Goal: Transaction & Acquisition: Purchase product/service

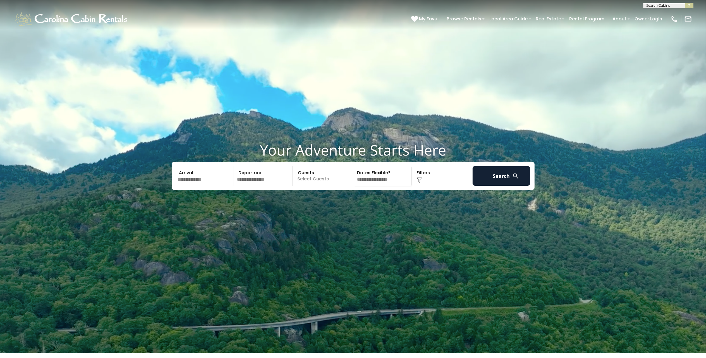
click at [197, 186] on input "text" at bounding box center [205, 176] width 58 height 20
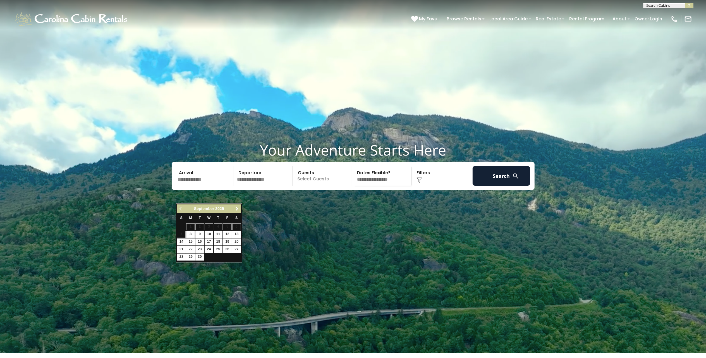
click at [238, 210] on span "Next" at bounding box center [237, 209] width 4 height 4
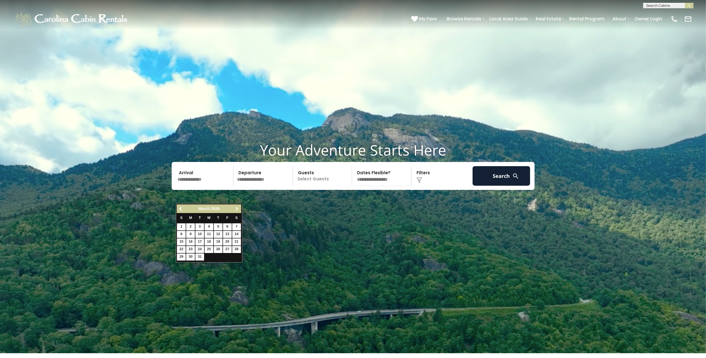
click at [238, 210] on span "Next" at bounding box center [237, 209] width 4 height 4
click at [218, 235] on link "7" at bounding box center [218, 234] width 9 height 7
type input "******"
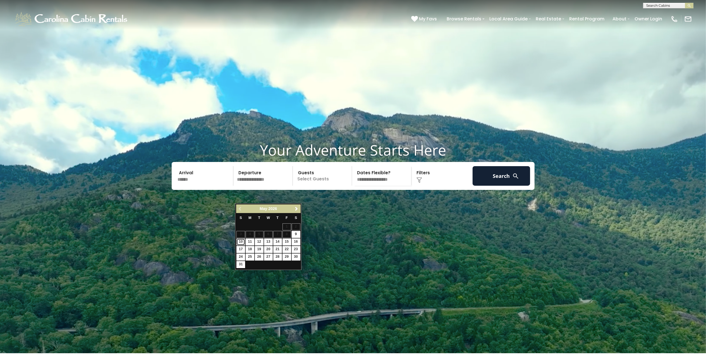
click at [240, 242] on link "10" at bounding box center [241, 241] width 9 height 7
type input "*******"
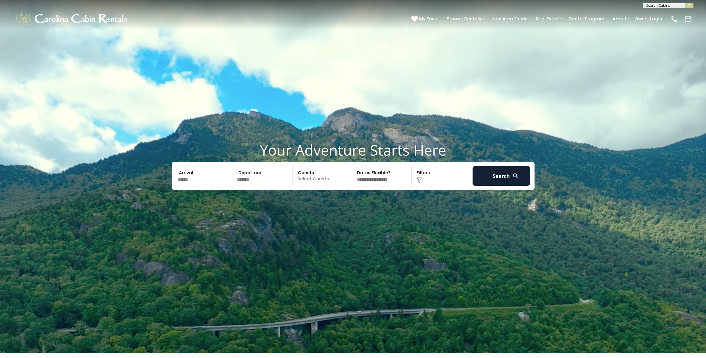
click at [307, 186] on p "Select Guests" at bounding box center [324, 176] width 58 height 20
click at [351, 202] on span "+" at bounding box center [350, 199] width 2 height 6
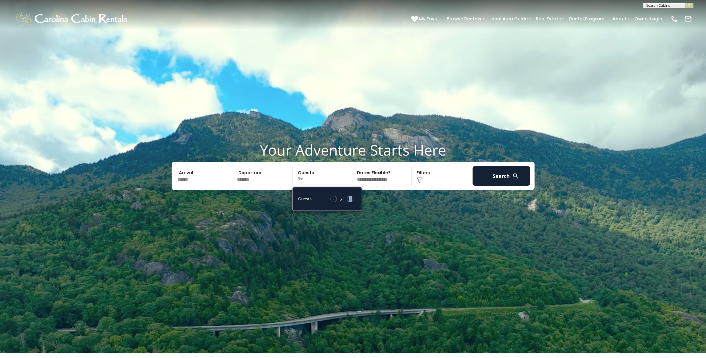
click at [351, 202] on span "+" at bounding box center [350, 199] width 2 height 6
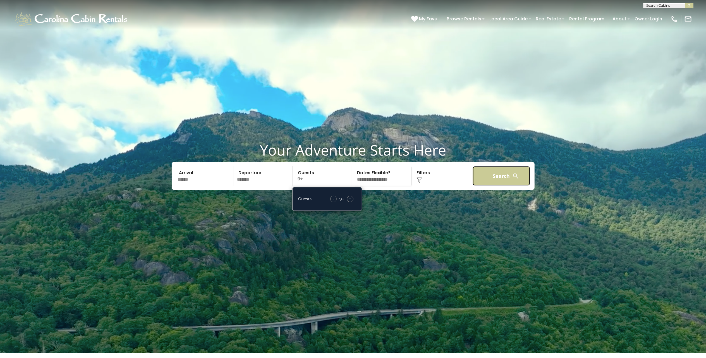
click at [504, 186] on button "Search" at bounding box center [502, 176] width 58 height 20
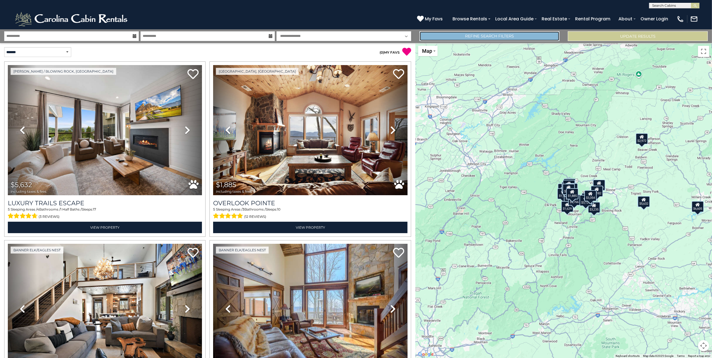
click at [494, 38] on link "Refine Search Filters" at bounding box center [489, 36] width 140 height 10
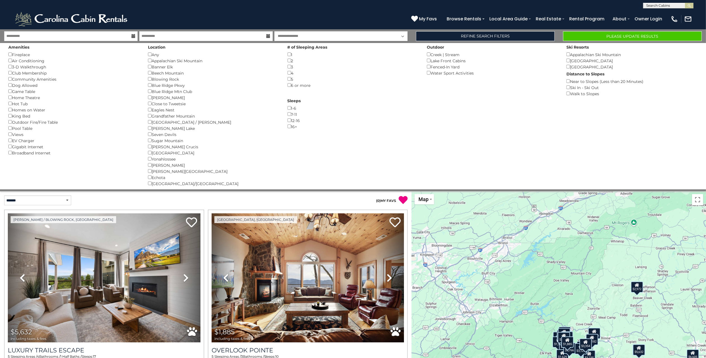
click at [149, 100] on div "Boone ()" at bounding box center [213, 97] width 131 height 6
click at [629, 36] on button "Please Update Results" at bounding box center [632, 36] width 139 height 10
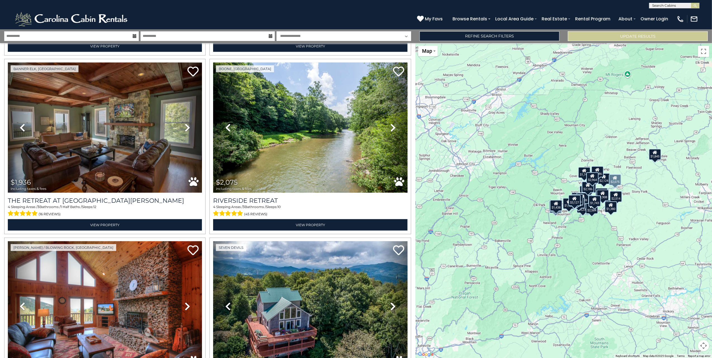
scroll to position [559, 0]
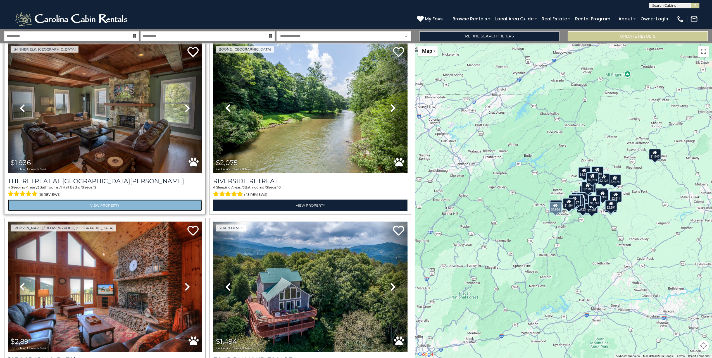
click at [111, 200] on link "View Property" at bounding box center [105, 205] width 194 height 11
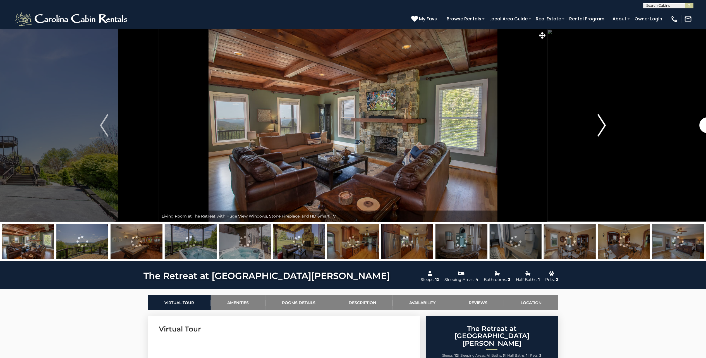
click at [603, 126] on img "Next" at bounding box center [602, 125] width 8 height 22
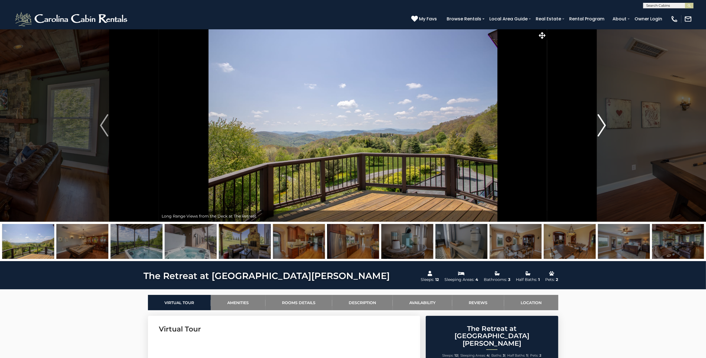
click at [603, 126] on img "Next" at bounding box center [602, 125] width 8 height 22
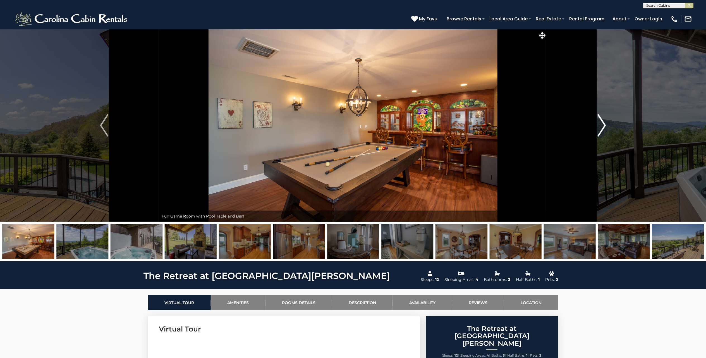
click at [603, 126] on img "Next" at bounding box center [602, 125] width 8 height 22
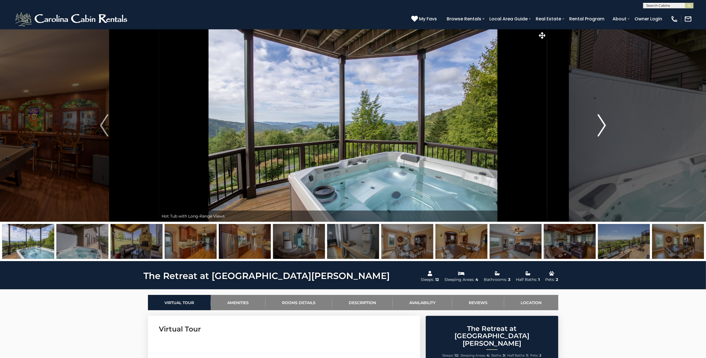
click at [603, 126] on img "Next" at bounding box center [602, 125] width 8 height 22
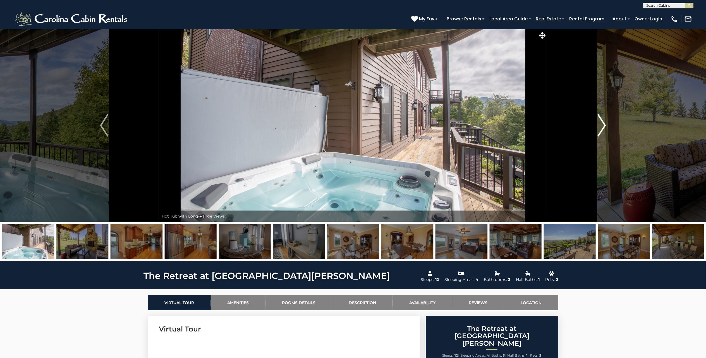
click at [603, 126] on img "Next" at bounding box center [602, 125] width 8 height 22
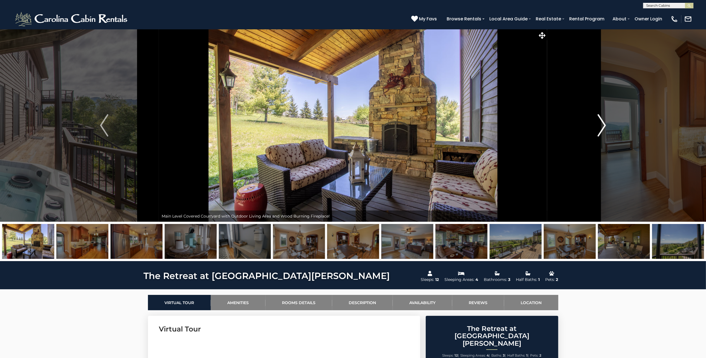
click at [603, 126] on img "Next" at bounding box center [602, 125] width 8 height 22
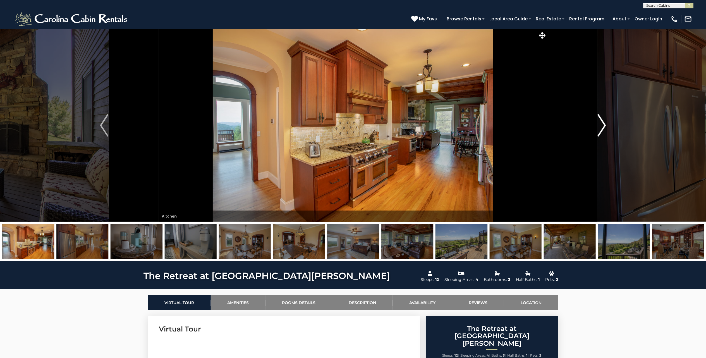
click at [603, 126] on img "Next" at bounding box center [602, 125] width 8 height 22
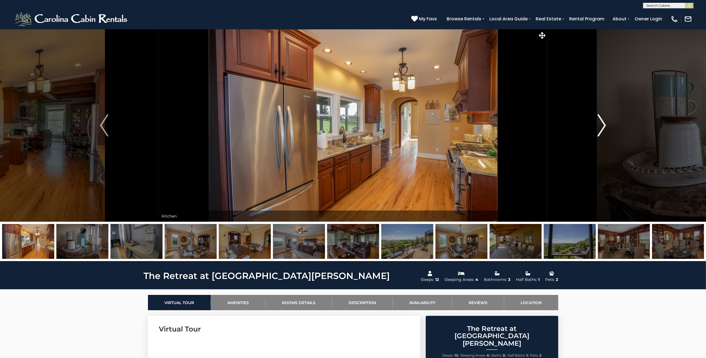
click at [603, 126] on img "Next" at bounding box center [602, 125] width 8 height 22
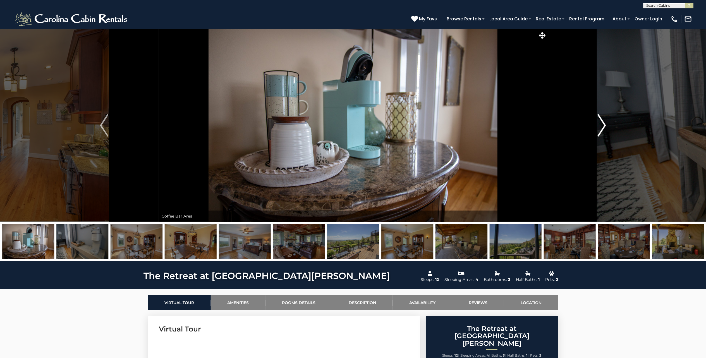
click at [603, 126] on img "Next" at bounding box center [602, 125] width 8 height 22
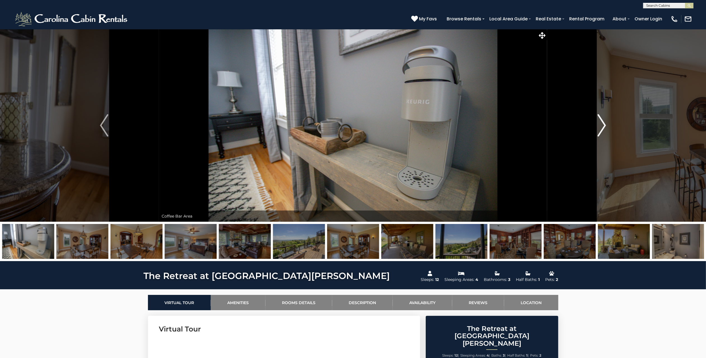
click at [603, 126] on img "Next" at bounding box center [602, 125] width 8 height 22
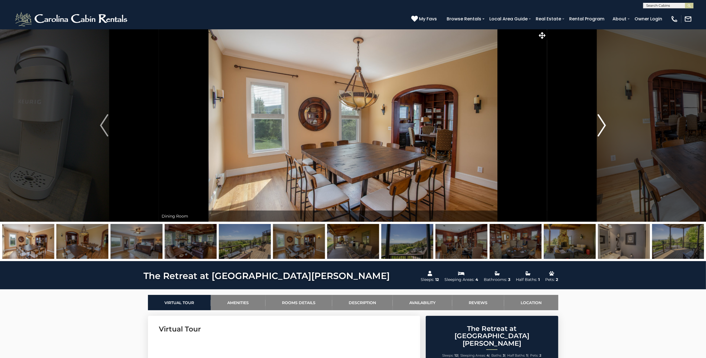
click at [603, 126] on img "Next" at bounding box center [602, 125] width 8 height 22
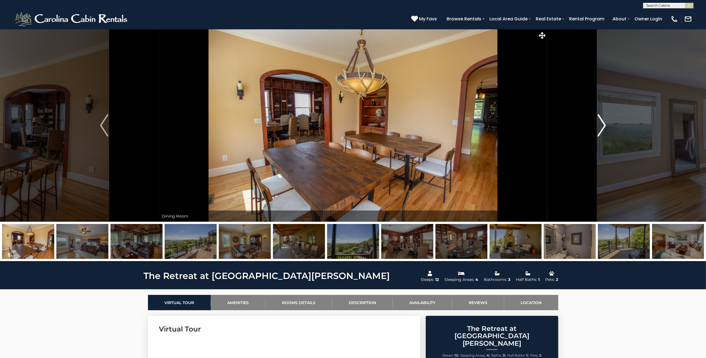
click at [603, 126] on img "Next" at bounding box center [602, 125] width 8 height 22
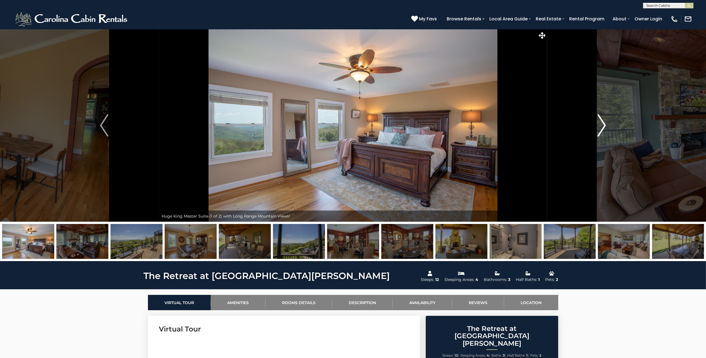
click at [603, 126] on img "Next" at bounding box center [602, 125] width 8 height 22
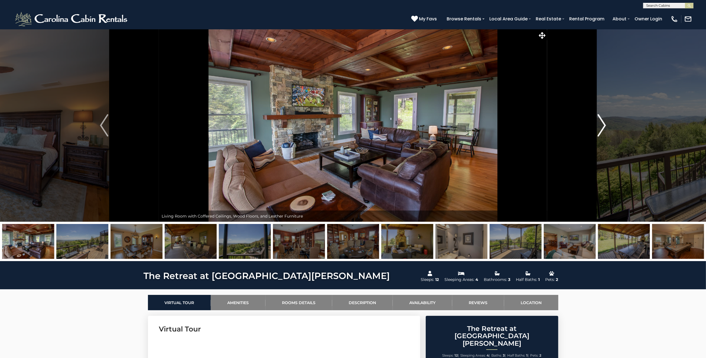
click at [603, 126] on img "Next" at bounding box center [602, 125] width 8 height 22
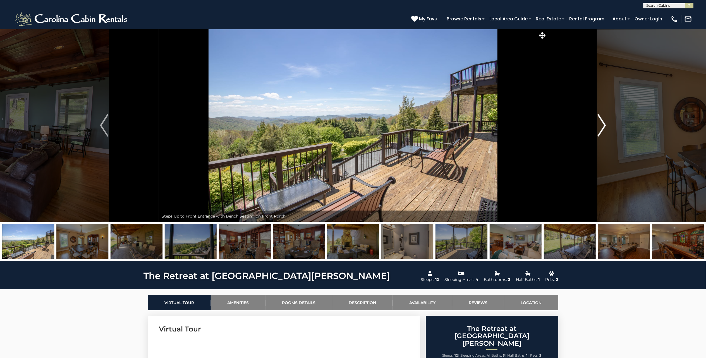
click at [603, 126] on img "Next" at bounding box center [602, 125] width 8 height 22
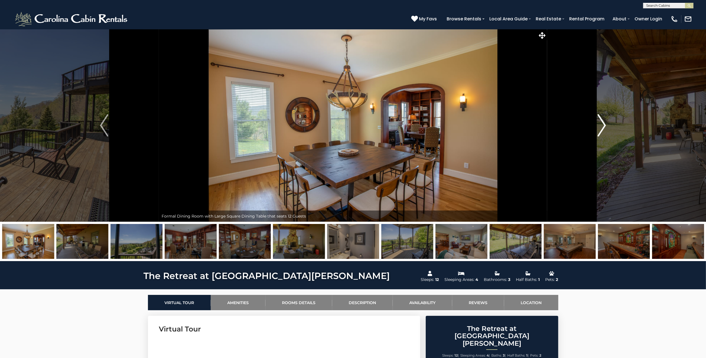
click at [603, 126] on img "Next" at bounding box center [602, 125] width 8 height 22
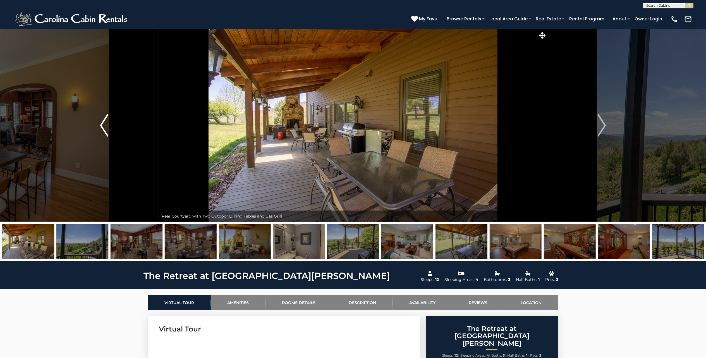
click at [106, 131] on img "Previous" at bounding box center [104, 125] width 8 height 22
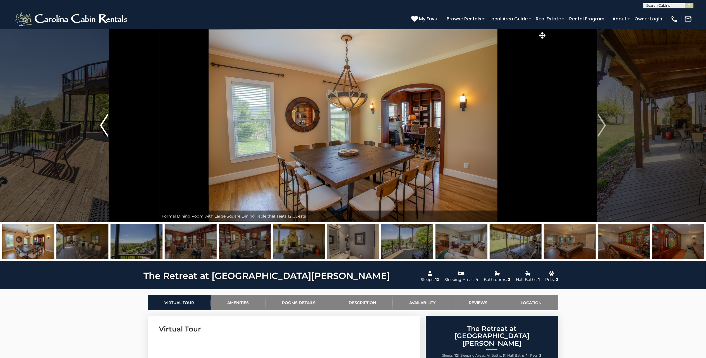
click at [106, 131] on img "Previous" at bounding box center [104, 125] width 8 height 22
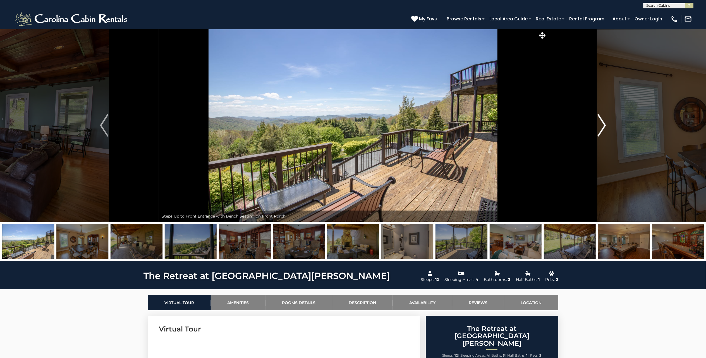
click at [604, 130] on img "Next" at bounding box center [602, 125] width 8 height 22
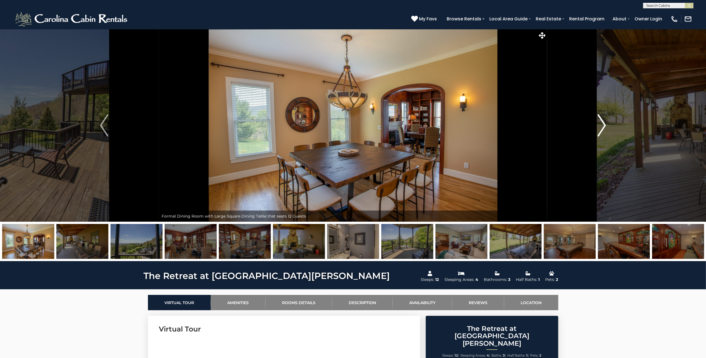
click at [604, 130] on img "Next" at bounding box center [602, 125] width 8 height 22
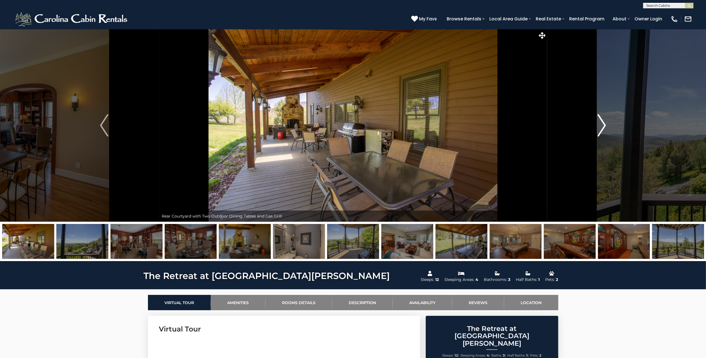
click at [604, 130] on img "Next" at bounding box center [602, 125] width 8 height 22
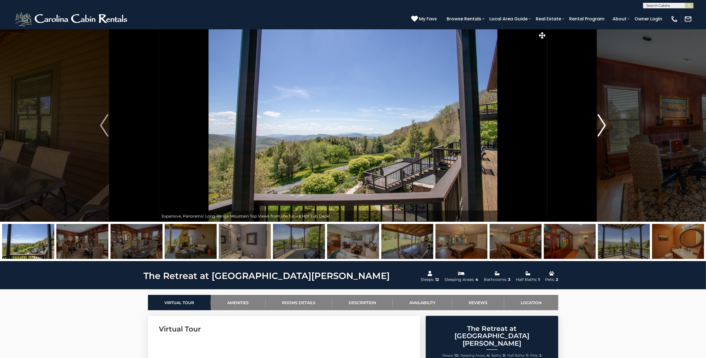
click at [604, 130] on img "Next" at bounding box center [602, 125] width 8 height 22
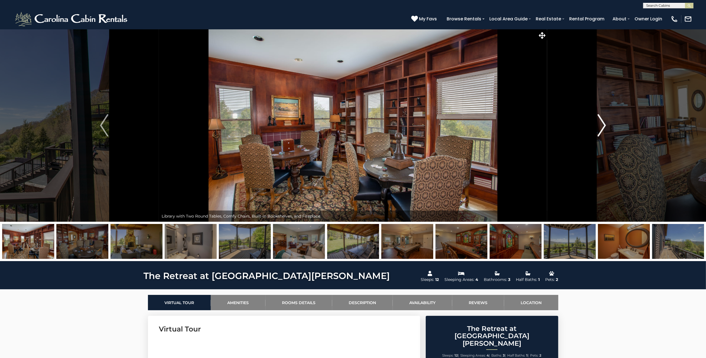
click at [604, 130] on img "Next" at bounding box center [602, 125] width 8 height 22
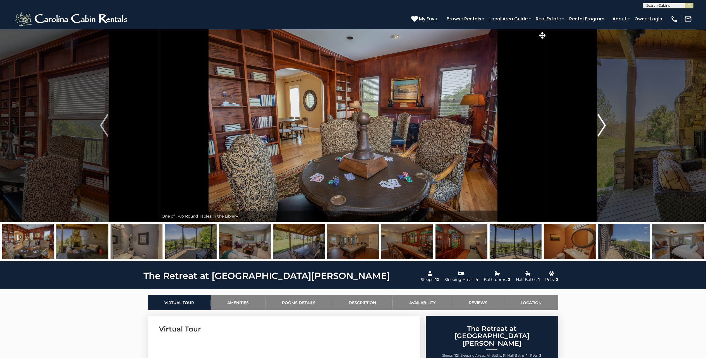
click at [604, 130] on img "Next" at bounding box center [602, 125] width 8 height 22
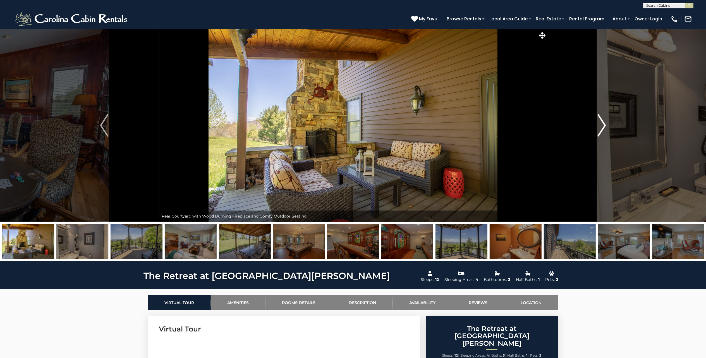
click at [604, 130] on img "Next" at bounding box center [602, 125] width 8 height 22
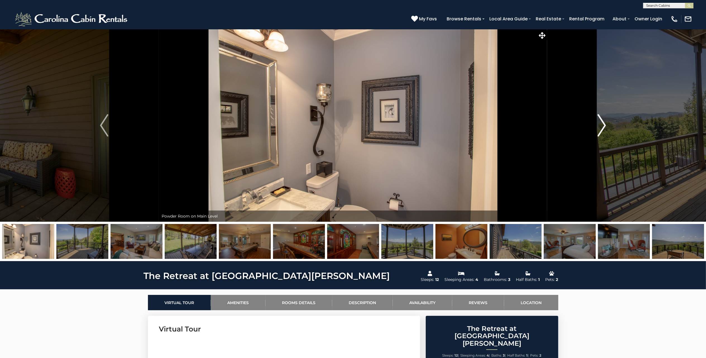
click at [604, 130] on img "Next" at bounding box center [602, 125] width 8 height 22
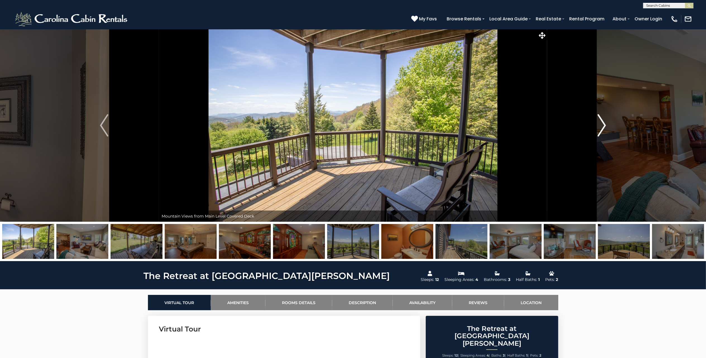
click at [604, 130] on img "Next" at bounding box center [602, 125] width 8 height 22
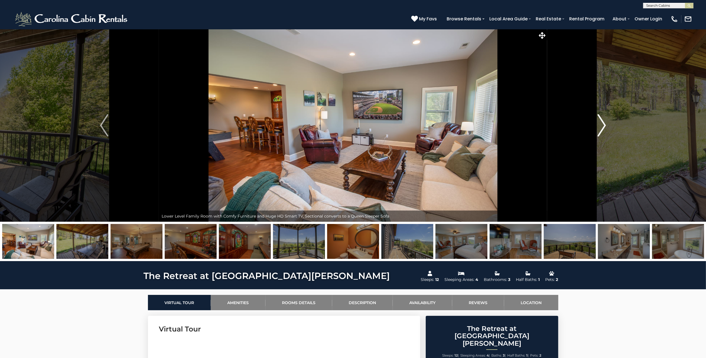
click at [604, 130] on img "Next" at bounding box center [602, 125] width 8 height 22
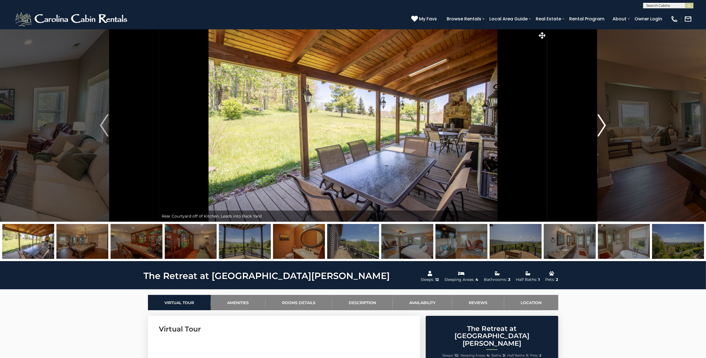
click at [604, 130] on img "Next" at bounding box center [602, 125] width 8 height 22
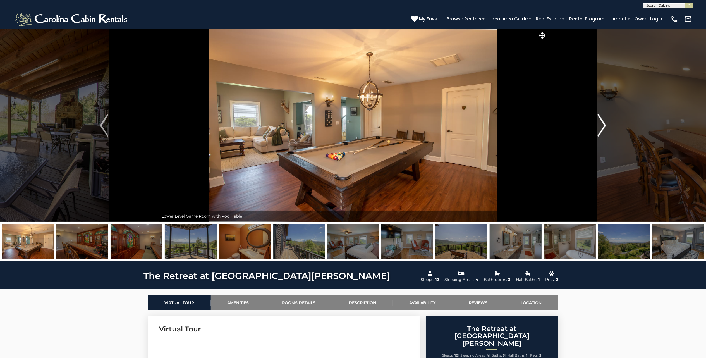
click at [604, 130] on img "Next" at bounding box center [602, 125] width 8 height 22
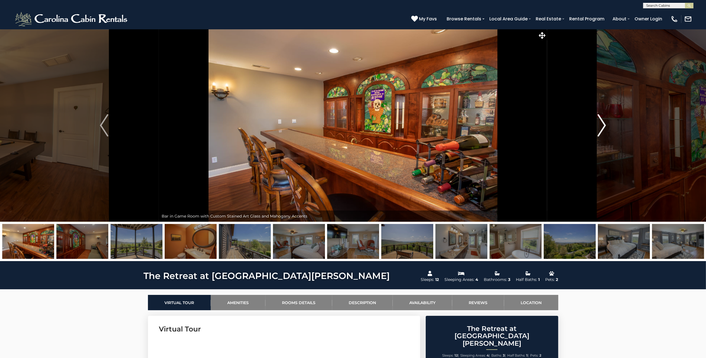
click at [604, 130] on img "Next" at bounding box center [602, 125] width 8 height 22
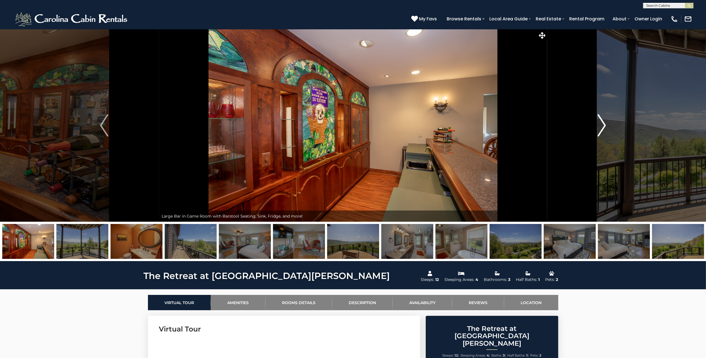
click at [604, 130] on img "Next" at bounding box center [602, 125] width 8 height 22
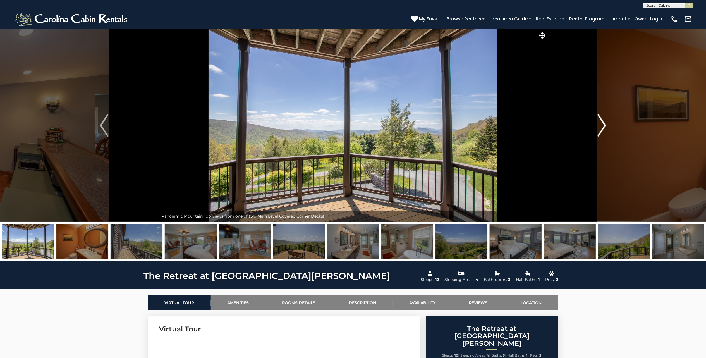
click at [604, 130] on img "Next" at bounding box center [602, 125] width 8 height 22
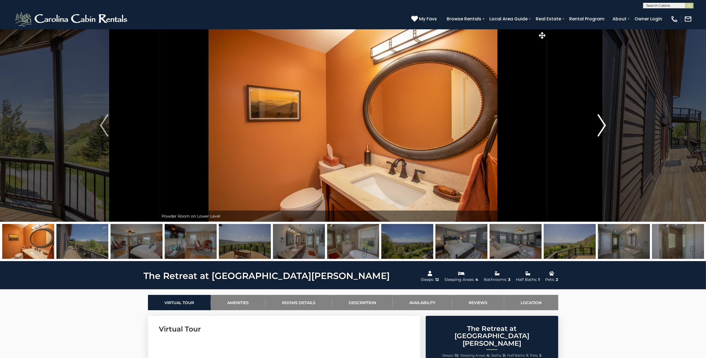
click at [604, 130] on img "Next" at bounding box center [602, 125] width 8 height 22
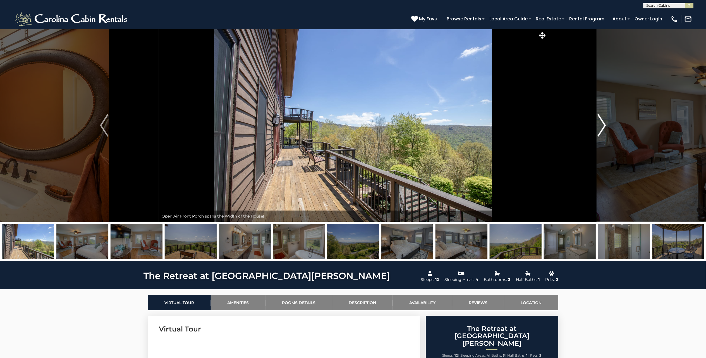
click at [604, 130] on img "Next" at bounding box center [602, 125] width 8 height 22
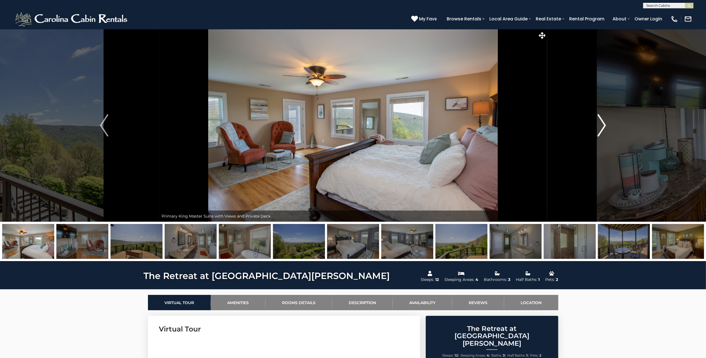
click at [604, 130] on img "Next" at bounding box center [602, 125] width 8 height 22
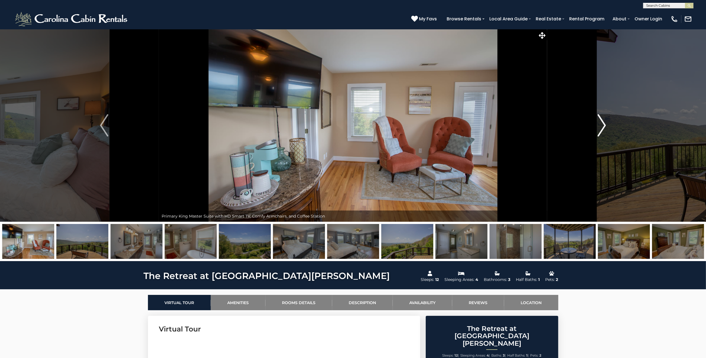
click at [604, 130] on img "Next" at bounding box center [602, 125] width 8 height 22
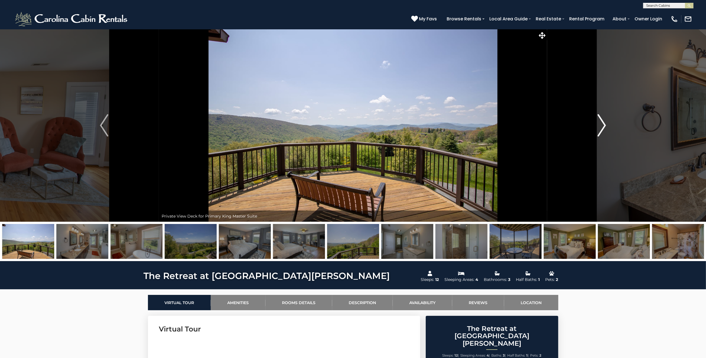
click at [604, 130] on img "Next" at bounding box center [602, 125] width 8 height 22
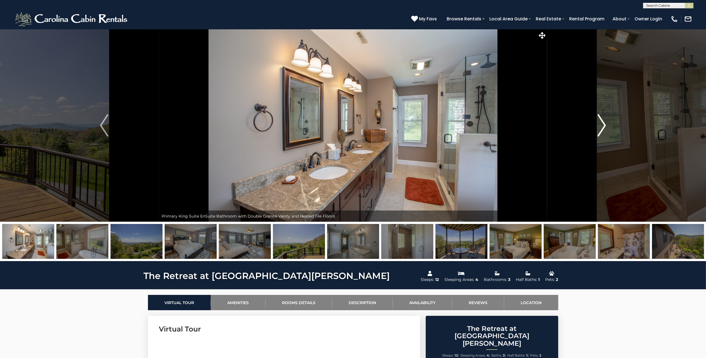
click at [604, 130] on img "Next" at bounding box center [602, 125] width 8 height 22
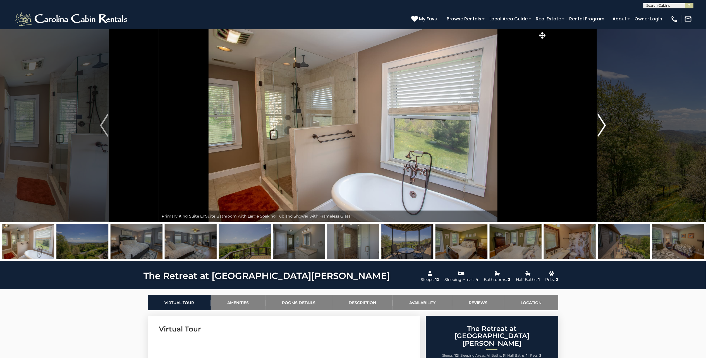
click at [604, 130] on img "Next" at bounding box center [602, 125] width 8 height 22
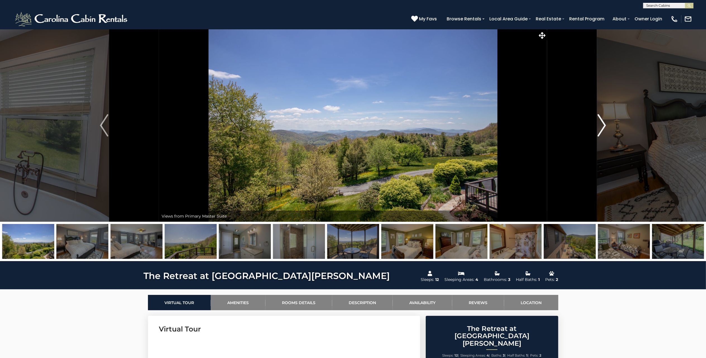
click at [604, 130] on img "Next" at bounding box center [602, 125] width 8 height 22
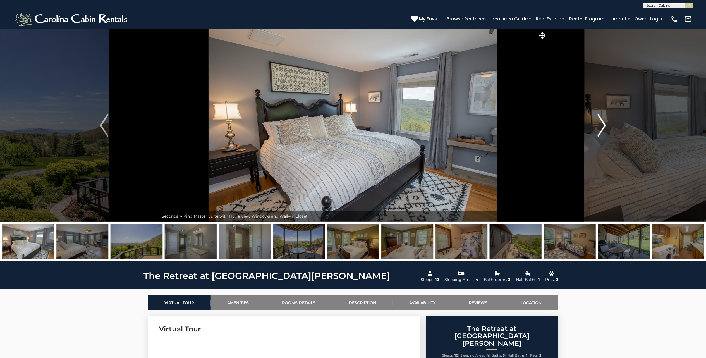
click at [604, 130] on img "Next" at bounding box center [602, 125] width 8 height 22
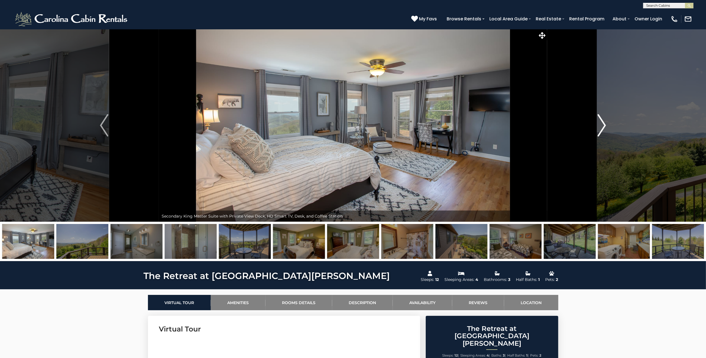
click at [604, 130] on img "Next" at bounding box center [602, 125] width 8 height 22
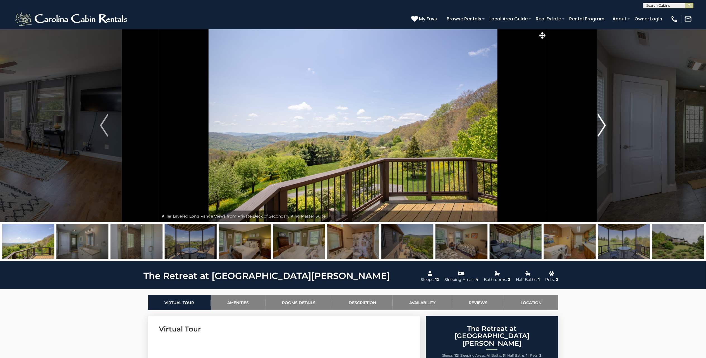
click at [604, 130] on img "Next" at bounding box center [602, 125] width 8 height 22
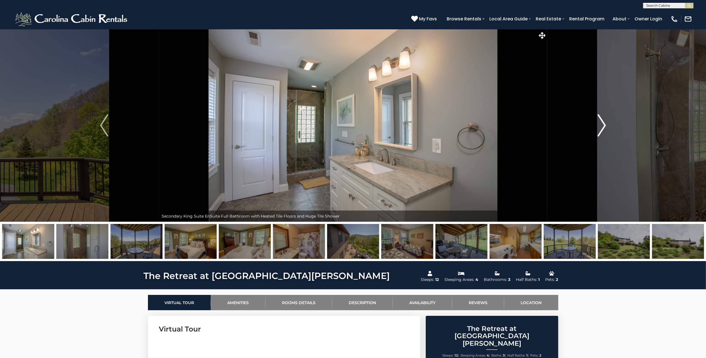
click at [604, 130] on img "Next" at bounding box center [602, 125] width 8 height 22
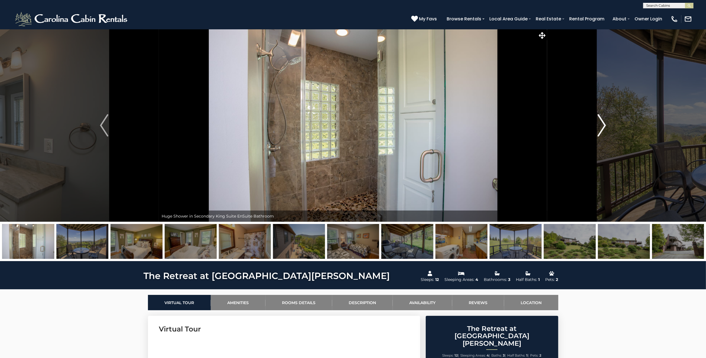
click at [604, 130] on img "Next" at bounding box center [602, 125] width 8 height 22
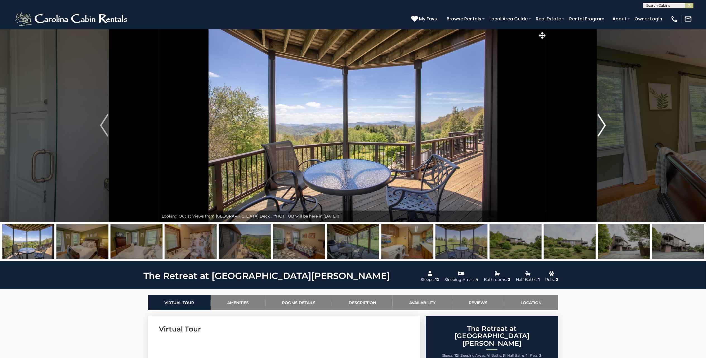
click at [604, 130] on img "Next" at bounding box center [602, 125] width 8 height 22
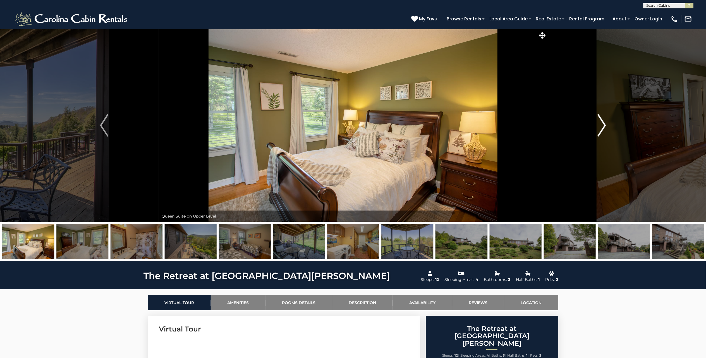
click at [604, 130] on img "Next" at bounding box center [602, 125] width 8 height 22
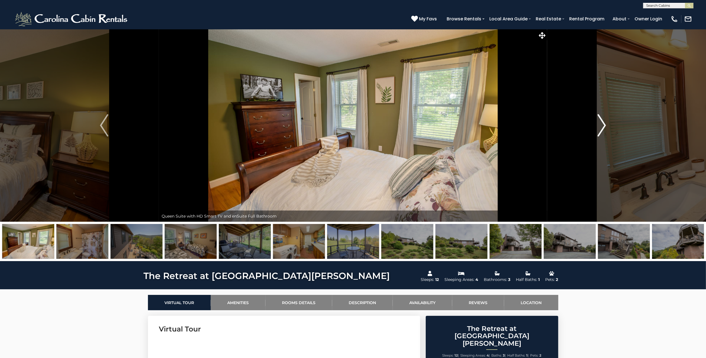
click at [604, 130] on img "Next" at bounding box center [602, 125] width 8 height 22
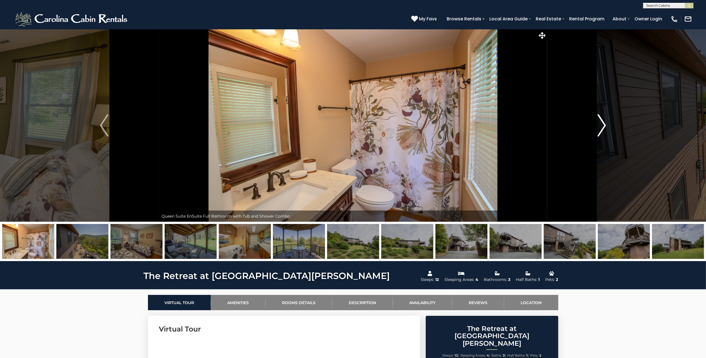
click at [604, 130] on img "Next" at bounding box center [602, 125] width 8 height 22
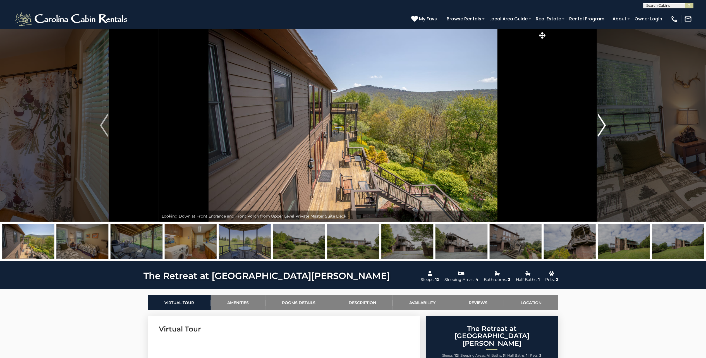
click at [604, 130] on img "Next" at bounding box center [602, 125] width 8 height 22
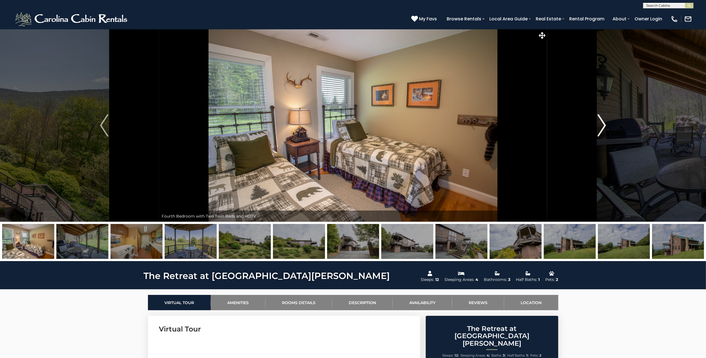
click at [604, 130] on img "Next" at bounding box center [602, 125] width 8 height 22
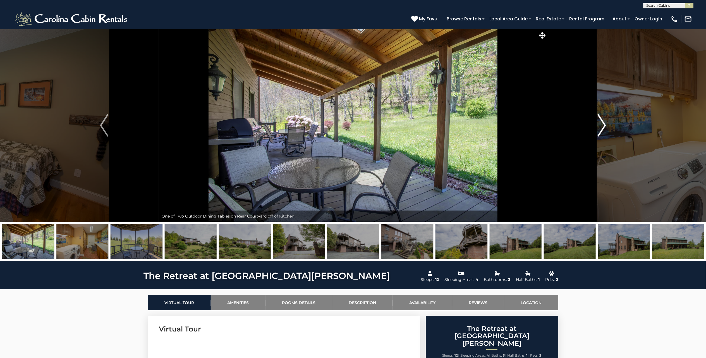
click at [604, 130] on img "Next" at bounding box center [602, 125] width 8 height 22
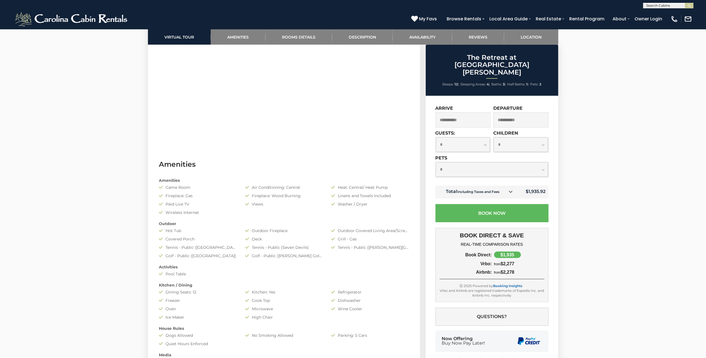
scroll to position [261, 0]
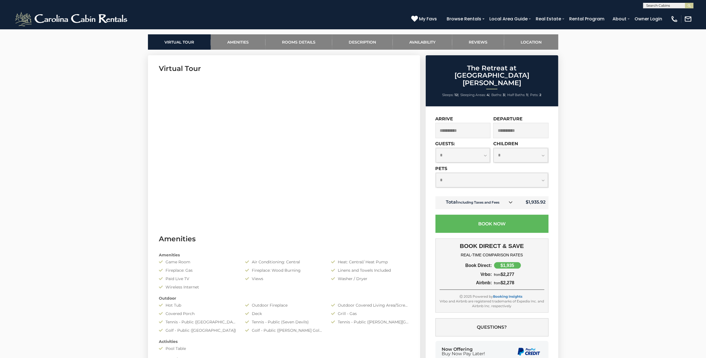
click at [485, 173] on select "**********" at bounding box center [492, 180] width 112 height 15
select select "*"
click at [436, 173] on select "**********" at bounding box center [492, 180] width 112 height 15
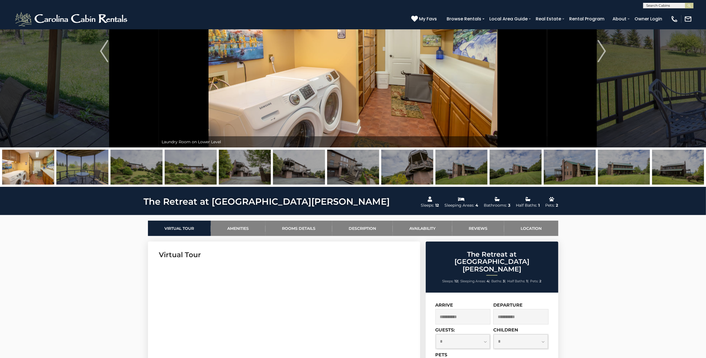
scroll to position [0, 0]
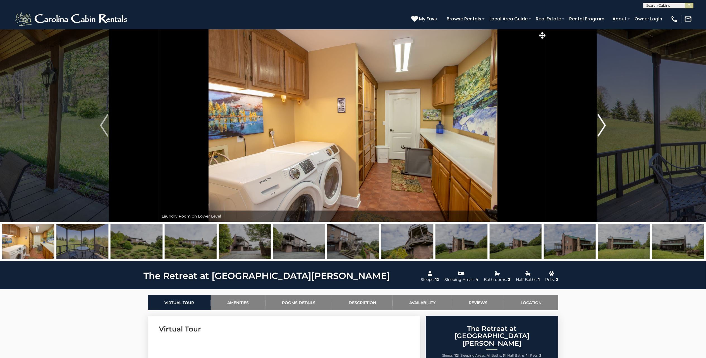
click at [601, 125] on img "Next" at bounding box center [602, 125] width 8 height 22
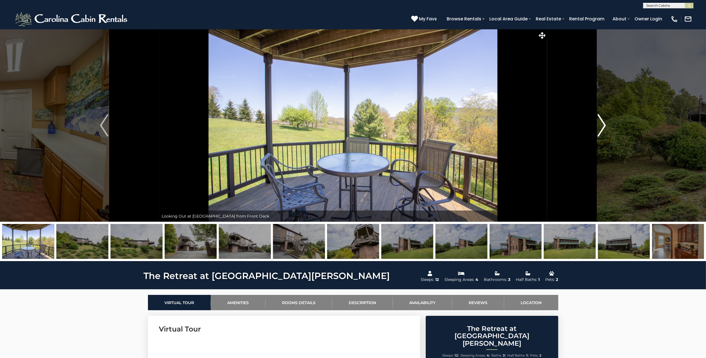
click at [601, 125] on img "Next" at bounding box center [602, 125] width 8 height 22
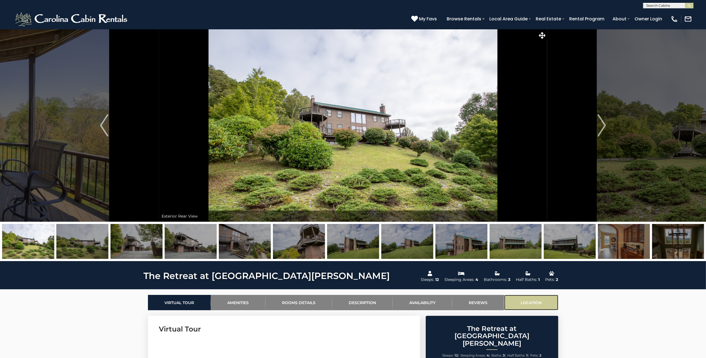
click at [530, 297] on link "Location" at bounding box center [531, 302] width 54 height 15
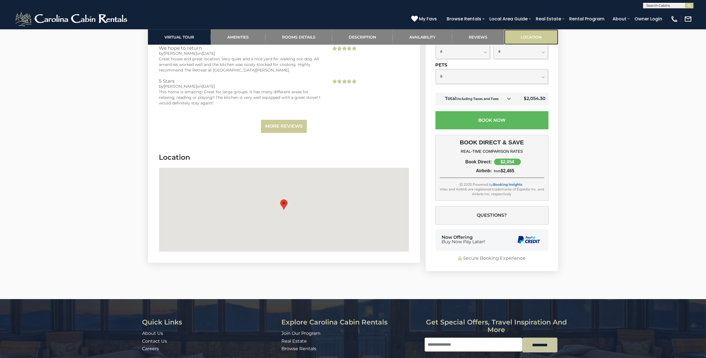
scroll to position [1848, 0]
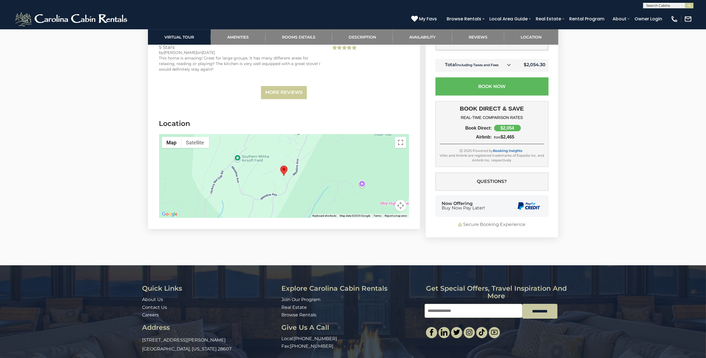
click at [311, 159] on div at bounding box center [284, 176] width 250 height 84
click at [285, 152] on div at bounding box center [284, 176] width 250 height 84
click at [402, 200] on button "Map camera controls" at bounding box center [400, 205] width 11 height 11
click at [385, 200] on button "Zoom out" at bounding box center [386, 205] width 11 height 11
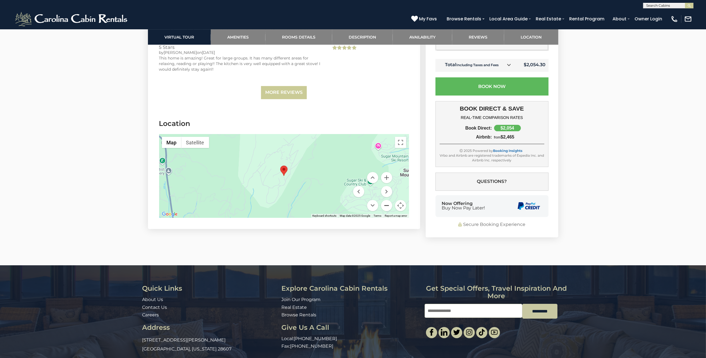
click at [385, 200] on button "Zoom out" at bounding box center [386, 205] width 11 height 11
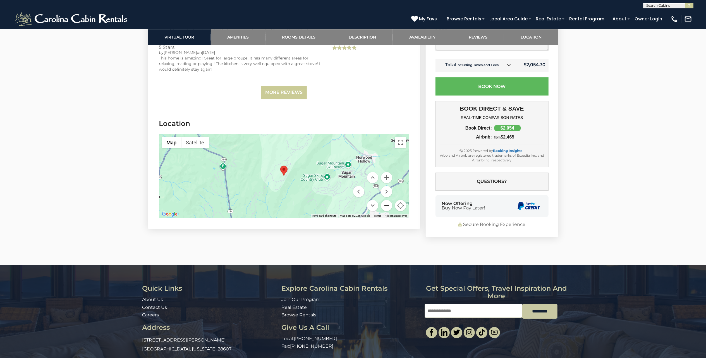
click at [385, 200] on button "Zoom out" at bounding box center [386, 205] width 11 height 11
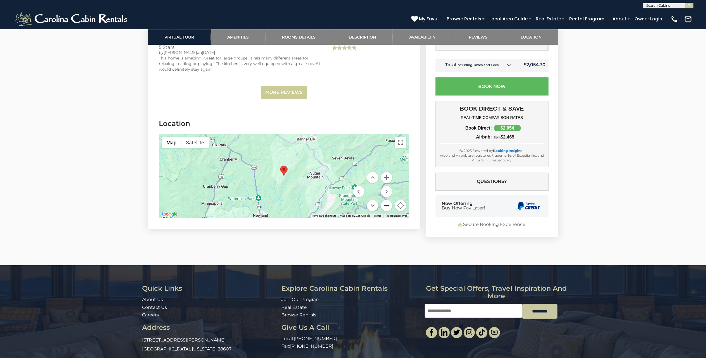
click at [388, 200] on button "Zoom out" at bounding box center [386, 205] width 11 height 11
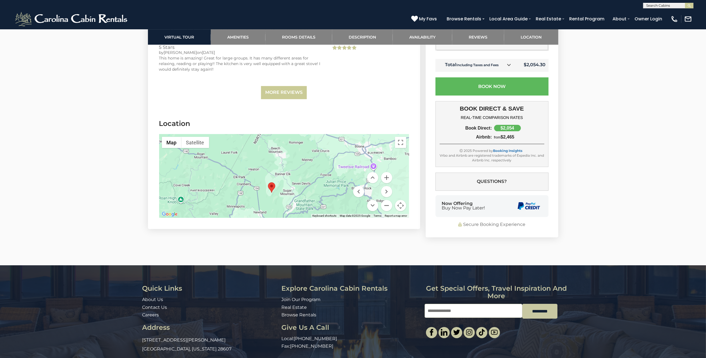
drag, startPoint x: 344, startPoint y: 152, endPoint x: 331, endPoint y: 170, distance: 22.0
click at [331, 170] on div at bounding box center [284, 176] width 250 height 84
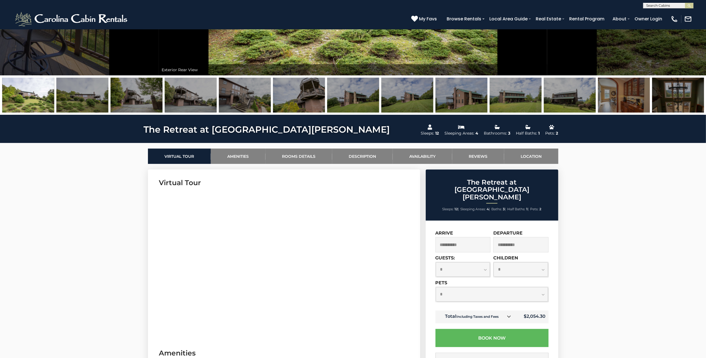
scroll to position [135, 0]
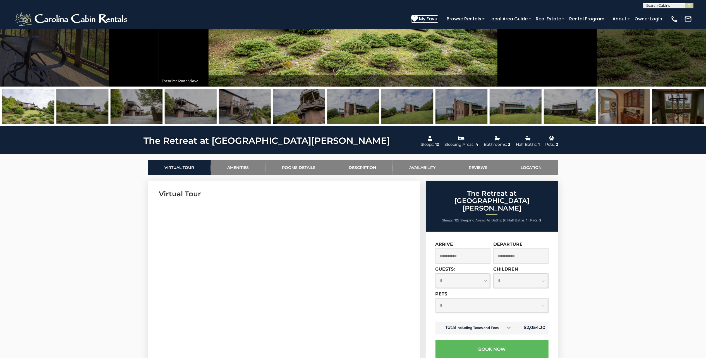
click at [417, 18] on icon at bounding box center [414, 18] width 7 height 7
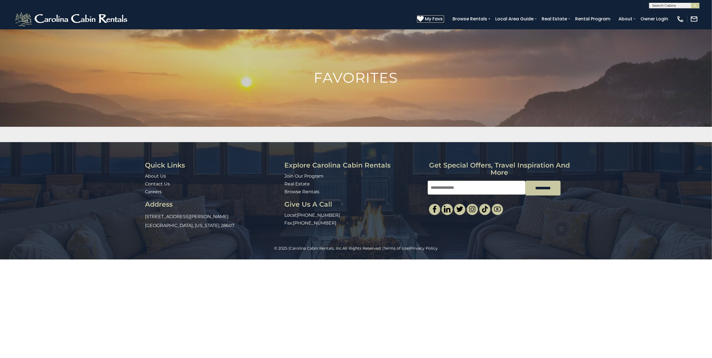
click at [435, 20] on span "My Favs" at bounding box center [434, 18] width 18 height 7
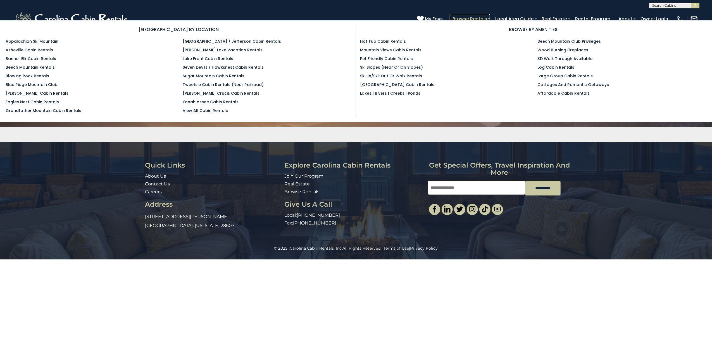
click at [463, 19] on link "Browse Rentals" at bounding box center [470, 19] width 40 height 10
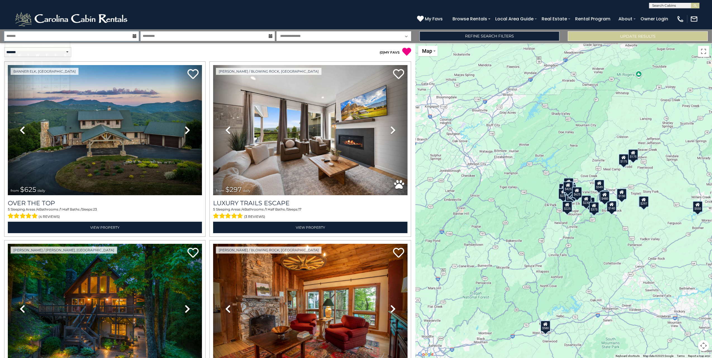
click at [125, 37] on input "text" at bounding box center [71, 36] width 135 height 10
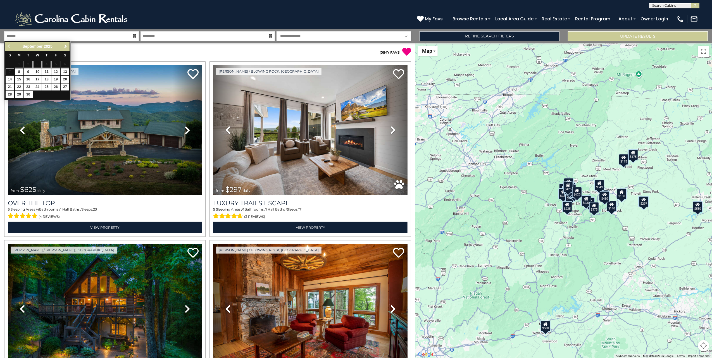
click at [67, 46] on link "Next" at bounding box center [65, 46] width 7 height 7
click at [66, 46] on span "Next" at bounding box center [65, 46] width 4 height 4
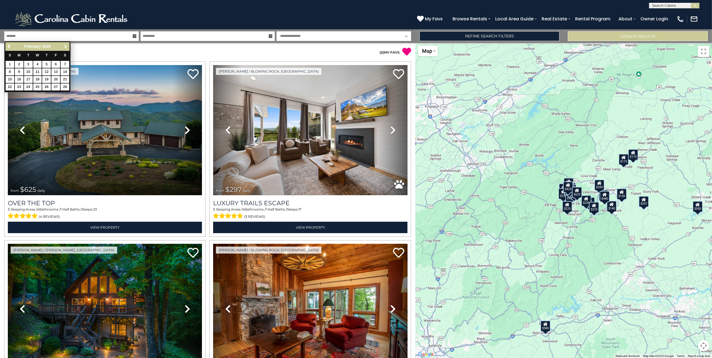
click at [66, 46] on span "Next" at bounding box center [65, 46] width 4 height 4
click at [46, 73] on link "7" at bounding box center [46, 71] width 9 height 7
type input "******"
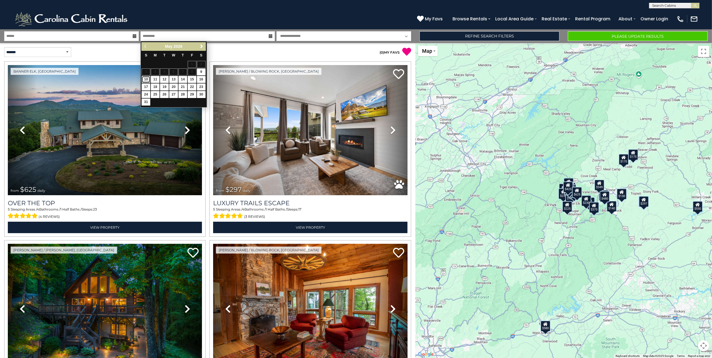
click at [144, 78] on link "10" at bounding box center [146, 79] width 9 height 7
type input "*******"
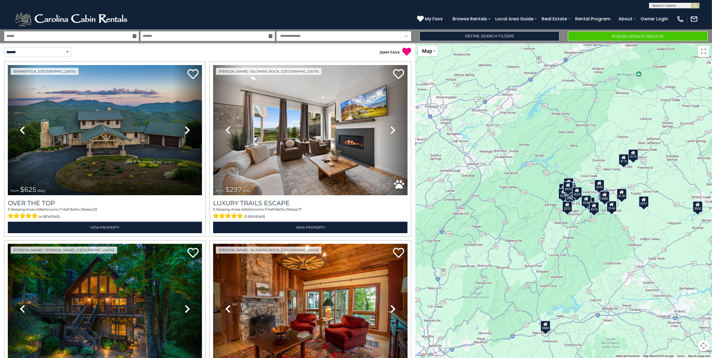
click at [303, 36] on select "**********" at bounding box center [343, 36] width 135 height 10
click at [465, 36] on link "Refine Search Filters" at bounding box center [489, 36] width 140 height 10
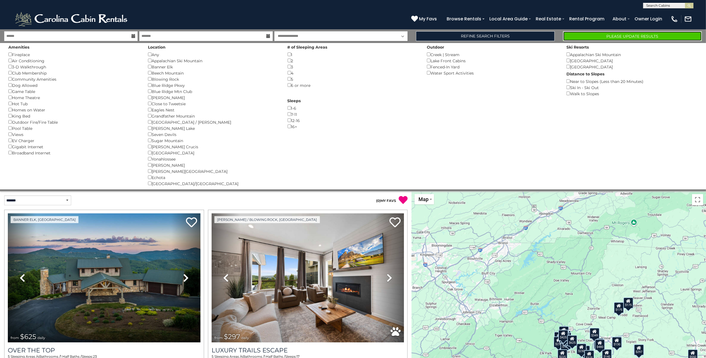
click at [597, 37] on button "Please Update Results" at bounding box center [632, 36] width 139 height 10
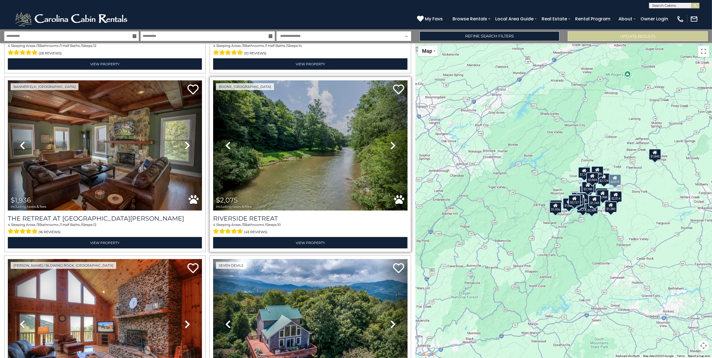
scroll to position [559, 0]
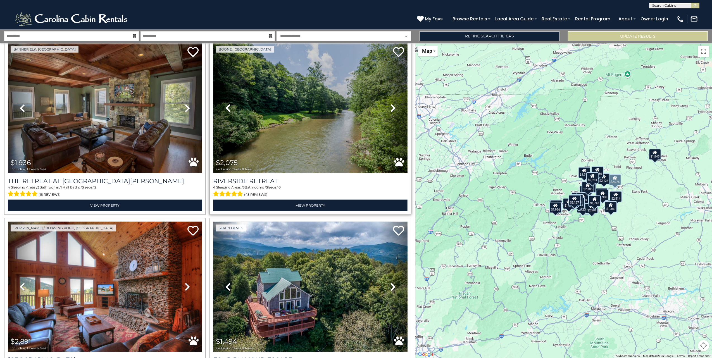
click at [297, 139] on img at bounding box center [310, 108] width 194 height 130
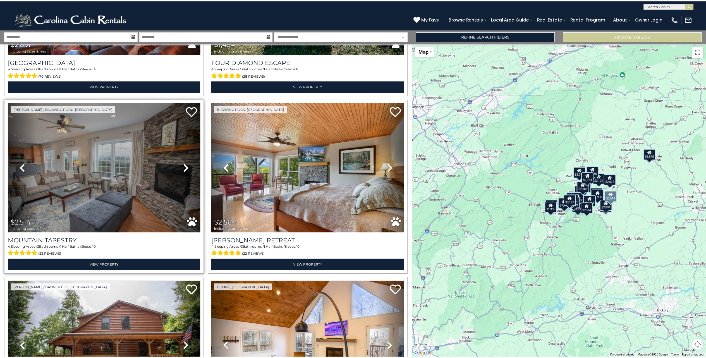
scroll to position [894, 0]
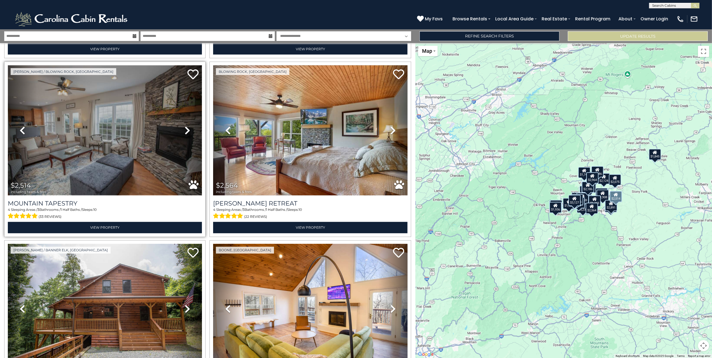
click at [161, 144] on img at bounding box center [105, 130] width 194 height 130
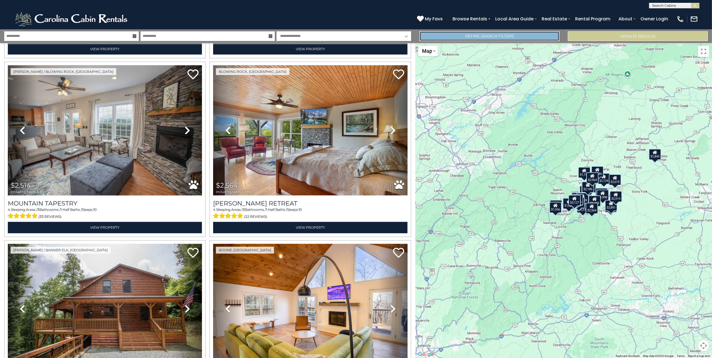
click at [466, 37] on link "Refine Search Filters" at bounding box center [489, 36] width 140 height 10
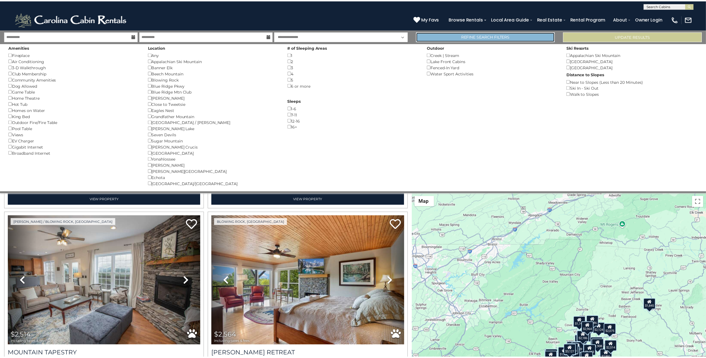
scroll to position [888, 0]
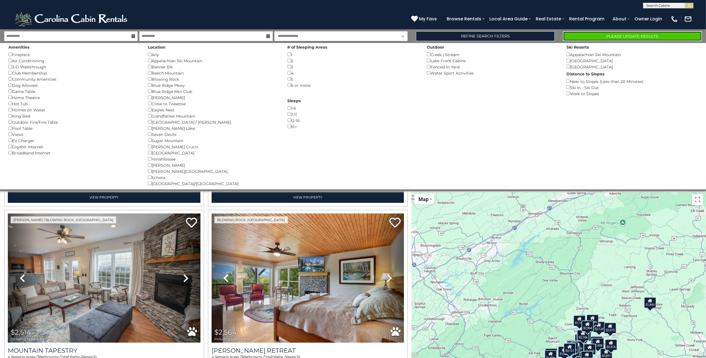
click at [619, 36] on button "Please Update Results" at bounding box center [632, 36] width 139 height 10
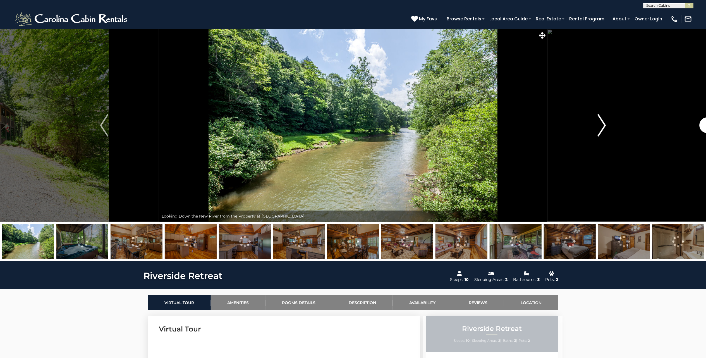
click at [600, 128] on img "Next" at bounding box center [602, 125] width 8 height 22
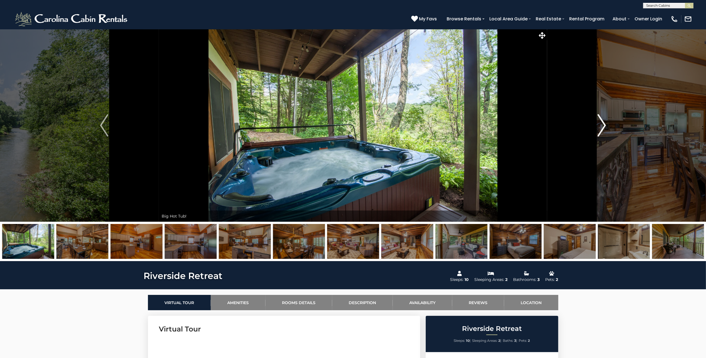
click at [600, 128] on img "Next" at bounding box center [602, 125] width 8 height 22
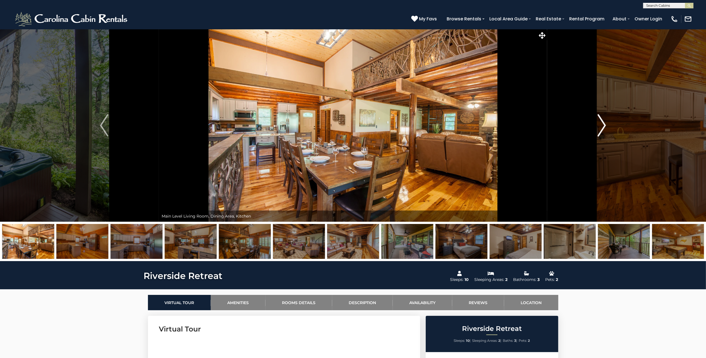
click at [600, 128] on img "Next" at bounding box center [602, 125] width 8 height 22
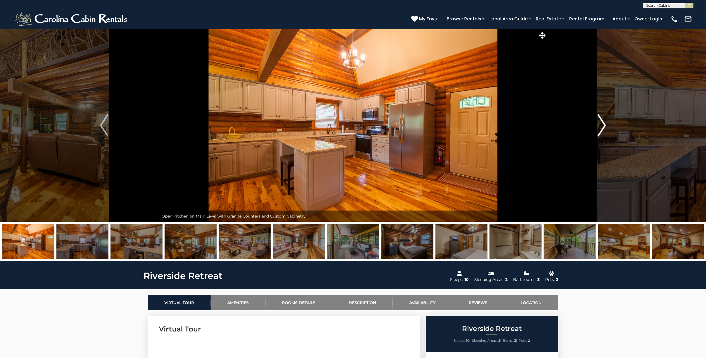
click at [600, 128] on img "Next" at bounding box center [602, 125] width 8 height 22
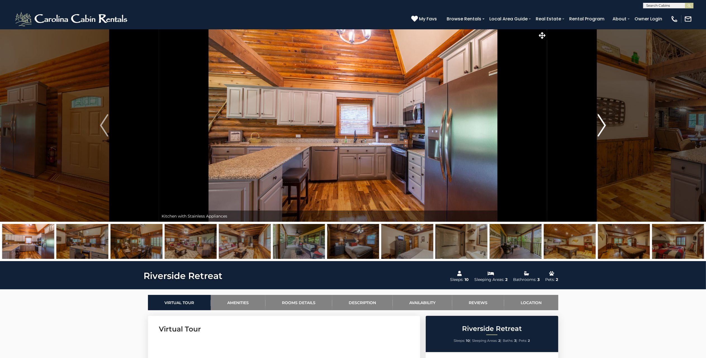
click at [600, 128] on img "Next" at bounding box center [602, 125] width 8 height 22
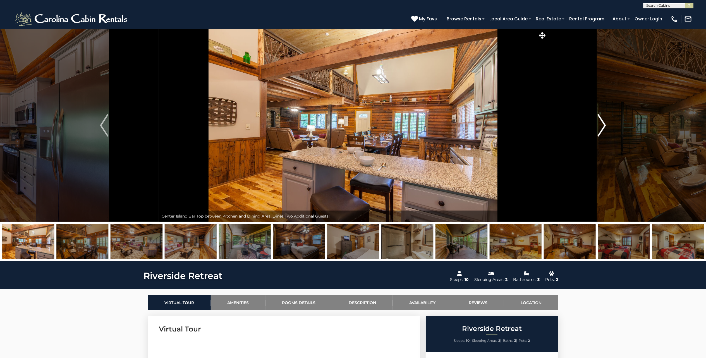
click at [600, 128] on img "Next" at bounding box center [602, 125] width 8 height 22
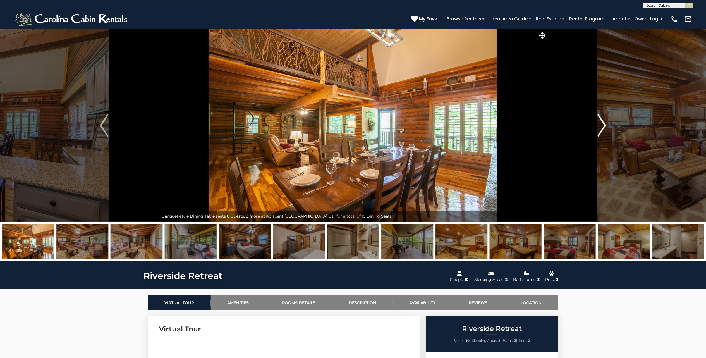
click at [600, 128] on img "Next" at bounding box center [602, 125] width 8 height 22
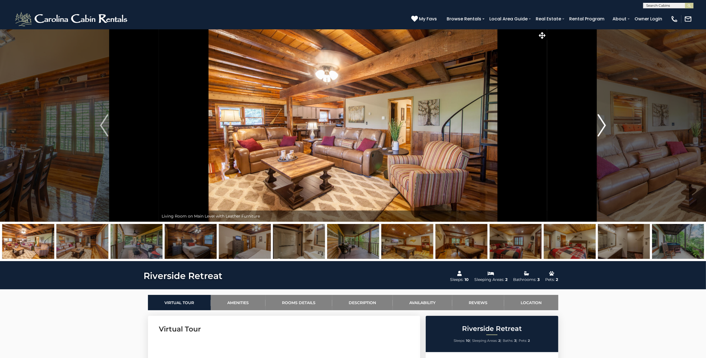
click at [600, 128] on img "Next" at bounding box center [602, 125] width 8 height 22
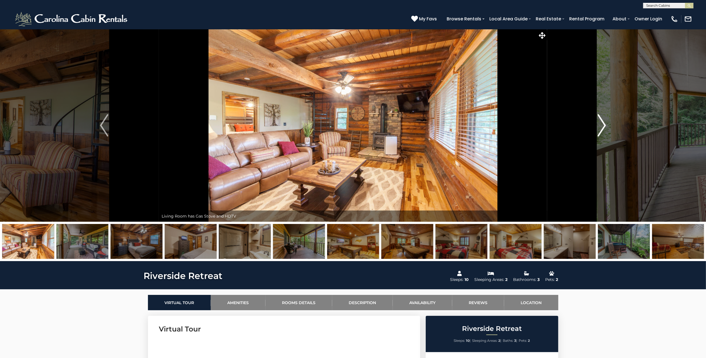
click at [600, 128] on img "Next" at bounding box center [602, 125] width 8 height 22
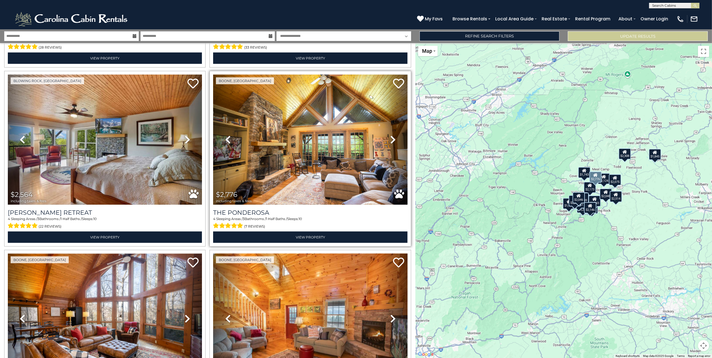
scroll to position [335, 0]
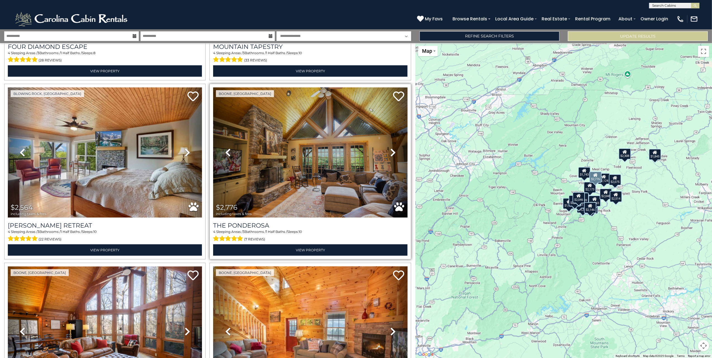
click at [390, 149] on icon at bounding box center [393, 152] width 6 height 9
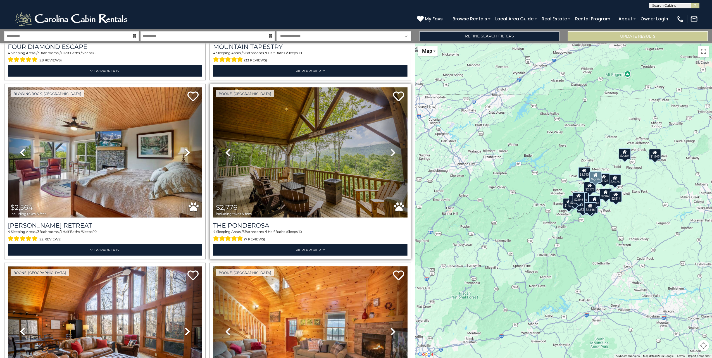
click at [390, 149] on icon at bounding box center [393, 152] width 6 height 9
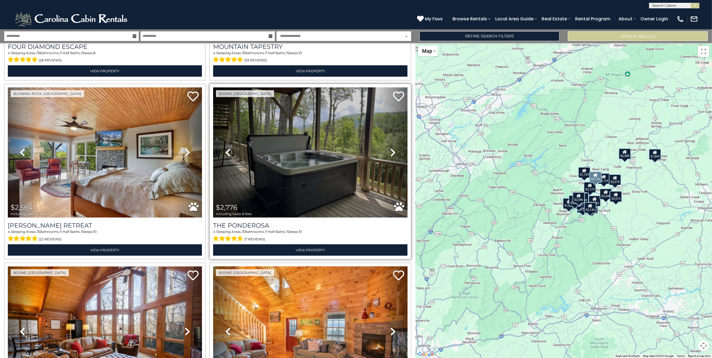
click at [390, 149] on icon at bounding box center [393, 152] width 6 height 9
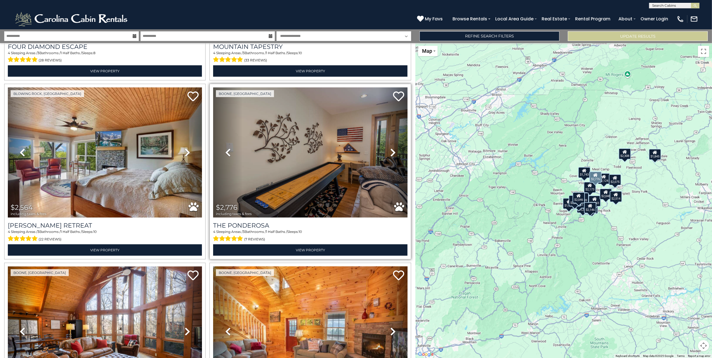
click at [390, 149] on icon at bounding box center [393, 152] width 6 height 9
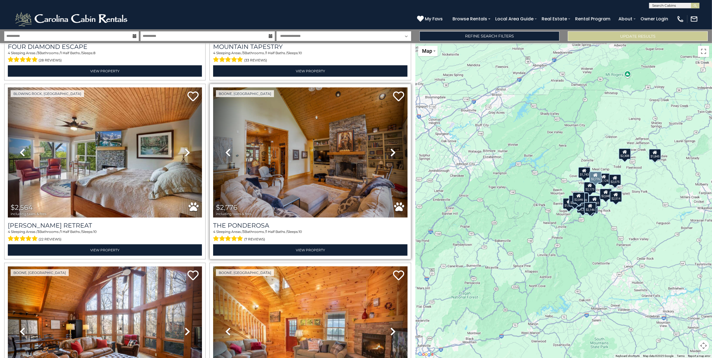
click at [390, 149] on icon at bounding box center [393, 152] width 6 height 9
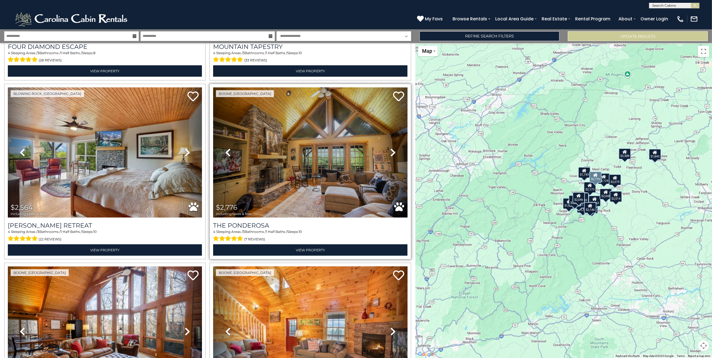
click at [390, 149] on icon at bounding box center [393, 152] width 6 height 9
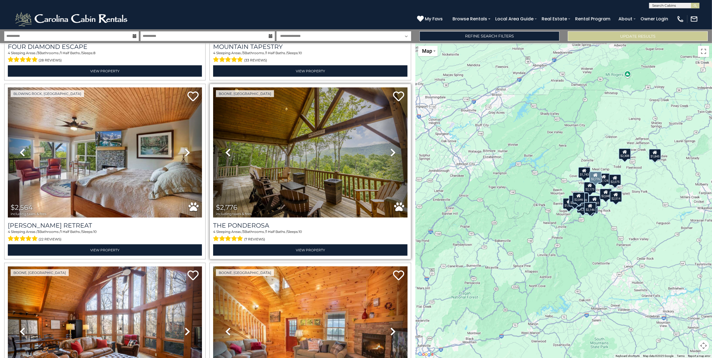
click at [390, 149] on icon at bounding box center [393, 152] width 6 height 9
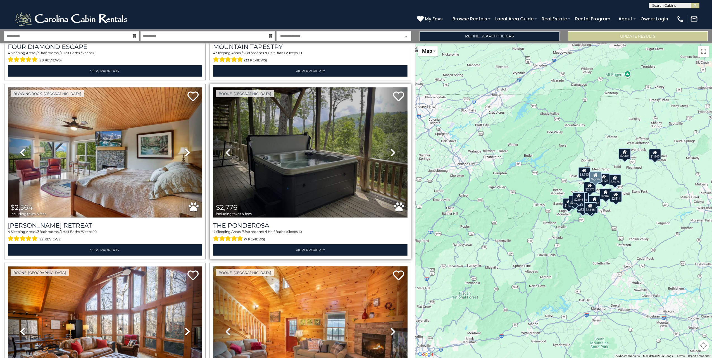
click at [390, 149] on icon at bounding box center [393, 152] width 6 height 9
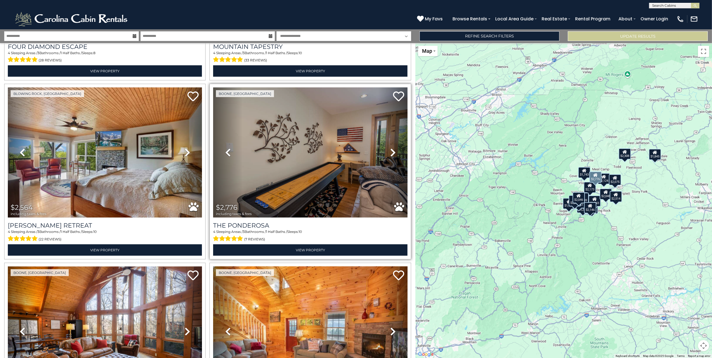
click at [390, 149] on icon at bounding box center [393, 152] width 6 height 9
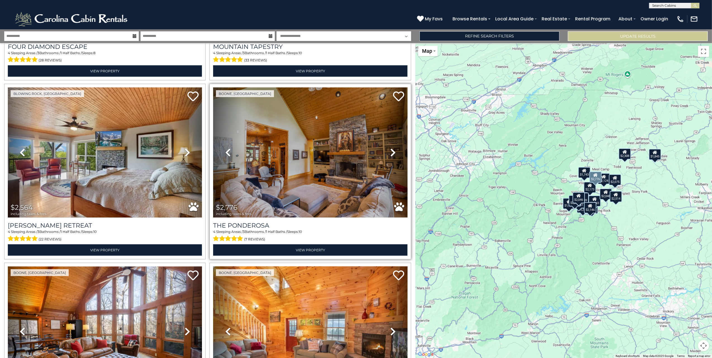
click at [390, 149] on icon at bounding box center [393, 152] width 6 height 9
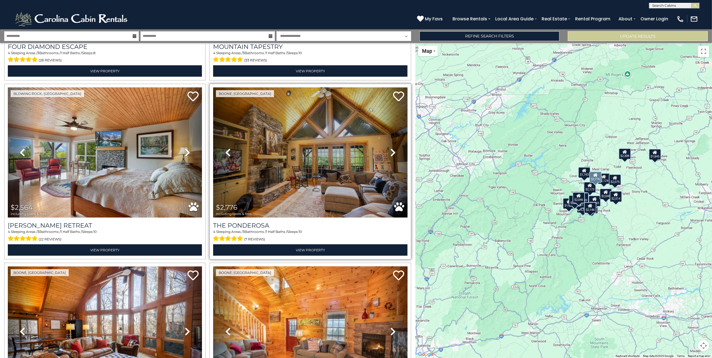
click at [390, 150] on icon at bounding box center [393, 152] width 6 height 9
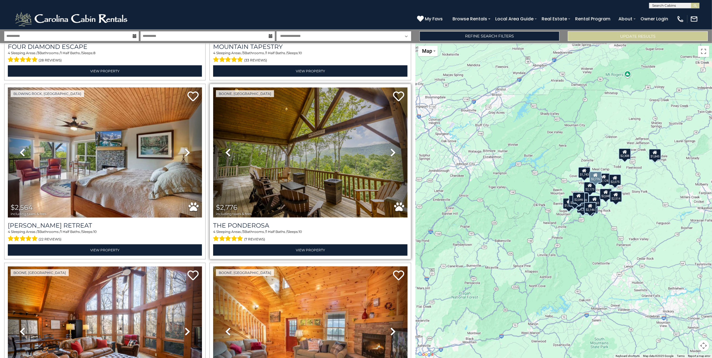
click at [311, 171] on img at bounding box center [310, 152] width 194 height 130
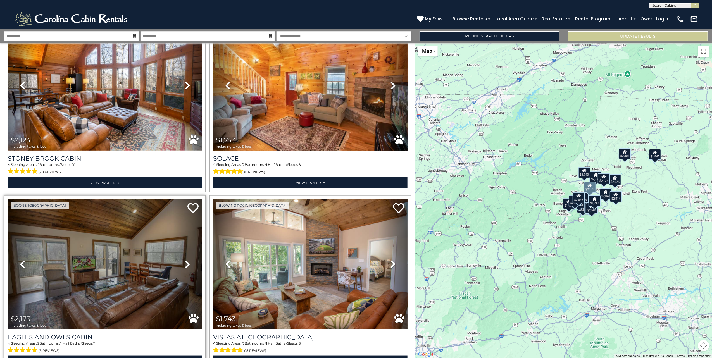
scroll to position [596, 0]
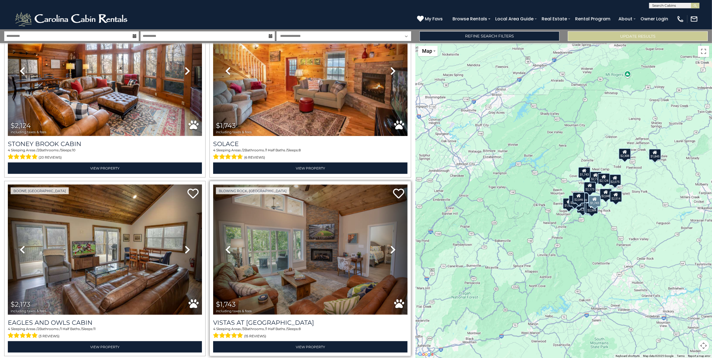
click at [279, 237] on img at bounding box center [310, 250] width 194 height 130
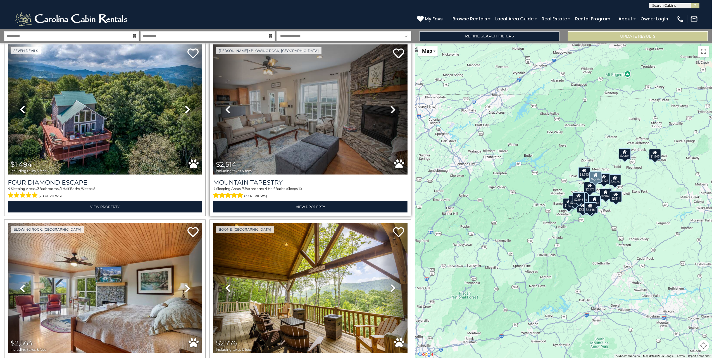
scroll to position [186, 0]
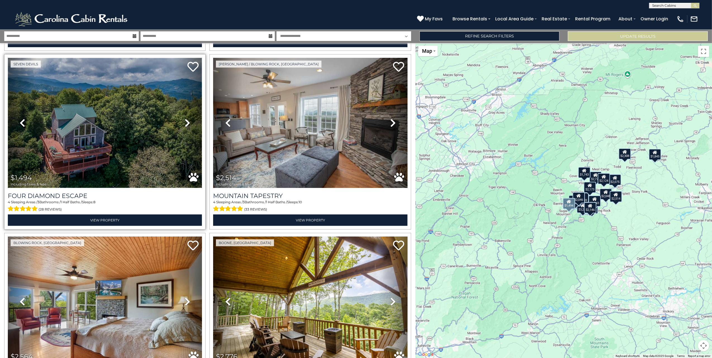
click at [103, 141] on img at bounding box center [105, 123] width 194 height 130
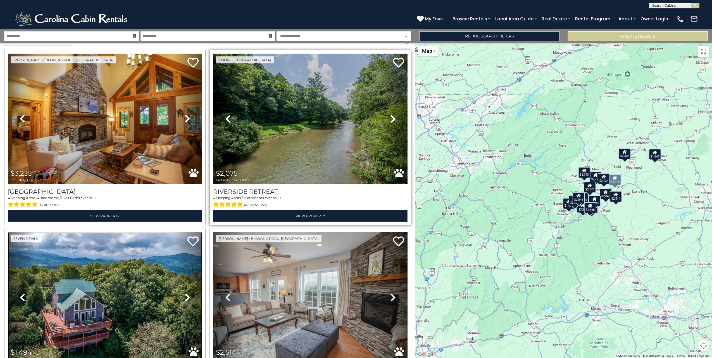
scroll to position [0, 0]
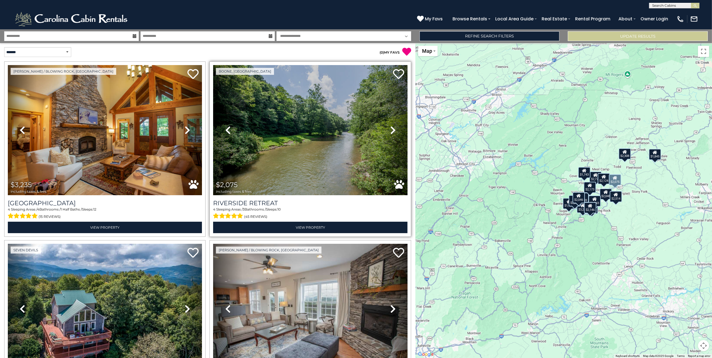
click at [390, 129] on icon at bounding box center [393, 130] width 6 height 9
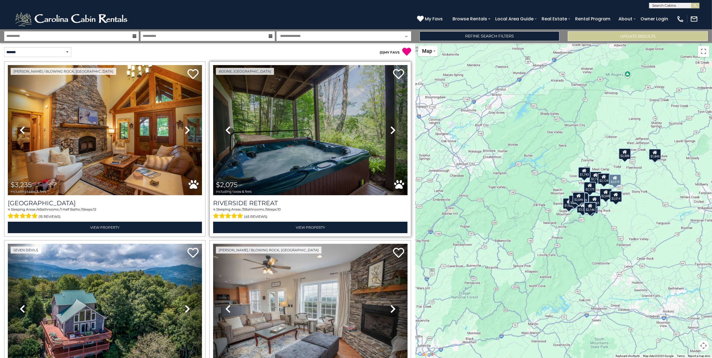
click at [390, 129] on icon at bounding box center [393, 130] width 6 height 9
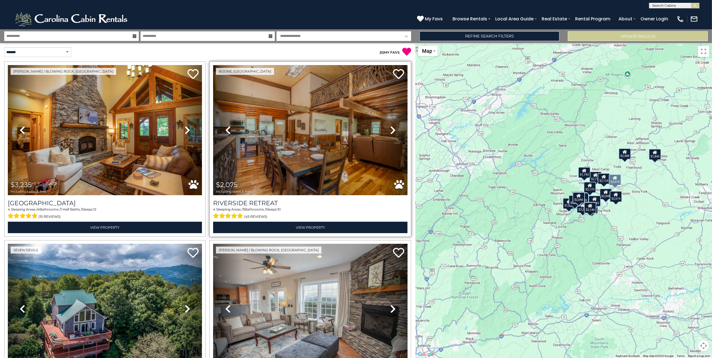
click at [390, 129] on icon at bounding box center [393, 130] width 6 height 9
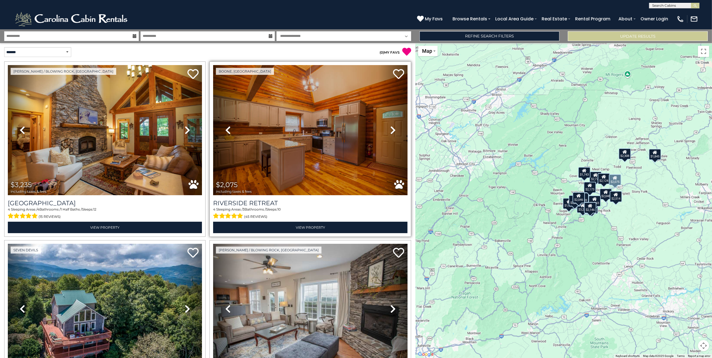
click at [390, 129] on icon at bounding box center [393, 130] width 6 height 9
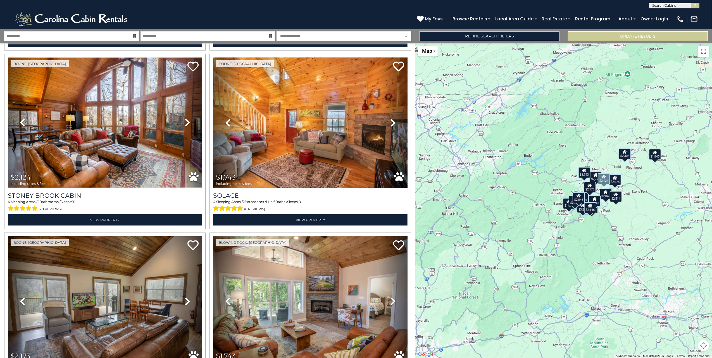
scroll to position [559, 0]
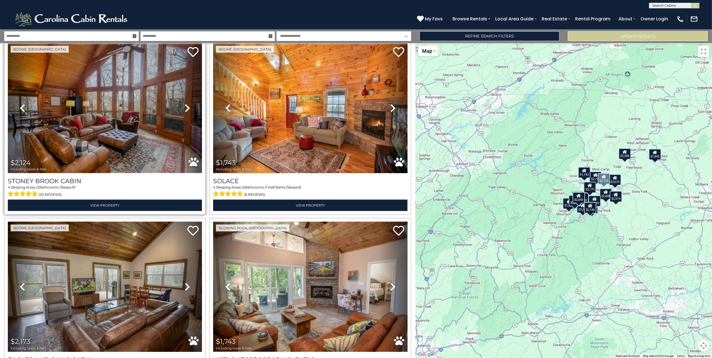
click at [185, 104] on icon at bounding box center [188, 108] width 6 height 9
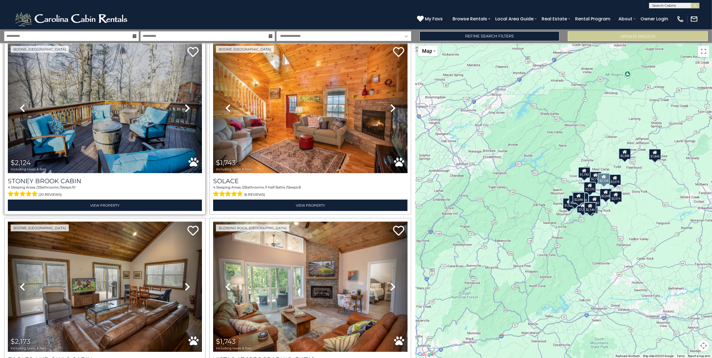
click at [185, 104] on icon at bounding box center [188, 108] width 6 height 9
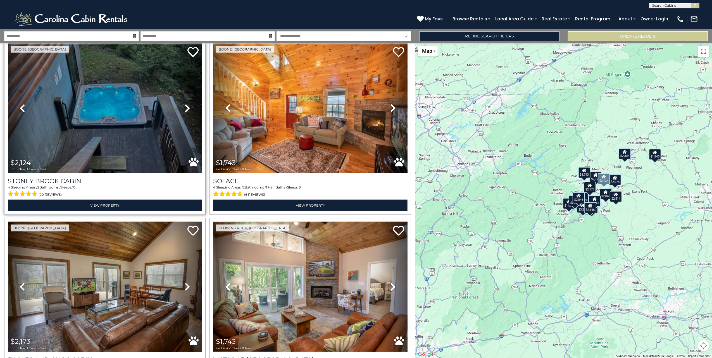
click at [185, 104] on icon at bounding box center [188, 108] width 6 height 9
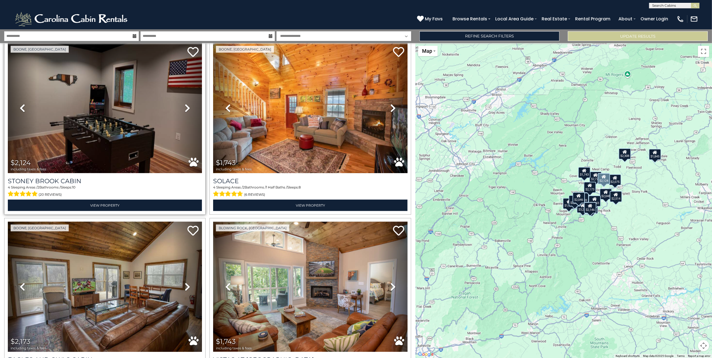
click at [185, 104] on icon at bounding box center [188, 108] width 6 height 9
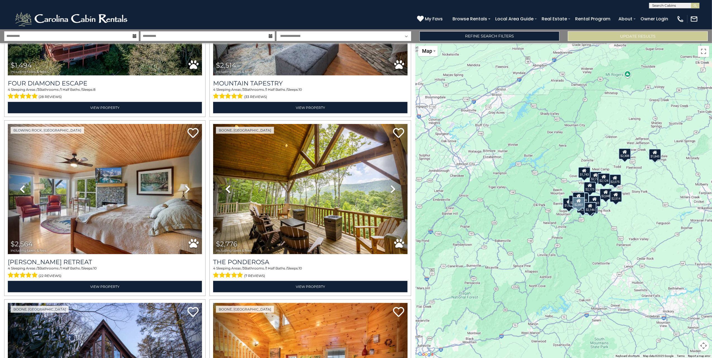
scroll to position [298, 0]
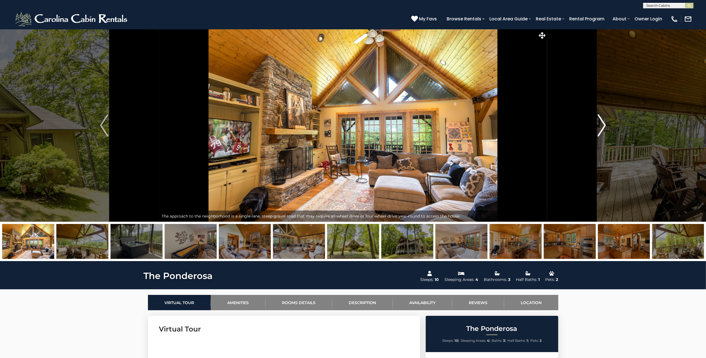
click at [602, 128] on img "Next" at bounding box center [602, 125] width 8 height 22
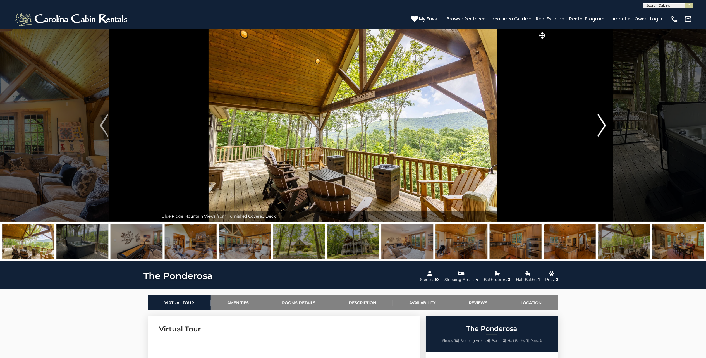
click at [602, 128] on img "Next" at bounding box center [602, 125] width 8 height 22
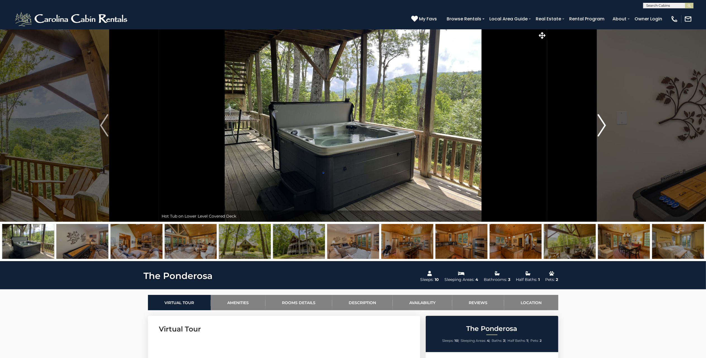
click at [602, 128] on img "Next" at bounding box center [602, 125] width 8 height 22
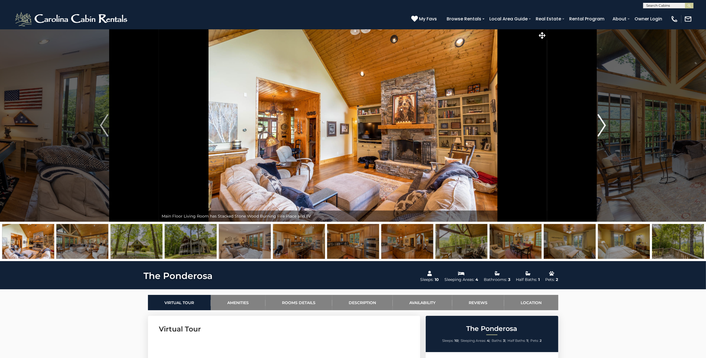
click at [602, 128] on img "Next" at bounding box center [602, 125] width 8 height 22
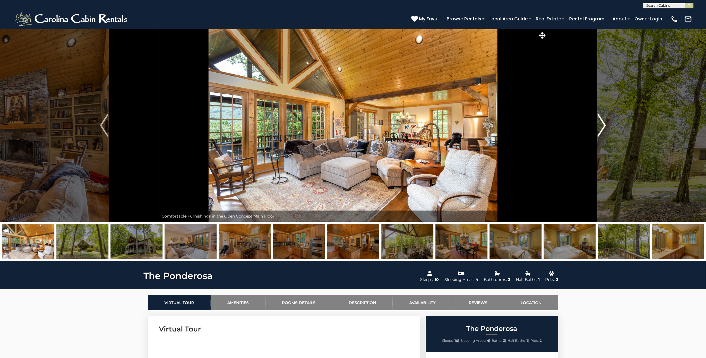
click at [602, 128] on img "Next" at bounding box center [602, 125] width 8 height 22
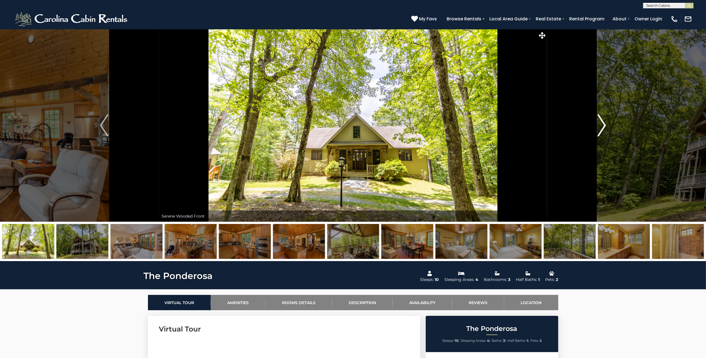
click at [602, 128] on img "Next" at bounding box center [602, 125] width 8 height 22
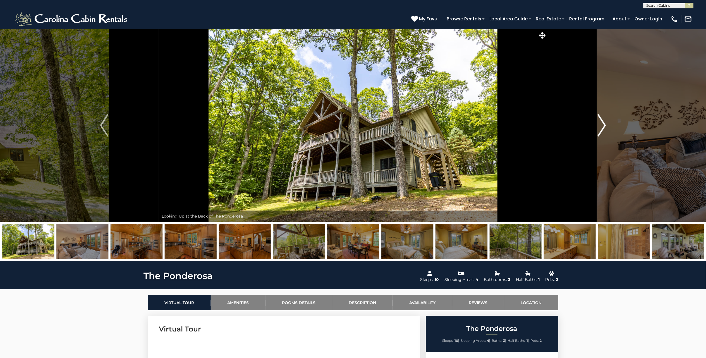
click at [602, 128] on img "Next" at bounding box center [602, 125] width 8 height 22
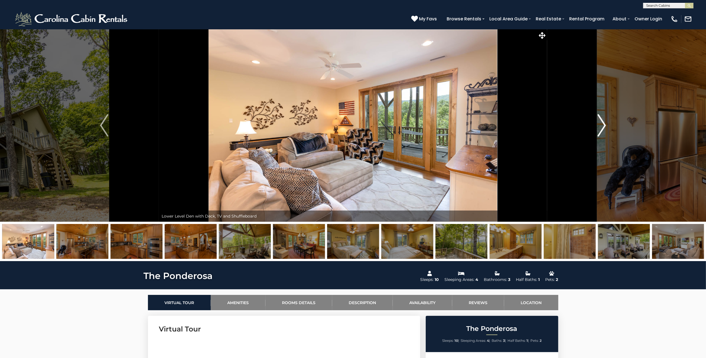
click at [602, 128] on img "Next" at bounding box center [602, 125] width 8 height 22
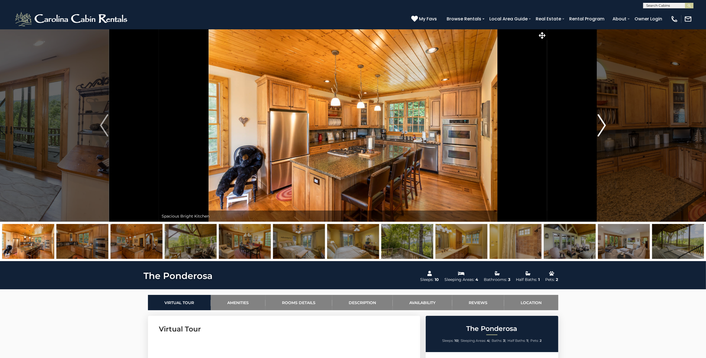
click at [602, 128] on img "Next" at bounding box center [602, 125] width 8 height 22
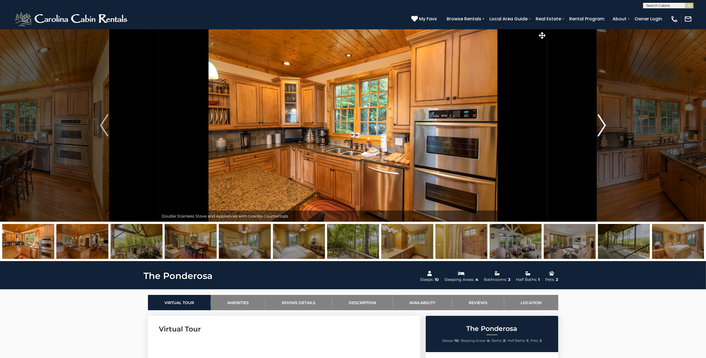
click at [602, 128] on img "Next" at bounding box center [602, 125] width 8 height 22
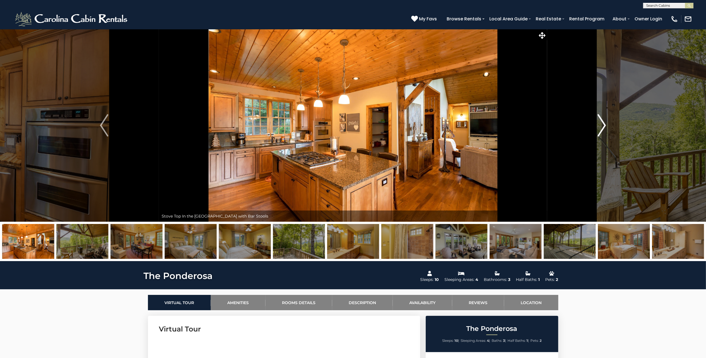
click at [602, 128] on img "Next" at bounding box center [602, 125] width 8 height 22
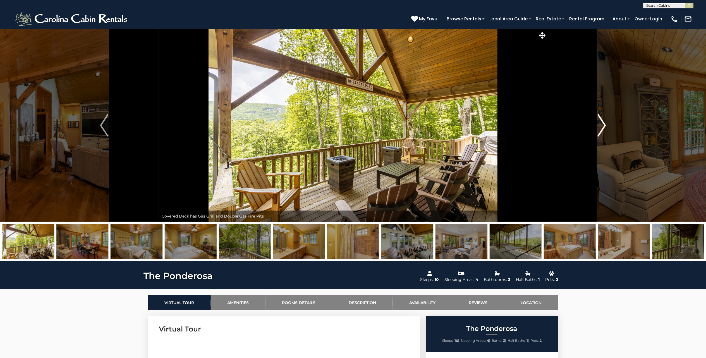
click at [602, 128] on img "Next" at bounding box center [602, 125] width 8 height 22
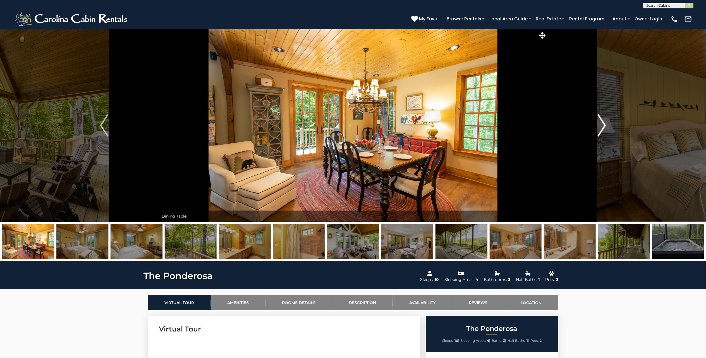
click at [602, 128] on img "Next" at bounding box center [602, 125] width 8 height 22
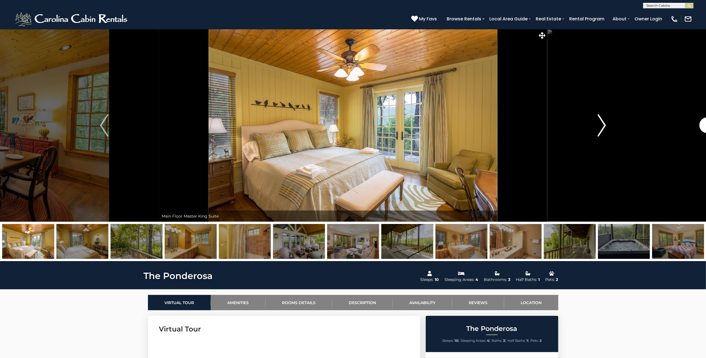
click at [602, 128] on img "Next" at bounding box center [602, 125] width 8 height 22
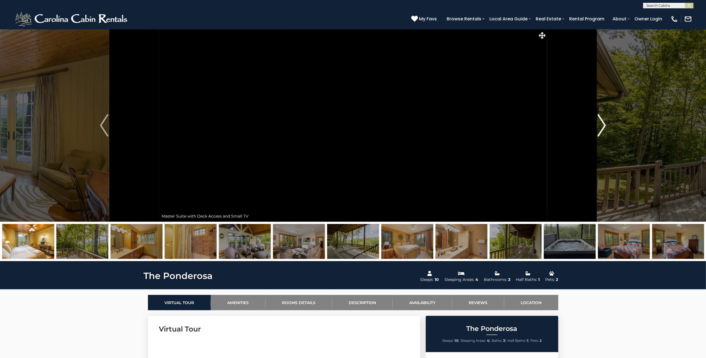
click at [602, 128] on img "Next" at bounding box center [602, 125] width 8 height 22
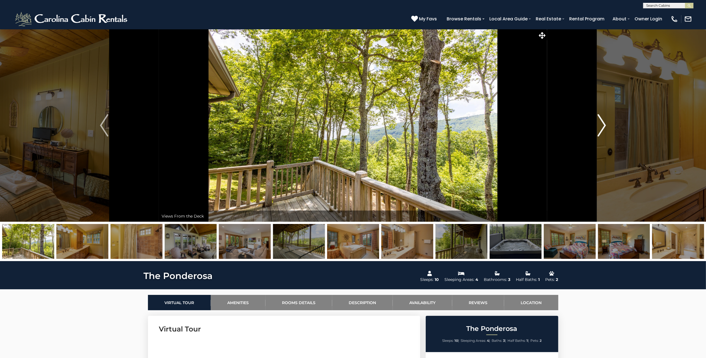
click at [602, 128] on img "Next" at bounding box center [602, 125] width 8 height 22
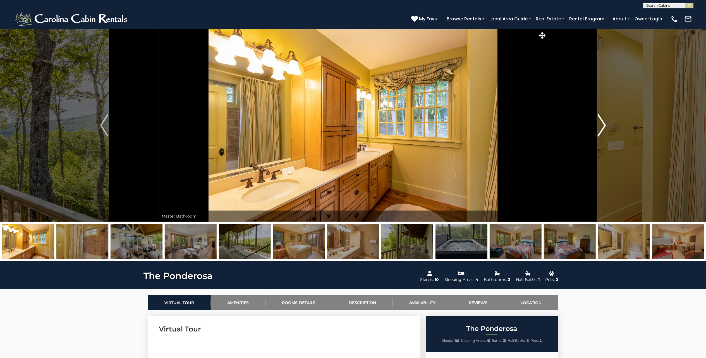
click at [602, 128] on img "Next" at bounding box center [602, 125] width 8 height 22
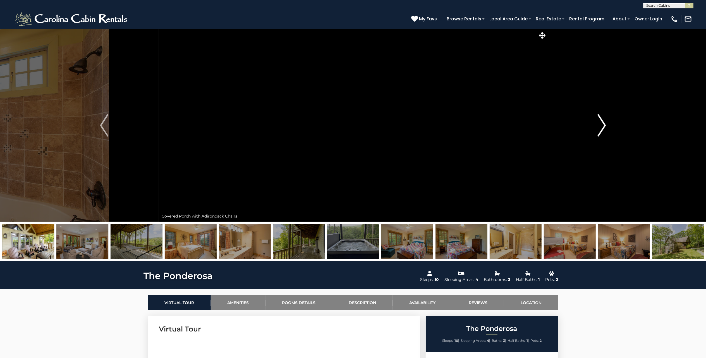
click at [602, 128] on img "Next" at bounding box center [602, 125] width 8 height 22
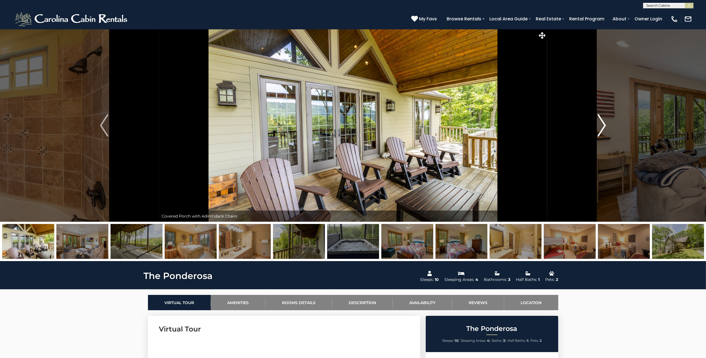
click at [602, 128] on img "Next" at bounding box center [602, 125] width 8 height 22
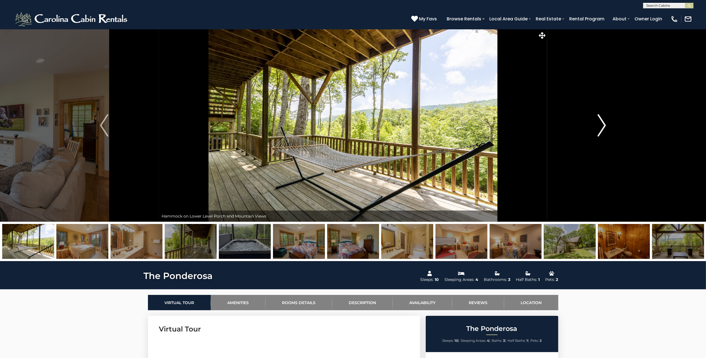
click at [602, 128] on img "Next" at bounding box center [602, 125] width 8 height 22
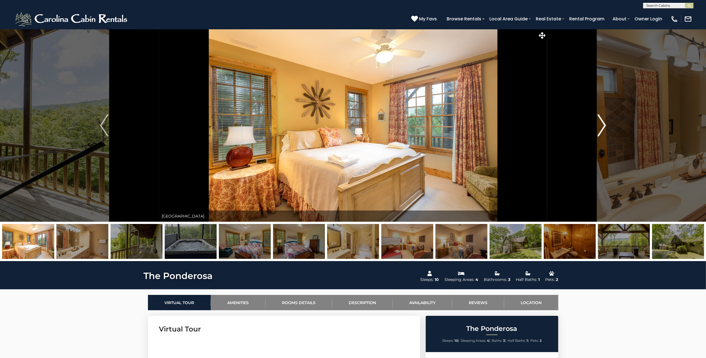
click at [602, 128] on img "Next" at bounding box center [602, 125] width 8 height 22
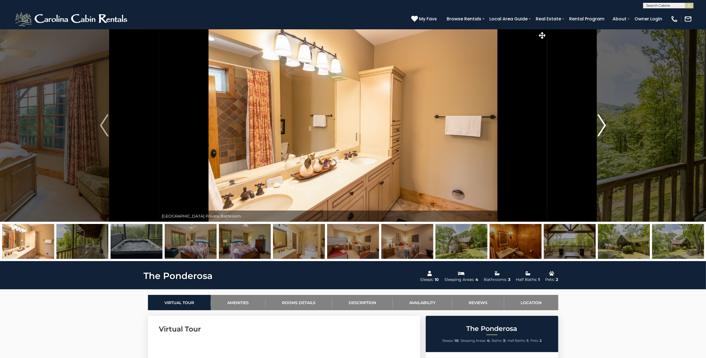
click at [602, 128] on img "Next" at bounding box center [602, 125] width 8 height 22
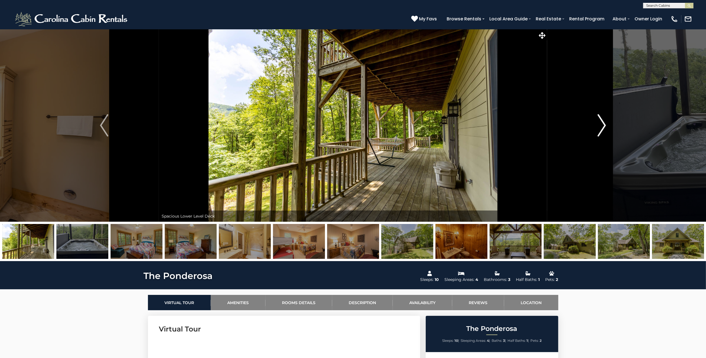
click at [602, 128] on img "Next" at bounding box center [602, 125] width 8 height 22
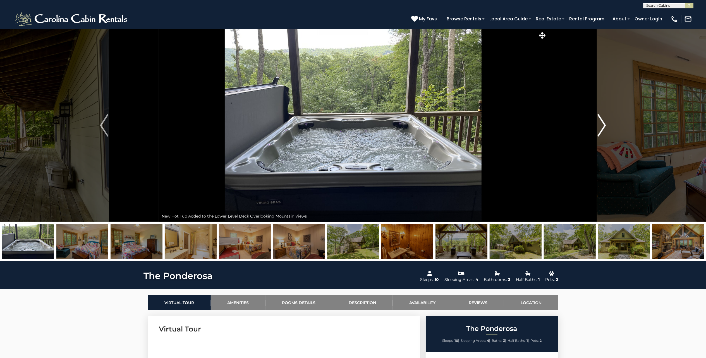
click at [602, 128] on img "Next" at bounding box center [602, 125] width 8 height 22
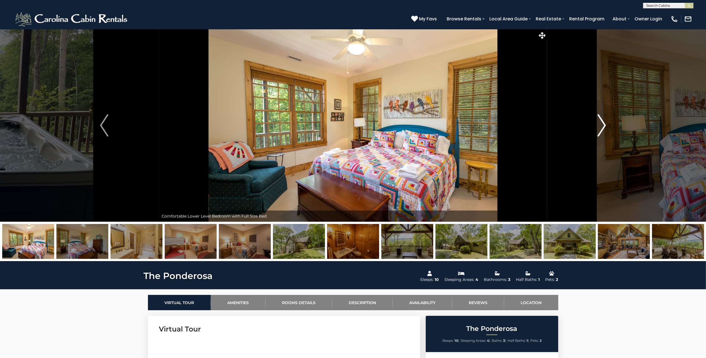
click at [602, 128] on img "Next" at bounding box center [602, 125] width 8 height 22
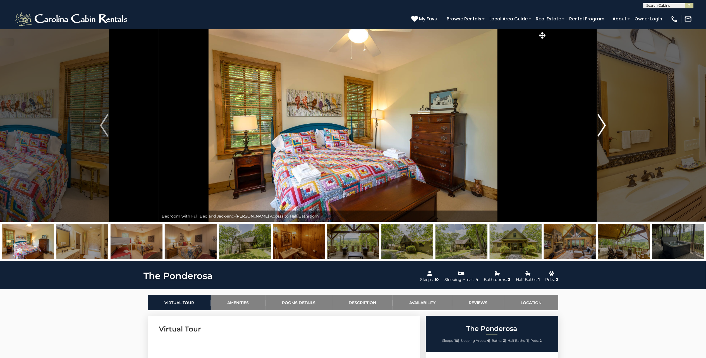
click at [602, 128] on img "Next" at bounding box center [602, 125] width 8 height 22
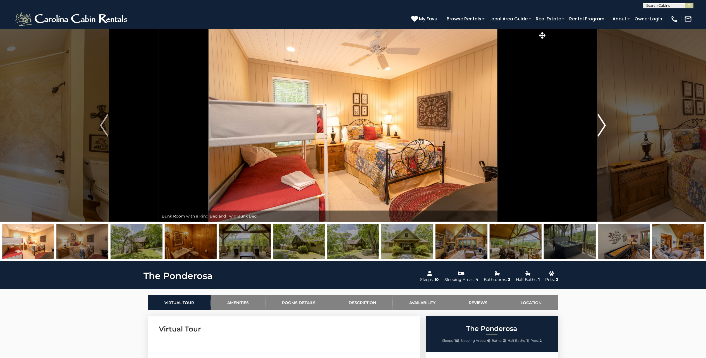
click at [602, 128] on img "Next" at bounding box center [602, 125] width 8 height 22
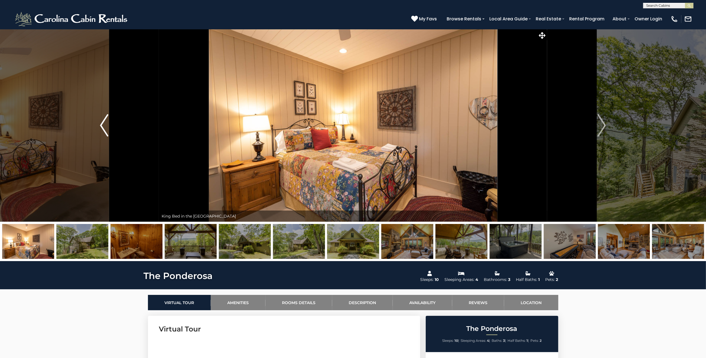
drag, startPoint x: 602, startPoint y: 128, endPoint x: 104, endPoint y: 132, distance: 497.1
click at [104, 132] on img "Previous" at bounding box center [104, 125] width 8 height 22
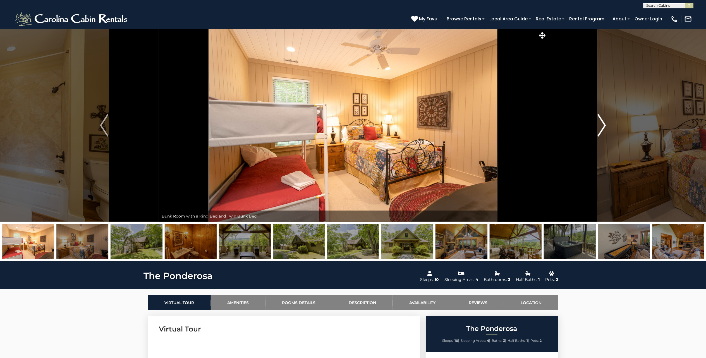
click at [600, 126] on img "Next" at bounding box center [602, 125] width 8 height 22
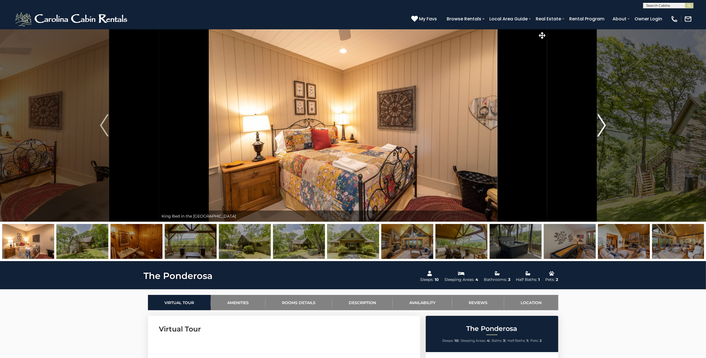
click at [600, 126] on img "Next" at bounding box center [602, 125] width 8 height 22
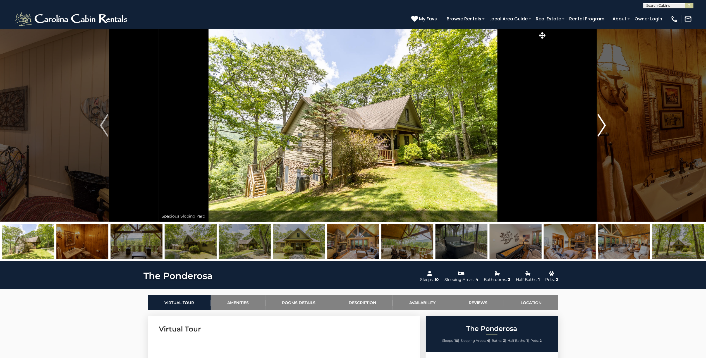
click at [600, 126] on img "Next" at bounding box center [602, 125] width 8 height 22
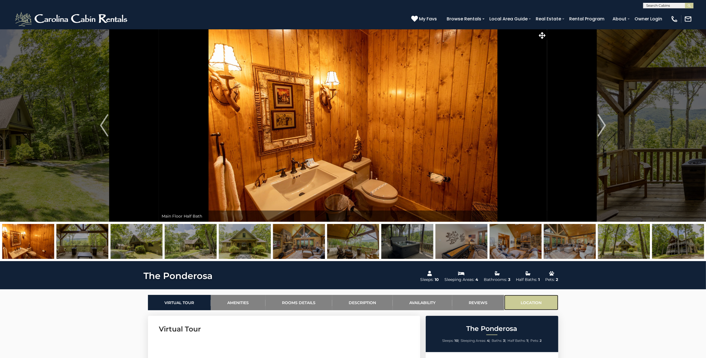
click at [523, 300] on link "Location" at bounding box center [531, 302] width 54 height 15
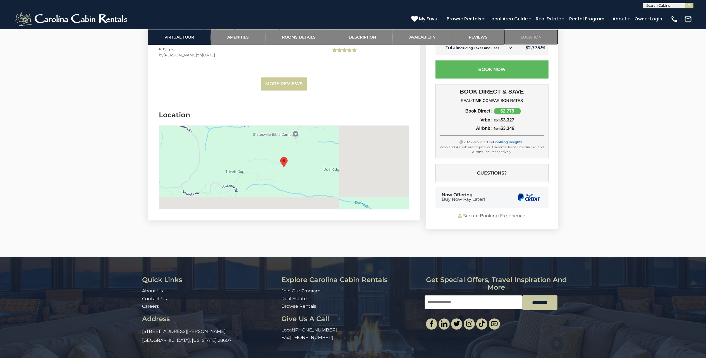
scroll to position [1382, 0]
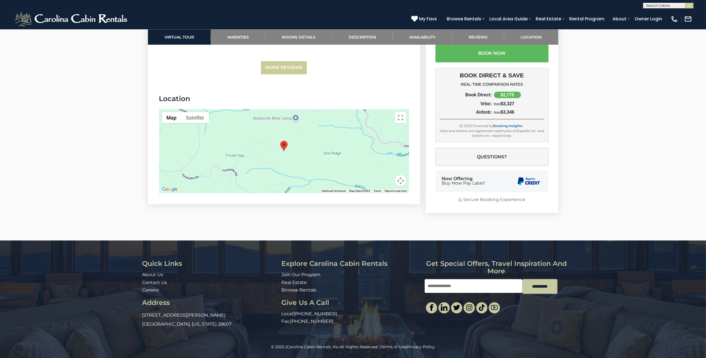
click at [400, 182] on button "Map camera controls" at bounding box center [400, 180] width 11 height 11
click at [387, 181] on button "Zoom out" at bounding box center [386, 180] width 11 height 11
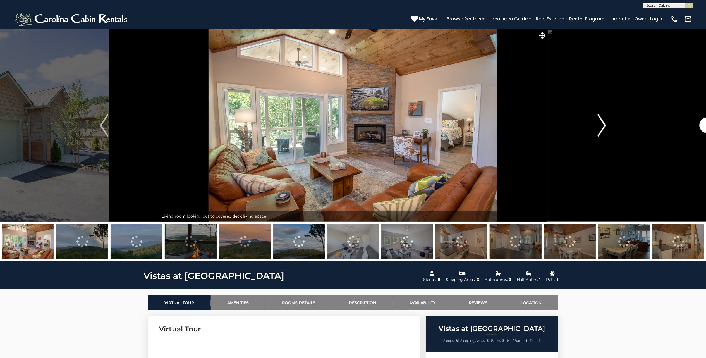
click at [602, 129] on img "Next" at bounding box center [602, 125] width 8 height 22
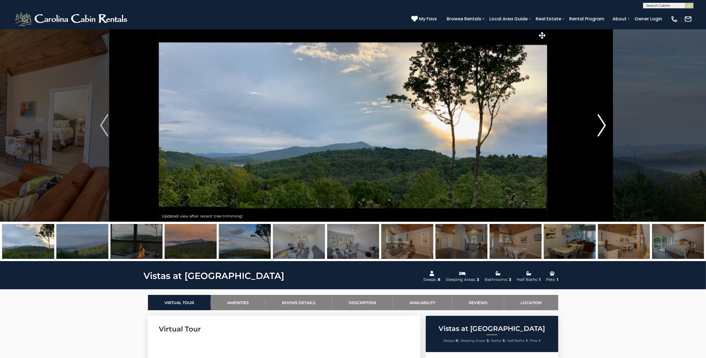
click at [602, 129] on img "Next" at bounding box center [602, 125] width 8 height 22
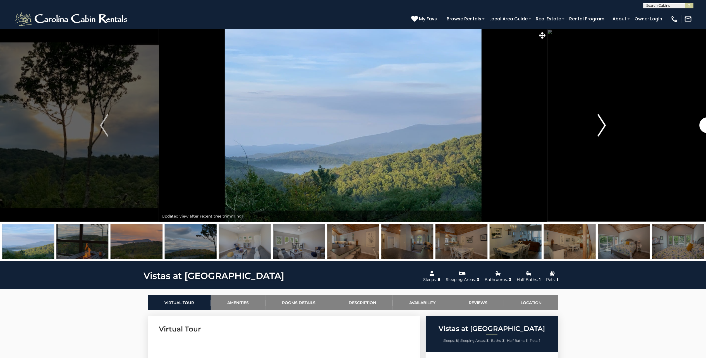
click at [602, 129] on img "Next" at bounding box center [602, 125] width 8 height 22
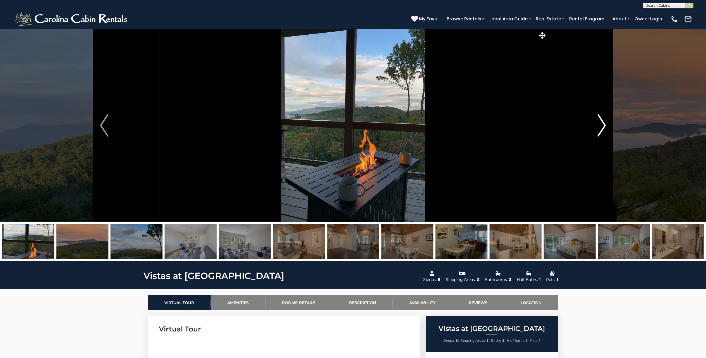
click at [602, 129] on img "Next" at bounding box center [602, 125] width 8 height 22
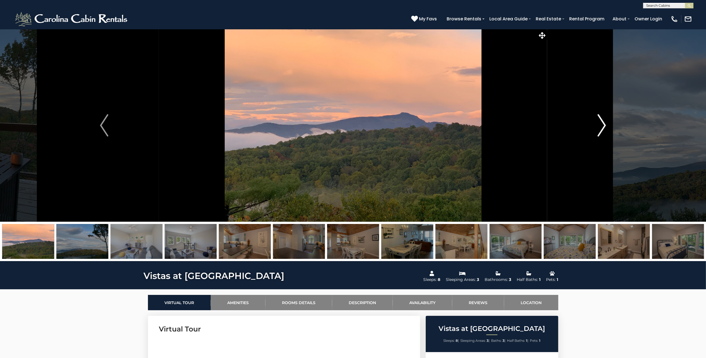
click at [602, 129] on img "Next" at bounding box center [602, 125] width 8 height 22
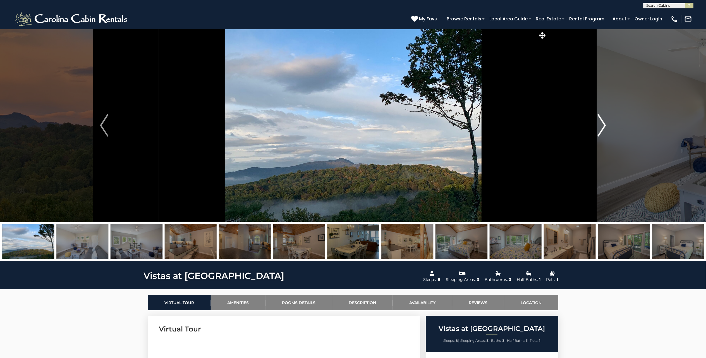
click at [602, 129] on img "Next" at bounding box center [602, 125] width 8 height 22
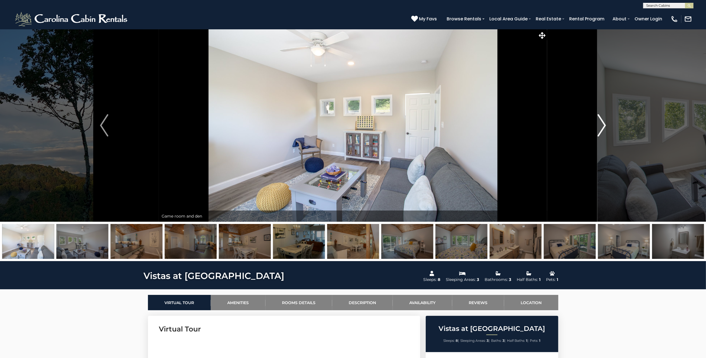
click at [602, 129] on img "Next" at bounding box center [602, 125] width 8 height 22
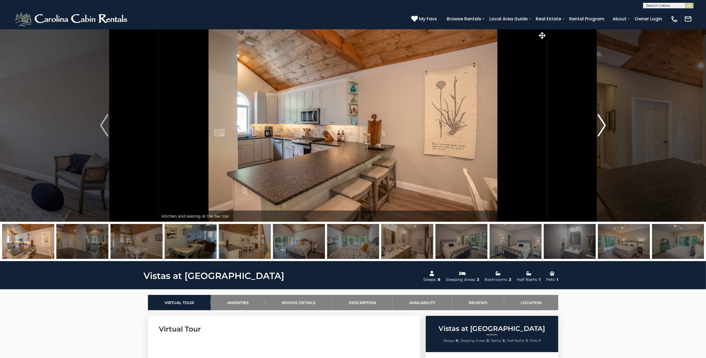
click at [602, 129] on img "Next" at bounding box center [602, 125] width 8 height 22
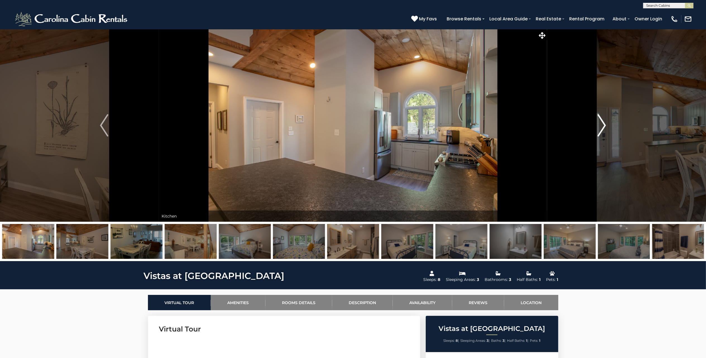
click at [602, 129] on img "Next" at bounding box center [602, 125] width 8 height 22
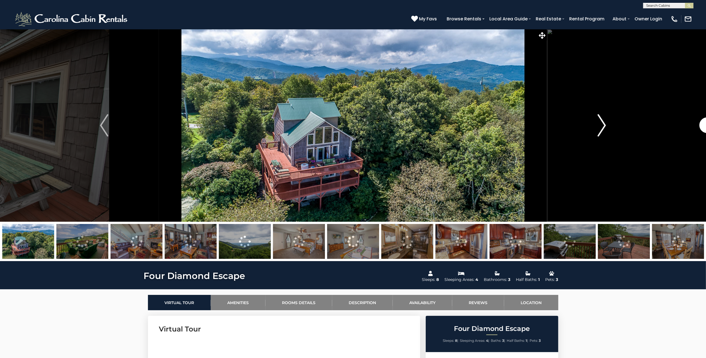
click at [602, 128] on img "Next" at bounding box center [602, 125] width 8 height 22
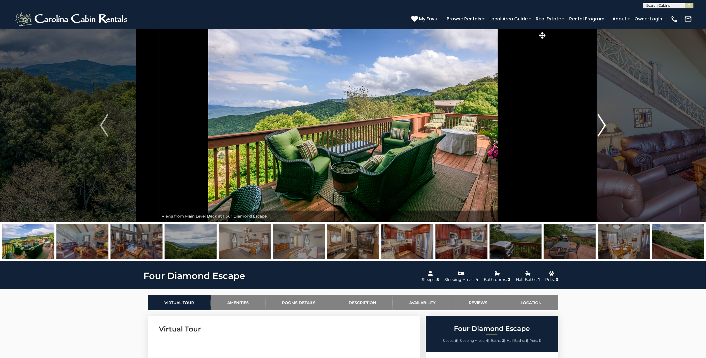
click at [602, 128] on img "Next" at bounding box center [602, 125] width 8 height 22
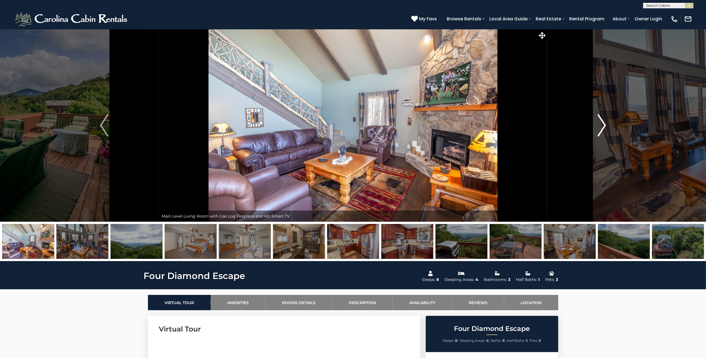
click at [602, 128] on img "Next" at bounding box center [602, 125] width 8 height 22
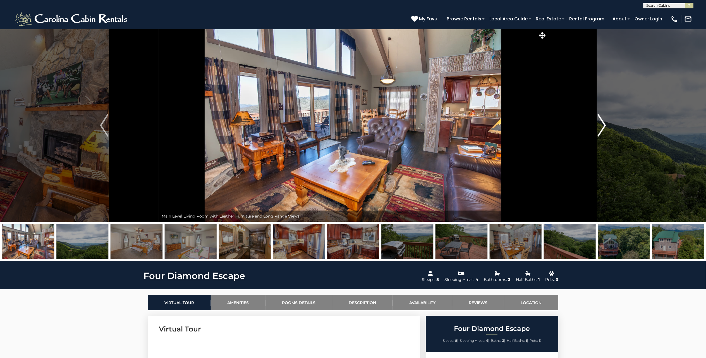
click at [602, 128] on img "Next" at bounding box center [602, 125] width 8 height 22
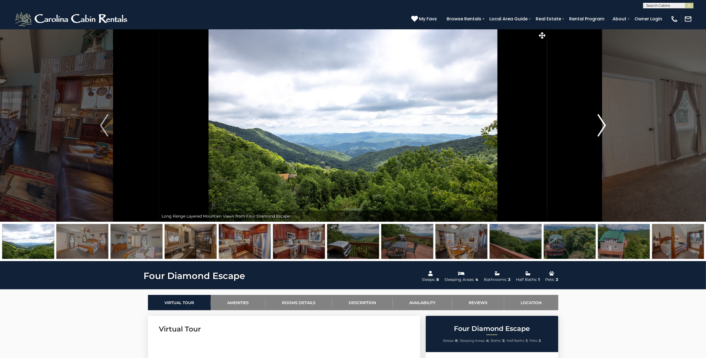
click at [602, 128] on img "Next" at bounding box center [602, 125] width 8 height 22
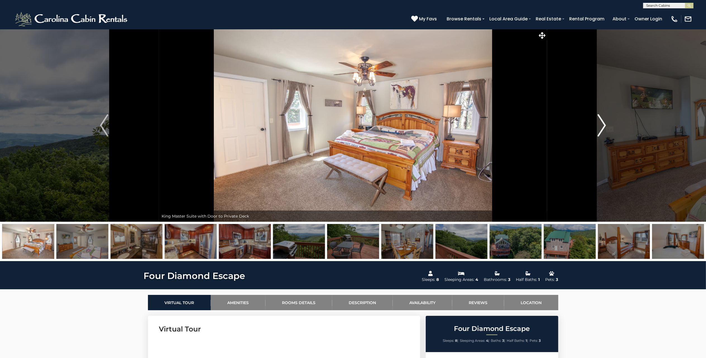
click at [602, 128] on img "Next" at bounding box center [602, 125] width 8 height 22
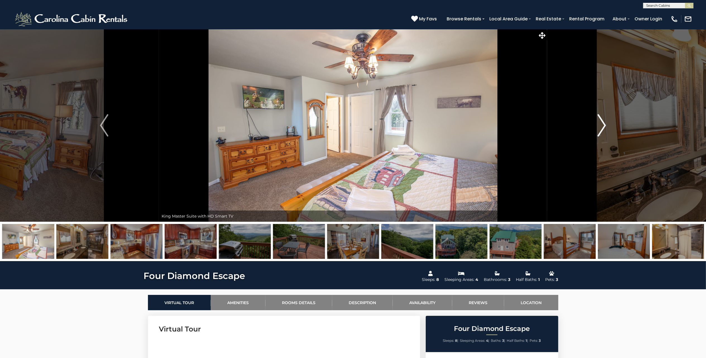
click at [602, 128] on img "Next" at bounding box center [602, 125] width 8 height 22
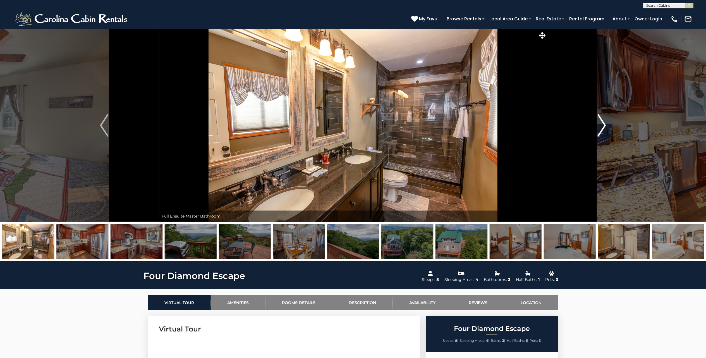
click at [602, 128] on img "Next" at bounding box center [602, 125] width 8 height 22
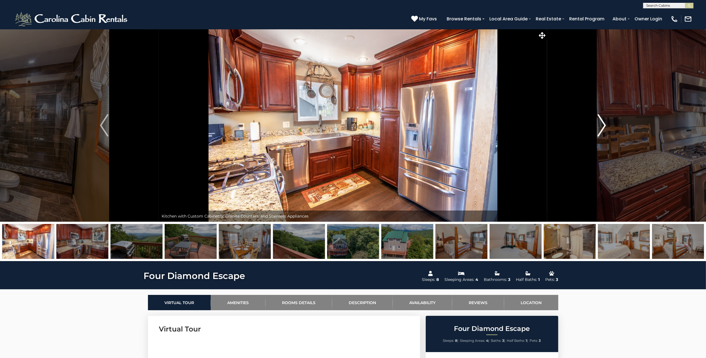
click at [602, 128] on img "Next" at bounding box center [602, 125] width 8 height 22
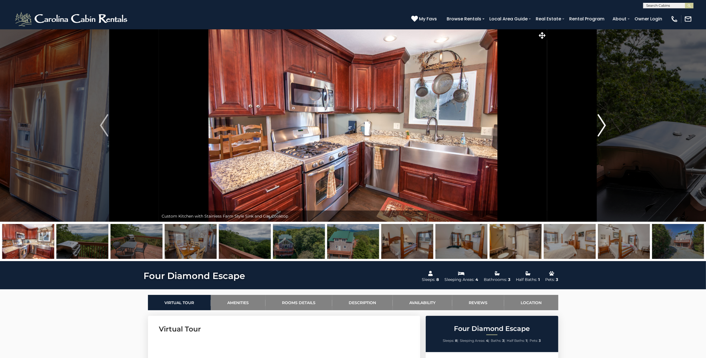
click at [602, 128] on img "Next" at bounding box center [602, 125] width 8 height 22
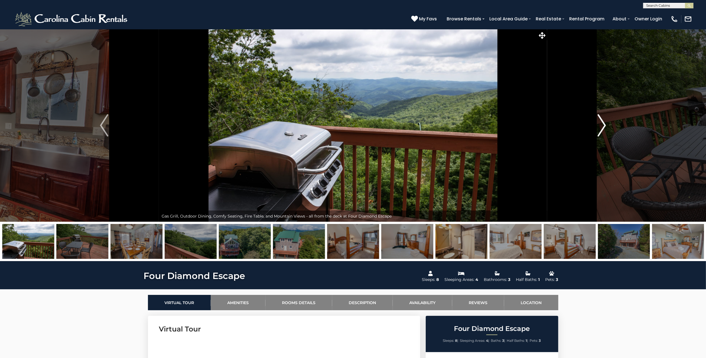
click at [602, 128] on img "Next" at bounding box center [602, 125] width 8 height 22
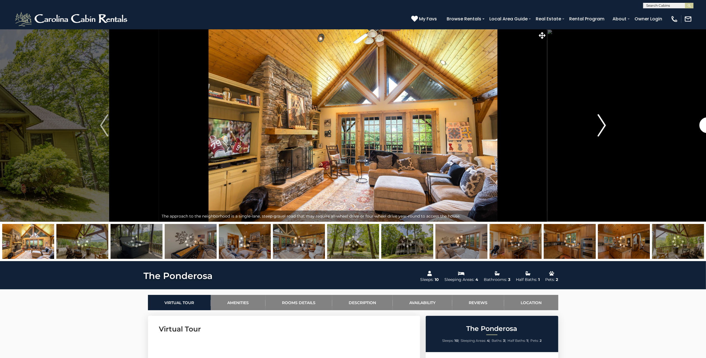
click at [604, 125] on img "Next" at bounding box center [602, 125] width 8 height 22
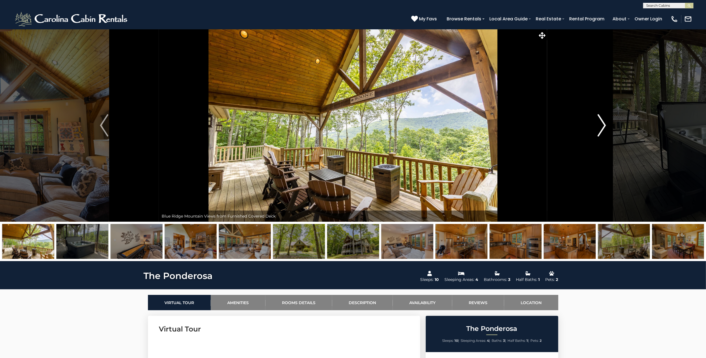
click at [604, 125] on img "Next" at bounding box center [602, 125] width 8 height 22
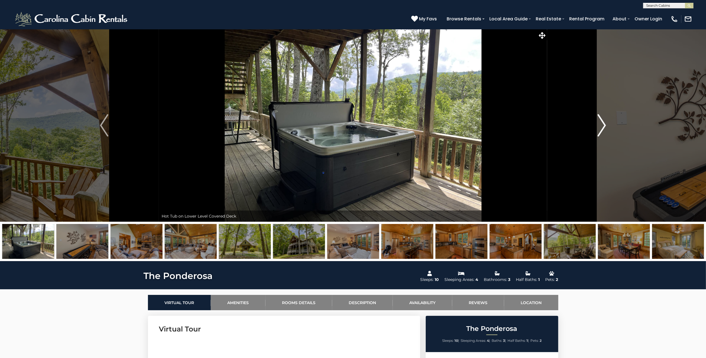
click at [604, 125] on img "Next" at bounding box center [602, 125] width 8 height 22
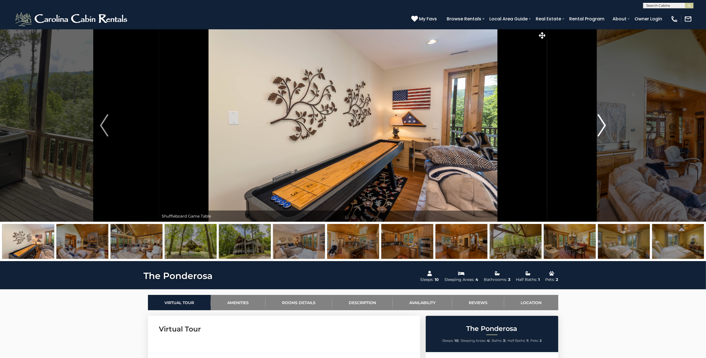
click at [604, 125] on img "Next" at bounding box center [602, 125] width 8 height 22
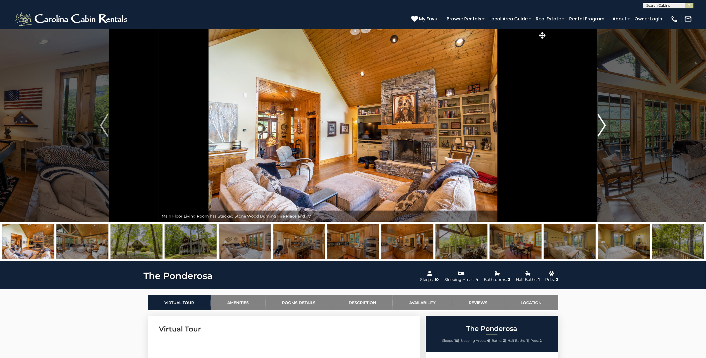
click at [604, 125] on img "Next" at bounding box center [602, 125] width 8 height 22
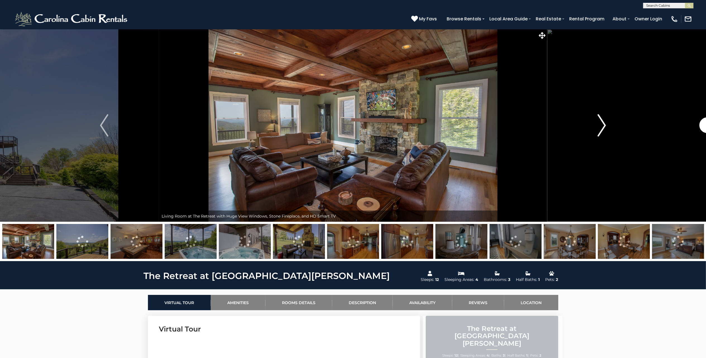
click at [604, 127] on img "Next" at bounding box center [602, 125] width 8 height 22
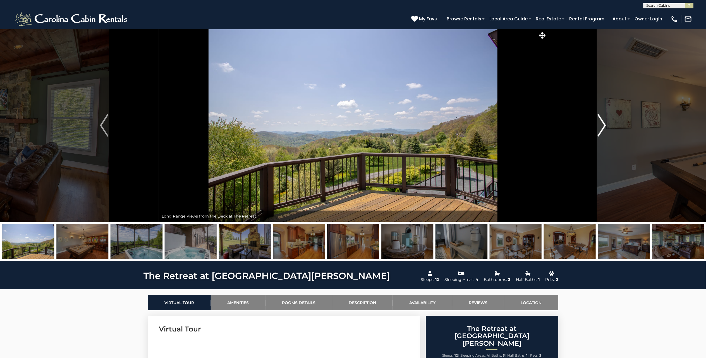
click at [604, 127] on img "Next" at bounding box center [602, 125] width 8 height 22
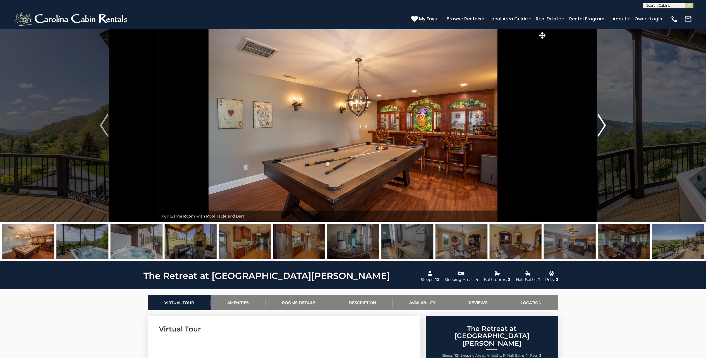
click at [604, 127] on img "Next" at bounding box center [602, 125] width 8 height 22
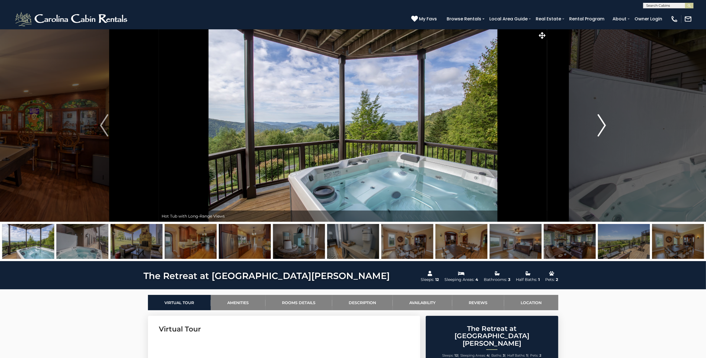
click at [604, 127] on img "Next" at bounding box center [602, 125] width 8 height 22
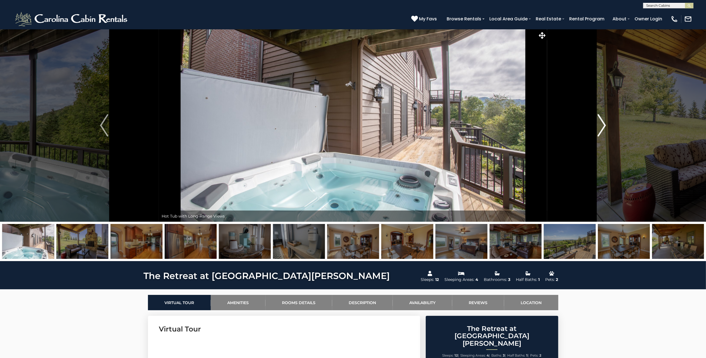
click at [604, 127] on img "Next" at bounding box center [602, 125] width 8 height 22
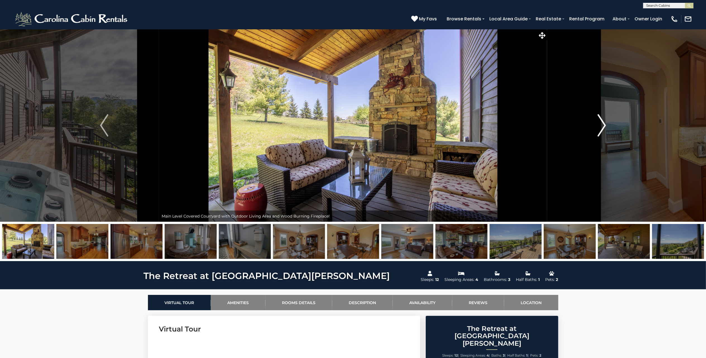
click at [604, 127] on img "Next" at bounding box center [602, 125] width 8 height 22
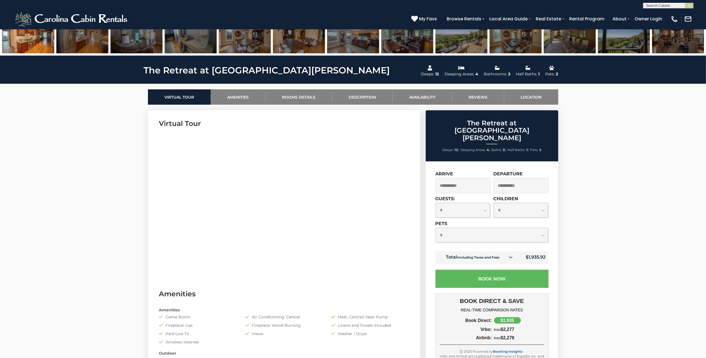
scroll to position [223, 0]
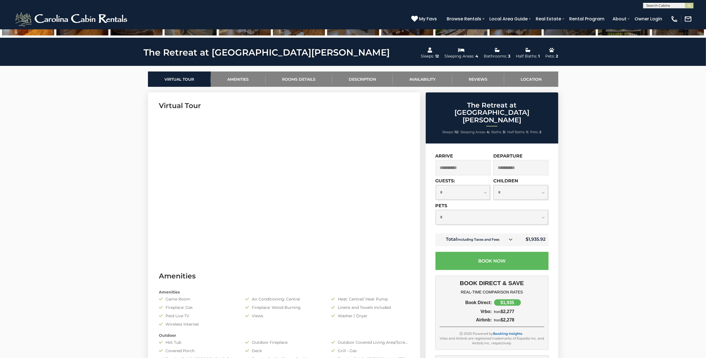
click at [464, 185] on select "**********" at bounding box center [463, 192] width 54 height 15
select select "*"
click at [436, 185] on select "**********" at bounding box center [463, 192] width 54 height 15
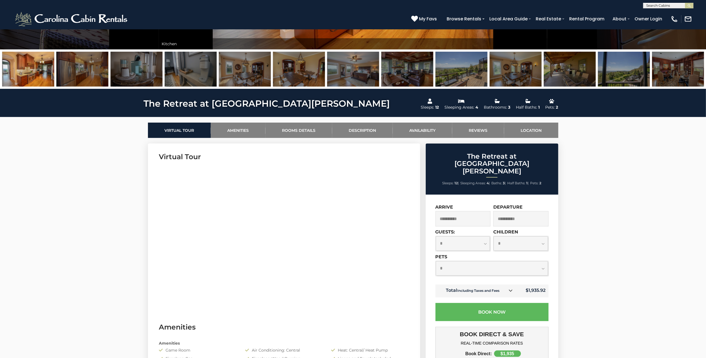
scroll to position [186, 0]
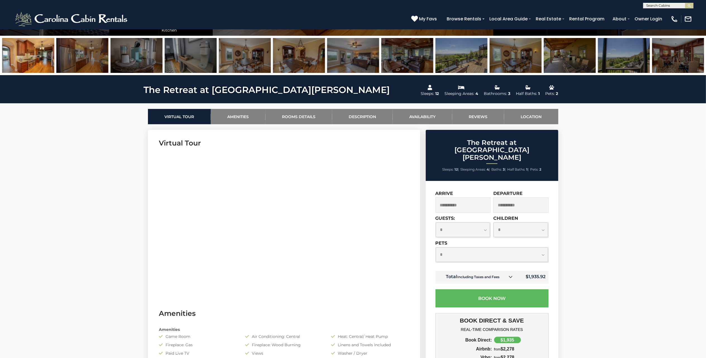
click at [521, 223] on select "**********" at bounding box center [521, 230] width 54 height 15
select select "*"
click at [494, 223] on select "**********" at bounding box center [521, 230] width 54 height 15
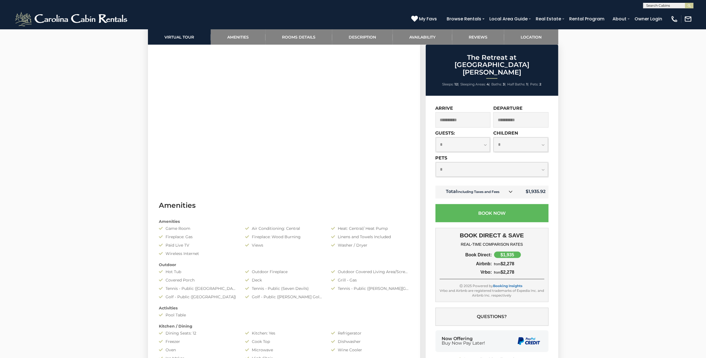
scroll to position [298, 0]
click at [485, 137] on select "**********" at bounding box center [463, 144] width 54 height 15
select select "*"
click at [436, 137] on select "**********" at bounding box center [463, 144] width 54 height 15
click at [515, 137] on select "**********" at bounding box center [521, 144] width 54 height 15
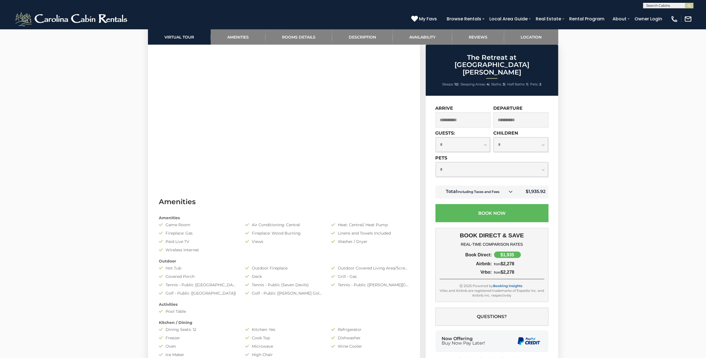
select select "*"
click at [494, 137] on select "**********" at bounding box center [521, 144] width 54 height 15
click at [542, 162] on select "**********" at bounding box center [492, 169] width 112 height 15
click at [436, 162] on select "**********" at bounding box center [492, 169] width 112 height 15
click at [543, 162] on select "**********" at bounding box center [492, 169] width 112 height 15
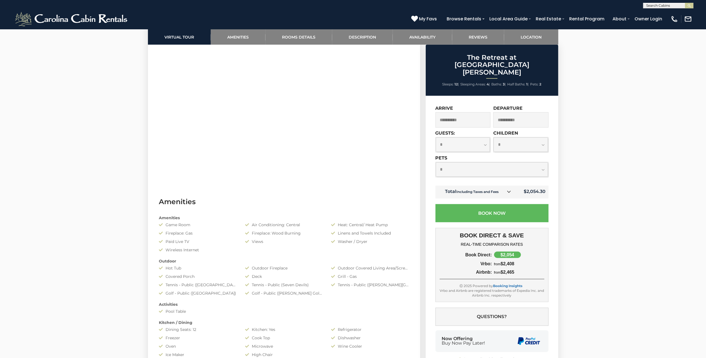
click at [436, 162] on select "**********" at bounding box center [492, 169] width 112 height 15
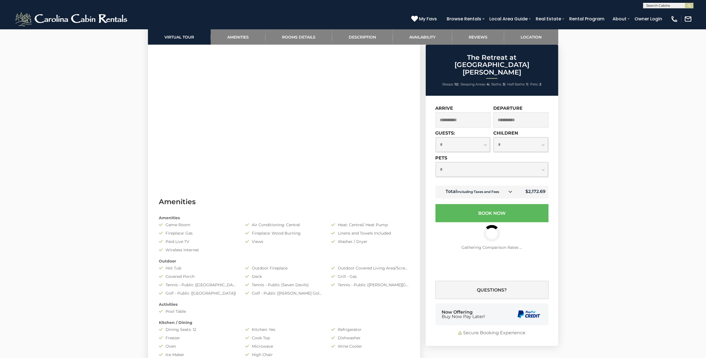
click at [543, 162] on select "**********" at bounding box center [492, 169] width 112 height 15
select select "*"
click at [436, 162] on select "**********" at bounding box center [492, 169] width 112 height 15
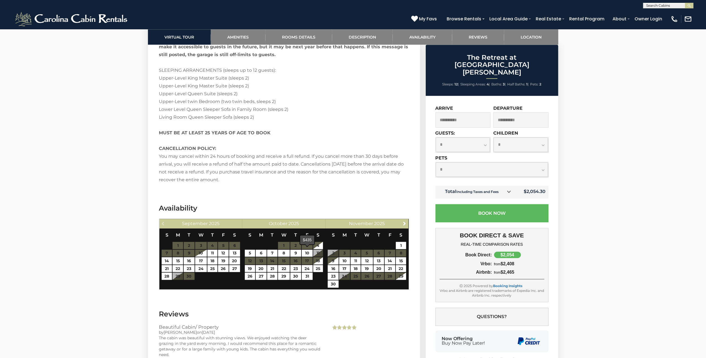
scroll to position [1415, 0]
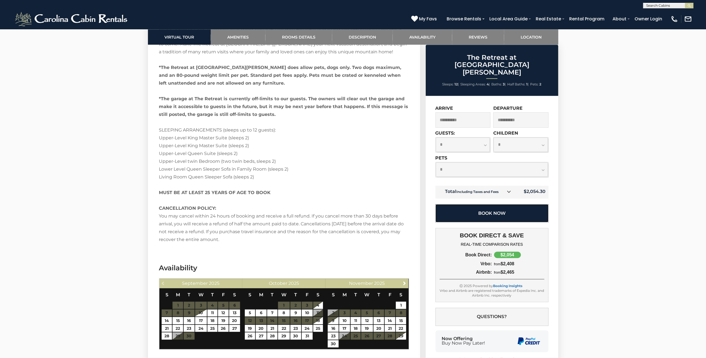
click at [499, 204] on button "Book Now" at bounding box center [492, 213] width 113 height 18
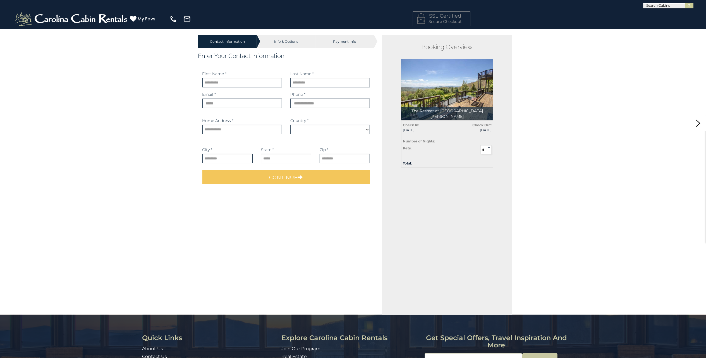
select select "*********"
click at [235, 82] on input "text" at bounding box center [242, 82] width 80 height 9
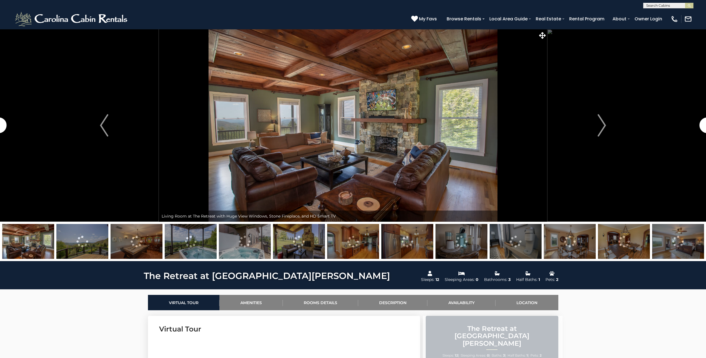
select select "*"
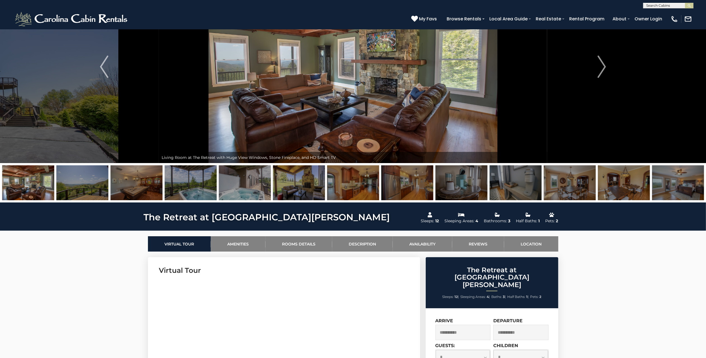
scroll to position [22, 0]
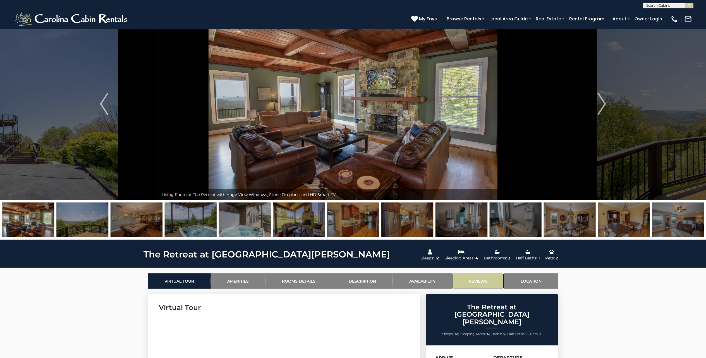
click at [478, 279] on link "Reviews" at bounding box center [478, 280] width 52 height 15
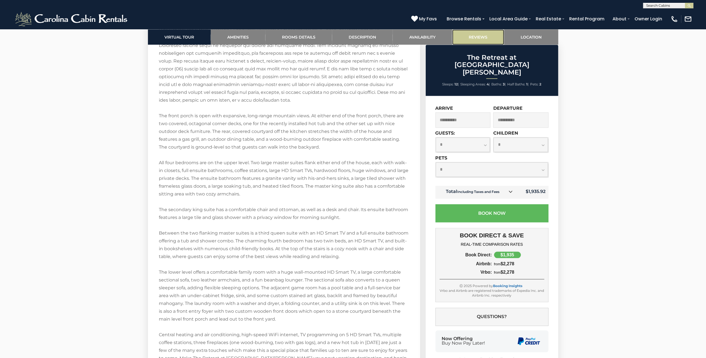
scroll to position [1709, 0]
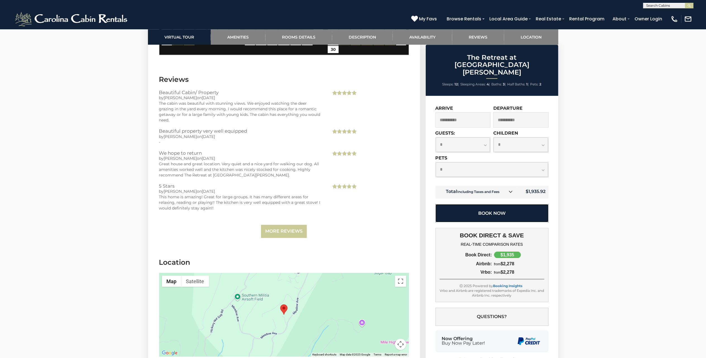
click at [496, 204] on button "Book Now" at bounding box center [492, 213] width 113 height 18
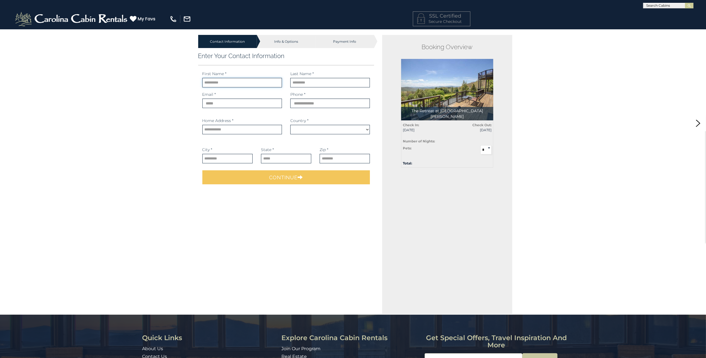
click at [222, 84] on input "text" at bounding box center [242, 82] width 80 height 9
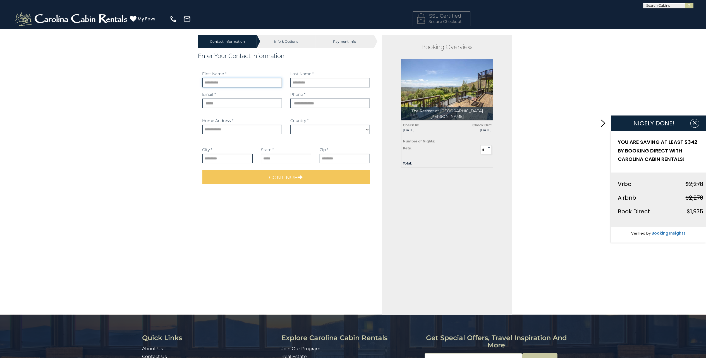
select select "*********"
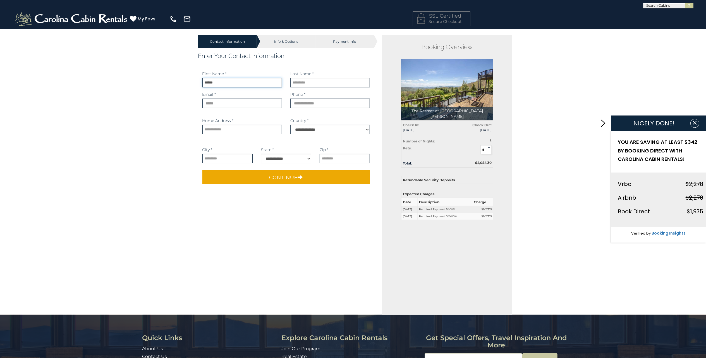
type input "******"
click at [230, 103] on input "email" at bounding box center [242, 103] width 80 height 9
type input "**********"
click at [300, 103] on input "phone" at bounding box center [330, 103] width 80 height 9
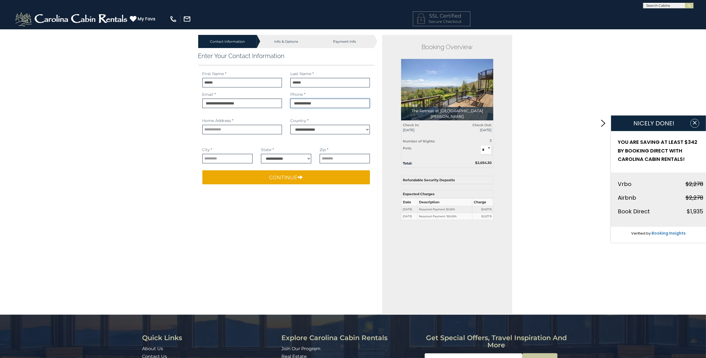
type input "**********"
click at [225, 129] on input "text" at bounding box center [242, 129] width 80 height 9
type input "**********"
click at [214, 160] on input "text" at bounding box center [227, 158] width 50 height 9
type input "**********"
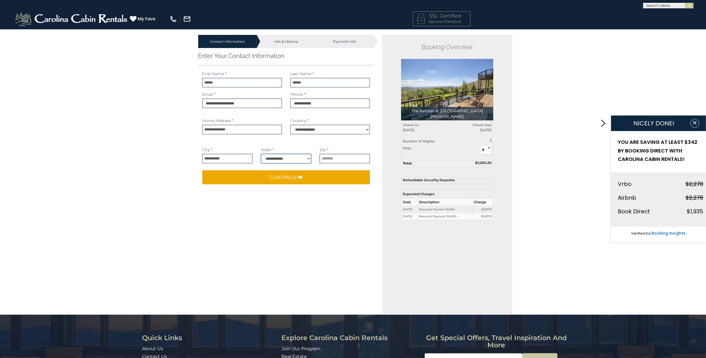
click at [286, 158] on select "**********" at bounding box center [286, 158] width 50 height 9
select select "**"
click at [261, 154] on select "**********" at bounding box center [286, 158] width 50 height 9
click at [332, 158] on input "text" at bounding box center [345, 158] width 50 height 9
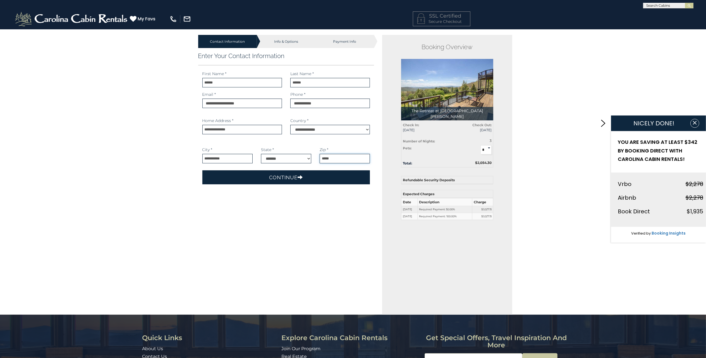
type input "*****"
click at [293, 176] on button "Continue" at bounding box center [286, 177] width 168 height 14
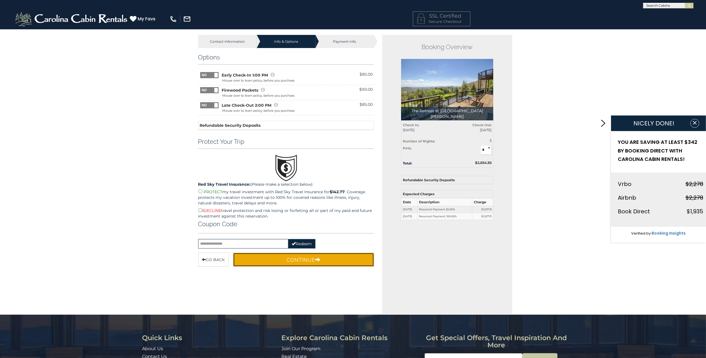
click at [307, 257] on button "Continue" at bounding box center [303, 260] width 141 height 14
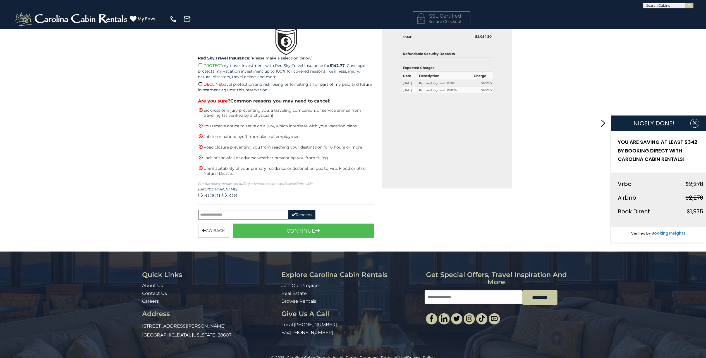
scroll to position [137, 0]
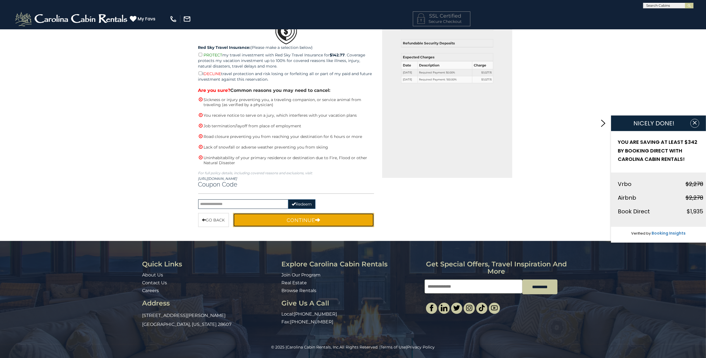
click at [300, 220] on button "Continue" at bounding box center [303, 220] width 141 height 14
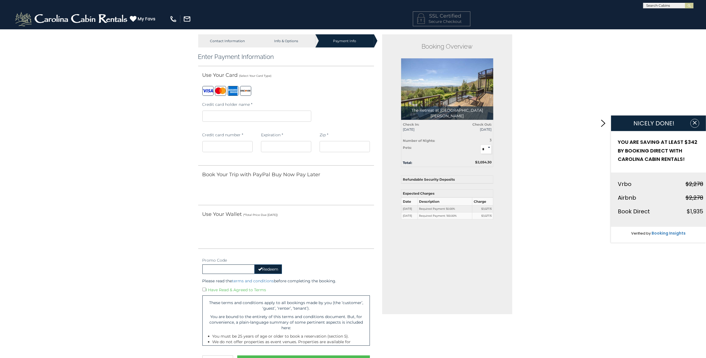
scroll to position [0, 0]
click at [226, 114] on iframe at bounding box center [256, 116] width 109 height 11
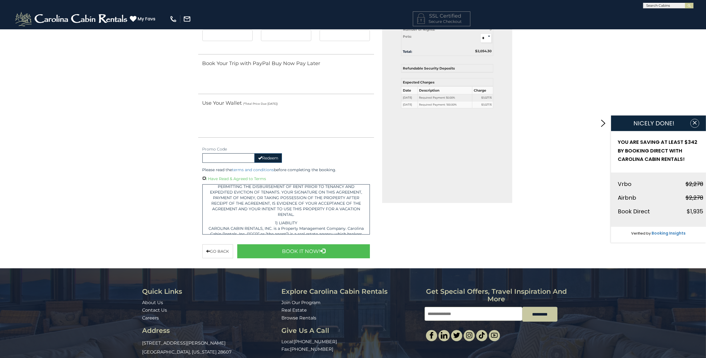
scroll to position [223, 0]
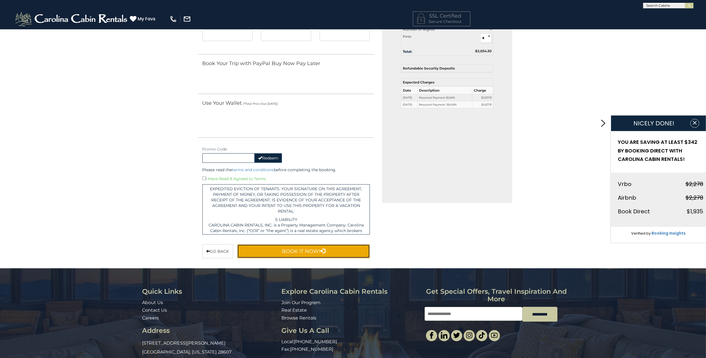
click at [299, 250] on button "Book It Now!" at bounding box center [303, 251] width 133 height 14
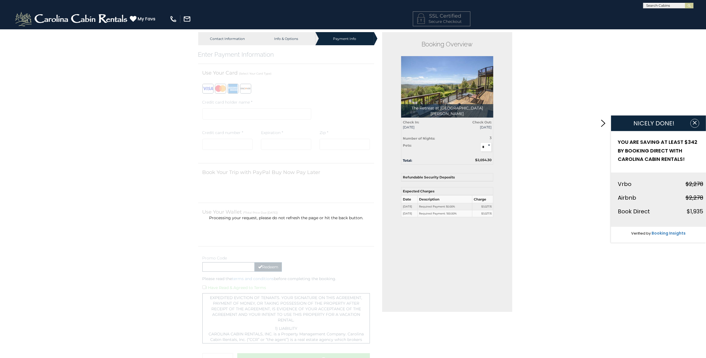
scroll to position [0, 0]
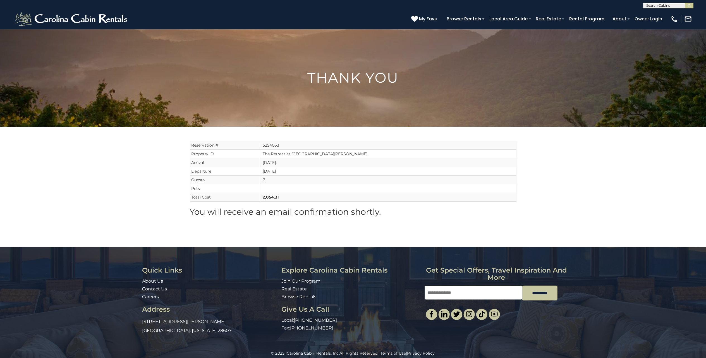
scroll to position [7, 0]
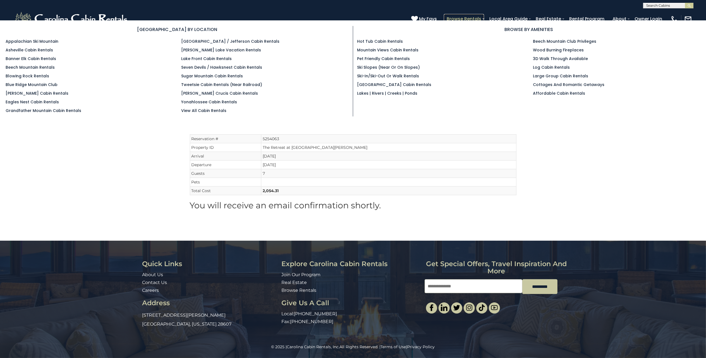
click at [454, 18] on link "Browse Rentals" at bounding box center [464, 19] width 40 height 10
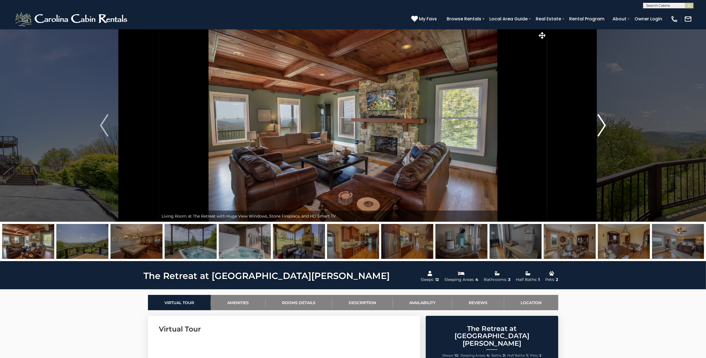
click at [601, 129] on img "Next" at bounding box center [602, 125] width 8 height 22
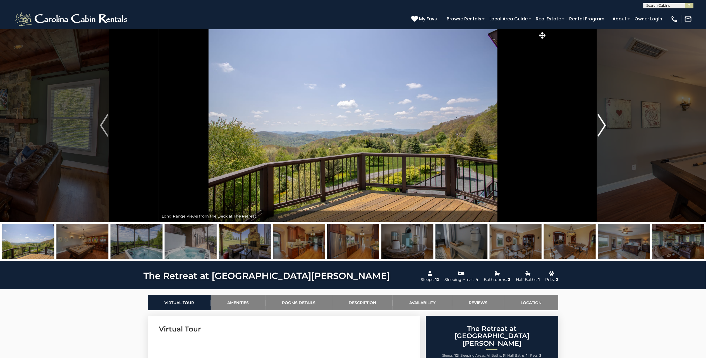
click at [601, 129] on img "Next" at bounding box center [602, 125] width 8 height 22
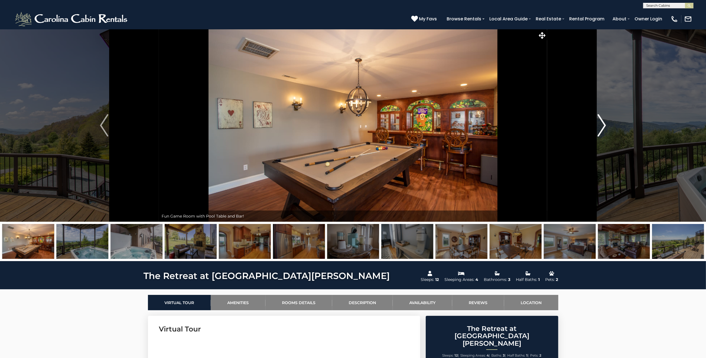
click at [601, 129] on img "Next" at bounding box center [602, 125] width 8 height 22
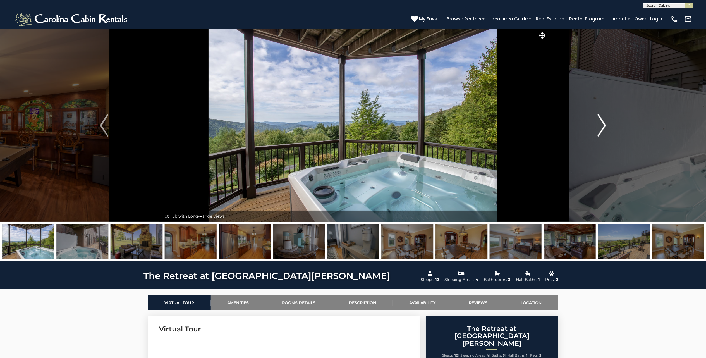
click at [601, 129] on img "Next" at bounding box center [602, 125] width 8 height 22
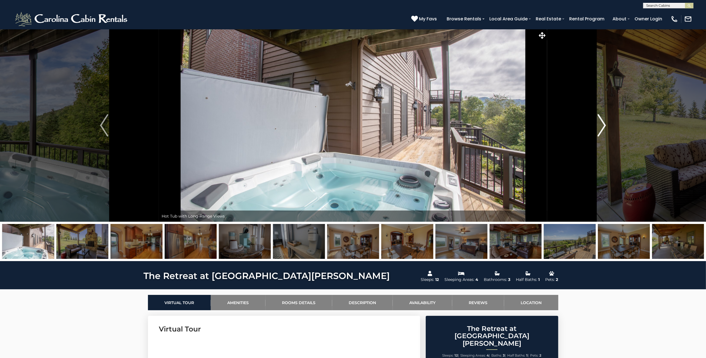
click at [601, 129] on img "Next" at bounding box center [602, 125] width 8 height 22
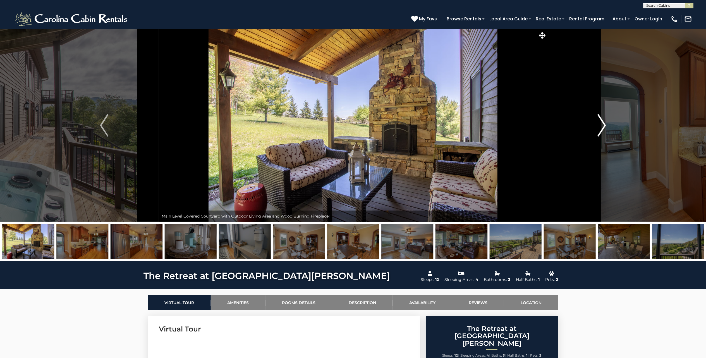
click at [601, 129] on img "Next" at bounding box center [602, 125] width 8 height 22
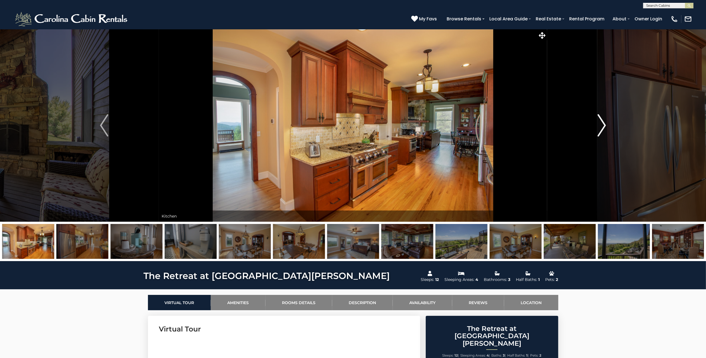
click at [601, 129] on img "Next" at bounding box center [602, 125] width 8 height 22
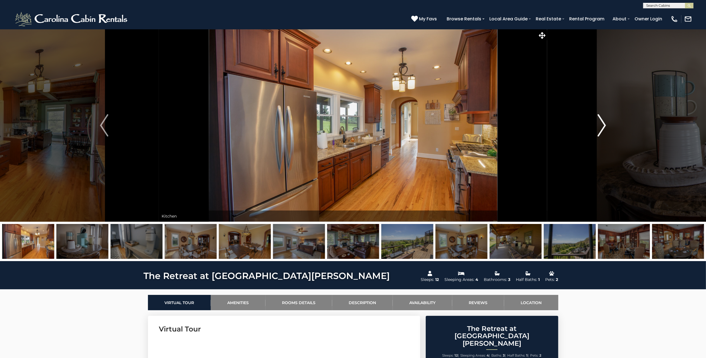
click at [601, 129] on img "Next" at bounding box center [602, 125] width 8 height 22
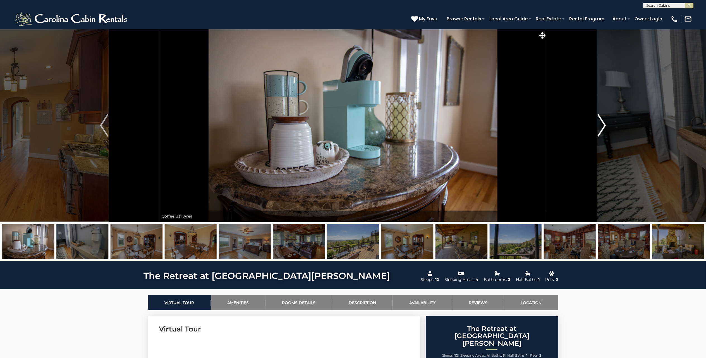
click at [601, 129] on img "Next" at bounding box center [602, 125] width 8 height 22
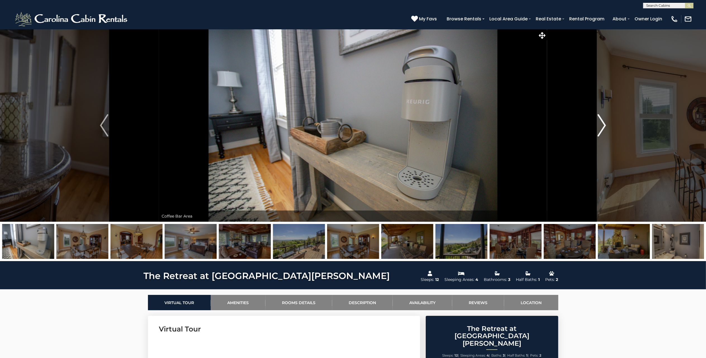
click at [601, 129] on img "Next" at bounding box center [602, 125] width 8 height 22
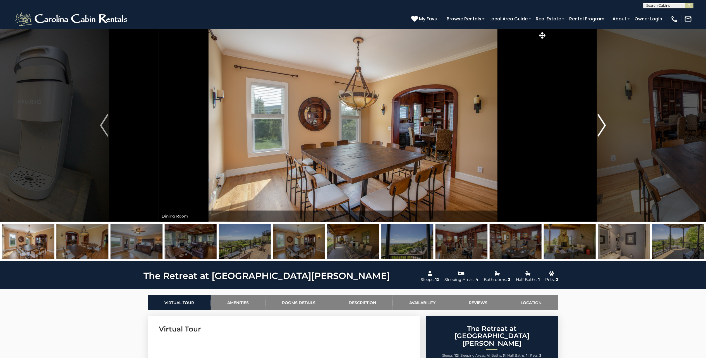
click at [601, 129] on img "Next" at bounding box center [602, 125] width 8 height 22
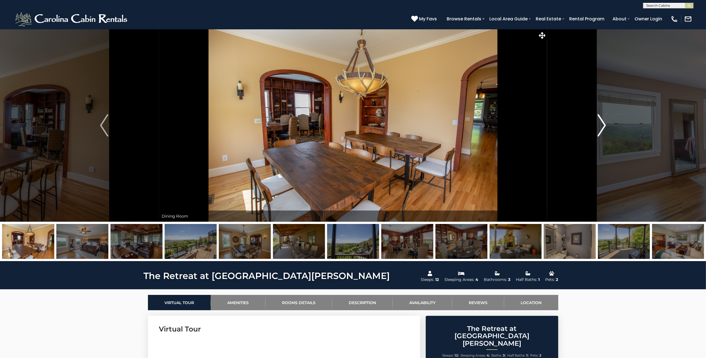
click at [601, 129] on img "Next" at bounding box center [602, 125] width 8 height 22
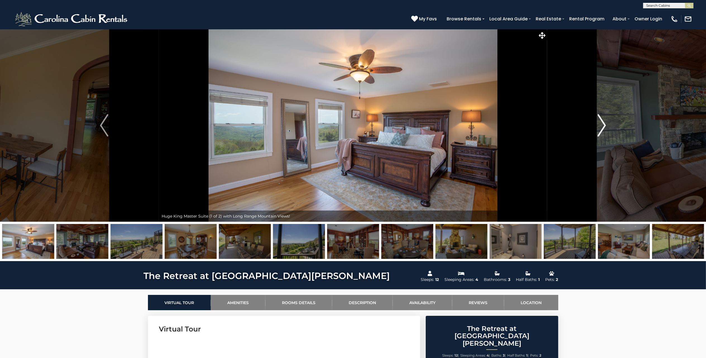
click at [601, 129] on img "Next" at bounding box center [602, 125] width 8 height 22
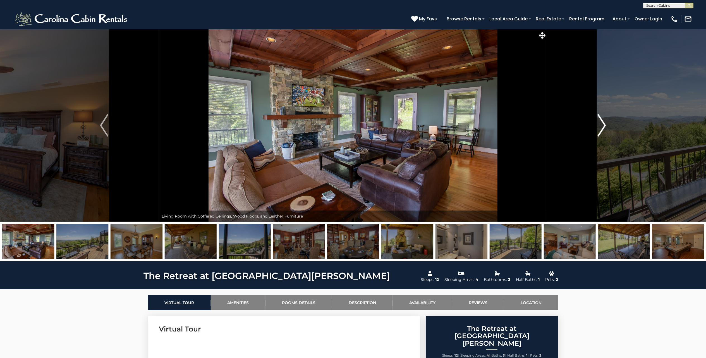
click at [601, 129] on img "Next" at bounding box center [602, 125] width 8 height 22
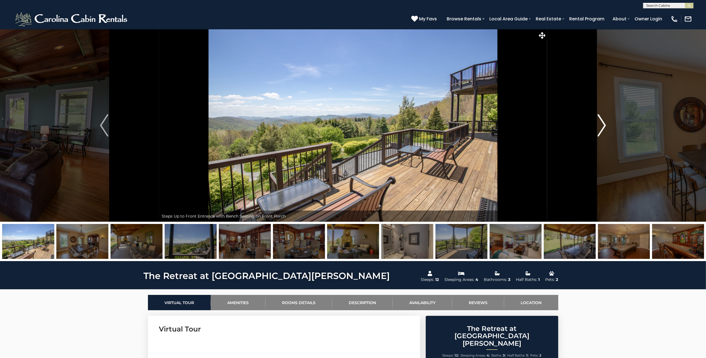
click at [601, 129] on img "Next" at bounding box center [602, 125] width 8 height 22
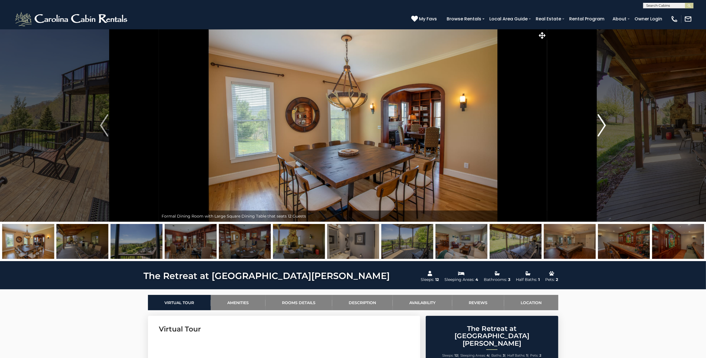
click at [601, 129] on img "Next" at bounding box center [602, 125] width 8 height 22
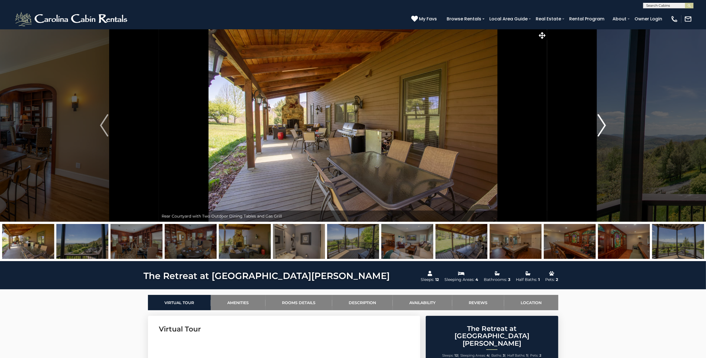
click at [601, 129] on img "Next" at bounding box center [602, 125] width 8 height 22
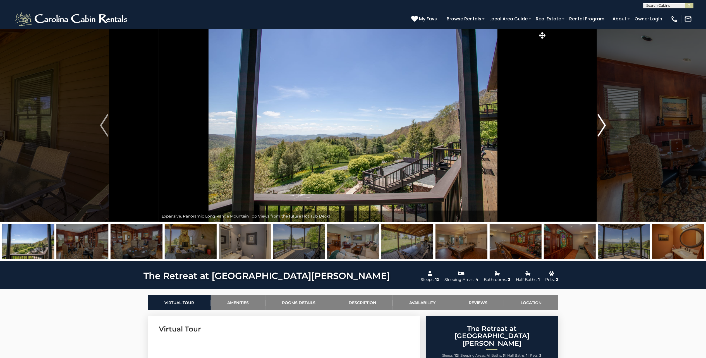
click at [601, 129] on img "Next" at bounding box center [602, 125] width 8 height 22
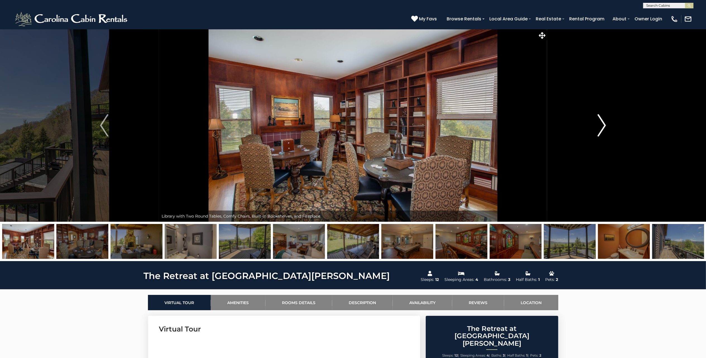
click at [601, 129] on img "Next" at bounding box center [602, 125] width 8 height 22
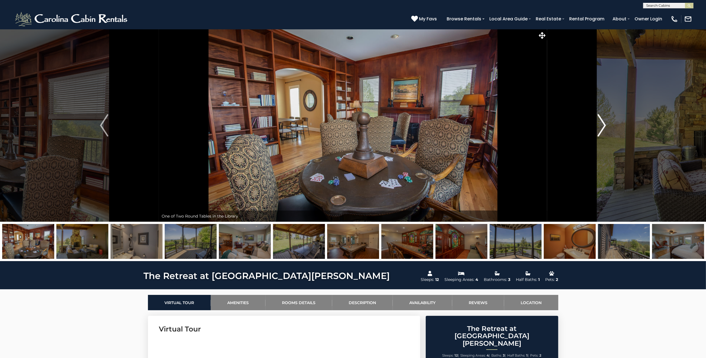
click at [601, 129] on img "Next" at bounding box center [602, 125] width 8 height 22
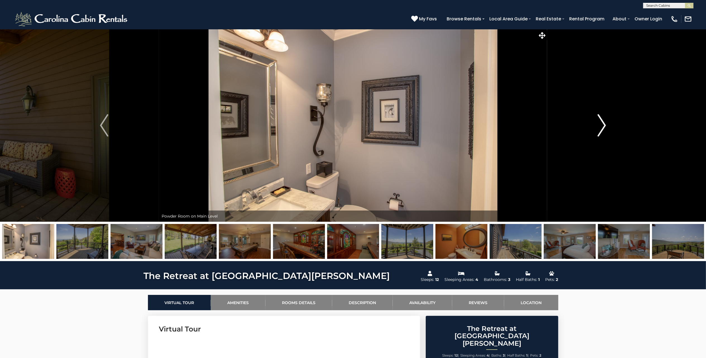
click at [601, 129] on img "Next" at bounding box center [602, 125] width 8 height 22
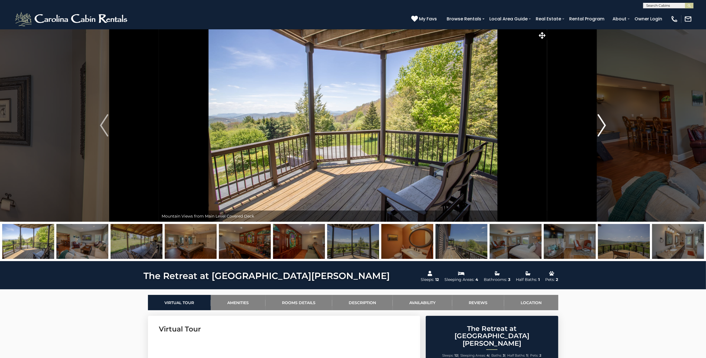
click at [601, 129] on img "Next" at bounding box center [602, 125] width 8 height 22
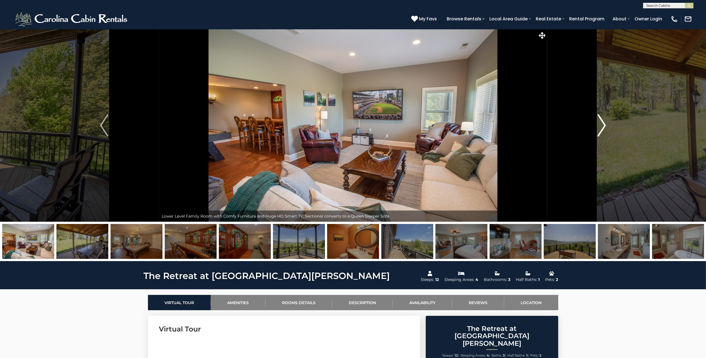
click at [601, 129] on img "Next" at bounding box center [602, 125] width 8 height 22
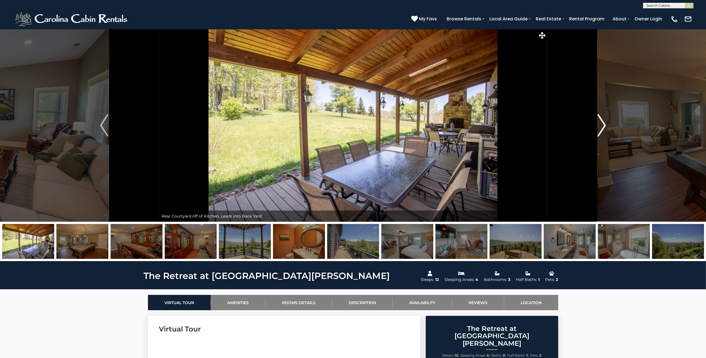
click at [601, 129] on img "Next" at bounding box center [602, 125] width 8 height 22
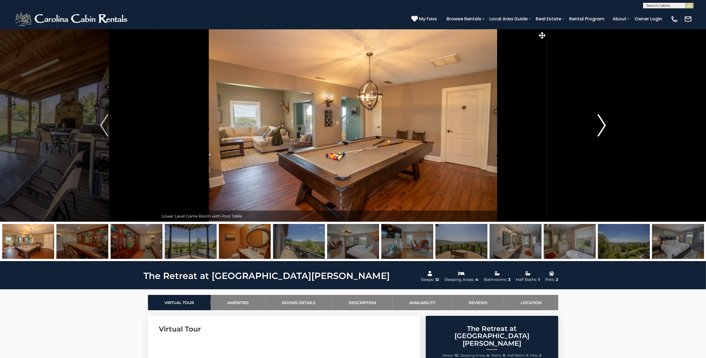
click at [601, 129] on img "Next" at bounding box center [602, 125] width 8 height 22
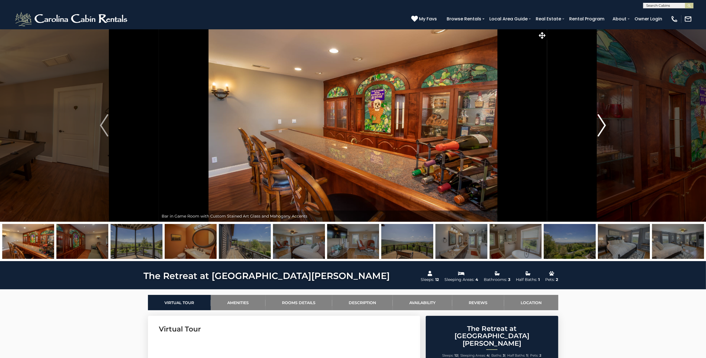
click at [601, 129] on img "Next" at bounding box center [602, 125] width 8 height 22
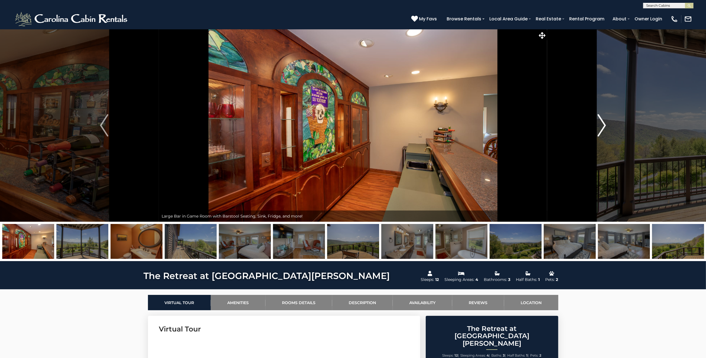
click at [601, 129] on img "Next" at bounding box center [602, 125] width 8 height 22
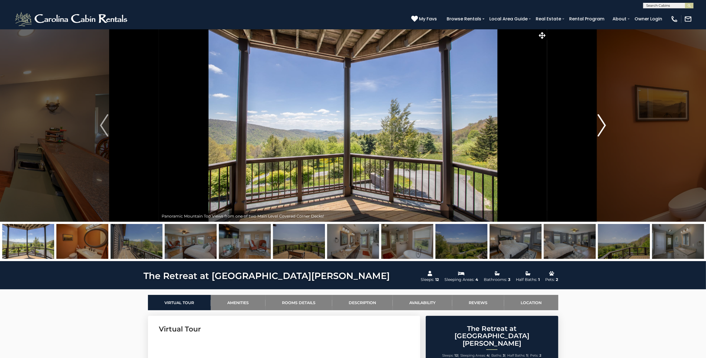
click at [601, 129] on img "Next" at bounding box center [602, 125] width 8 height 22
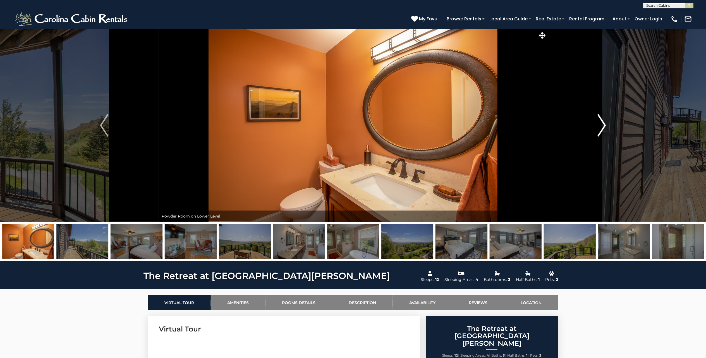
click at [601, 129] on img "Next" at bounding box center [602, 125] width 8 height 22
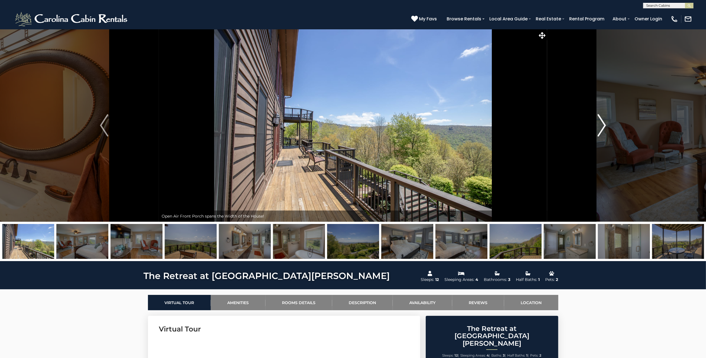
click at [601, 129] on img "Next" at bounding box center [602, 125] width 8 height 22
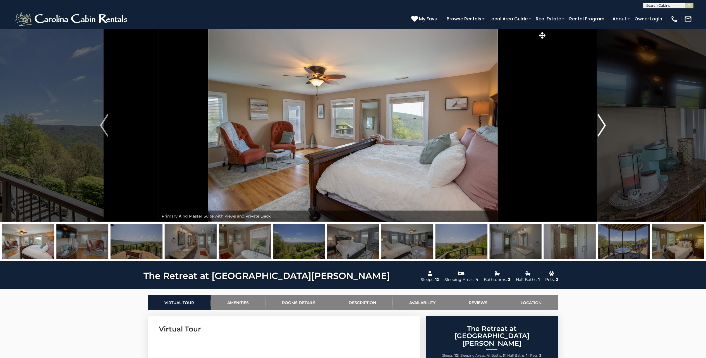
click at [601, 129] on img "Next" at bounding box center [602, 125] width 8 height 22
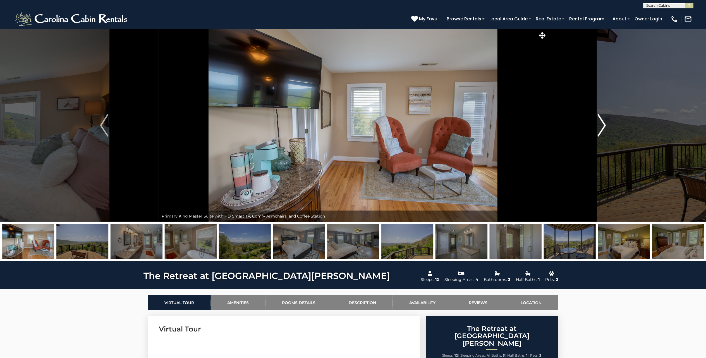
click at [601, 129] on img "Next" at bounding box center [602, 125] width 8 height 22
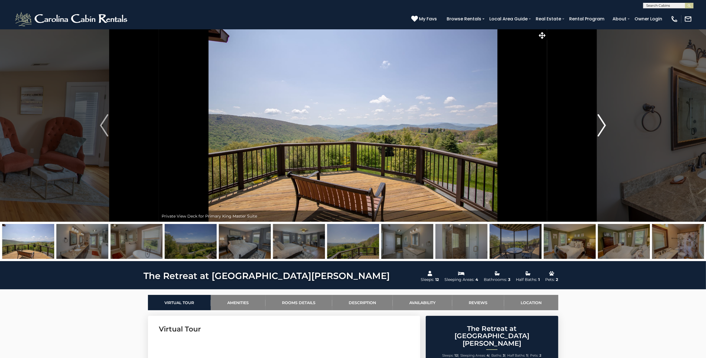
click at [601, 129] on img "Next" at bounding box center [602, 125] width 8 height 22
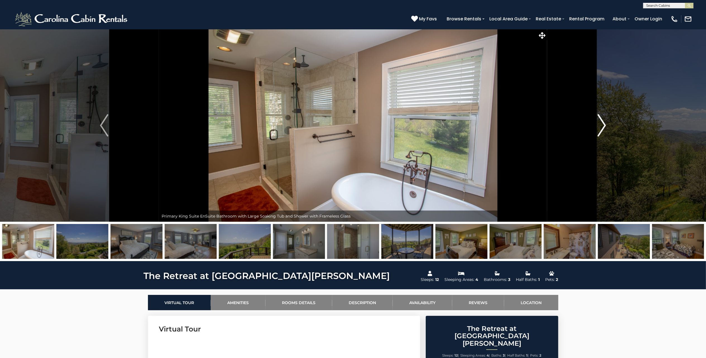
click at [601, 129] on img "Next" at bounding box center [602, 125] width 8 height 22
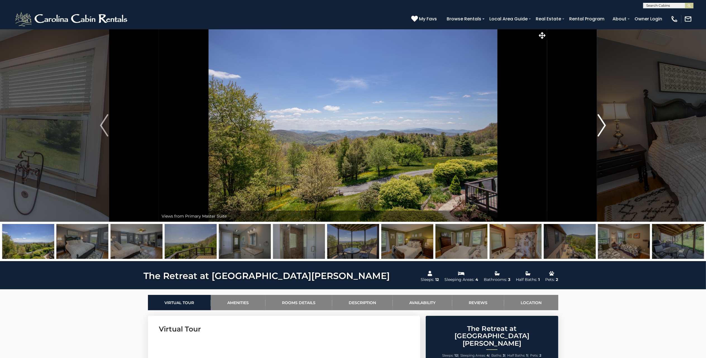
click at [601, 129] on img "Next" at bounding box center [602, 125] width 8 height 22
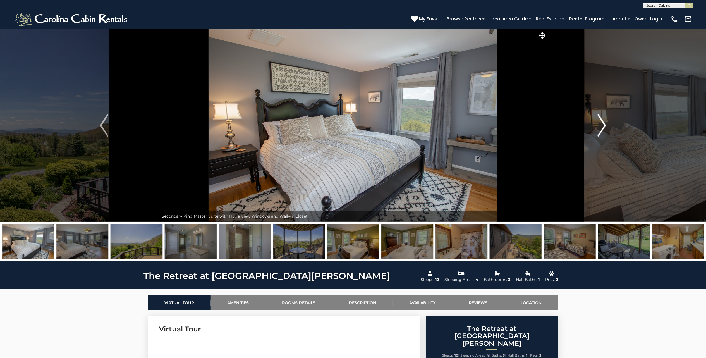
click at [601, 129] on img "Next" at bounding box center [602, 125] width 8 height 22
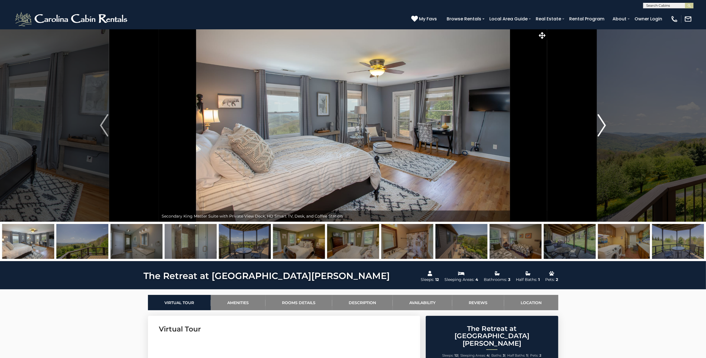
click at [601, 129] on img "Next" at bounding box center [602, 125] width 8 height 22
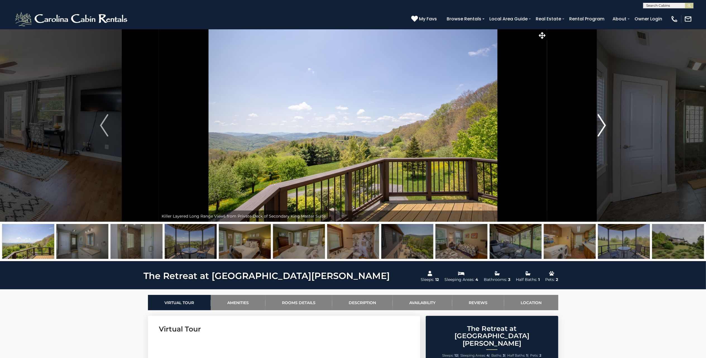
click at [601, 129] on img "Next" at bounding box center [602, 125] width 8 height 22
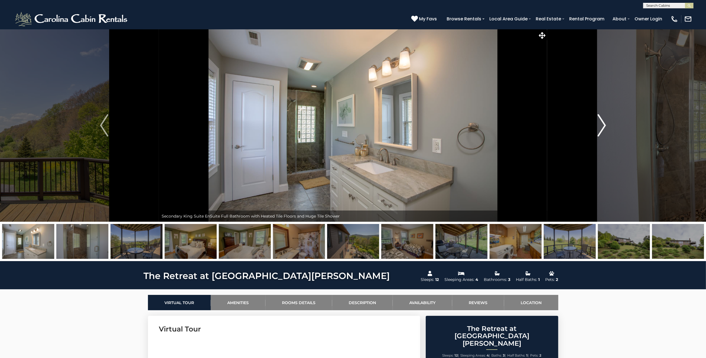
click at [601, 129] on img "Next" at bounding box center [602, 125] width 8 height 22
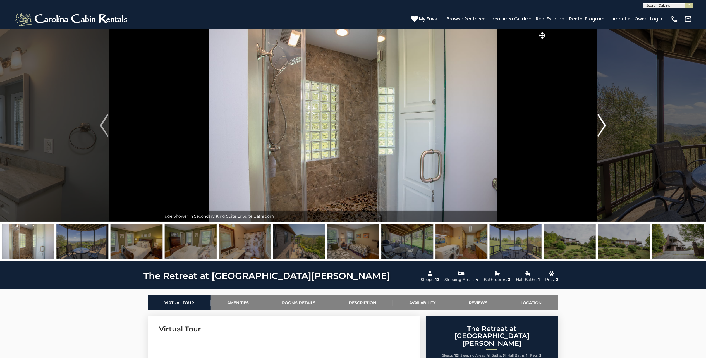
click at [601, 129] on img "Next" at bounding box center [602, 125] width 8 height 22
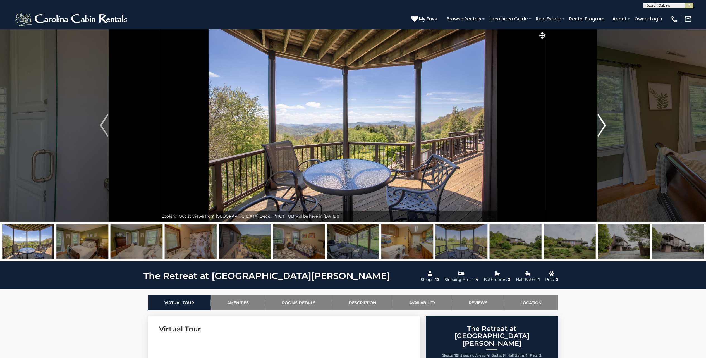
click at [601, 129] on img "Next" at bounding box center [602, 125] width 8 height 22
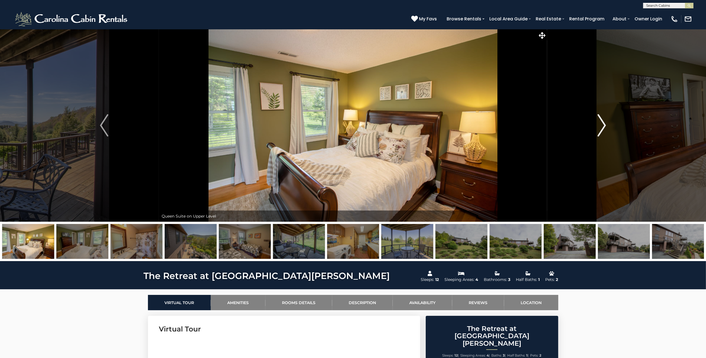
click at [601, 129] on img "Next" at bounding box center [602, 125] width 8 height 22
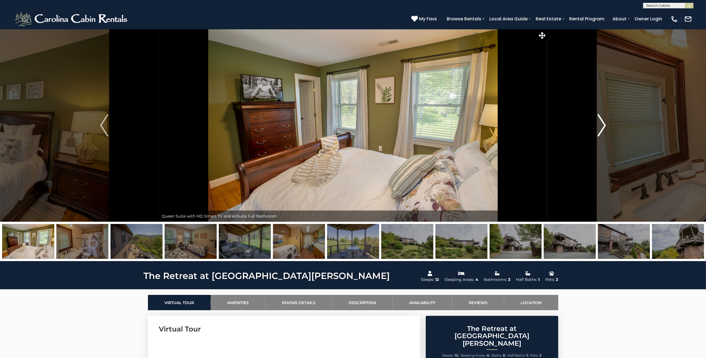
click at [601, 129] on img "Next" at bounding box center [602, 125] width 8 height 22
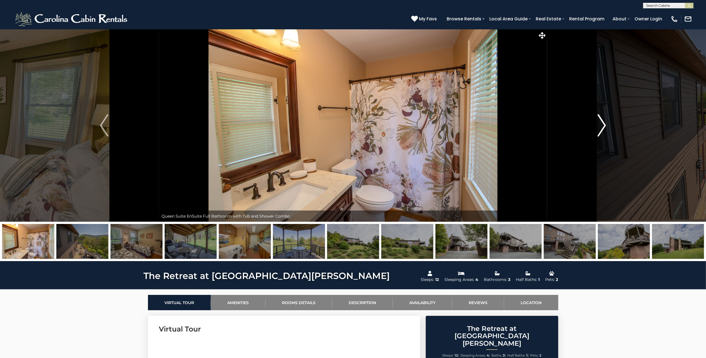
click at [601, 129] on img "Next" at bounding box center [602, 125] width 8 height 22
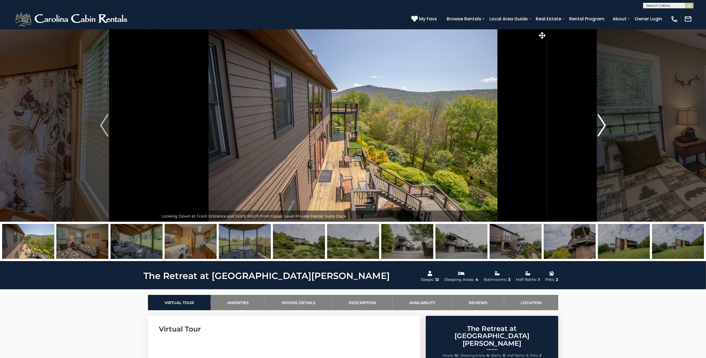
click at [601, 129] on img "Next" at bounding box center [602, 125] width 8 height 22
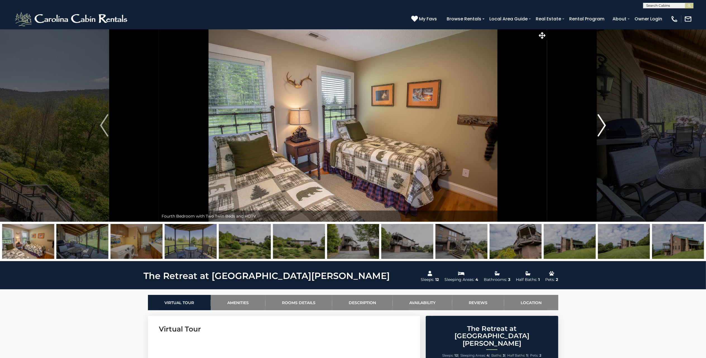
click at [598, 127] on img "Next" at bounding box center [602, 125] width 8 height 22
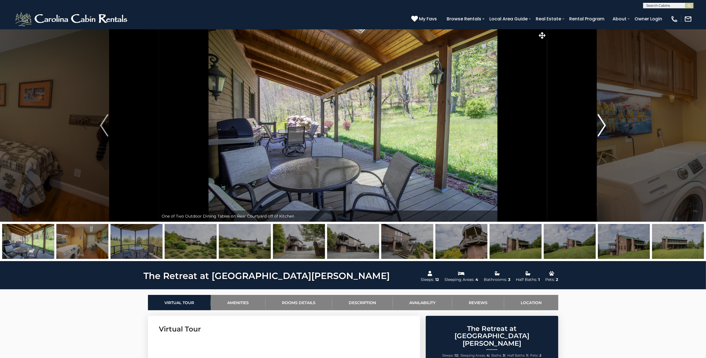
click at [593, 124] on button "Next" at bounding box center [601, 125] width 109 height 193
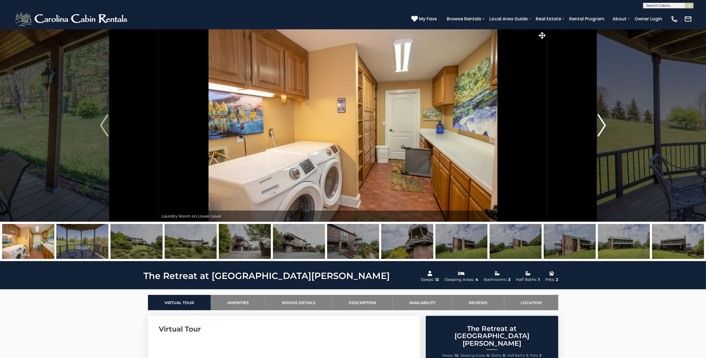
click at [593, 124] on button "Next" at bounding box center [601, 125] width 109 height 193
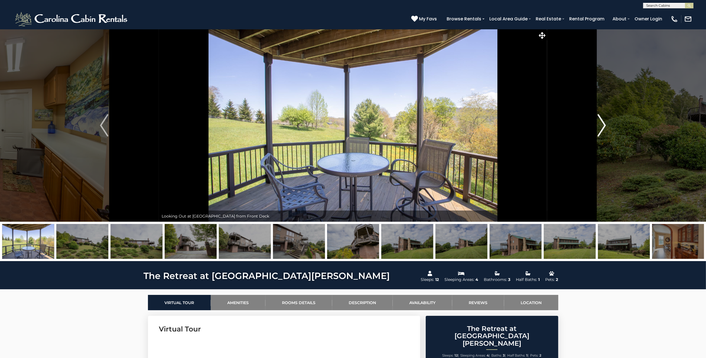
click at [593, 124] on button "Next" at bounding box center [601, 125] width 109 height 193
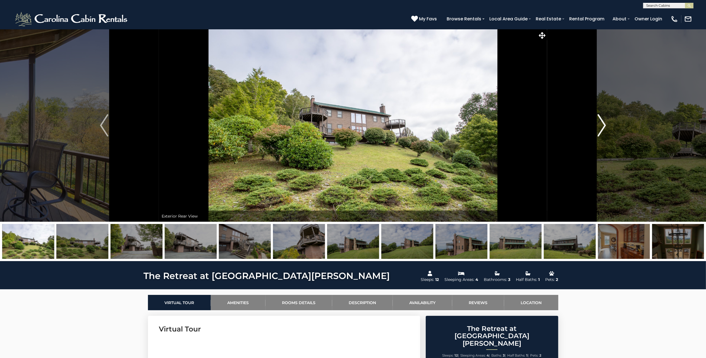
click at [593, 124] on button "Next" at bounding box center [601, 125] width 109 height 193
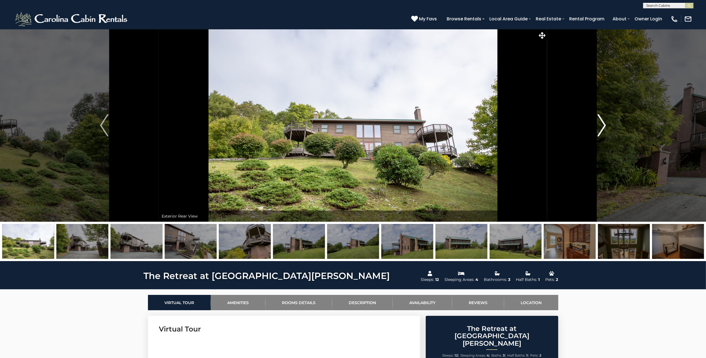
click at [593, 124] on button "Next" at bounding box center [601, 125] width 109 height 193
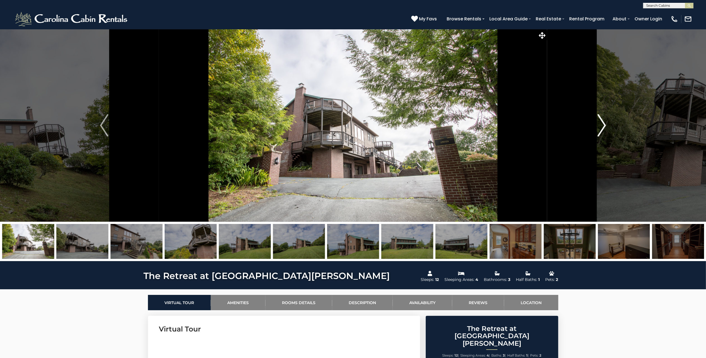
click at [593, 124] on button "Next" at bounding box center [601, 125] width 109 height 193
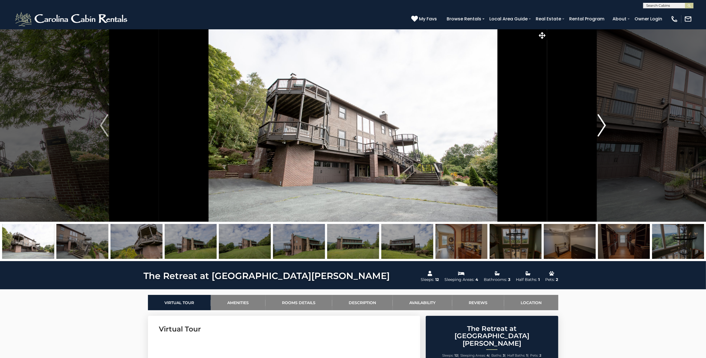
click at [605, 127] on img "Next" at bounding box center [602, 125] width 8 height 22
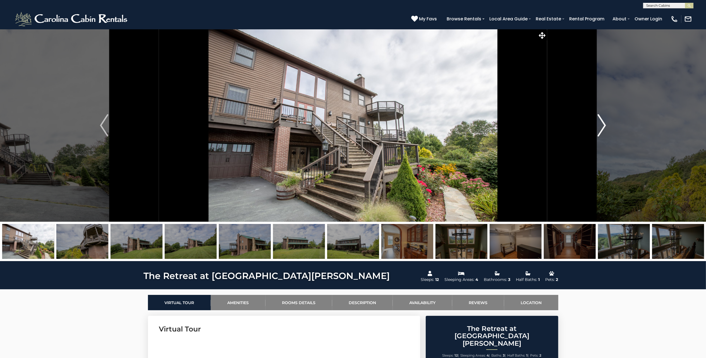
click at [605, 127] on img "Next" at bounding box center [602, 125] width 8 height 22
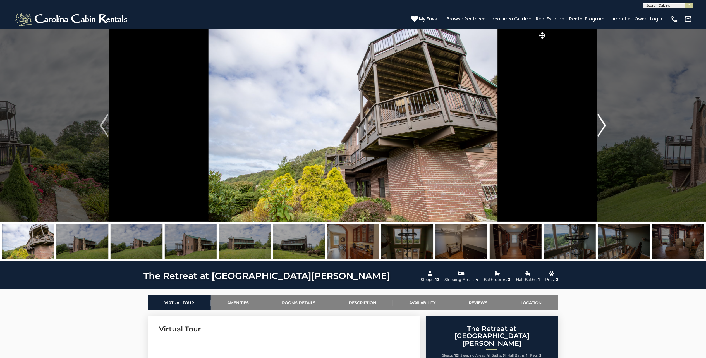
click at [605, 127] on img "Next" at bounding box center [602, 125] width 8 height 22
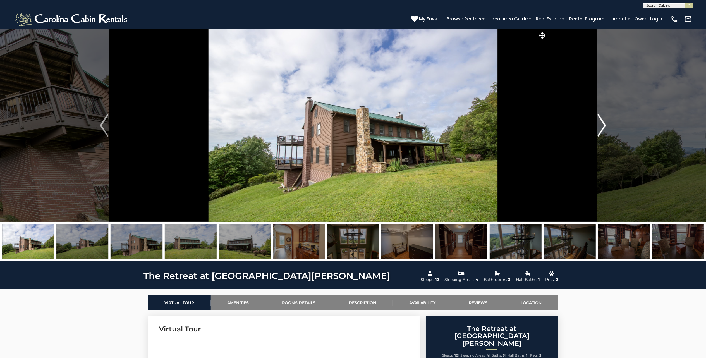
click at [605, 127] on img "Next" at bounding box center [602, 125] width 8 height 22
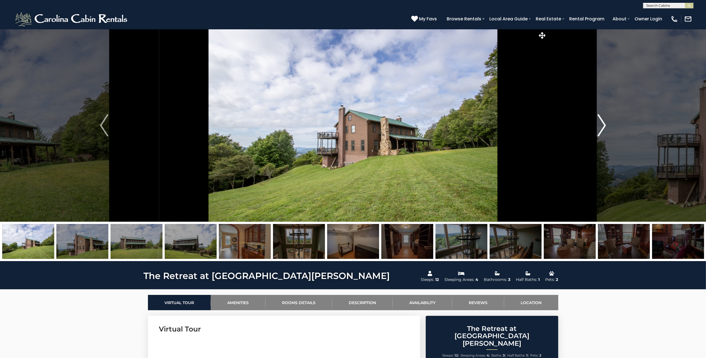
click at [600, 126] on img "Next" at bounding box center [602, 125] width 8 height 22
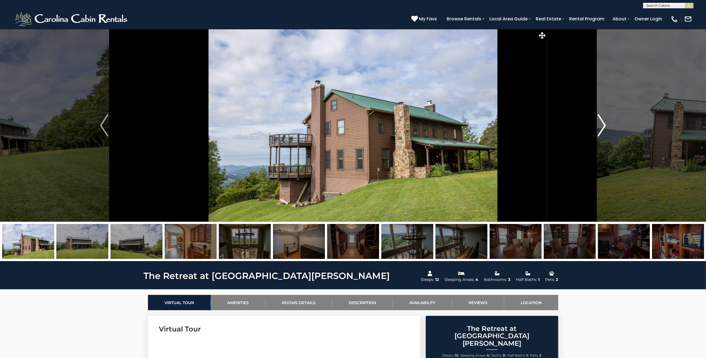
click at [600, 126] on img "Next" at bounding box center [602, 125] width 8 height 22
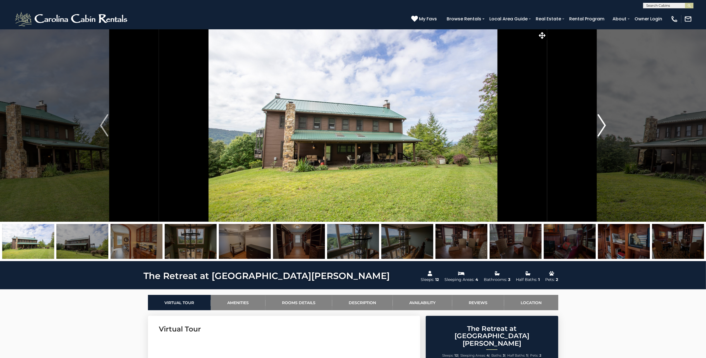
click at [600, 126] on img "Next" at bounding box center [602, 125] width 8 height 22
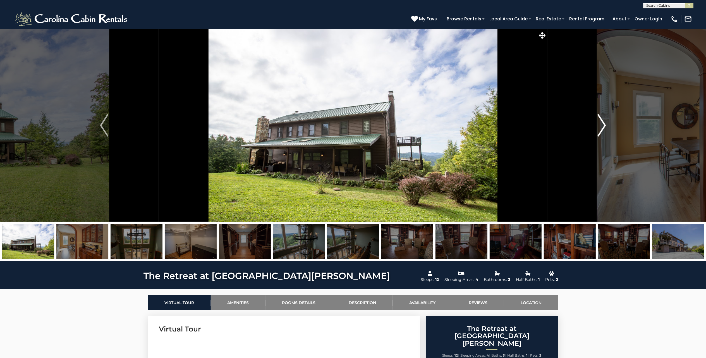
click at [600, 126] on img "Next" at bounding box center [602, 125] width 8 height 22
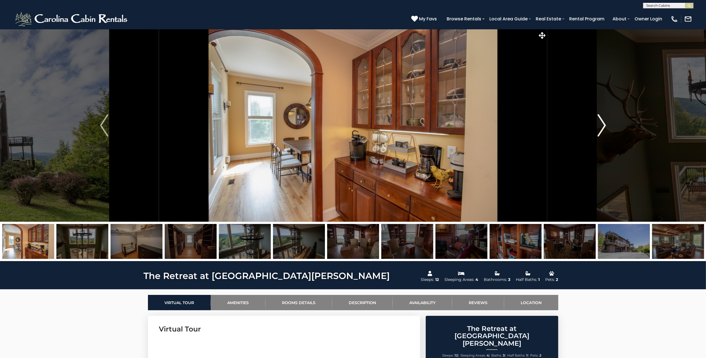
click at [600, 126] on img "Next" at bounding box center [602, 125] width 8 height 22
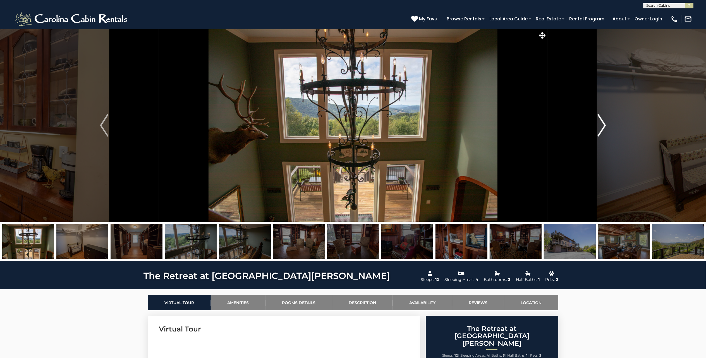
click at [600, 126] on img "Next" at bounding box center [602, 125] width 8 height 22
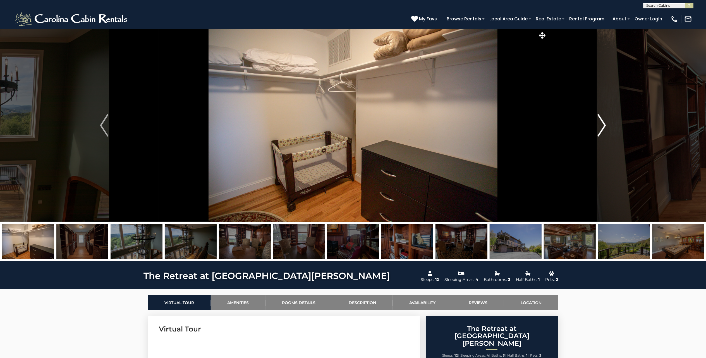
click at [600, 126] on img "Next" at bounding box center [602, 125] width 8 height 22
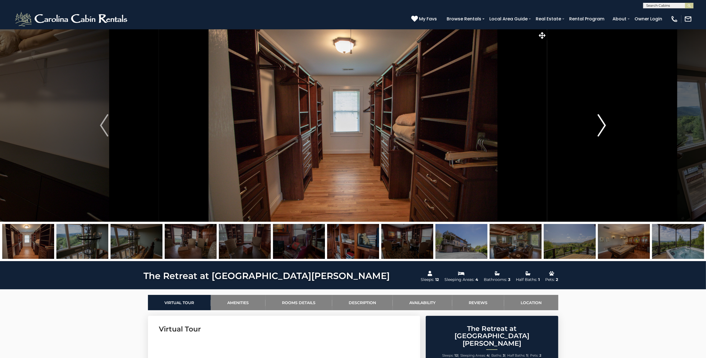
click at [600, 126] on img "Next" at bounding box center [602, 125] width 8 height 22
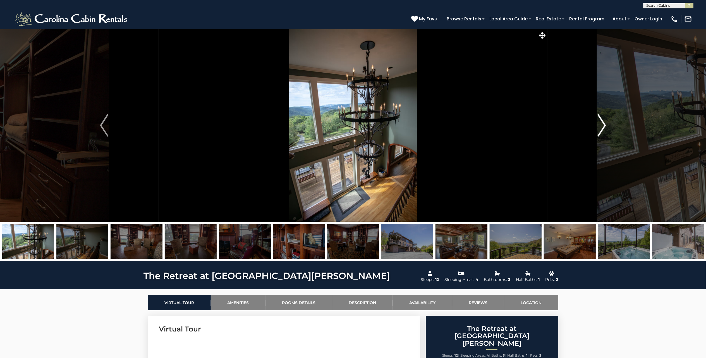
click at [600, 126] on img "Next" at bounding box center [602, 125] width 8 height 22
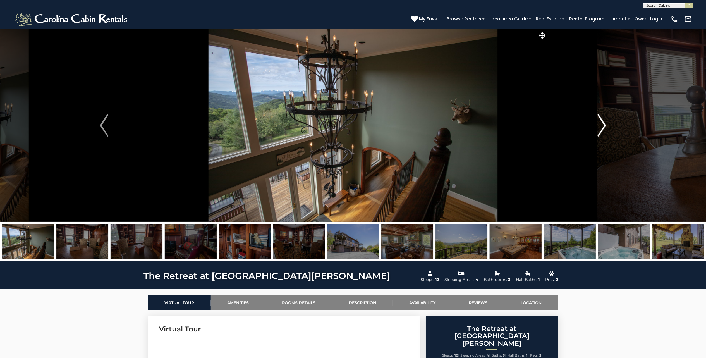
click at [600, 126] on img "Next" at bounding box center [602, 125] width 8 height 22
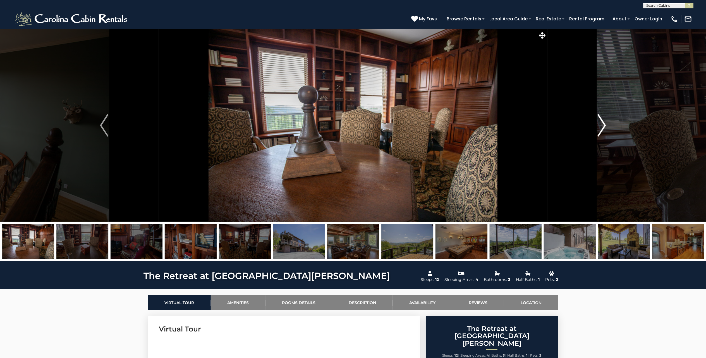
click at [600, 126] on img "Next" at bounding box center [602, 125] width 8 height 22
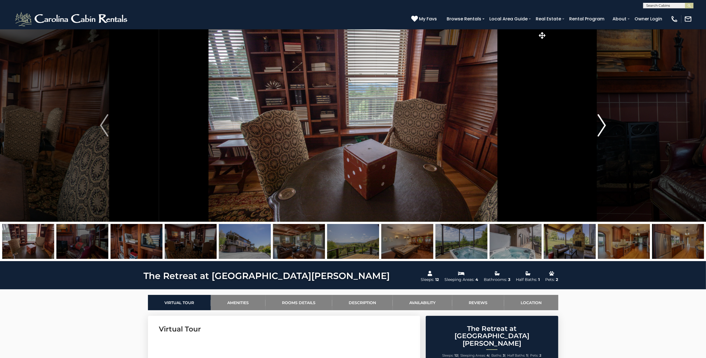
click at [600, 126] on img "Next" at bounding box center [602, 125] width 8 height 22
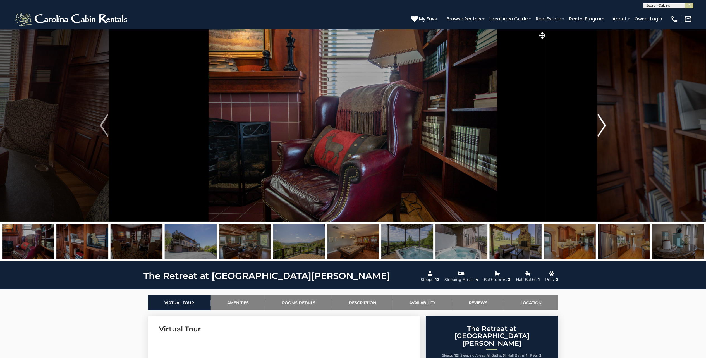
click at [600, 126] on img "Next" at bounding box center [602, 125] width 8 height 22
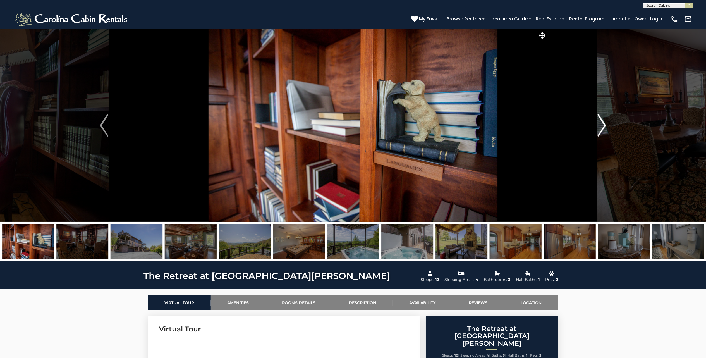
click at [600, 126] on img "Next" at bounding box center [602, 125] width 8 height 22
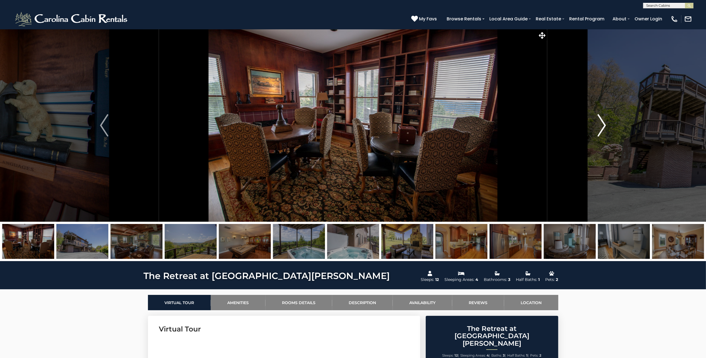
click at [600, 126] on img "Next" at bounding box center [602, 125] width 8 height 22
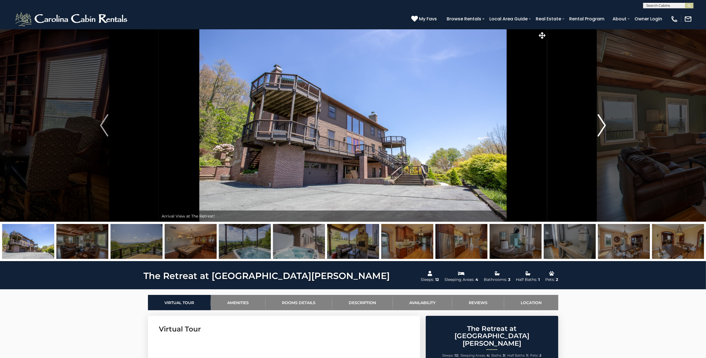
click at [600, 126] on img "Next" at bounding box center [602, 125] width 8 height 22
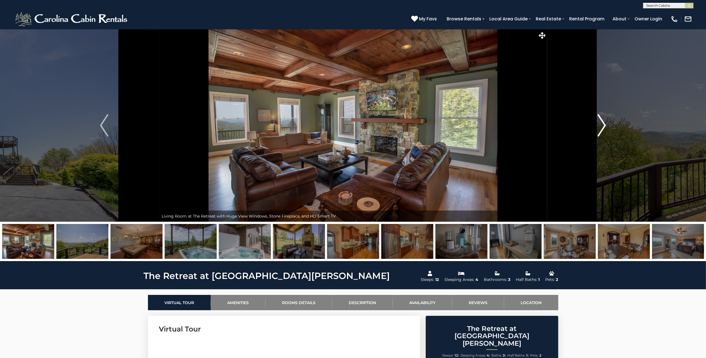
click at [600, 126] on img "Next" at bounding box center [602, 125] width 8 height 22
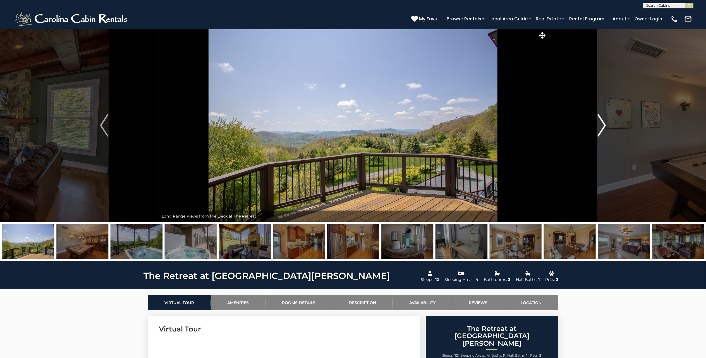
click at [600, 126] on img "Next" at bounding box center [602, 125] width 8 height 22
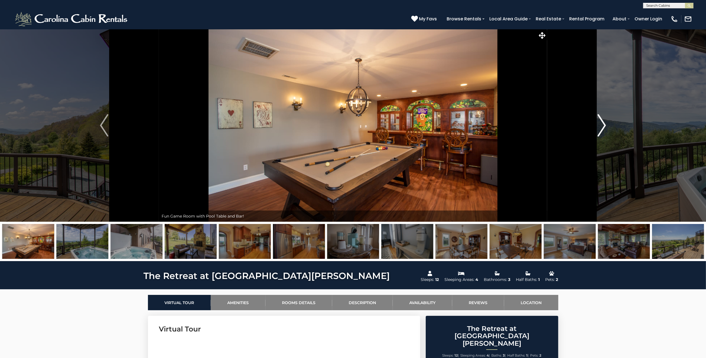
click at [604, 125] on img "Next" at bounding box center [602, 125] width 8 height 22
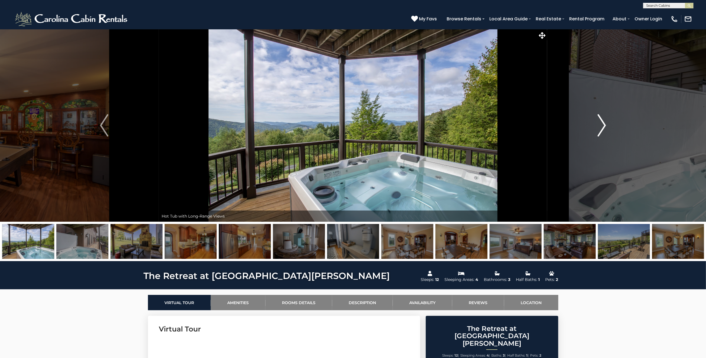
click at [604, 125] on img "Next" at bounding box center [602, 125] width 8 height 22
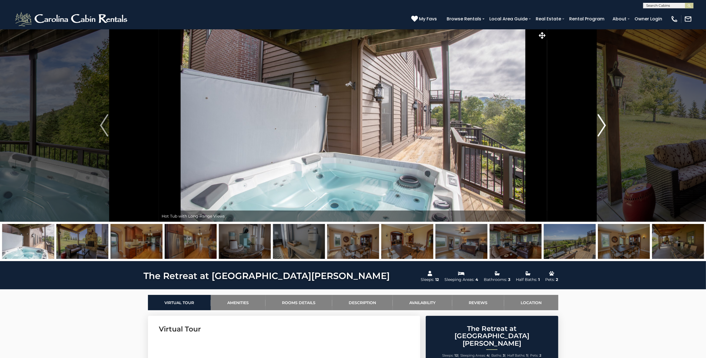
click at [604, 125] on img "Next" at bounding box center [602, 125] width 8 height 22
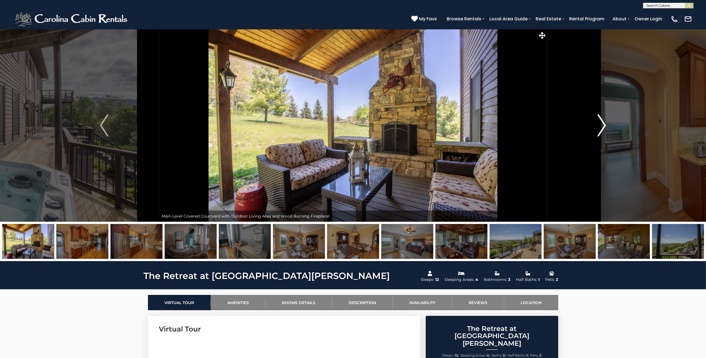
click at [605, 125] on img "Next" at bounding box center [602, 125] width 8 height 22
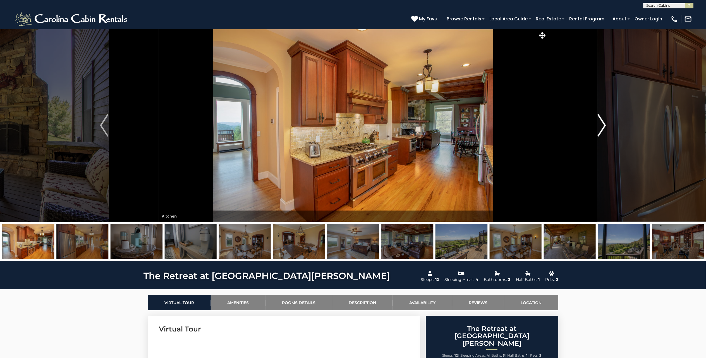
click at [605, 125] on img "Next" at bounding box center [602, 125] width 8 height 22
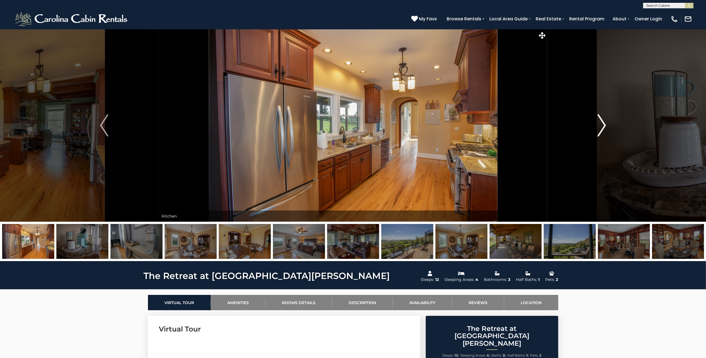
click at [605, 125] on img "Next" at bounding box center [602, 125] width 8 height 22
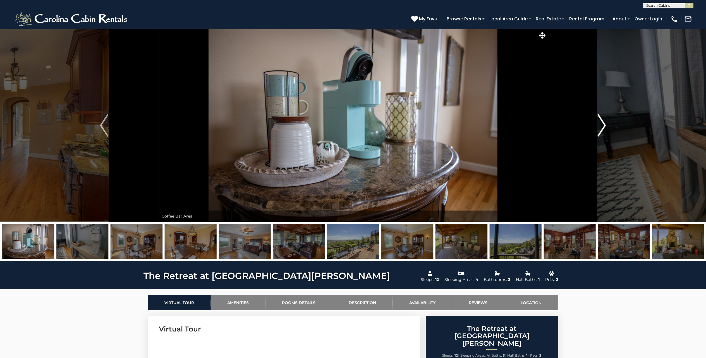
click at [605, 125] on img "Next" at bounding box center [602, 125] width 8 height 22
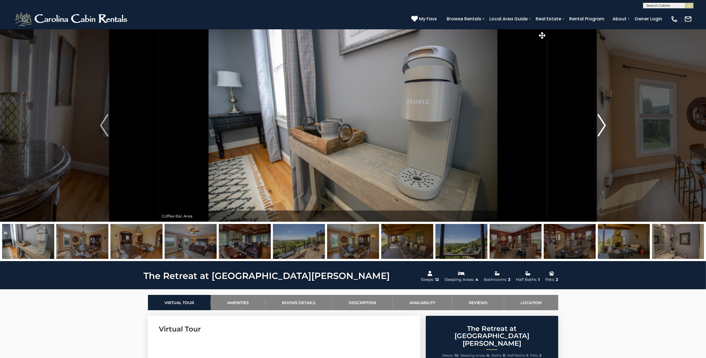
click at [599, 127] on img "Next" at bounding box center [602, 125] width 8 height 22
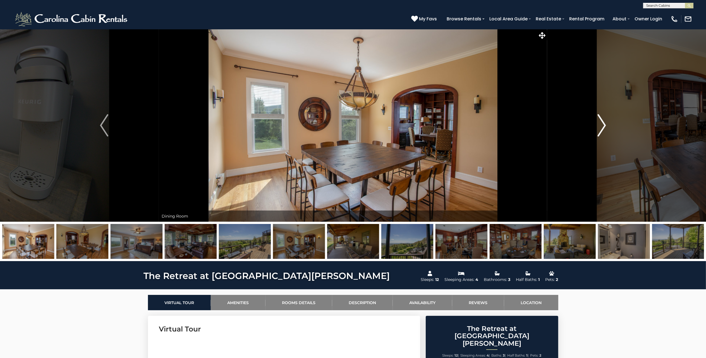
click at [603, 123] on img "Next" at bounding box center [602, 125] width 8 height 22
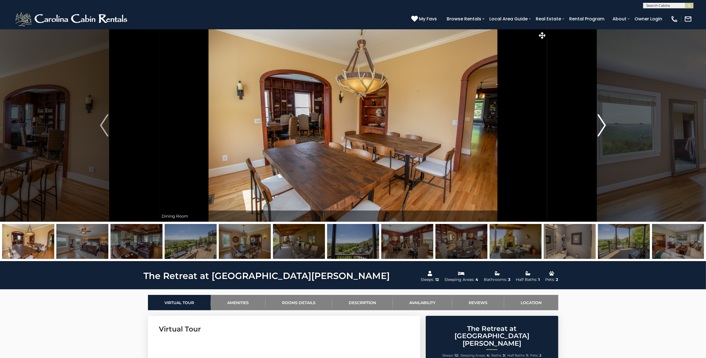
click at [603, 123] on img "Next" at bounding box center [602, 125] width 8 height 22
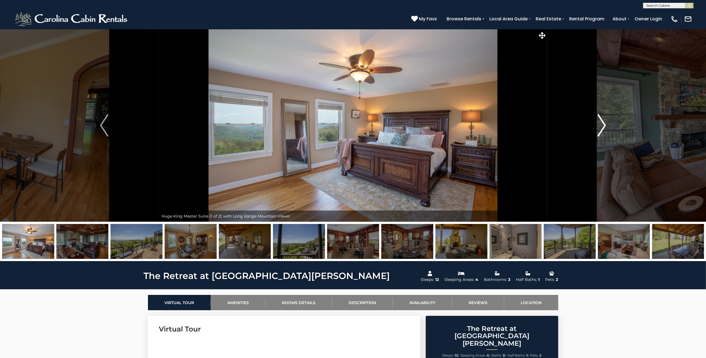
click at [603, 123] on img "Next" at bounding box center [602, 125] width 8 height 22
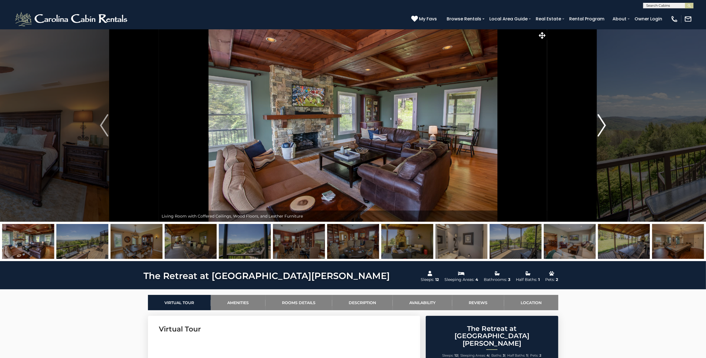
click at [603, 123] on img "Next" at bounding box center [602, 125] width 8 height 22
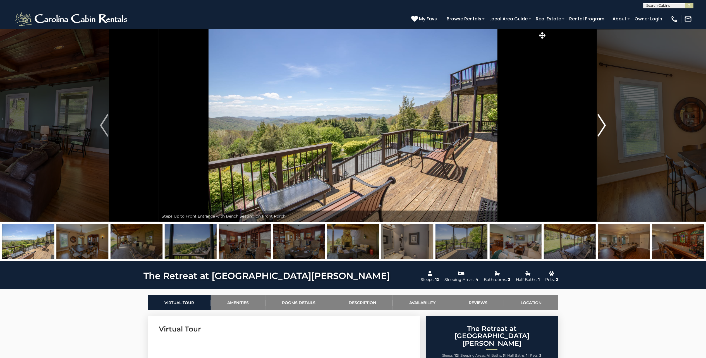
click at [603, 123] on img "Next" at bounding box center [602, 125] width 8 height 22
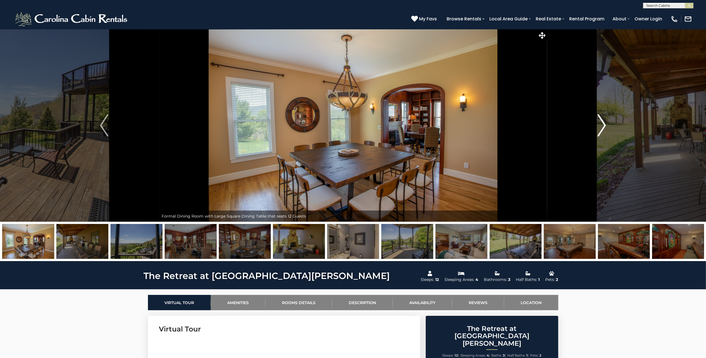
click at [603, 123] on img "Next" at bounding box center [602, 125] width 8 height 22
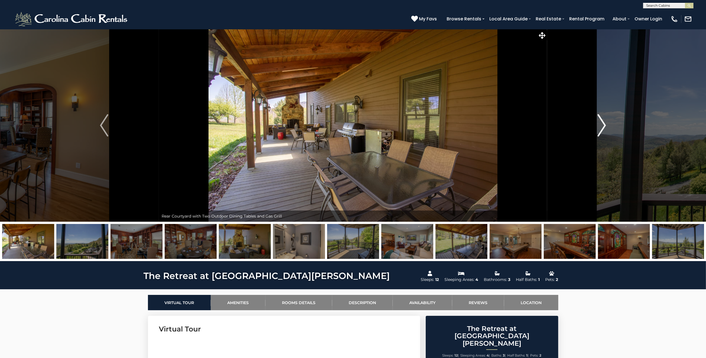
click at [603, 123] on img "Next" at bounding box center [602, 125] width 8 height 22
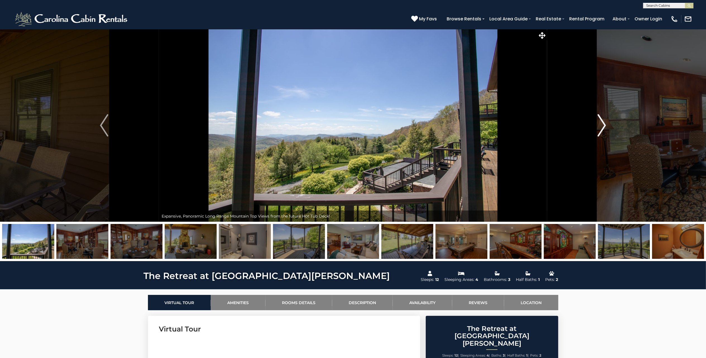
click at [603, 123] on img "Next" at bounding box center [602, 125] width 8 height 22
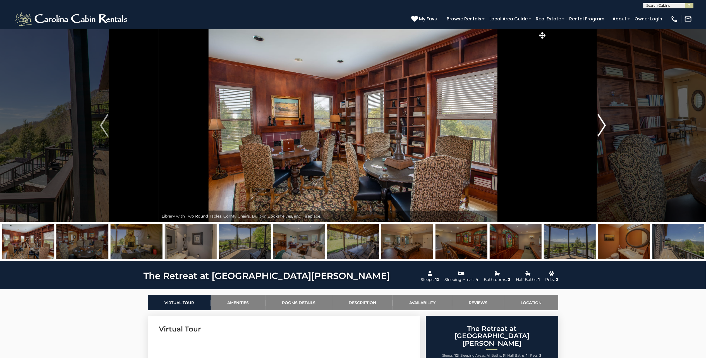
click at [603, 123] on img "Next" at bounding box center [602, 125] width 8 height 22
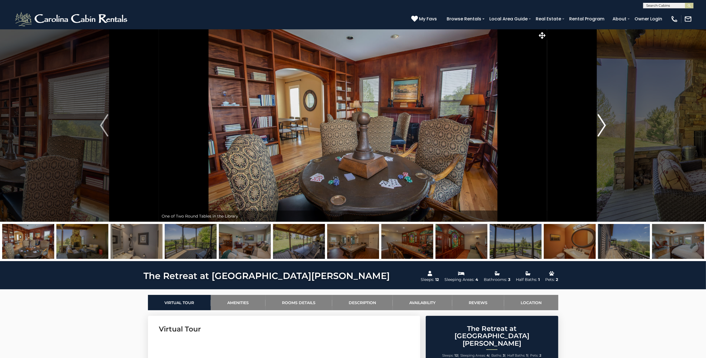
click at [603, 123] on img "Next" at bounding box center [602, 125] width 8 height 22
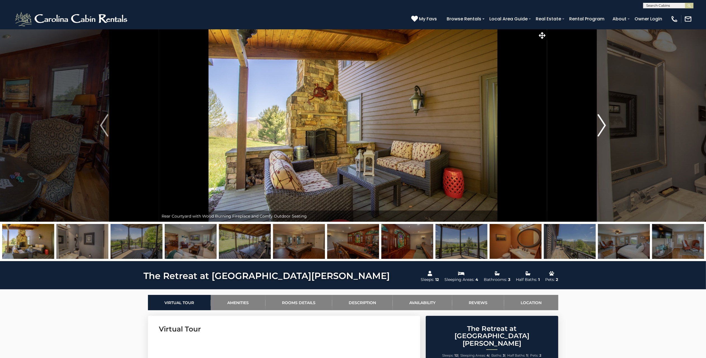
click at [603, 123] on img "Next" at bounding box center [602, 125] width 8 height 22
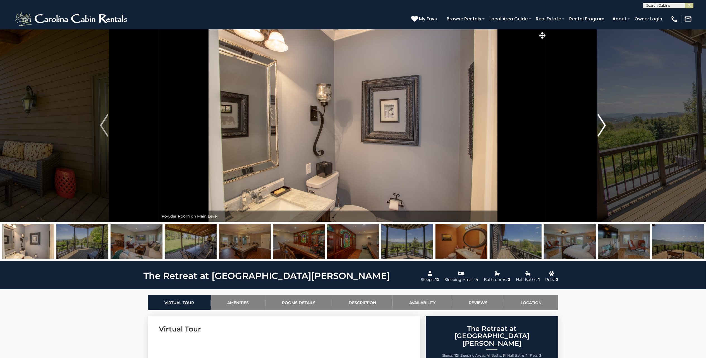
click at [603, 123] on img "Next" at bounding box center [602, 125] width 8 height 22
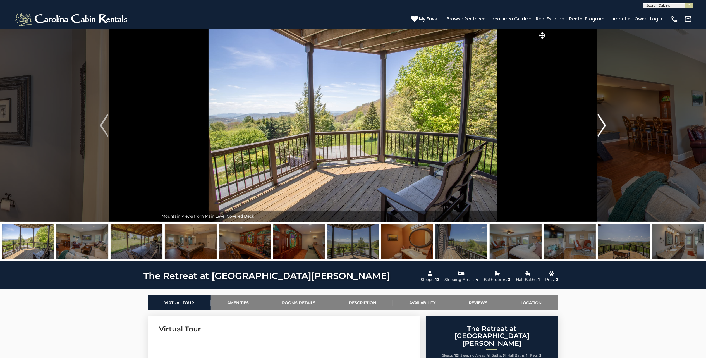
click at [603, 125] on img "Next" at bounding box center [602, 125] width 8 height 22
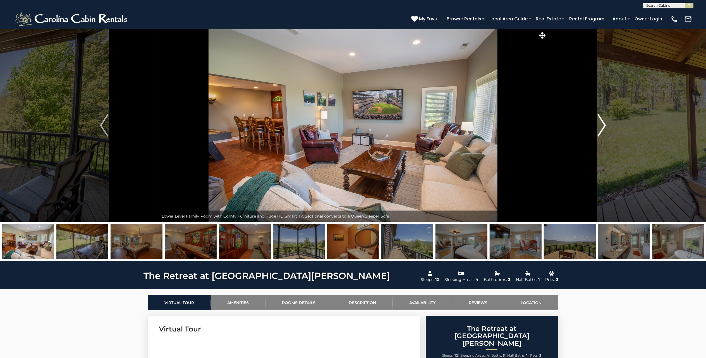
click at [603, 125] on img "Next" at bounding box center [602, 125] width 8 height 22
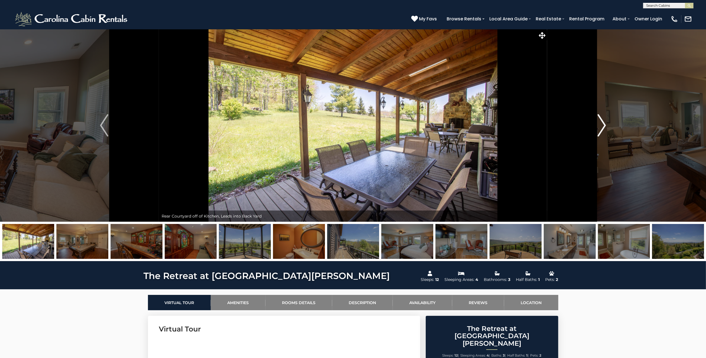
click at [603, 125] on img "Next" at bounding box center [602, 125] width 8 height 22
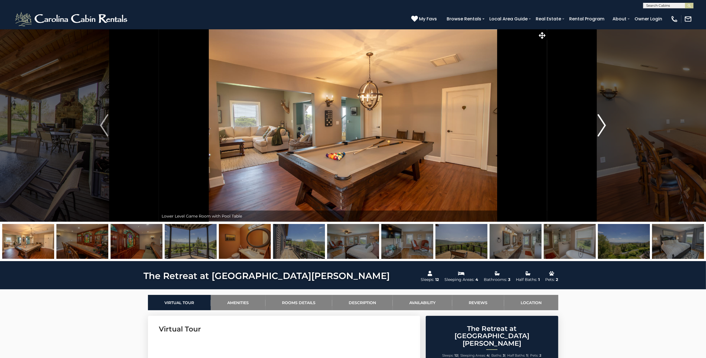
click at [603, 125] on img "Next" at bounding box center [602, 125] width 8 height 22
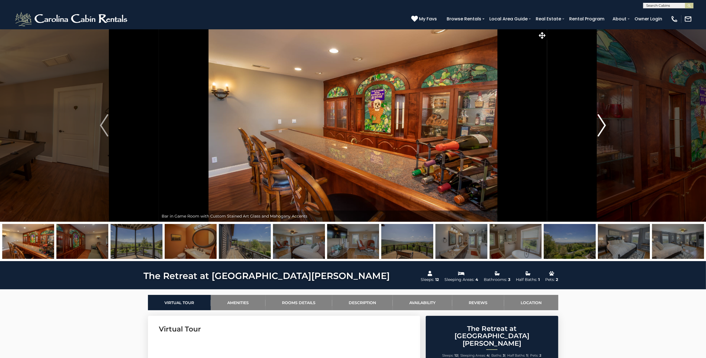
click at [604, 124] on img "Next" at bounding box center [602, 125] width 8 height 22
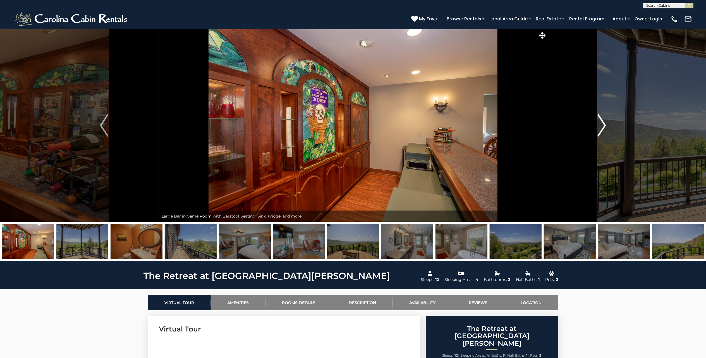
click at [604, 124] on img "Next" at bounding box center [602, 125] width 8 height 22
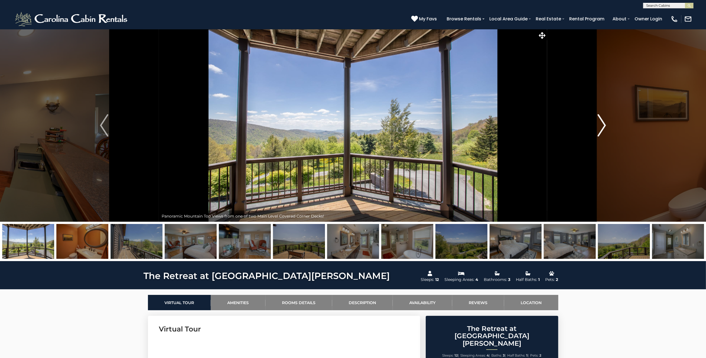
click at [604, 124] on img "Next" at bounding box center [602, 125] width 8 height 22
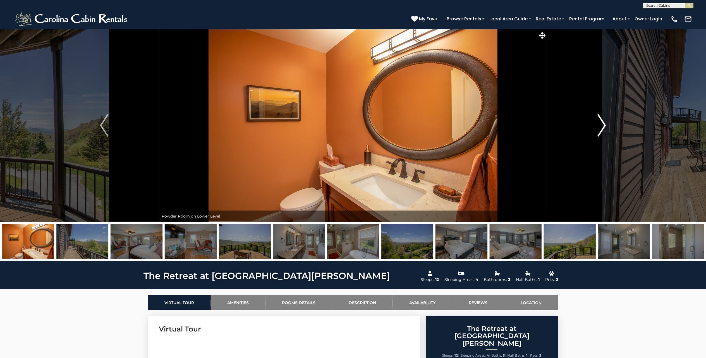
click at [604, 124] on img "Next" at bounding box center [602, 125] width 8 height 22
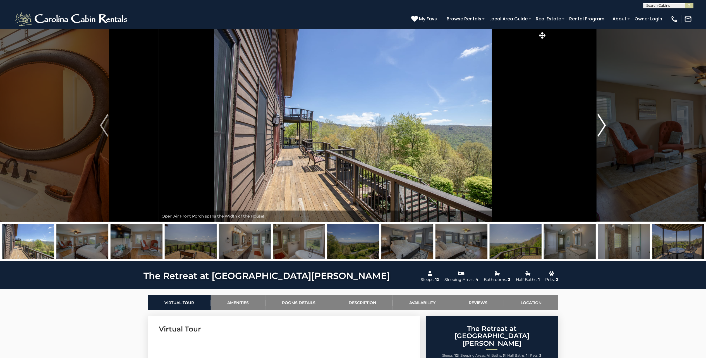
click at [604, 124] on img "Next" at bounding box center [602, 125] width 8 height 22
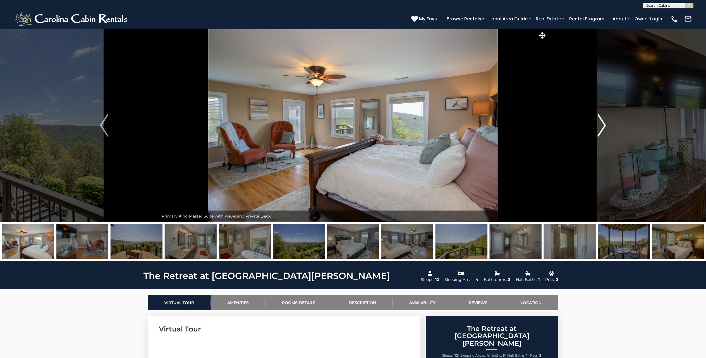
click at [604, 124] on img "Next" at bounding box center [602, 125] width 8 height 22
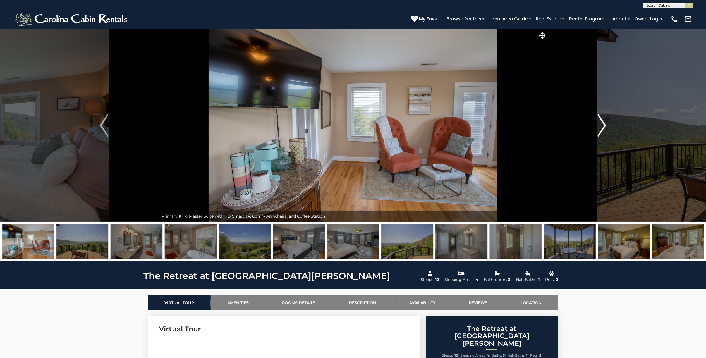
click at [604, 124] on img "Next" at bounding box center [602, 125] width 8 height 22
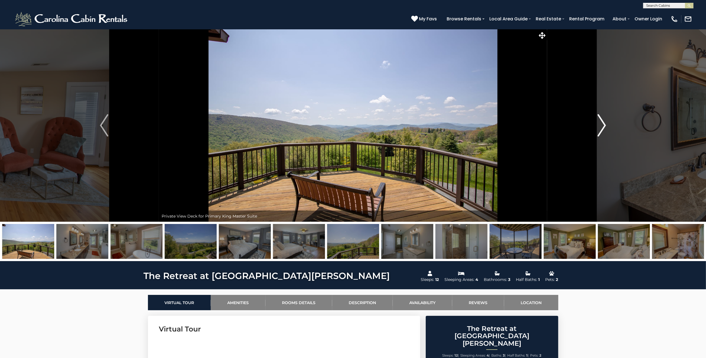
click at [604, 124] on img "Next" at bounding box center [602, 125] width 8 height 22
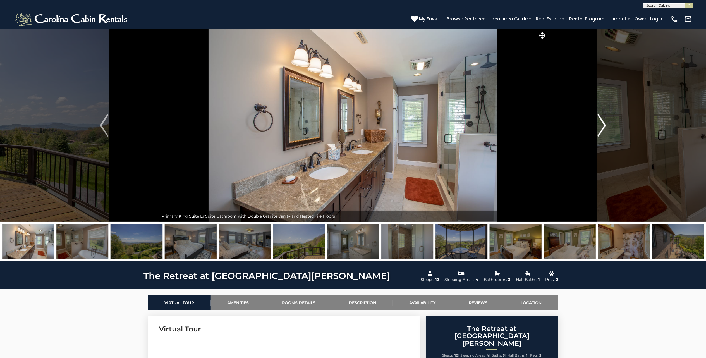
click at [604, 124] on img "Next" at bounding box center [602, 125] width 8 height 22
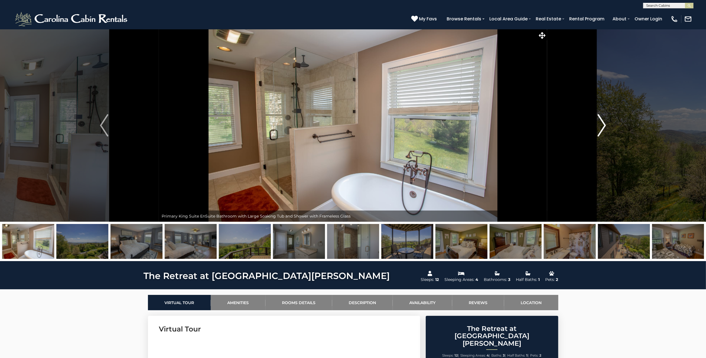
click at [604, 124] on img "Next" at bounding box center [602, 125] width 8 height 22
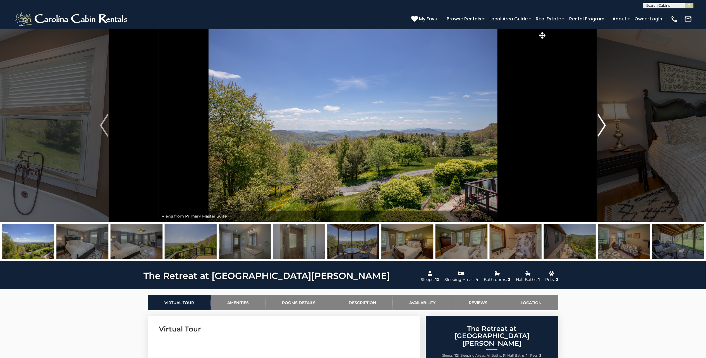
click at [604, 124] on img "Next" at bounding box center [602, 125] width 8 height 22
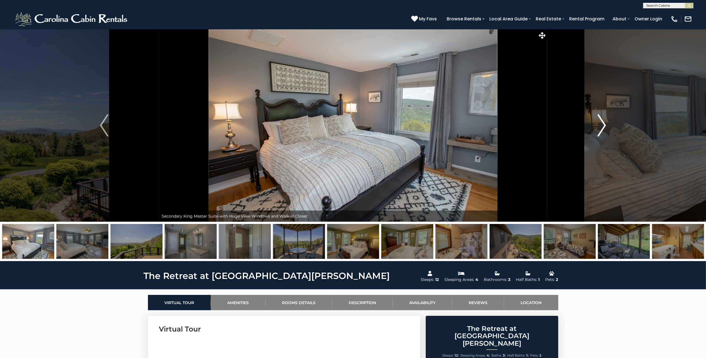
click at [604, 124] on img "Next" at bounding box center [602, 125] width 8 height 22
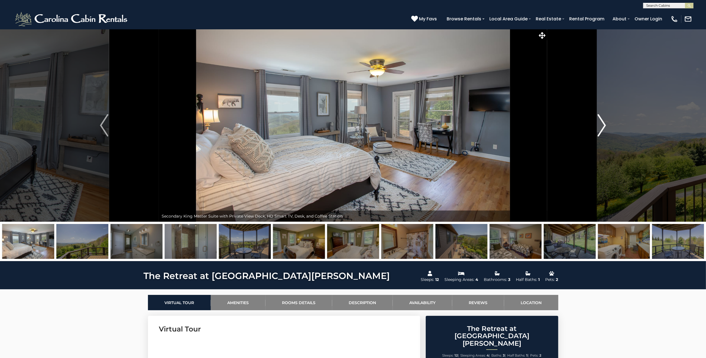
click at [604, 124] on img "Next" at bounding box center [602, 125] width 8 height 22
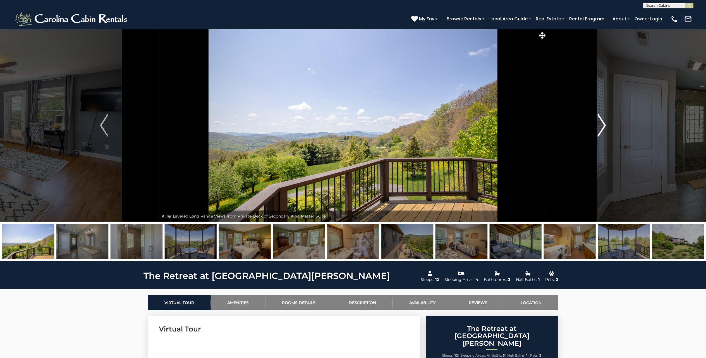
click at [604, 124] on img "Next" at bounding box center [602, 125] width 8 height 22
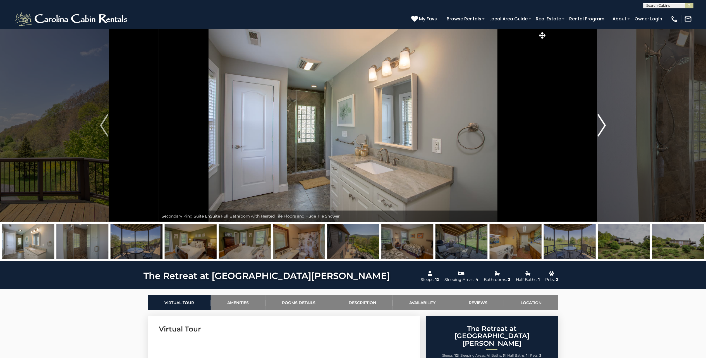
click at [604, 124] on img "Next" at bounding box center [602, 125] width 8 height 22
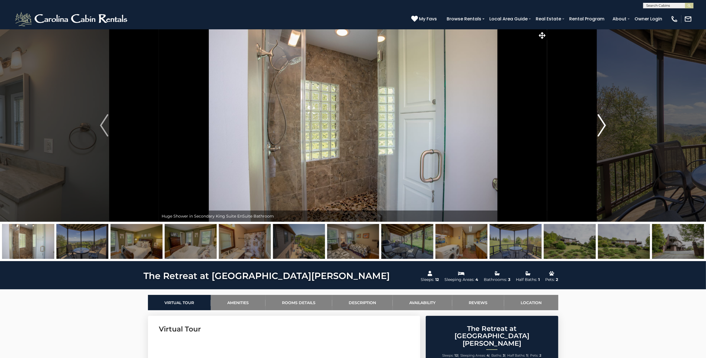
click at [604, 124] on img "Next" at bounding box center [602, 125] width 8 height 22
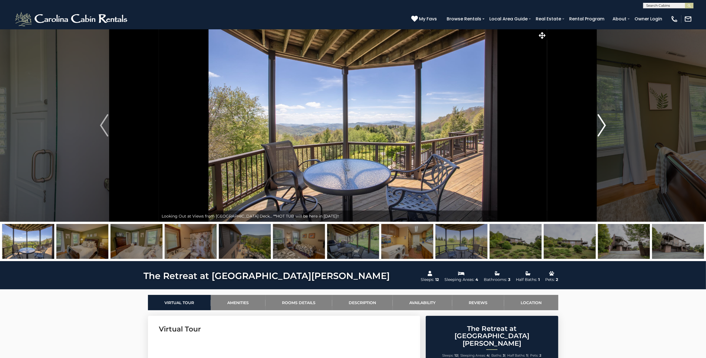
click at [604, 124] on img "Next" at bounding box center [602, 125] width 8 height 22
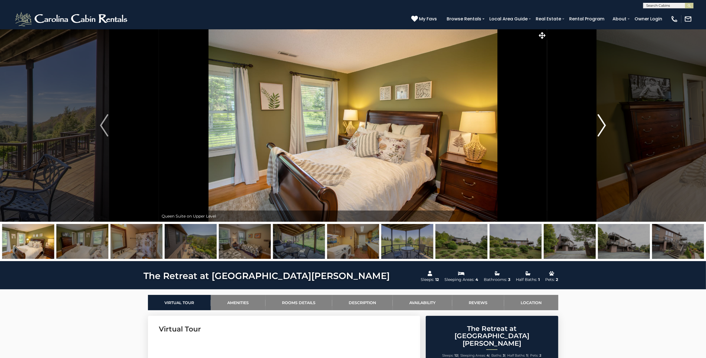
click at [604, 124] on img "Next" at bounding box center [602, 125] width 8 height 22
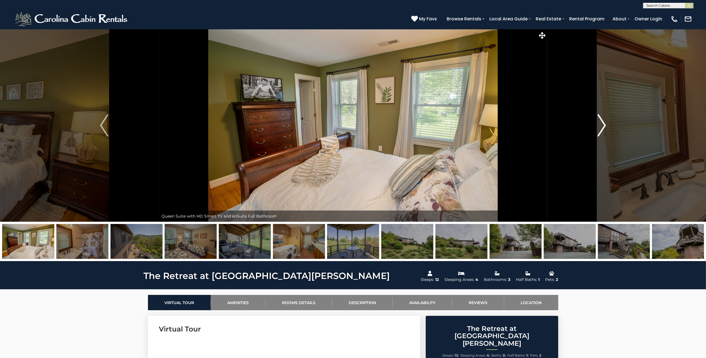
click at [604, 124] on img "Next" at bounding box center [602, 125] width 8 height 22
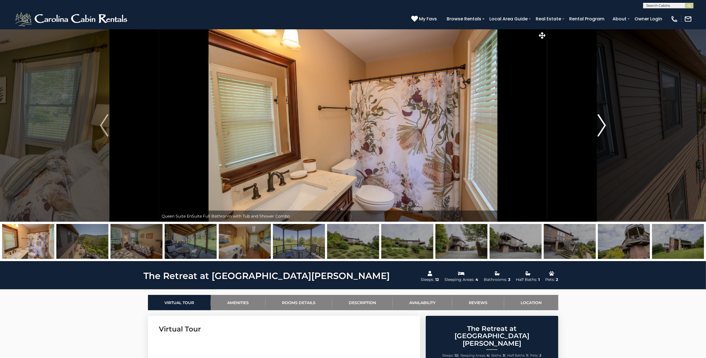
click at [604, 124] on img "Next" at bounding box center [602, 125] width 8 height 22
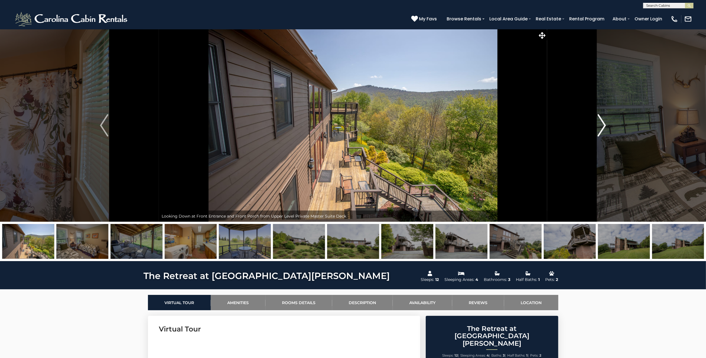
click at [604, 124] on img "Next" at bounding box center [602, 125] width 8 height 22
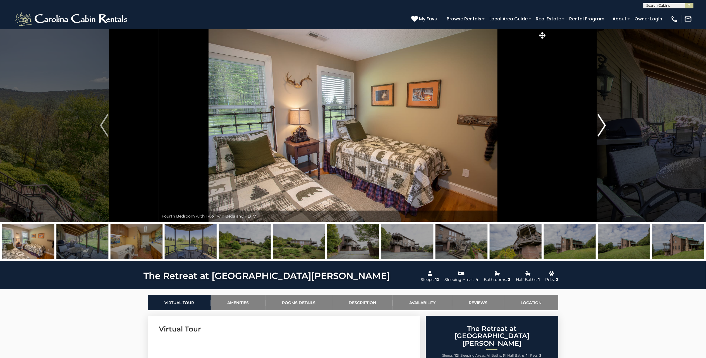
click at [604, 124] on img "Next" at bounding box center [602, 125] width 8 height 22
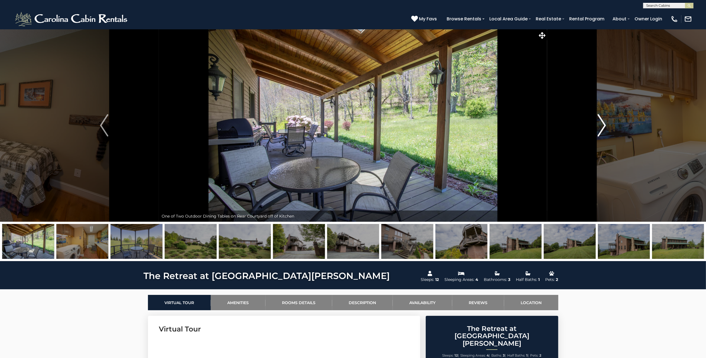
click at [604, 124] on img "Next" at bounding box center [602, 125] width 8 height 22
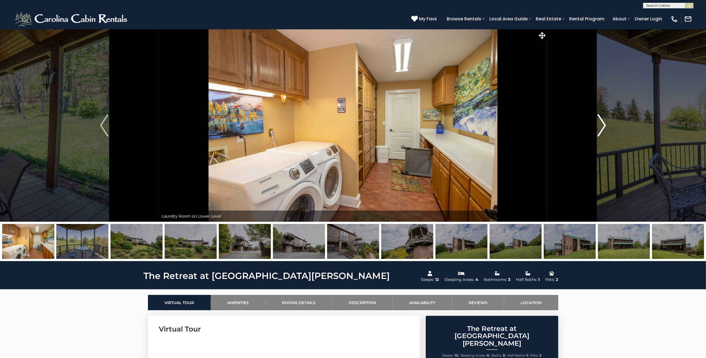
click at [604, 124] on img "Next" at bounding box center [602, 125] width 8 height 22
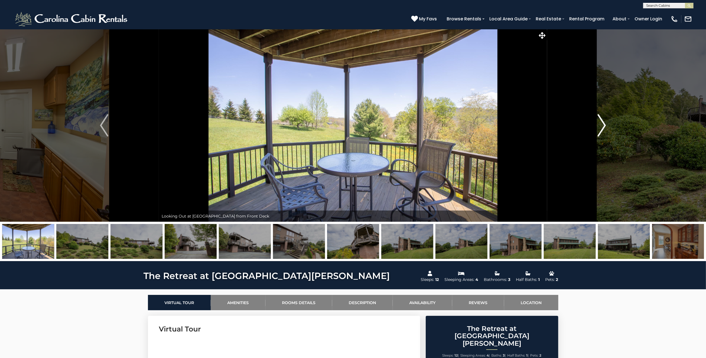
click at [604, 124] on img "Next" at bounding box center [602, 125] width 8 height 22
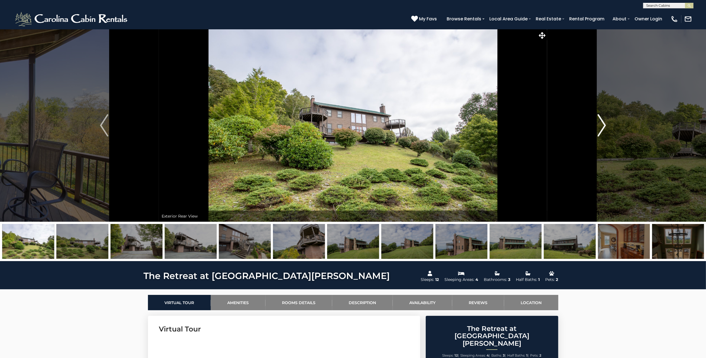
click at [604, 124] on img "Next" at bounding box center [602, 125] width 8 height 22
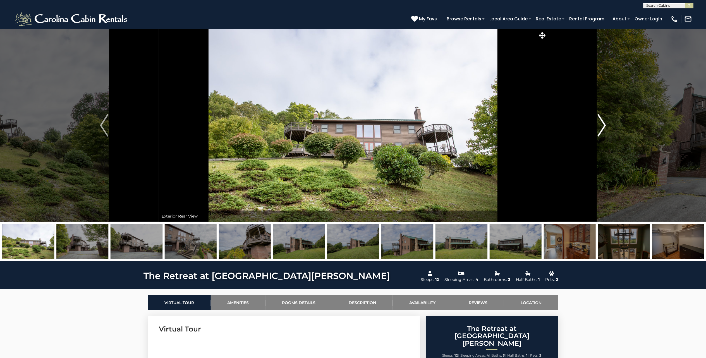
click at [604, 124] on img "Next" at bounding box center [602, 125] width 8 height 22
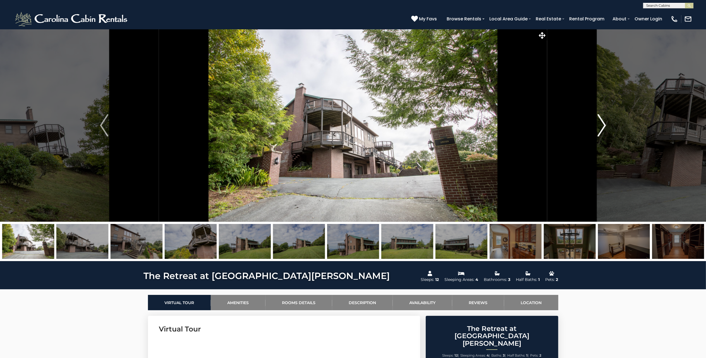
click at [604, 124] on img "Next" at bounding box center [602, 125] width 8 height 22
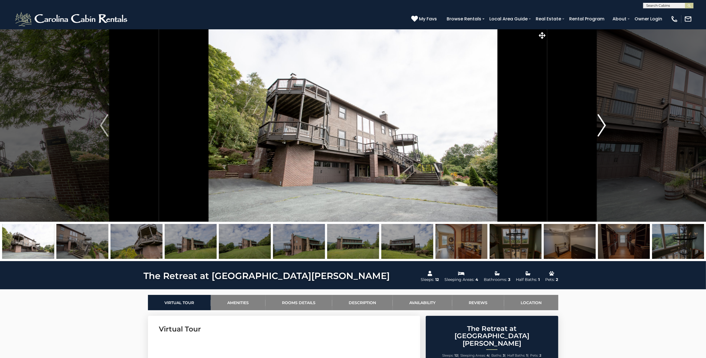
click at [604, 124] on img "Next" at bounding box center [602, 125] width 8 height 22
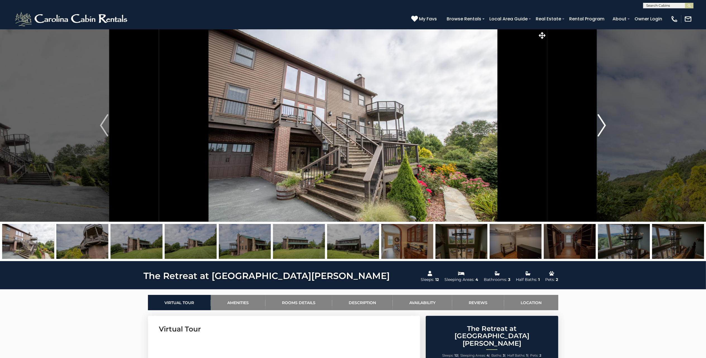
click at [604, 124] on img "Next" at bounding box center [602, 125] width 8 height 22
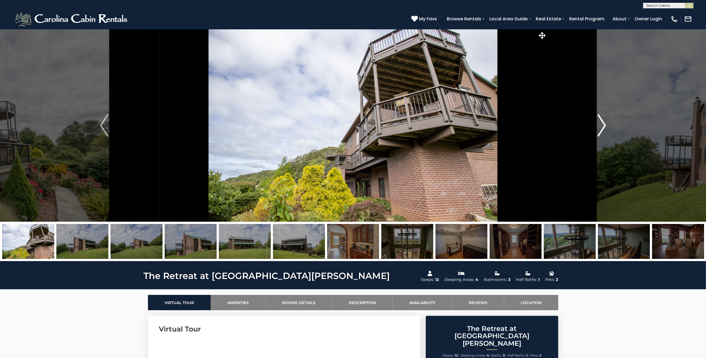
click at [604, 124] on img "Next" at bounding box center [602, 125] width 8 height 22
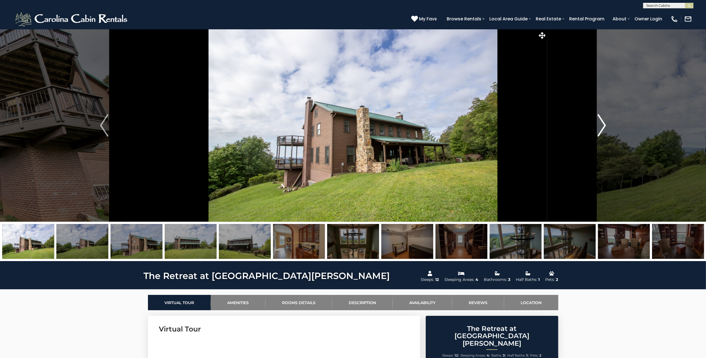
click at [604, 124] on img "Next" at bounding box center [602, 125] width 8 height 22
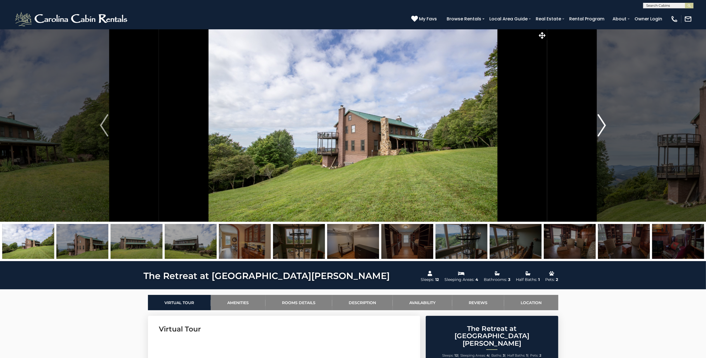
click at [604, 124] on img "Next" at bounding box center [602, 125] width 8 height 22
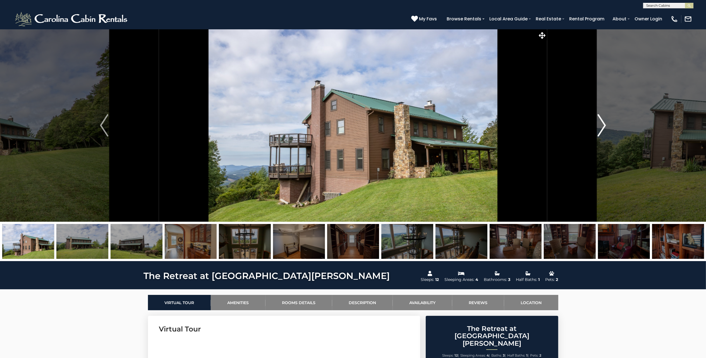
click at [604, 124] on img "Next" at bounding box center [602, 125] width 8 height 22
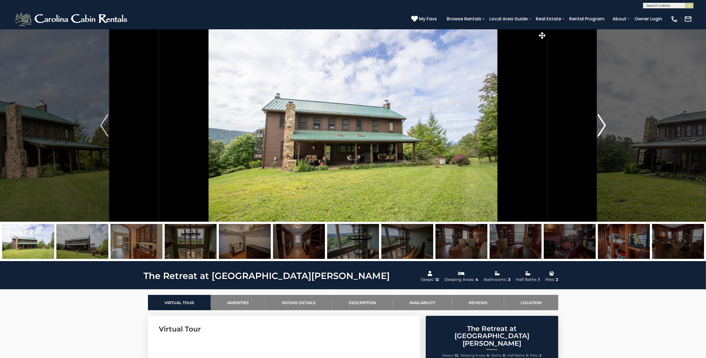
click at [604, 124] on img "Next" at bounding box center [602, 125] width 8 height 22
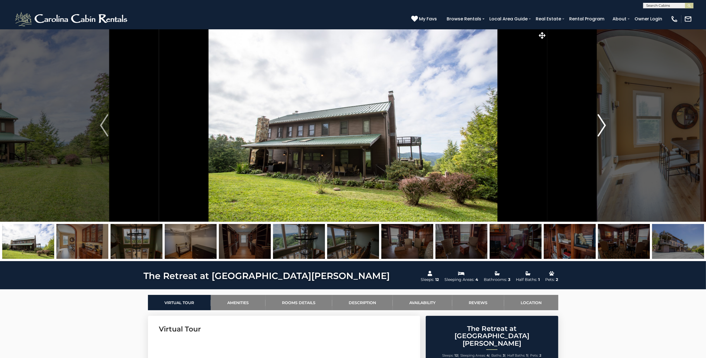
click at [604, 124] on img "Next" at bounding box center [602, 125] width 8 height 22
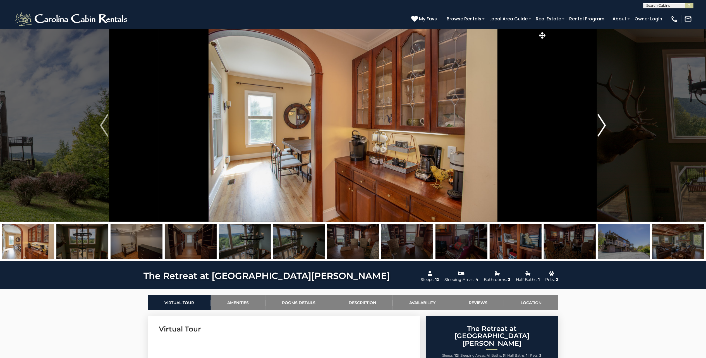
click at [604, 124] on img "Next" at bounding box center [602, 125] width 8 height 22
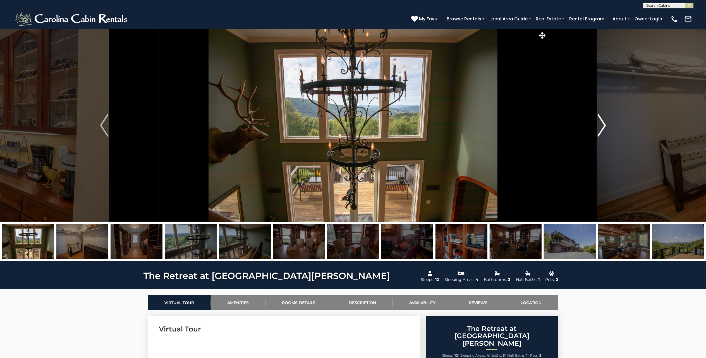
click at [604, 124] on img "Next" at bounding box center [602, 125] width 8 height 22
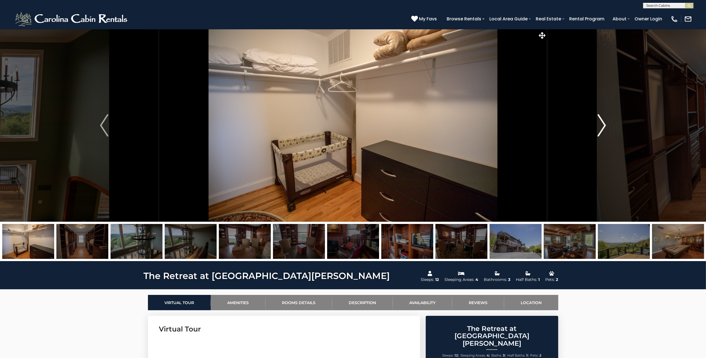
click at [604, 122] on img "Next" at bounding box center [602, 125] width 8 height 22
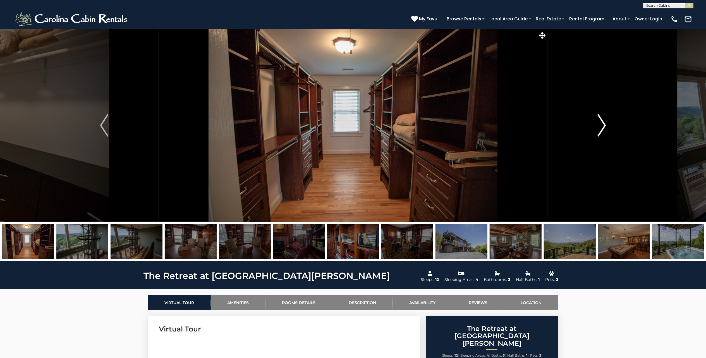
click at [604, 122] on img "Next" at bounding box center [602, 125] width 8 height 22
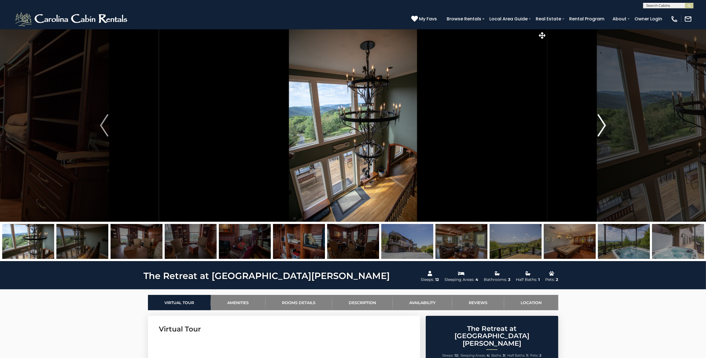
click at [604, 122] on img "Next" at bounding box center [602, 125] width 8 height 22
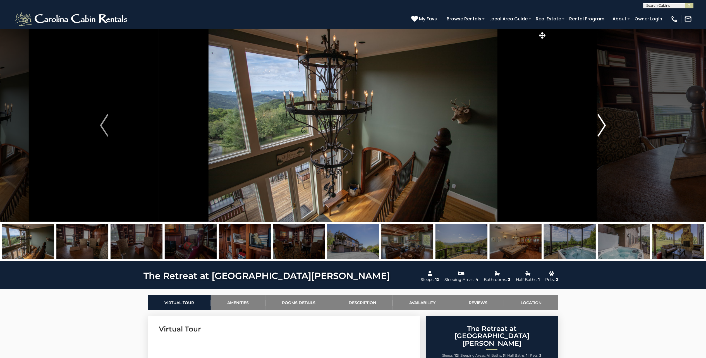
click at [604, 122] on img "Next" at bounding box center [602, 125] width 8 height 22
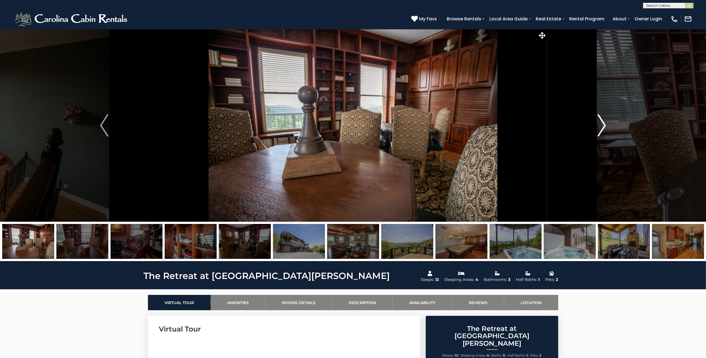
click at [604, 122] on img "Next" at bounding box center [602, 125] width 8 height 22
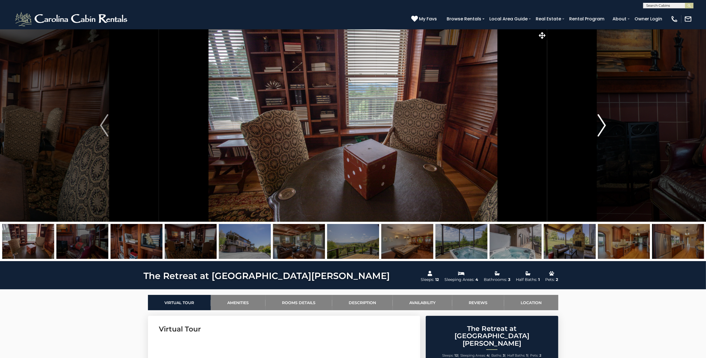
click at [604, 122] on img "Next" at bounding box center [602, 125] width 8 height 22
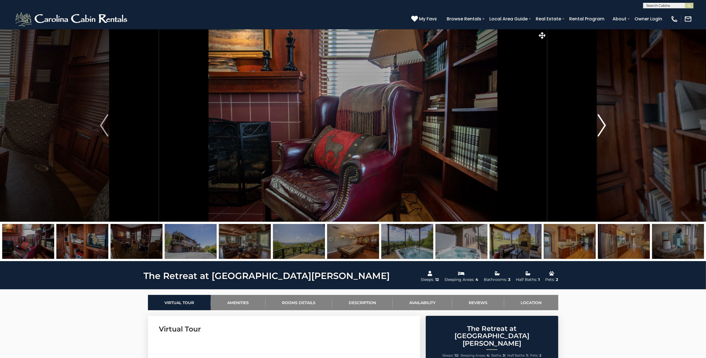
click at [604, 122] on img "Next" at bounding box center [602, 125] width 8 height 22
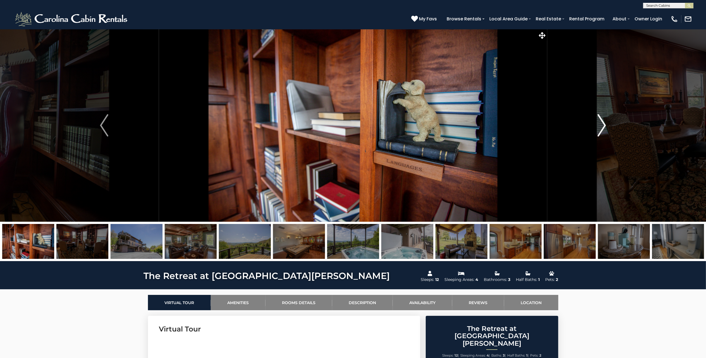
click at [604, 122] on img "Next" at bounding box center [602, 125] width 8 height 22
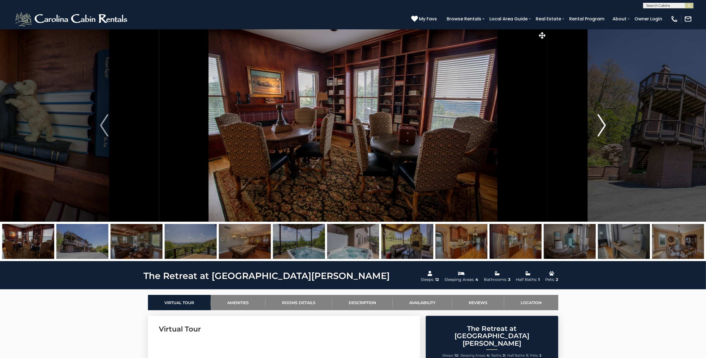
click at [604, 122] on img "Next" at bounding box center [602, 125] width 8 height 22
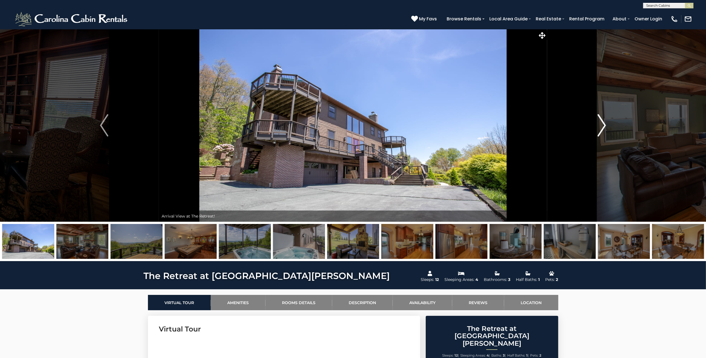
click at [604, 122] on img "Next" at bounding box center [602, 125] width 8 height 22
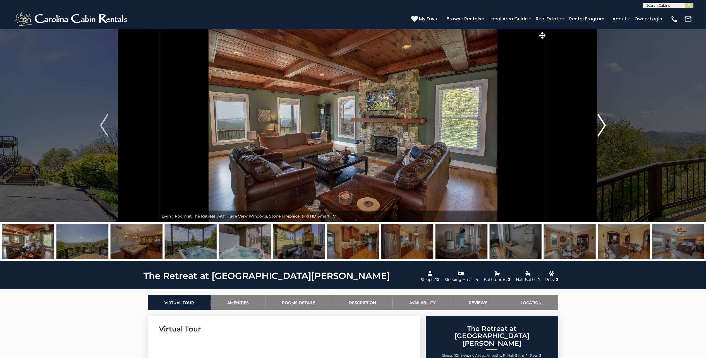
click at [604, 122] on img "Next" at bounding box center [602, 125] width 8 height 22
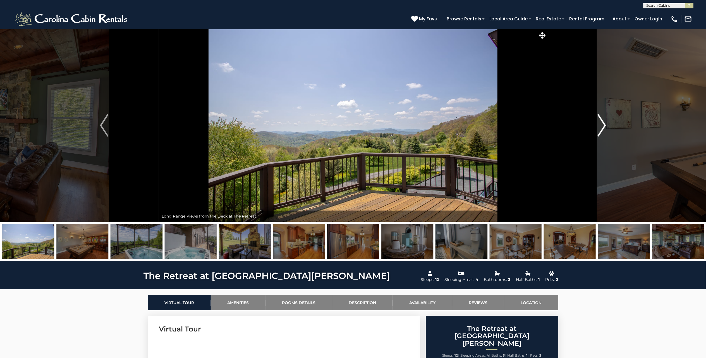
click at [604, 122] on img "Next" at bounding box center [602, 125] width 8 height 22
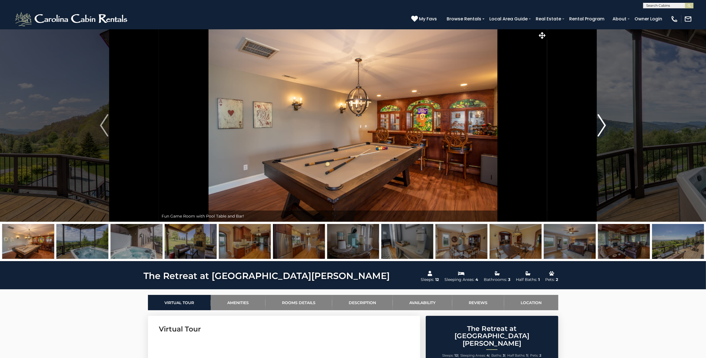
click at [604, 122] on img "Next" at bounding box center [602, 125] width 8 height 22
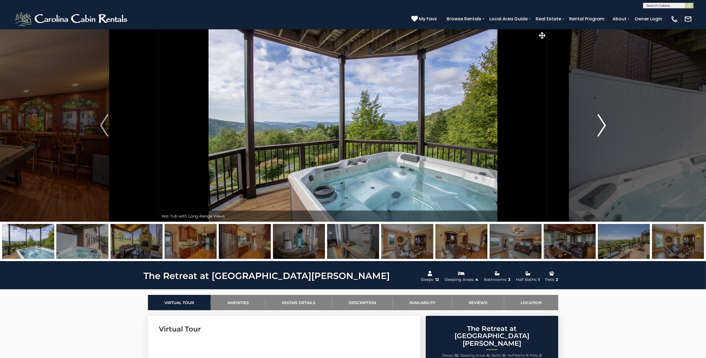
click at [604, 122] on img "Next" at bounding box center [602, 125] width 8 height 22
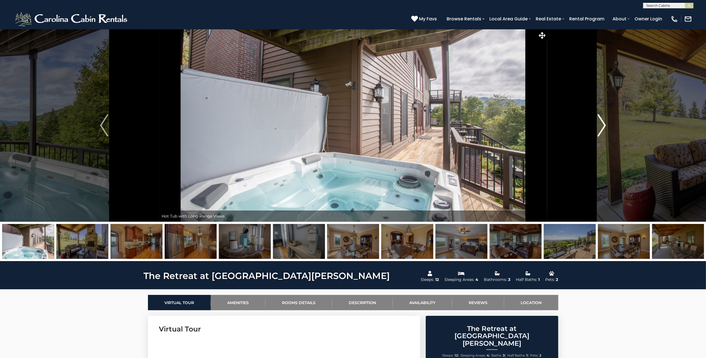
click at [604, 122] on img "Next" at bounding box center [602, 125] width 8 height 22
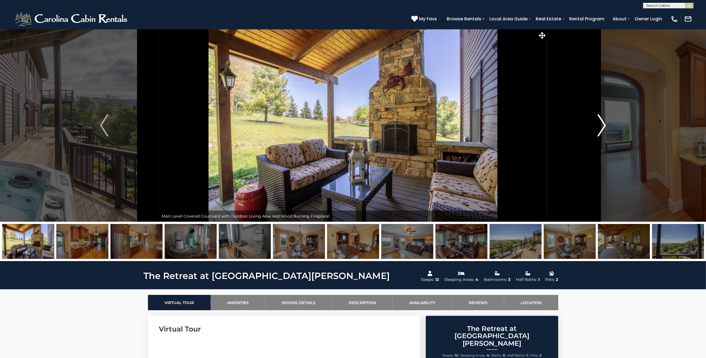
click at [604, 122] on img "Next" at bounding box center [602, 125] width 8 height 22
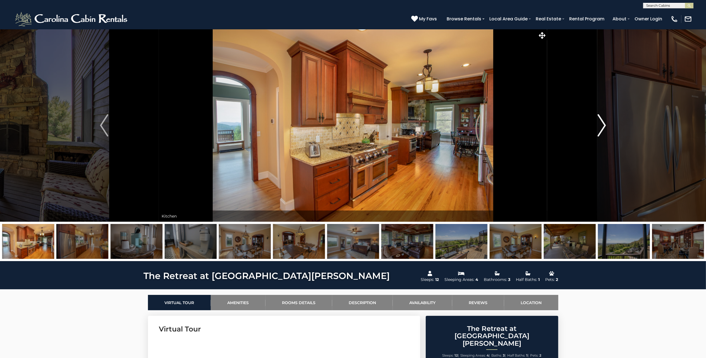
click at [604, 122] on img "Next" at bounding box center [602, 125] width 8 height 22
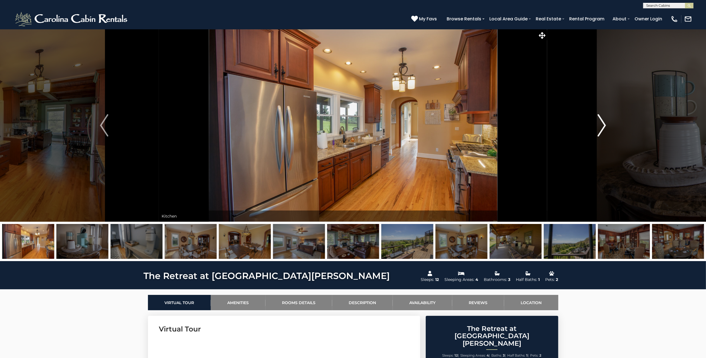
click at [603, 124] on img "Next" at bounding box center [602, 125] width 8 height 22
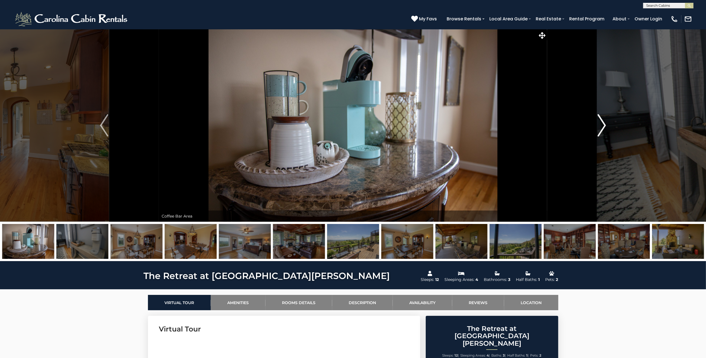
click at [603, 124] on img "Next" at bounding box center [602, 125] width 8 height 22
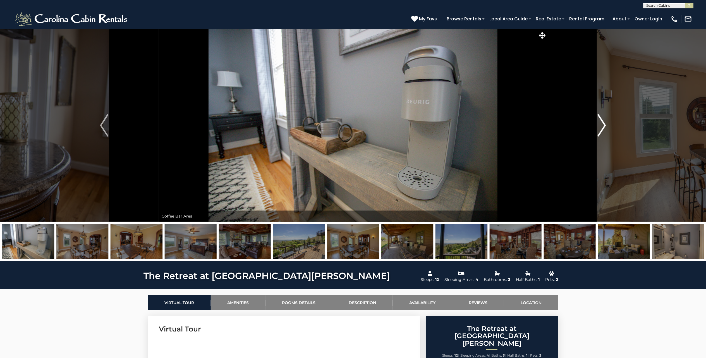
click at [603, 124] on img "Next" at bounding box center [602, 125] width 8 height 22
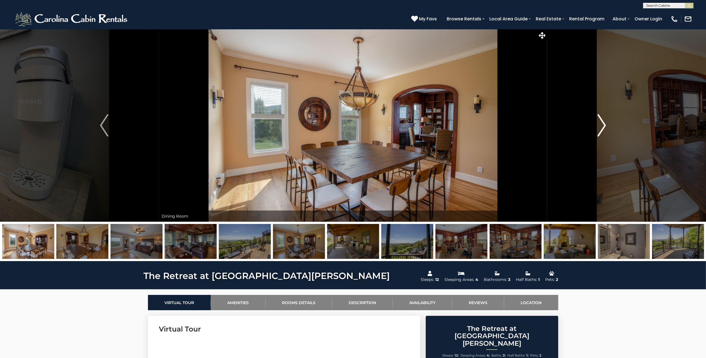
click at [603, 124] on img "Next" at bounding box center [602, 125] width 8 height 22
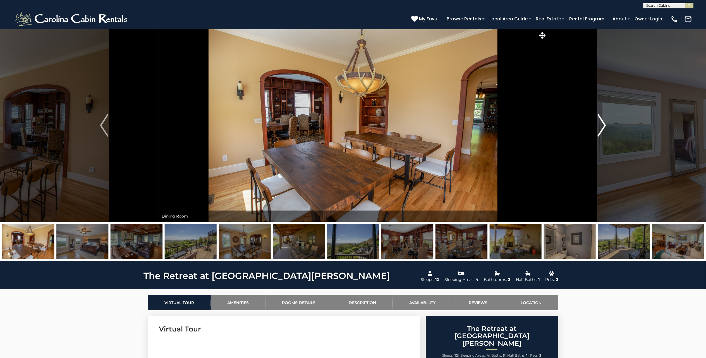
click at [603, 124] on img "Next" at bounding box center [602, 125] width 8 height 22
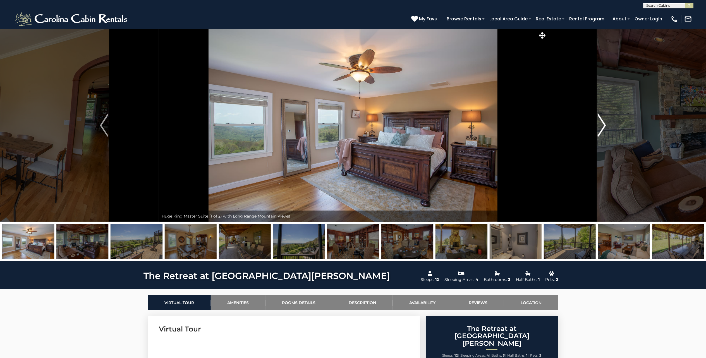
click at [603, 124] on img "Next" at bounding box center [602, 125] width 8 height 22
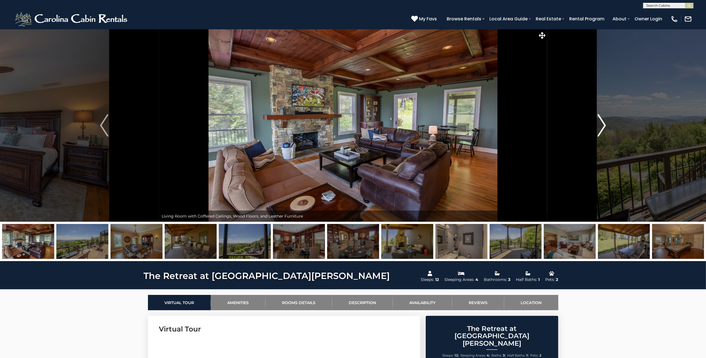
click at [603, 124] on img "Next" at bounding box center [602, 125] width 8 height 22
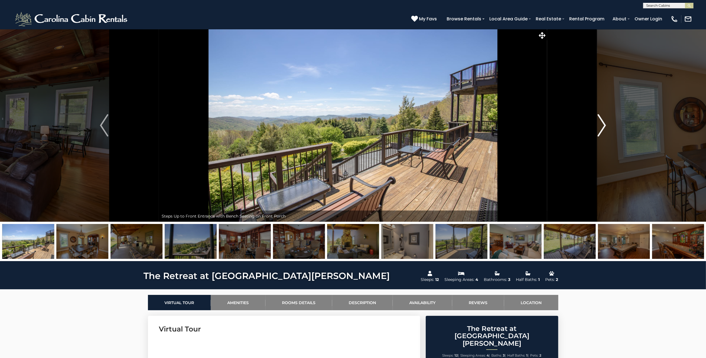
click at [603, 124] on img "Next" at bounding box center [602, 125] width 8 height 22
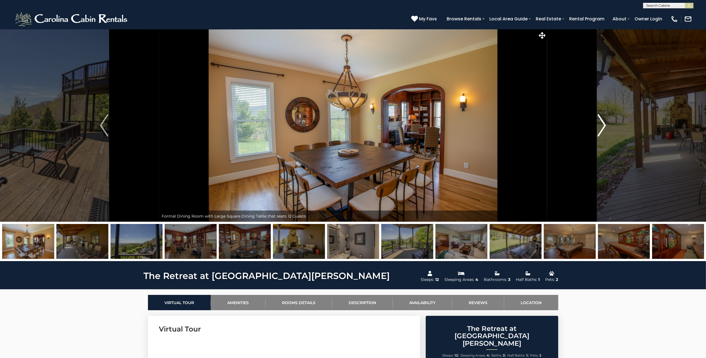
click at [603, 124] on img "Next" at bounding box center [602, 125] width 8 height 22
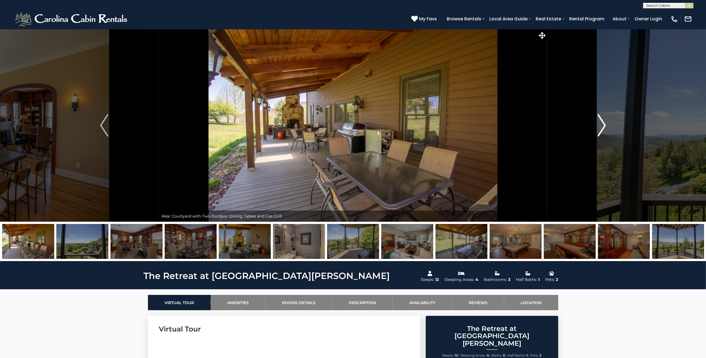
click at [603, 124] on img "Next" at bounding box center [602, 125] width 8 height 22
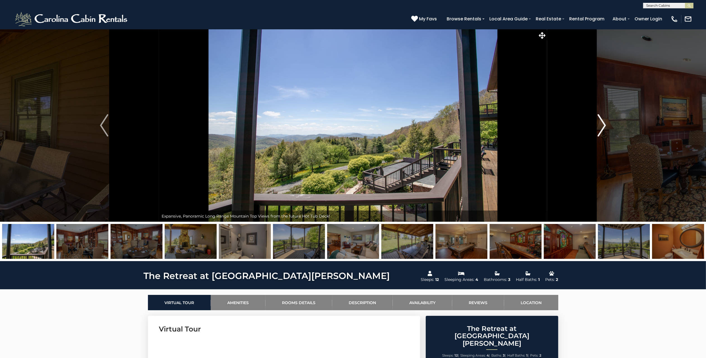
click at [603, 124] on img "Next" at bounding box center [602, 125] width 8 height 22
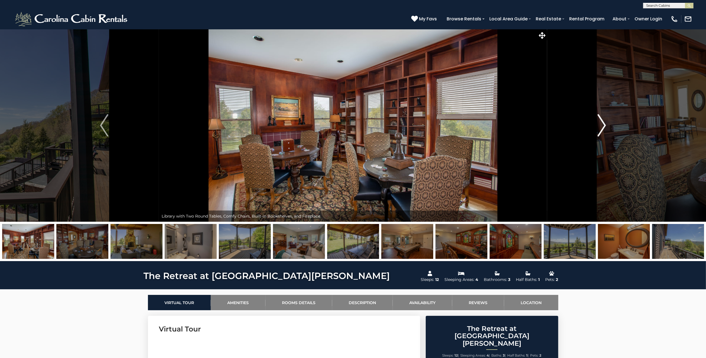
click at [600, 127] on img "Next" at bounding box center [602, 125] width 8 height 22
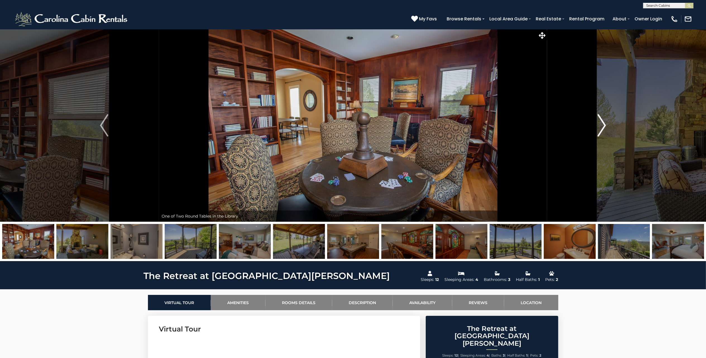
click at [600, 127] on img "Next" at bounding box center [602, 125] width 8 height 22
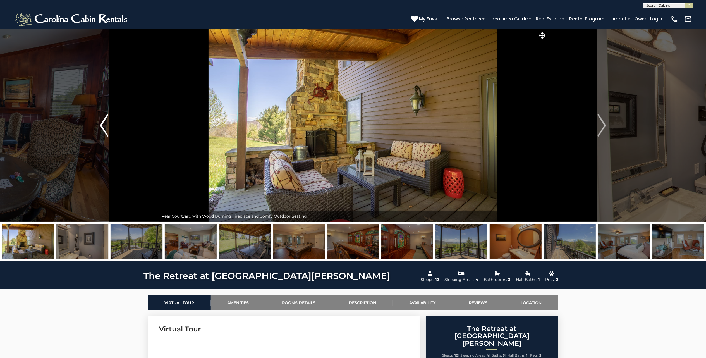
click at [100, 123] on img "Previous" at bounding box center [104, 125] width 8 height 22
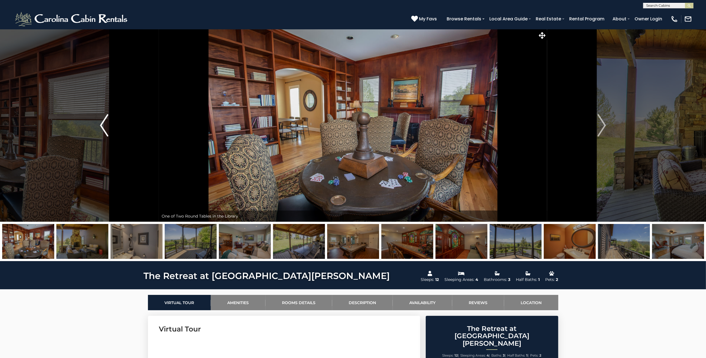
click at [100, 123] on img "Previous" at bounding box center [104, 125] width 8 height 22
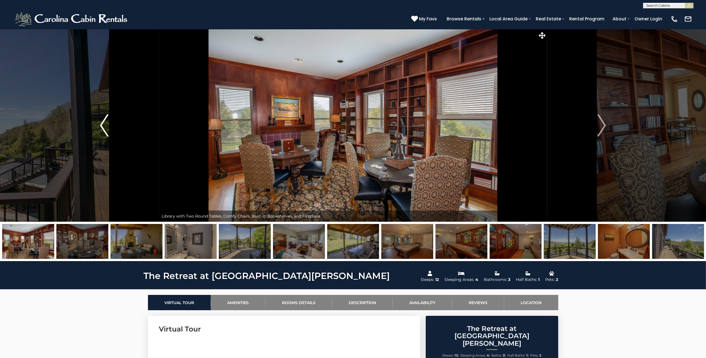
click at [100, 123] on img "Previous" at bounding box center [104, 125] width 8 height 22
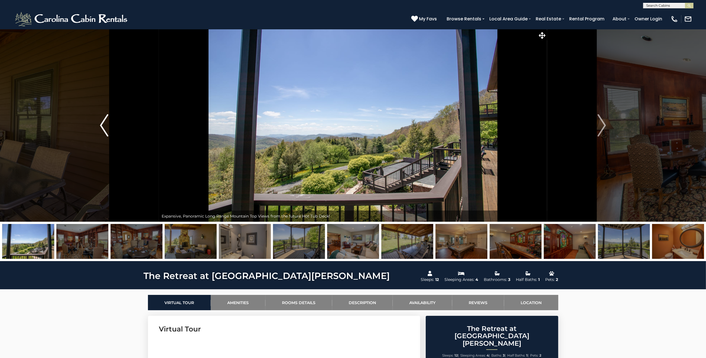
click at [100, 123] on img "Previous" at bounding box center [104, 125] width 8 height 22
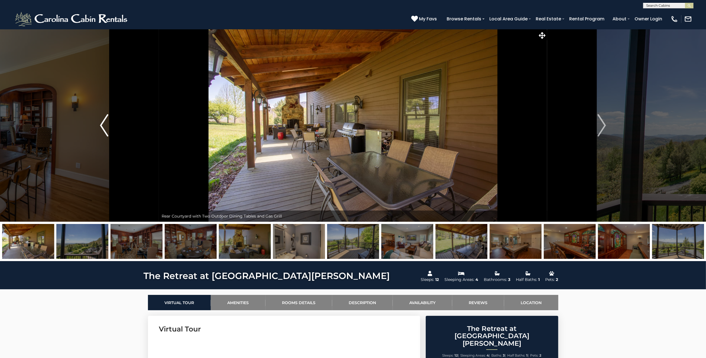
click at [100, 123] on img "Previous" at bounding box center [104, 125] width 8 height 22
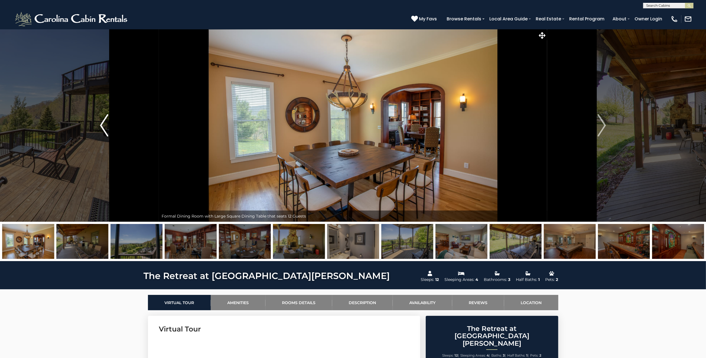
click at [101, 123] on img "Previous" at bounding box center [104, 125] width 8 height 22
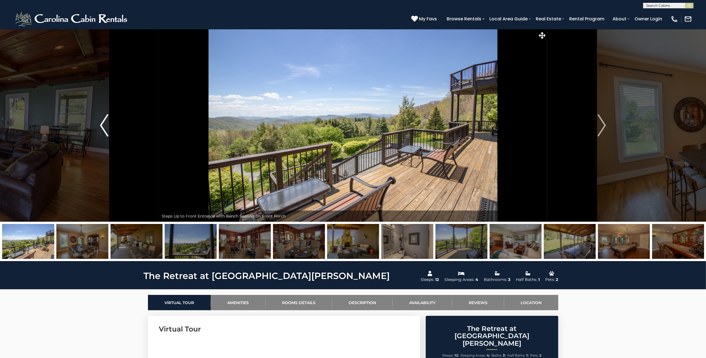
click at [102, 122] on img "Previous" at bounding box center [104, 125] width 8 height 22
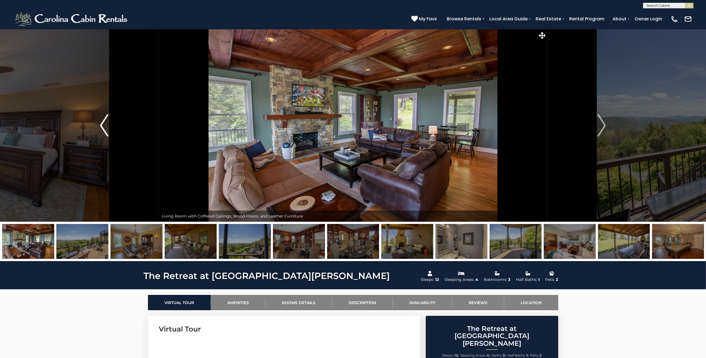
click at [102, 121] on img "Previous" at bounding box center [104, 125] width 8 height 22
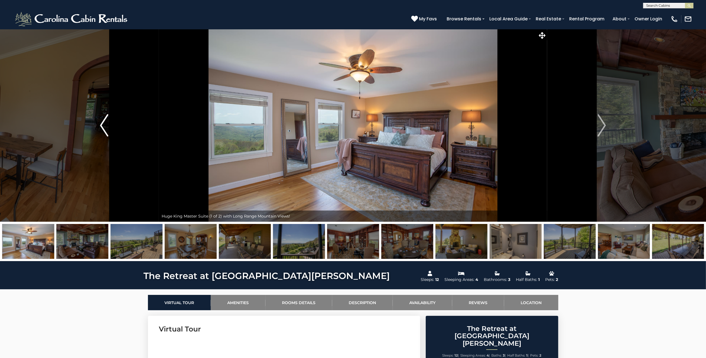
click at [102, 121] on img "Previous" at bounding box center [104, 125] width 8 height 22
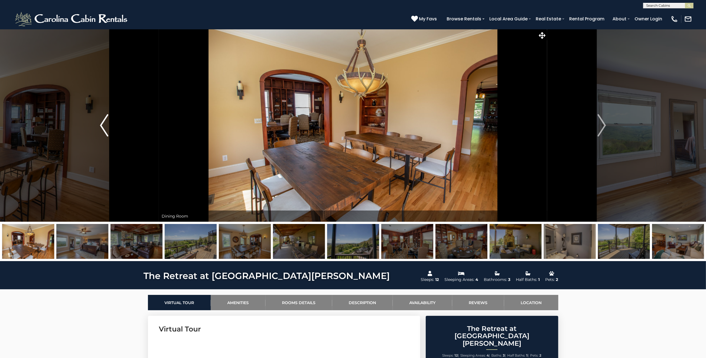
click at [102, 121] on img "Previous" at bounding box center [104, 125] width 8 height 22
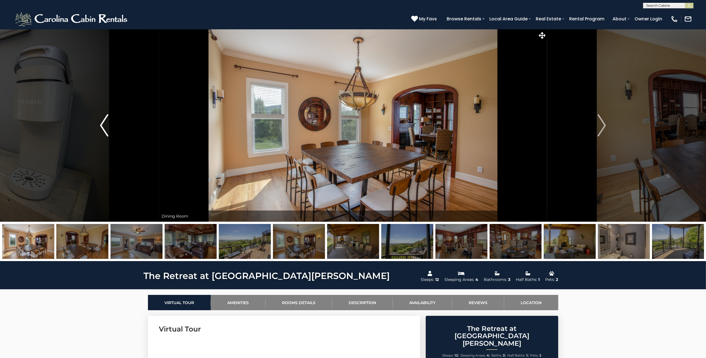
click at [102, 121] on img "Previous" at bounding box center [104, 125] width 8 height 22
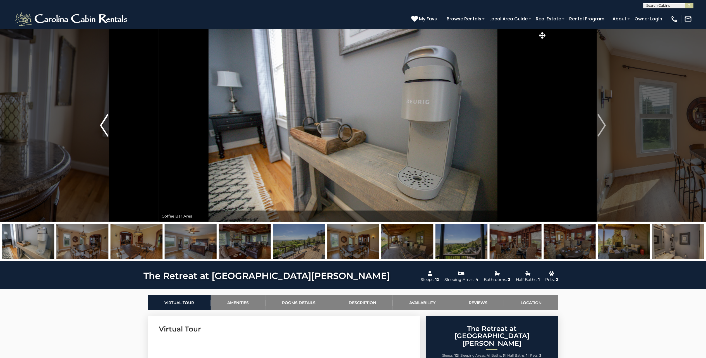
click at [102, 121] on img "Previous" at bounding box center [104, 125] width 8 height 22
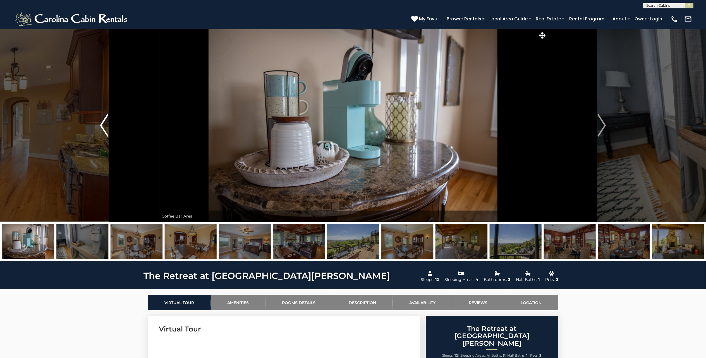
click at [102, 121] on img "Previous" at bounding box center [104, 125] width 8 height 22
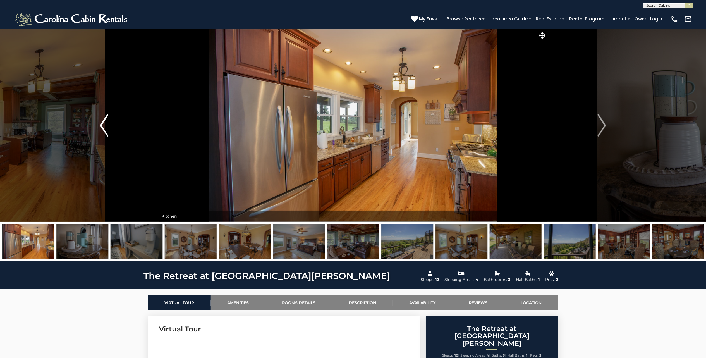
click at [102, 121] on img "Previous" at bounding box center [104, 125] width 8 height 22
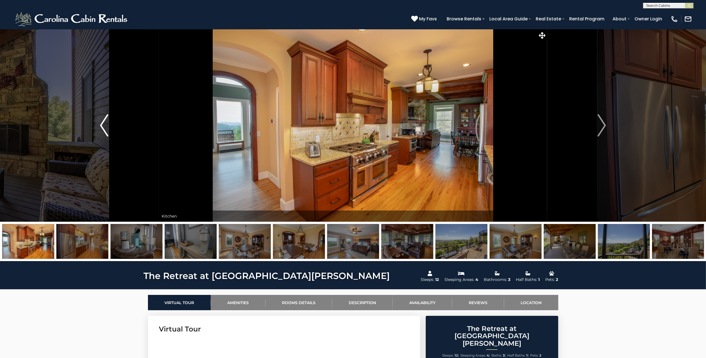
click at [102, 121] on img "Previous" at bounding box center [104, 125] width 8 height 22
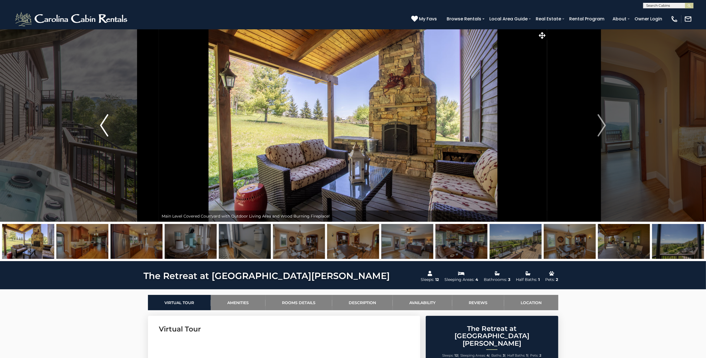
click at [102, 121] on img "Previous" at bounding box center [104, 125] width 8 height 22
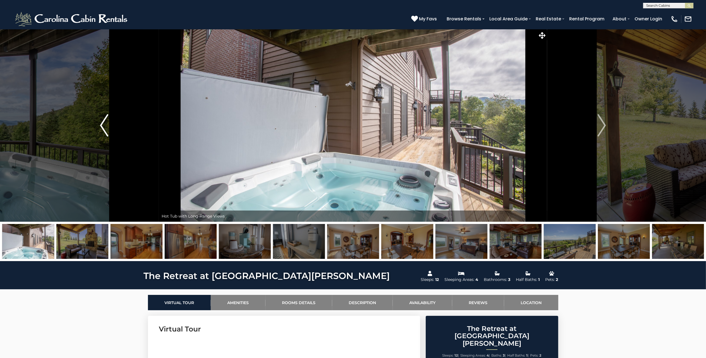
click at [102, 121] on img "Previous" at bounding box center [104, 125] width 8 height 22
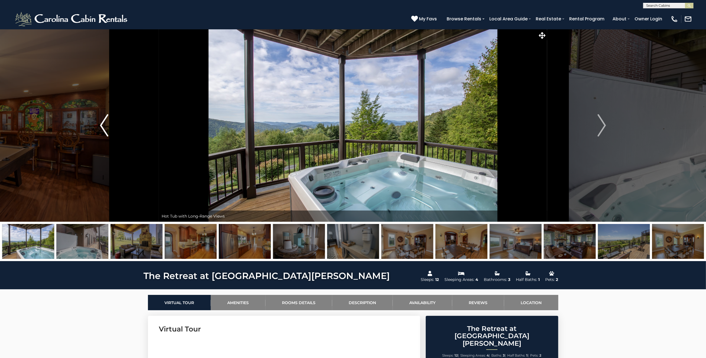
click at [102, 121] on img "Previous" at bounding box center [104, 125] width 8 height 22
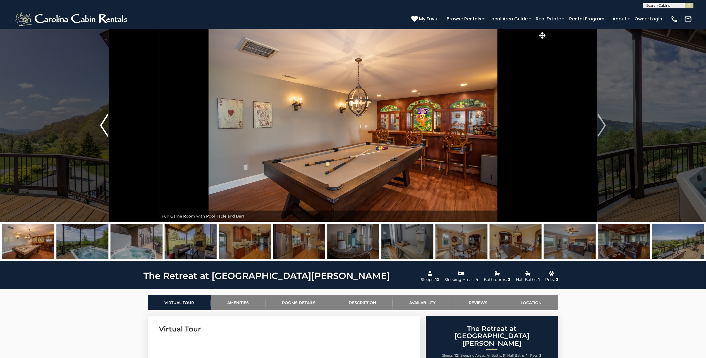
click at [102, 121] on img "Previous" at bounding box center [104, 125] width 8 height 22
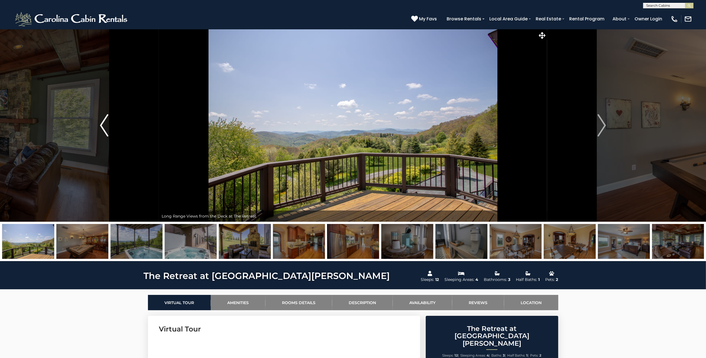
click at [102, 121] on img "Previous" at bounding box center [104, 125] width 8 height 22
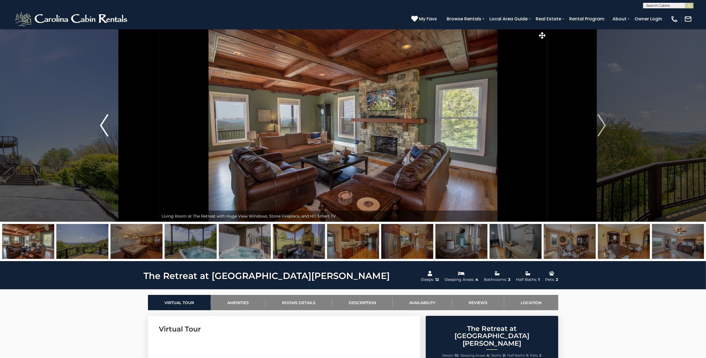
click at [102, 121] on img "Previous" at bounding box center [104, 125] width 8 height 22
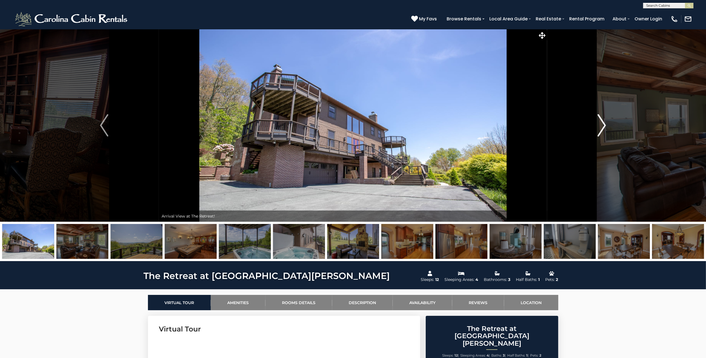
click at [600, 123] on img "Next" at bounding box center [602, 125] width 8 height 22
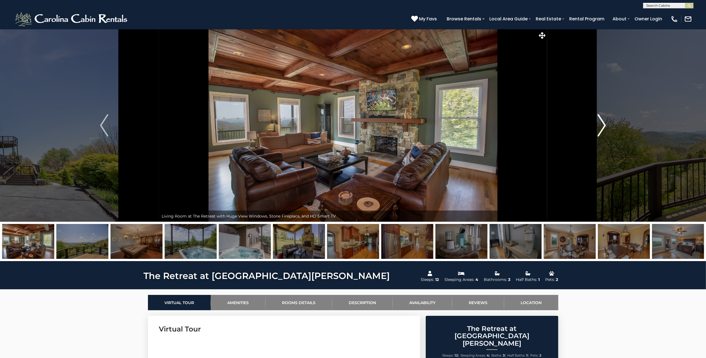
click at [600, 123] on img "Next" at bounding box center [602, 125] width 8 height 22
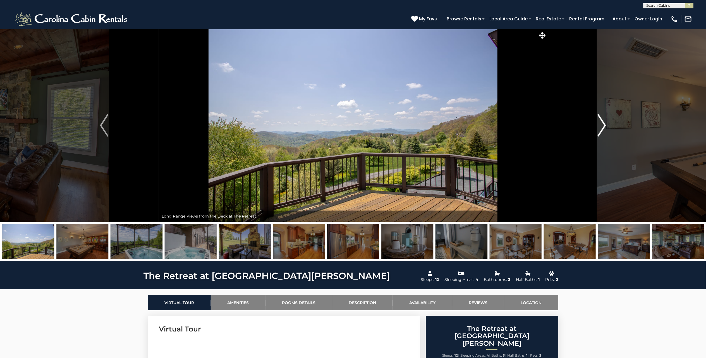
click at [600, 123] on img "Next" at bounding box center [602, 125] width 8 height 22
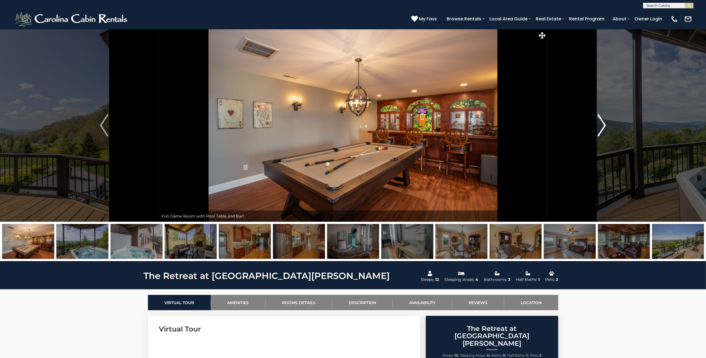
click at [600, 123] on img "Next" at bounding box center [602, 125] width 8 height 22
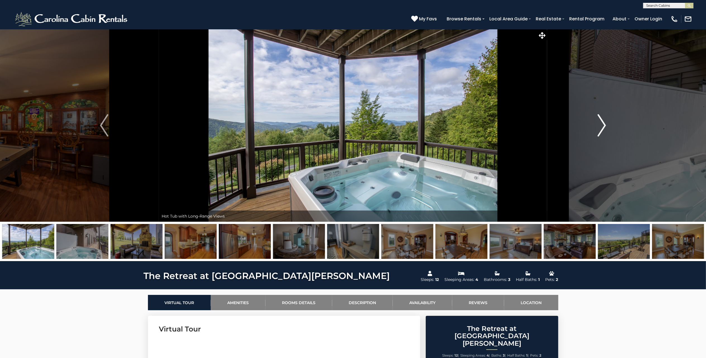
click at [600, 123] on img "Next" at bounding box center [602, 125] width 8 height 22
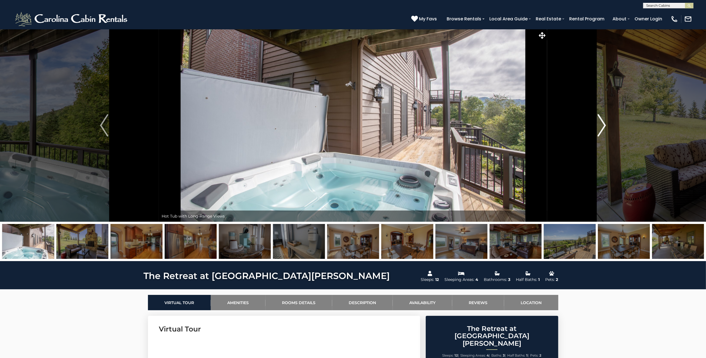
click at [600, 123] on img "Next" at bounding box center [602, 125] width 8 height 22
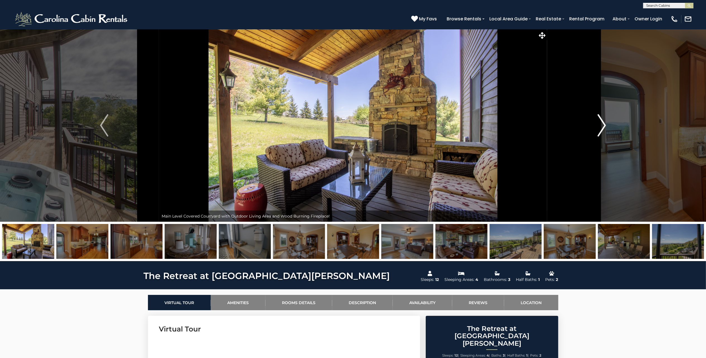
click at [600, 123] on img "Next" at bounding box center [602, 125] width 8 height 22
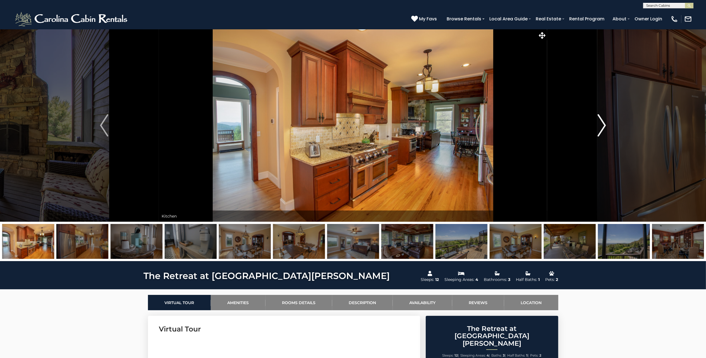
click at [600, 123] on img "Next" at bounding box center [602, 125] width 8 height 22
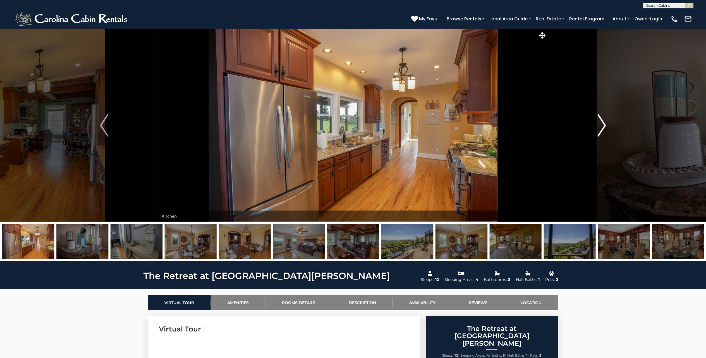
click at [600, 123] on img "Next" at bounding box center [602, 125] width 8 height 22
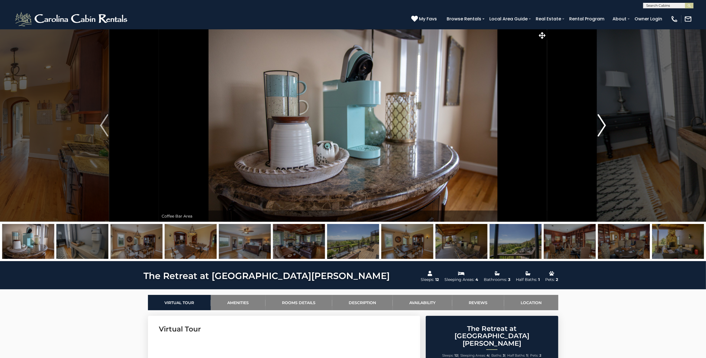
click at [600, 123] on img "Next" at bounding box center [602, 125] width 8 height 22
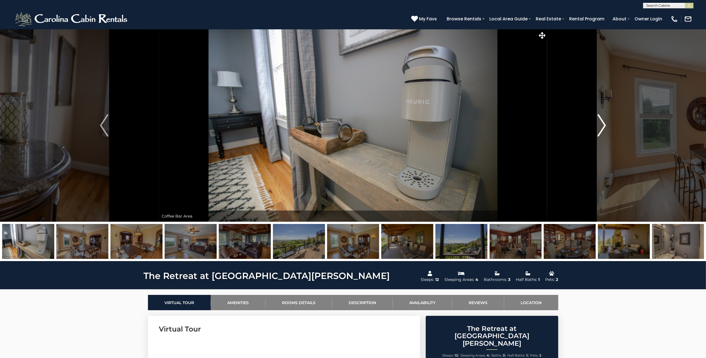
click at [600, 123] on img "Next" at bounding box center [602, 125] width 8 height 22
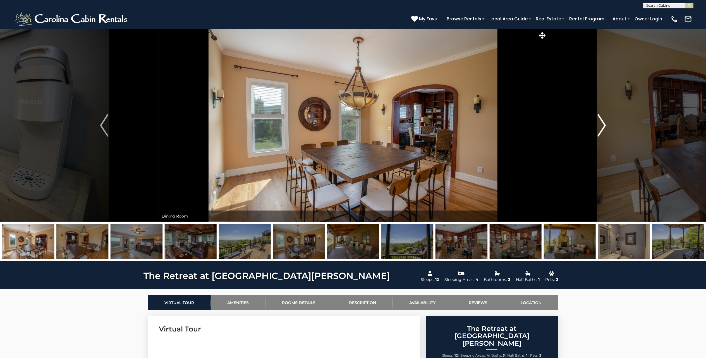
click at [600, 123] on img "Next" at bounding box center [602, 125] width 8 height 22
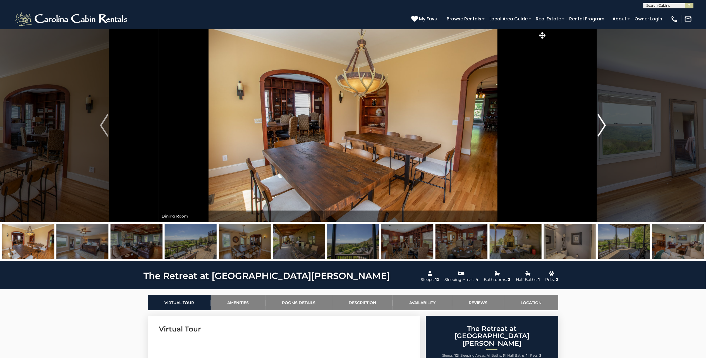
click at [600, 123] on img "Next" at bounding box center [602, 125] width 8 height 22
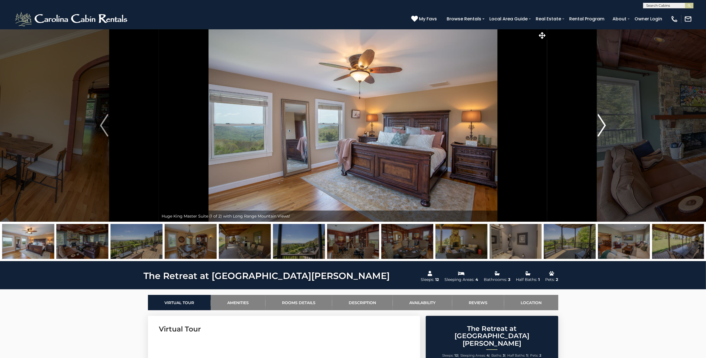
click at [600, 123] on img "Next" at bounding box center [602, 125] width 8 height 22
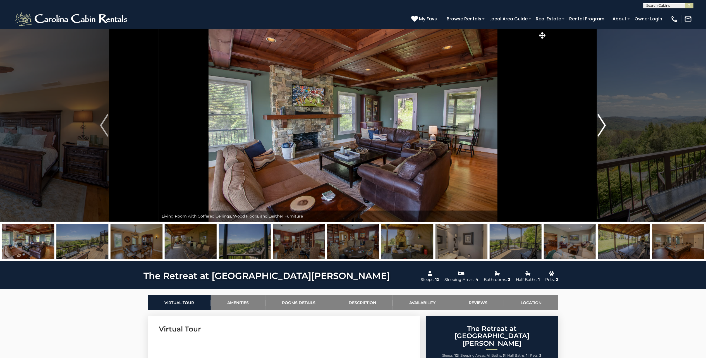
click at [600, 123] on img "Next" at bounding box center [602, 125] width 8 height 22
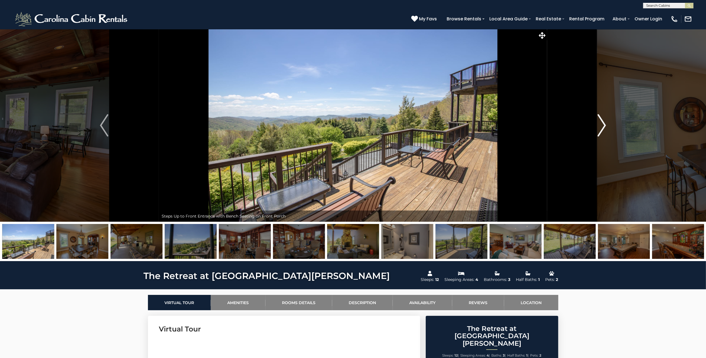
click at [600, 123] on img "Next" at bounding box center [602, 125] width 8 height 22
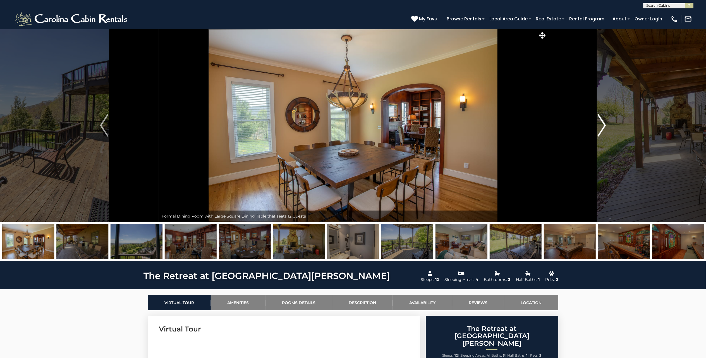
click at [600, 123] on img "Next" at bounding box center [602, 125] width 8 height 22
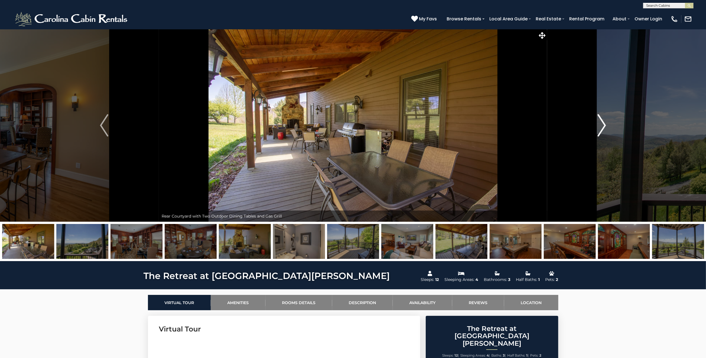
click at [600, 123] on img "Next" at bounding box center [602, 125] width 8 height 22
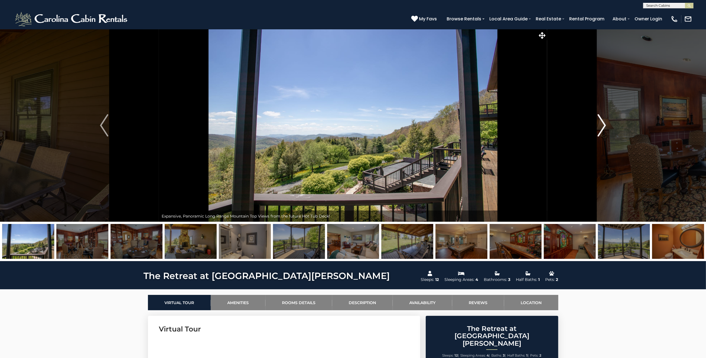
click at [600, 123] on img "Next" at bounding box center [602, 125] width 8 height 22
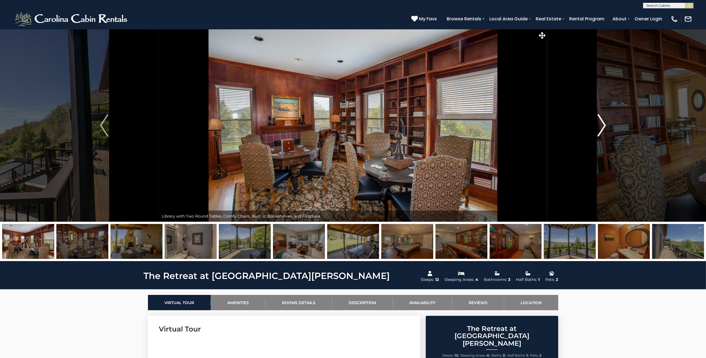
click at [600, 123] on img "Next" at bounding box center [602, 125] width 8 height 22
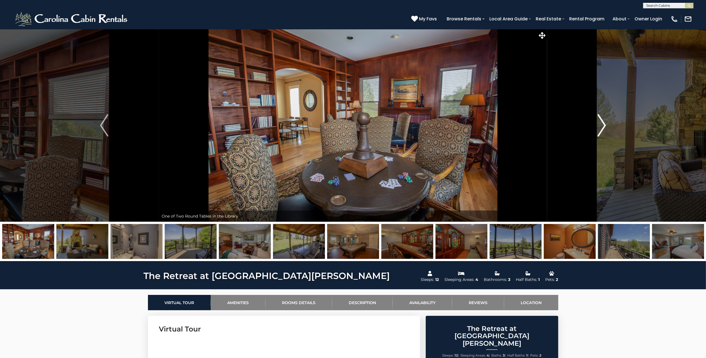
click at [600, 123] on img "Next" at bounding box center [602, 125] width 8 height 22
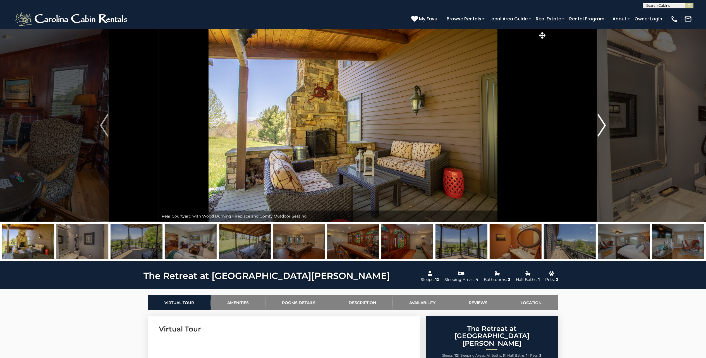
click at [600, 123] on img "Next" at bounding box center [602, 125] width 8 height 22
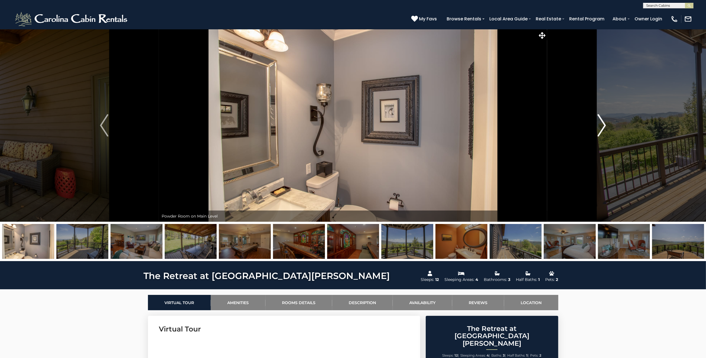
click at [600, 123] on img "Next" at bounding box center [602, 125] width 8 height 22
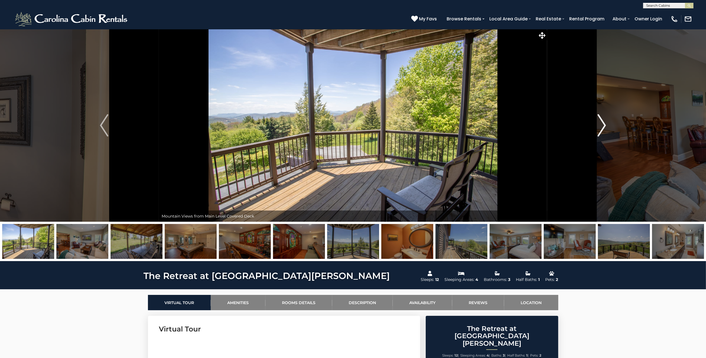
click at [600, 123] on img "Next" at bounding box center [602, 125] width 8 height 22
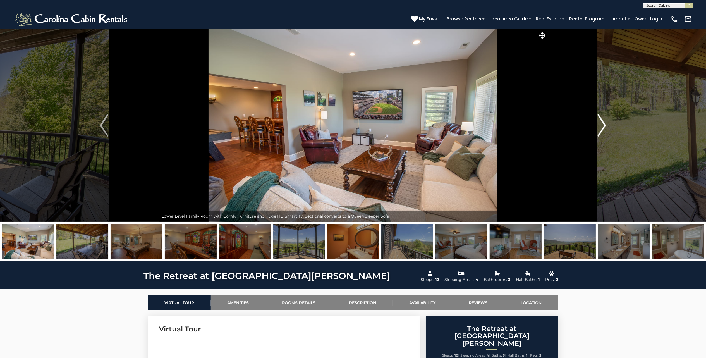
click at [600, 123] on img "Next" at bounding box center [602, 125] width 8 height 22
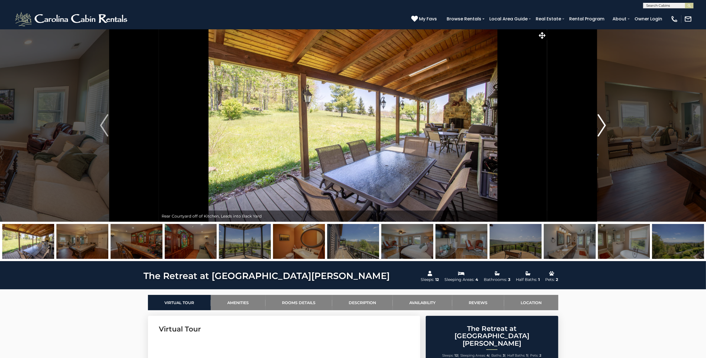
click at [600, 123] on img "Next" at bounding box center [602, 125] width 8 height 22
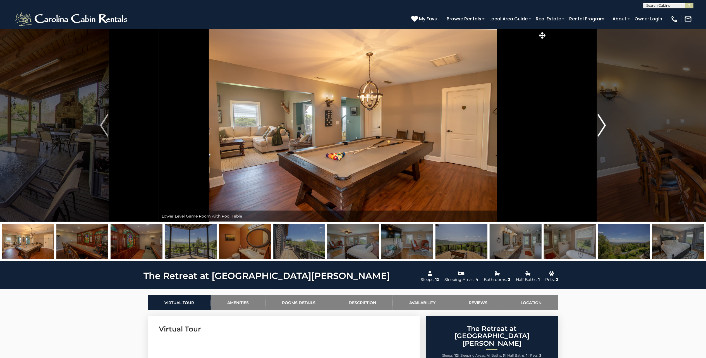
click at [600, 123] on img "Next" at bounding box center [602, 125] width 8 height 22
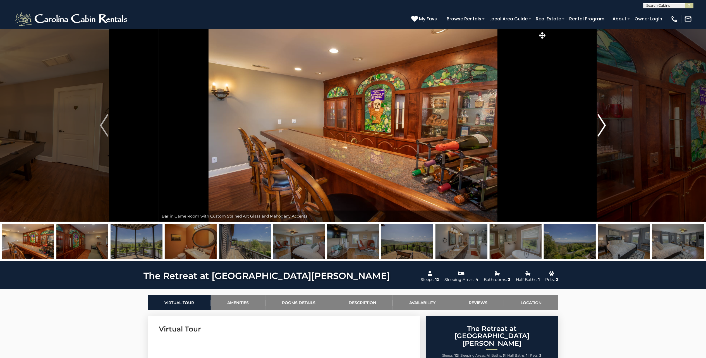
click at [602, 121] on img "Next" at bounding box center [602, 125] width 8 height 22
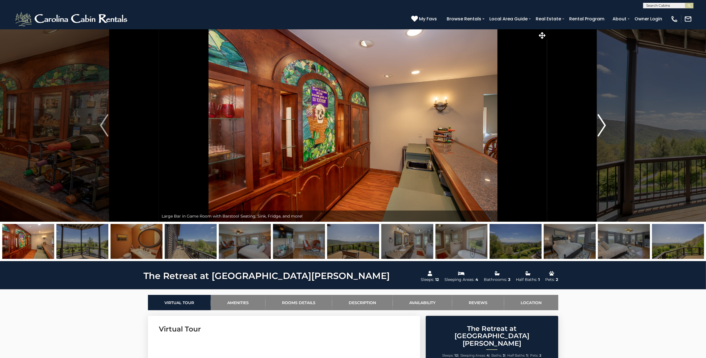
click at [602, 121] on img "Next" at bounding box center [602, 125] width 8 height 22
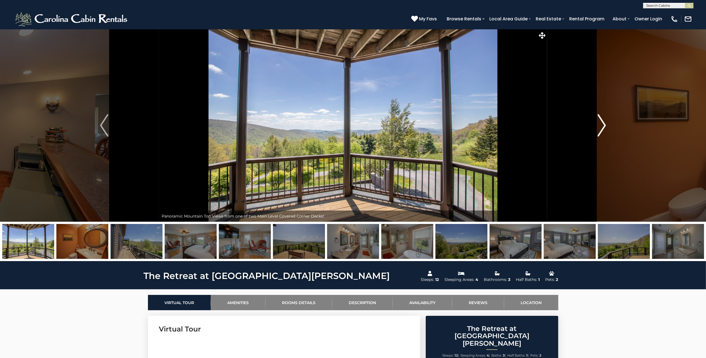
click at [602, 121] on img "Next" at bounding box center [602, 125] width 8 height 22
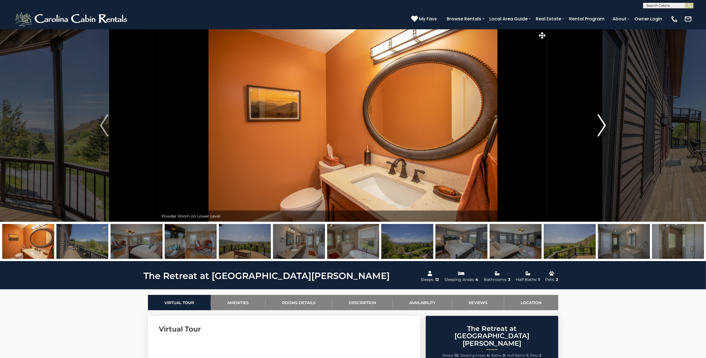
click at [602, 121] on img "Next" at bounding box center [602, 125] width 8 height 22
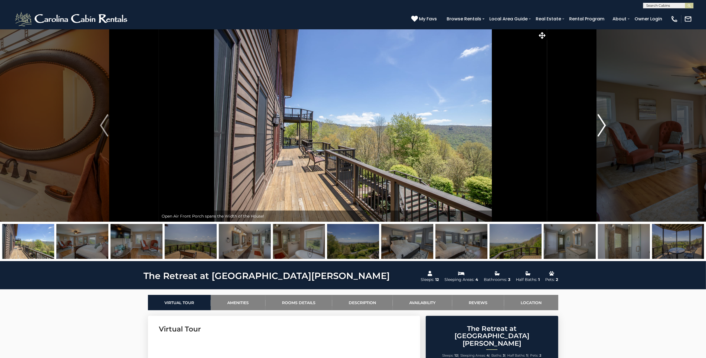
click at [602, 121] on img "Next" at bounding box center [602, 125] width 8 height 22
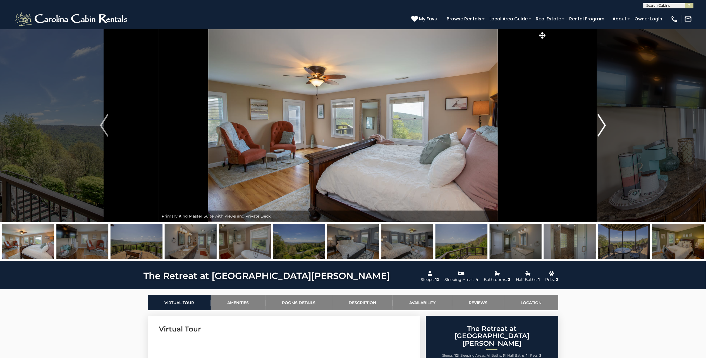
click at [602, 121] on img "Next" at bounding box center [602, 125] width 8 height 22
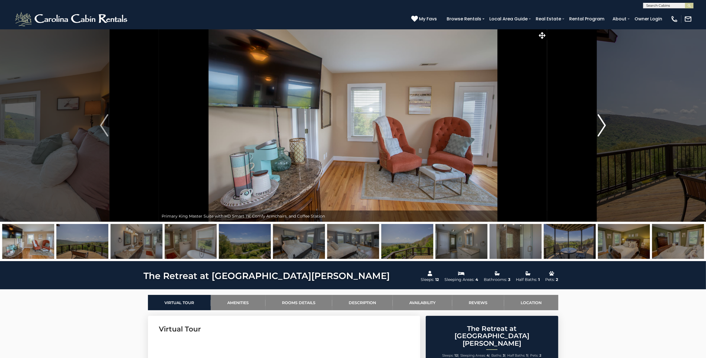
click at [602, 121] on img "Next" at bounding box center [602, 125] width 8 height 22
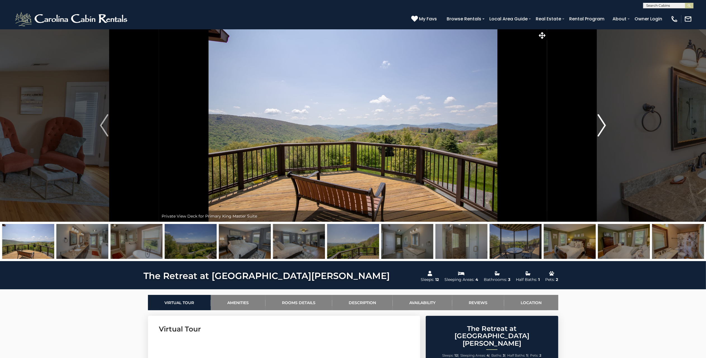
click at [602, 121] on img "Next" at bounding box center [602, 125] width 8 height 22
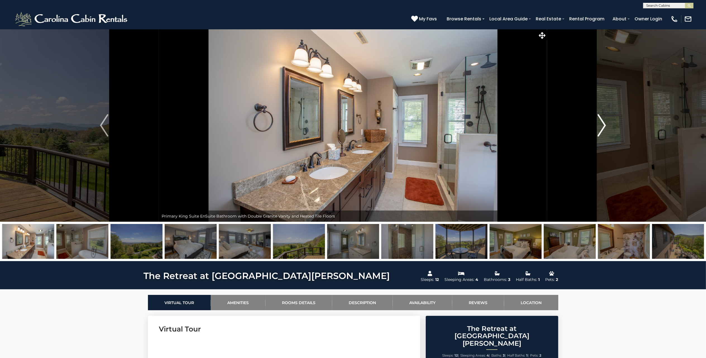
click at [602, 121] on img "Next" at bounding box center [602, 125] width 8 height 22
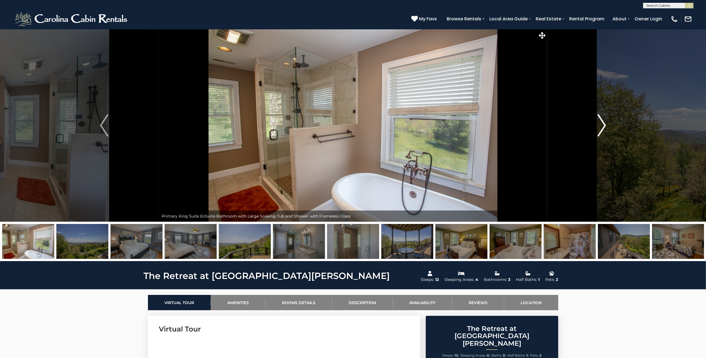
click at [602, 121] on img "Next" at bounding box center [602, 125] width 8 height 22
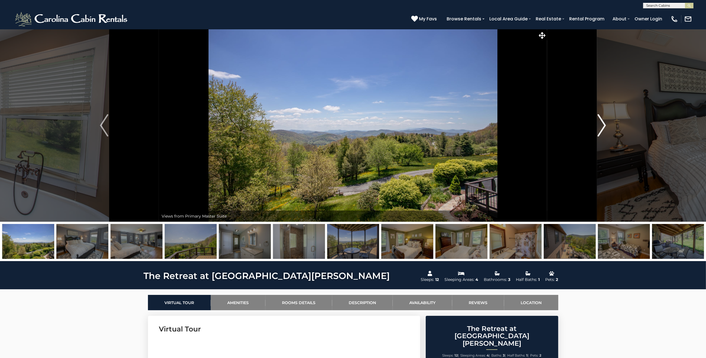
click at [602, 121] on img "Next" at bounding box center [602, 125] width 8 height 22
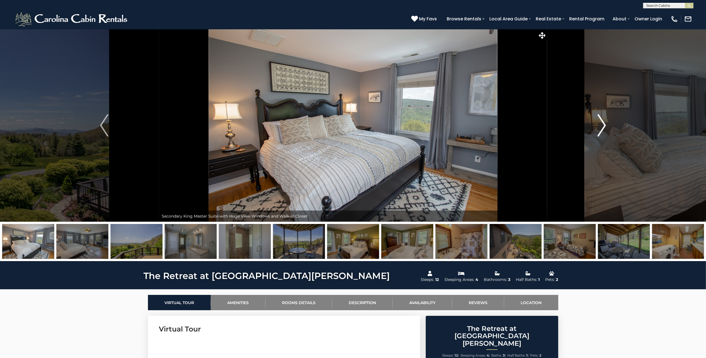
click at [602, 121] on img "Next" at bounding box center [602, 125] width 8 height 22
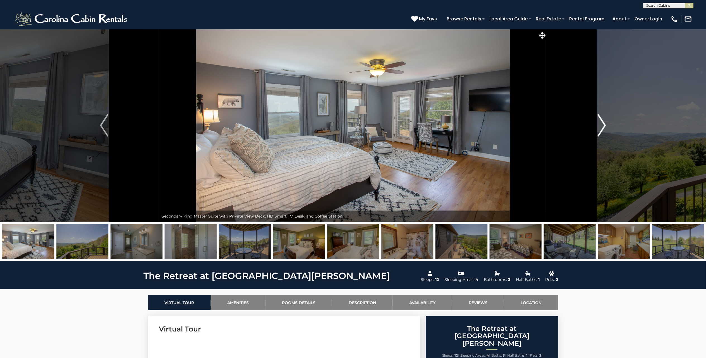
click at [602, 121] on img "Next" at bounding box center [602, 125] width 8 height 22
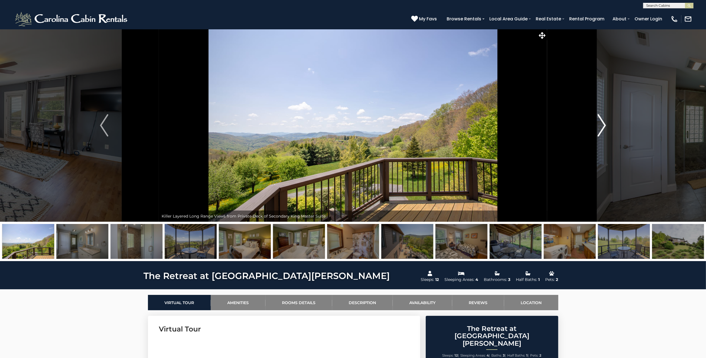
click at [602, 121] on img "Next" at bounding box center [602, 125] width 8 height 22
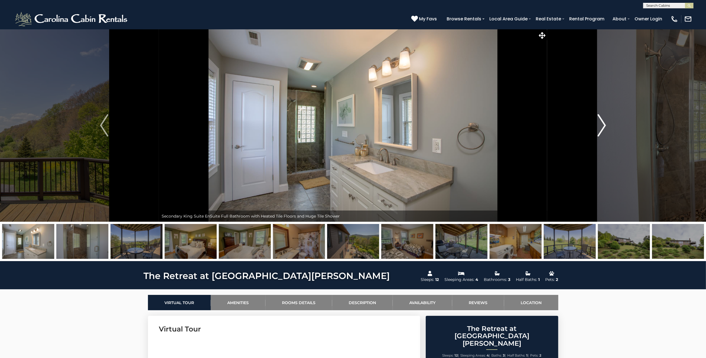
click at [602, 121] on img "Next" at bounding box center [602, 125] width 8 height 22
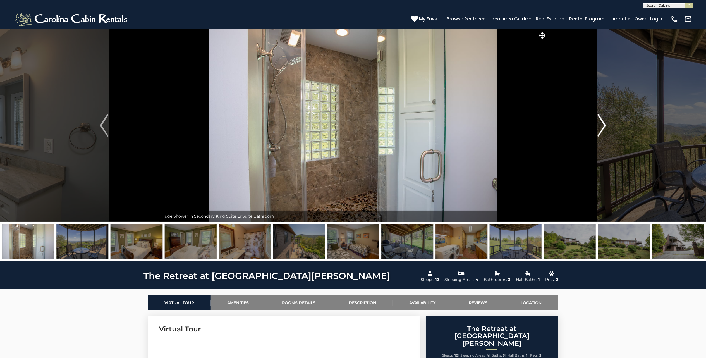
click at [602, 121] on img "Next" at bounding box center [602, 125] width 8 height 22
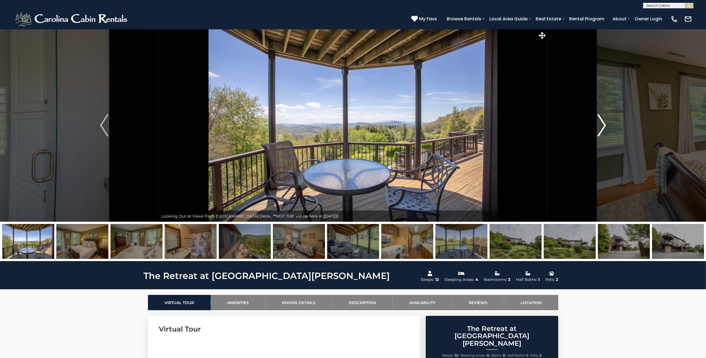
click at [602, 121] on img "Next" at bounding box center [602, 125] width 8 height 22
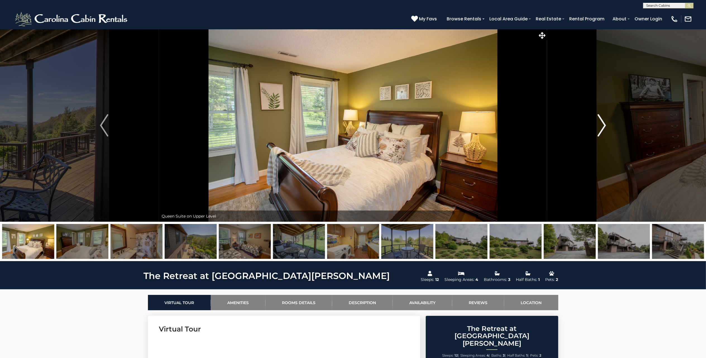
click at [602, 121] on img "Next" at bounding box center [602, 125] width 8 height 22
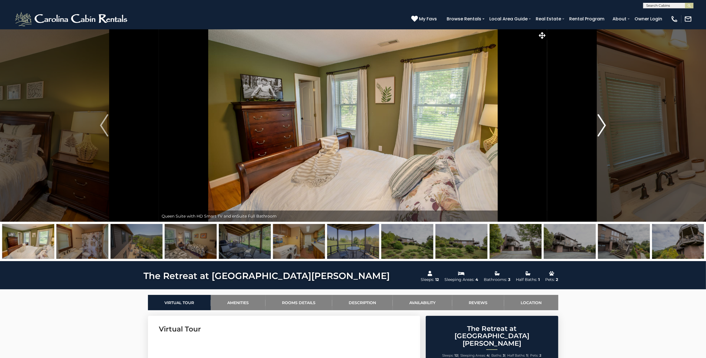
click at [602, 121] on img "Next" at bounding box center [602, 125] width 8 height 22
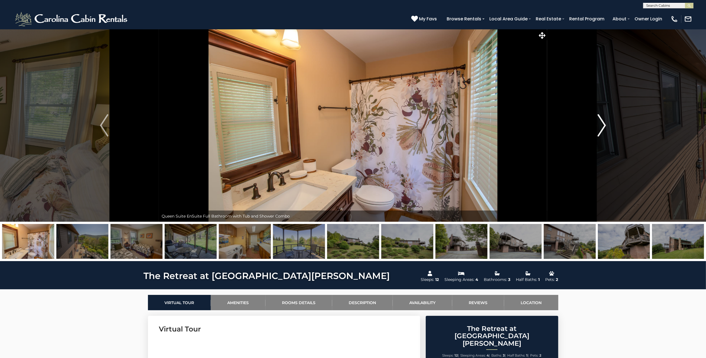
click at [602, 121] on img "Next" at bounding box center [602, 125] width 8 height 22
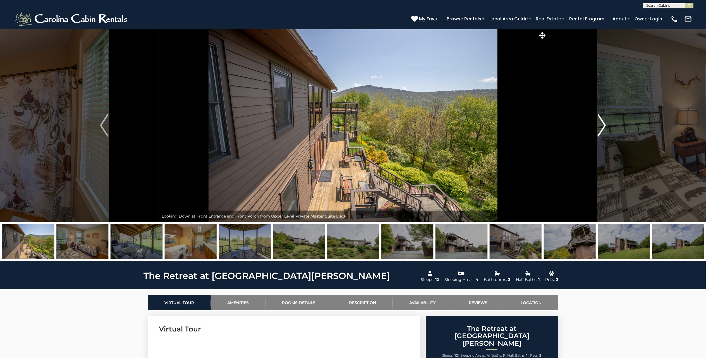
click at [602, 121] on img "Next" at bounding box center [602, 125] width 8 height 22
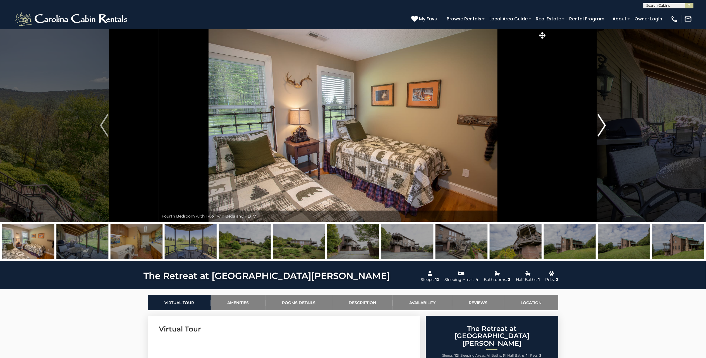
click at [602, 121] on img "Next" at bounding box center [602, 125] width 8 height 22
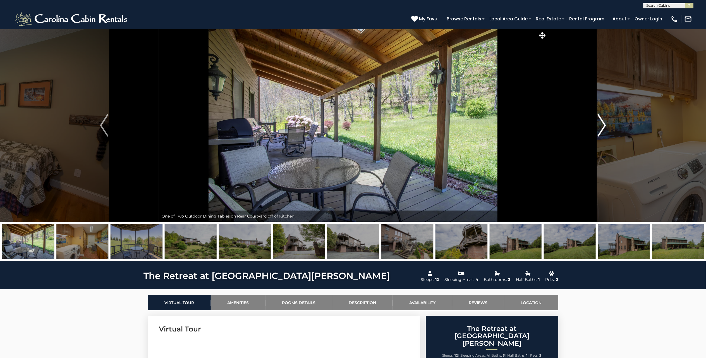
click at [602, 121] on img "Next" at bounding box center [602, 125] width 8 height 22
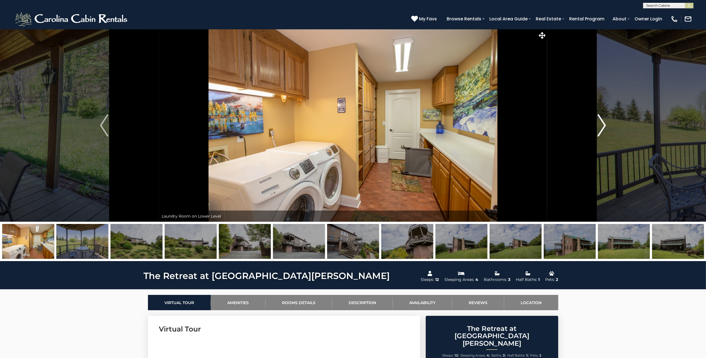
click at [602, 121] on img "Next" at bounding box center [602, 125] width 8 height 22
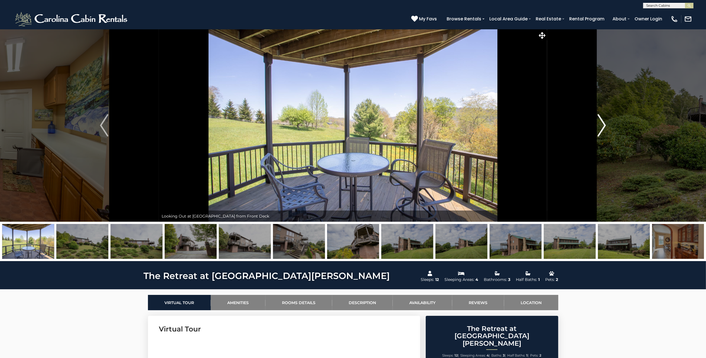
click at [602, 121] on img "Next" at bounding box center [602, 125] width 8 height 22
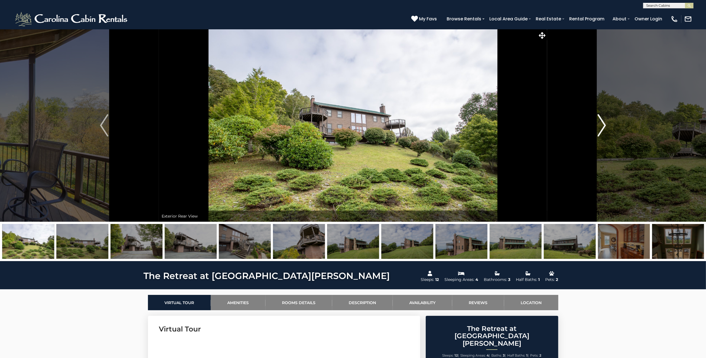
click at [602, 121] on img "Next" at bounding box center [602, 125] width 8 height 22
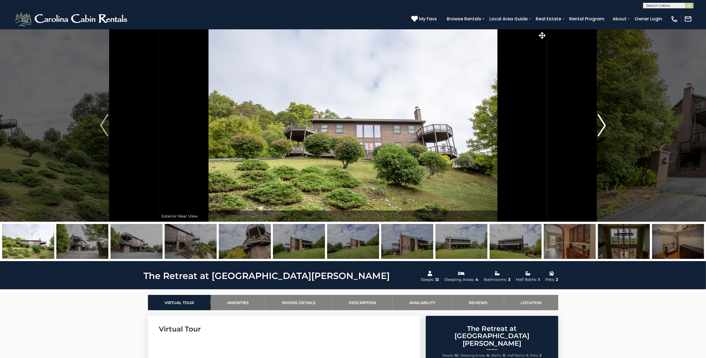
click at [602, 121] on img "Next" at bounding box center [602, 125] width 8 height 22
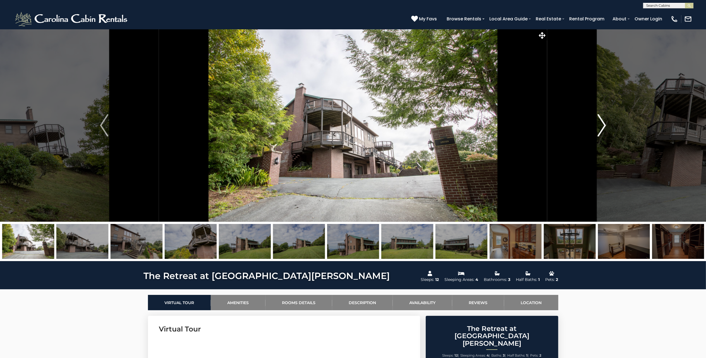
click at [602, 121] on img "Next" at bounding box center [602, 125] width 8 height 22
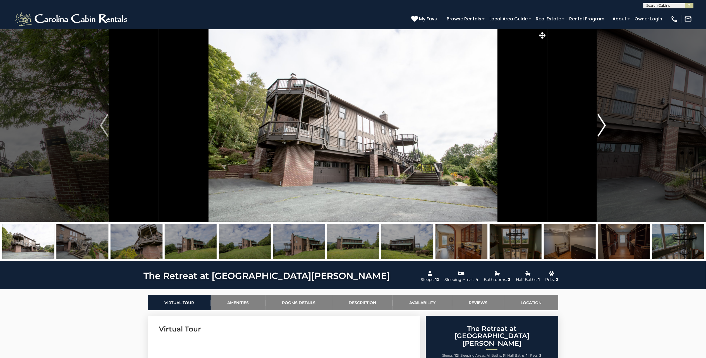
click at [602, 121] on img "Next" at bounding box center [602, 125] width 8 height 22
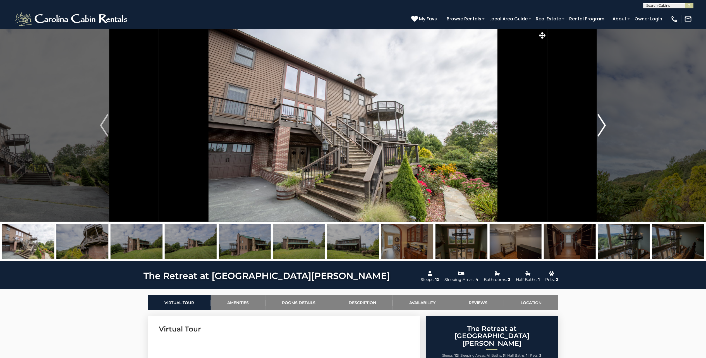
click at [602, 121] on img "Next" at bounding box center [602, 125] width 8 height 22
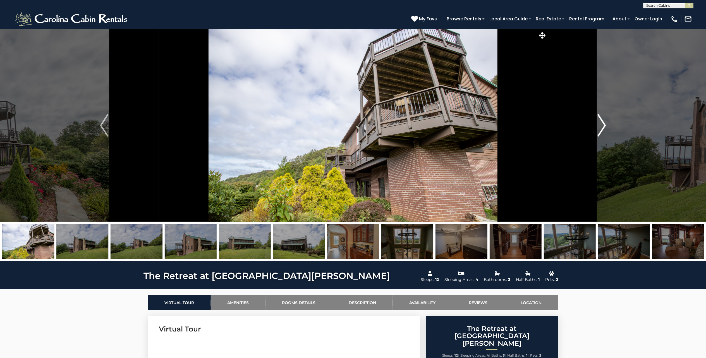
click at [602, 121] on img "Next" at bounding box center [602, 125] width 8 height 22
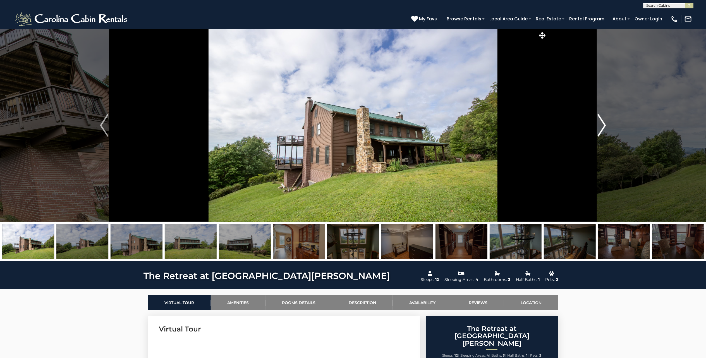
click at [602, 121] on img "Next" at bounding box center [602, 125] width 8 height 22
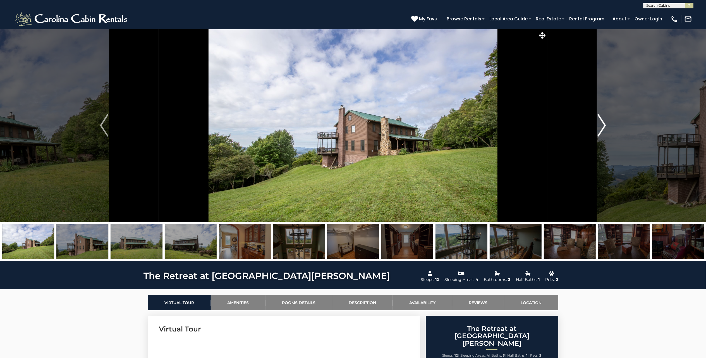
click at [602, 121] on img "Next" at bounding box center [602, 125] width 8 height 22
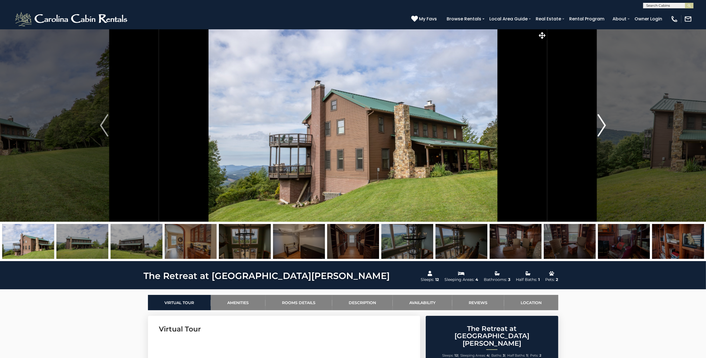
click at [602, 121] on img "Next" at bounding box center [602, 125] width 8 height 22
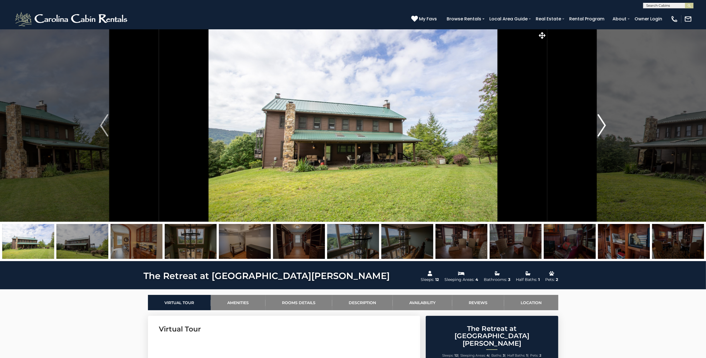
click at [602, 121] on img "Next" at bounding box center [602, 125] width 8 height 22
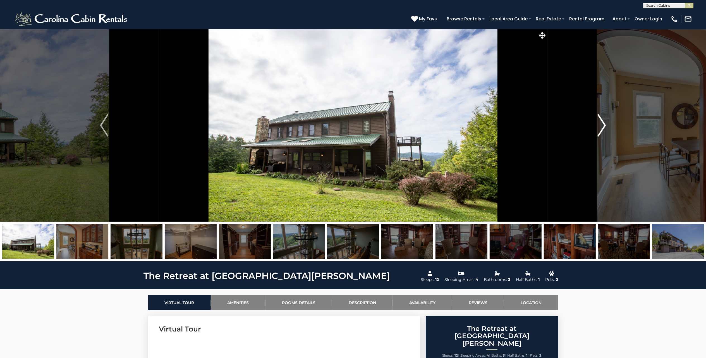
click at [602, 121] on img "Next" at bounding box center [602, 125] width 8 height 22
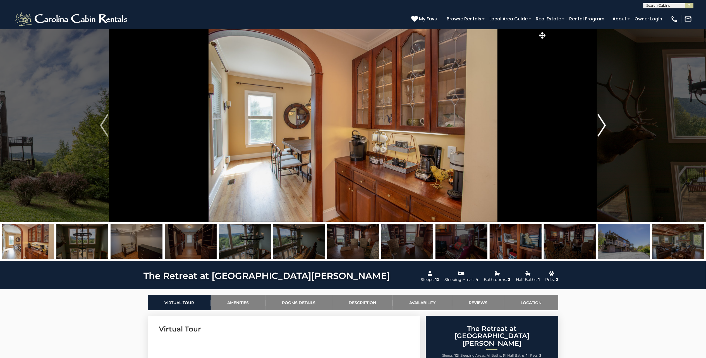
click at [602, 121] on img "Next" at bounding box center [602, 125] width 8 height 22
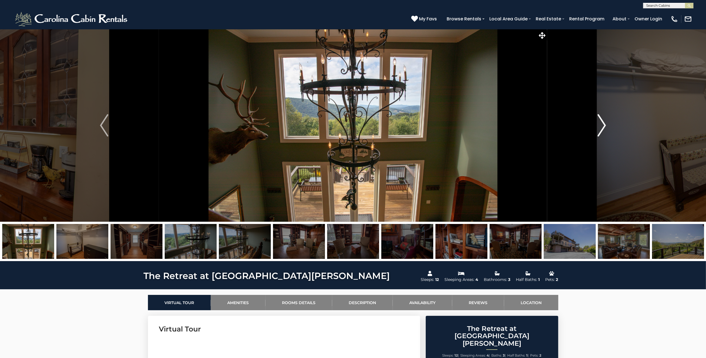
click at [602, 121] on img "Next" at bounding box center [602, 125] width 8 height 22
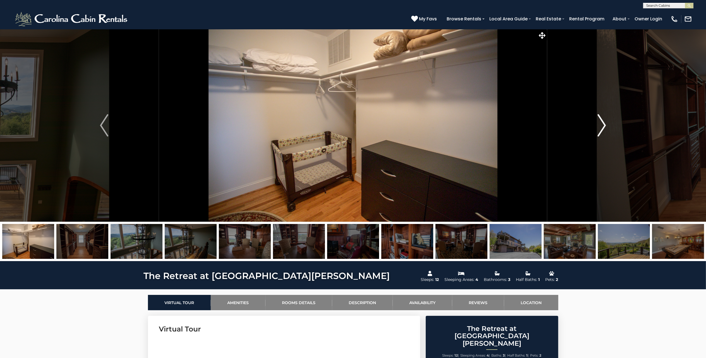
click at [602, 121] on img "Next" at bounding box center [602, 125] width 8 height 22
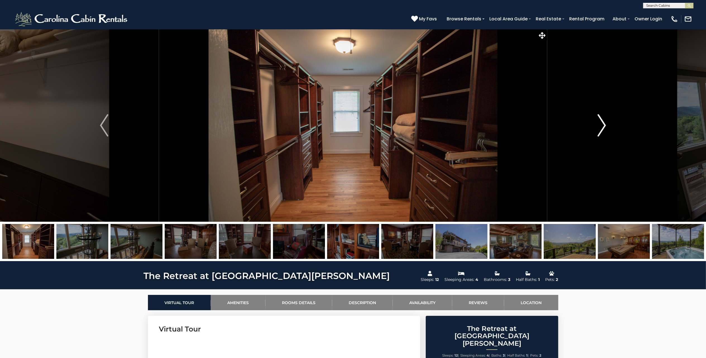
click at [602, 121] on img "Next" at bounding box center [602, 125] width 8 height 22
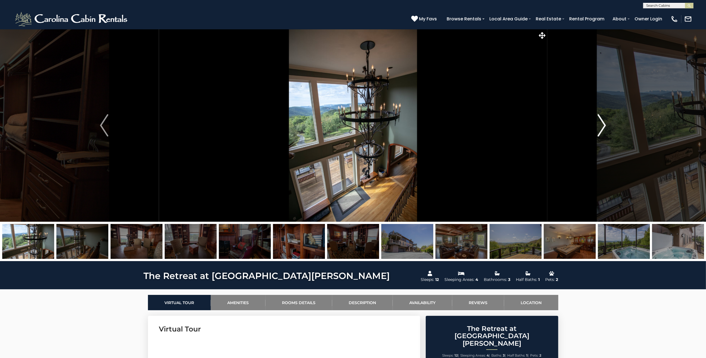
click at [602, 121] on img "Next" at bounding box center [602, 125] width 8 height 22
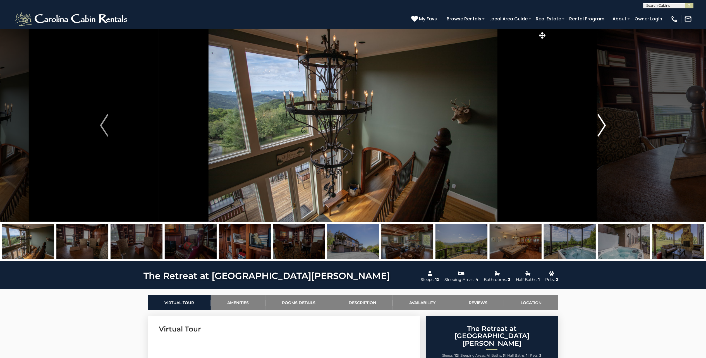
click at [602, 121] on img "Next" at bounding box center [602, 125] width 8 height 22
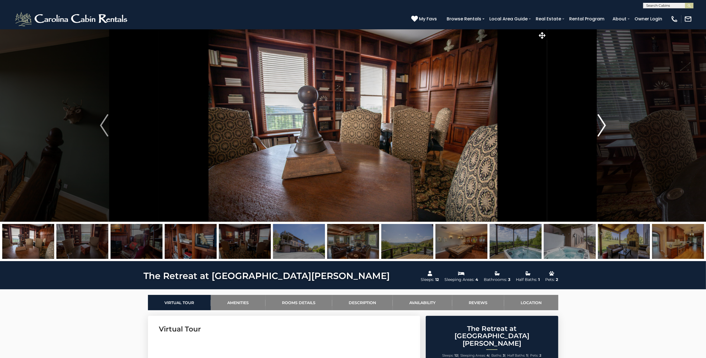
click at [602, 121] on img "Next" at bounding box center [602, 125] width 8 height 22
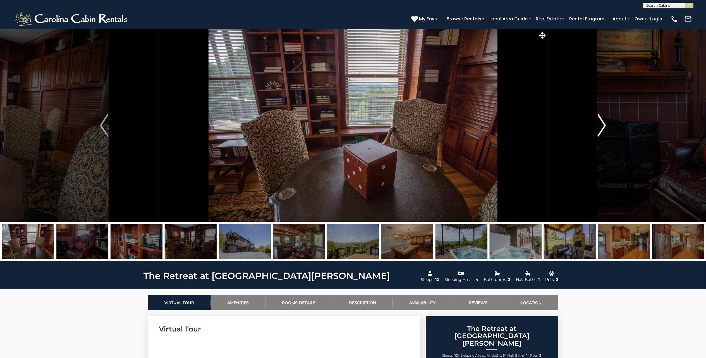
click at [602, 121] on img "Next" at bounding box center [602, 125] width 8 height 22
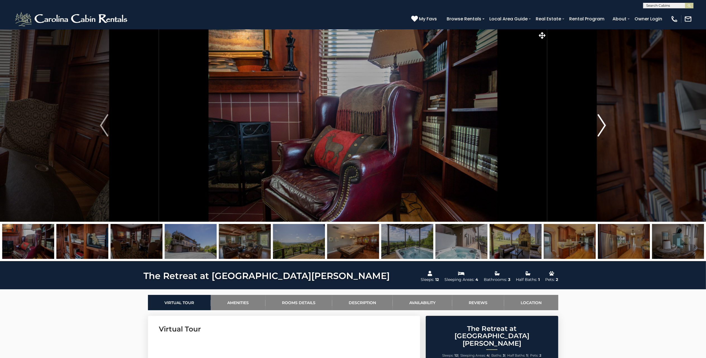
click at [602, 121] on img "Next" at bounding box center [602, 125] width 8 height 22
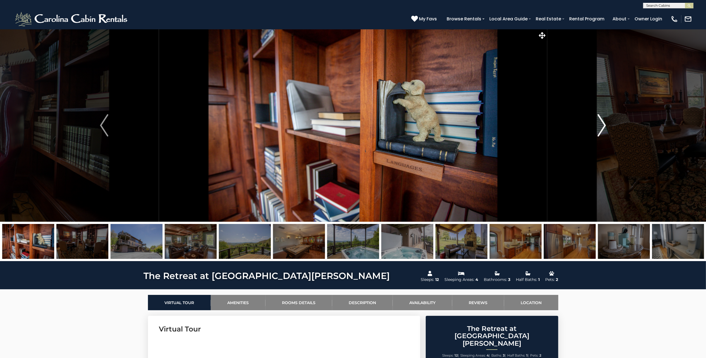
click at [602, 121] on img "Next" at bounding box center [602, 125] width 8 height 22
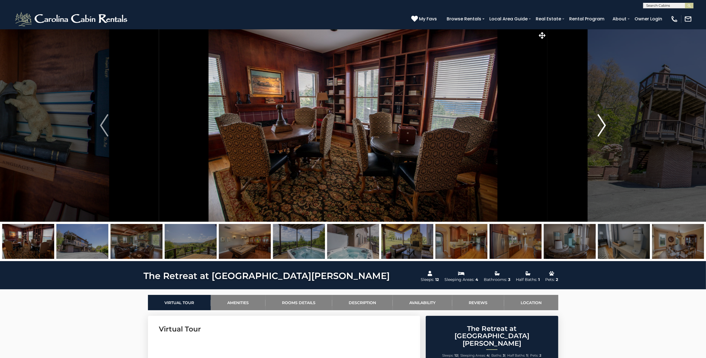
click at [602, 121] on img "Next" at bounding box center [602, 125] width 8 height 22
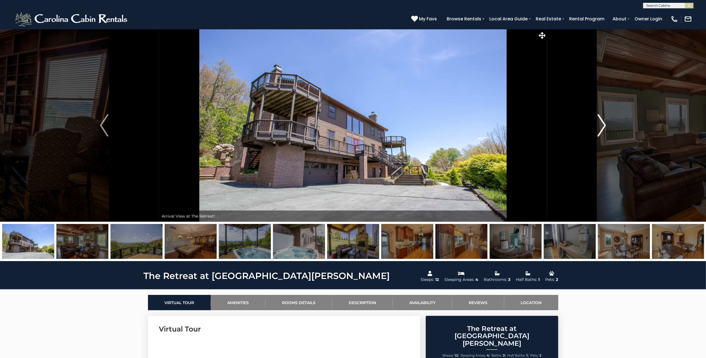
click at [591, 109] on button "Next" at bounding box center [601, 125] width 109 height 193
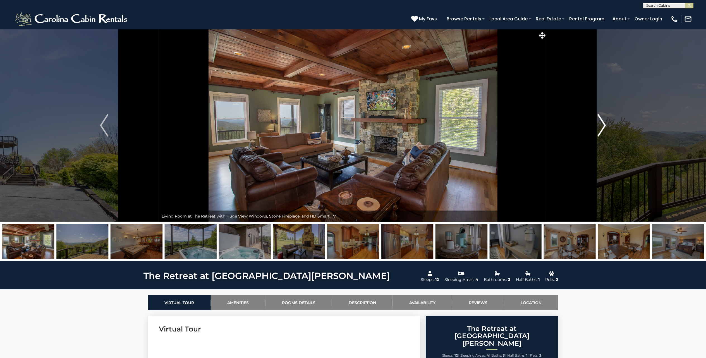
click at [591, 109] on button "Next" at bounding box center [601, 125] width 109 height 193
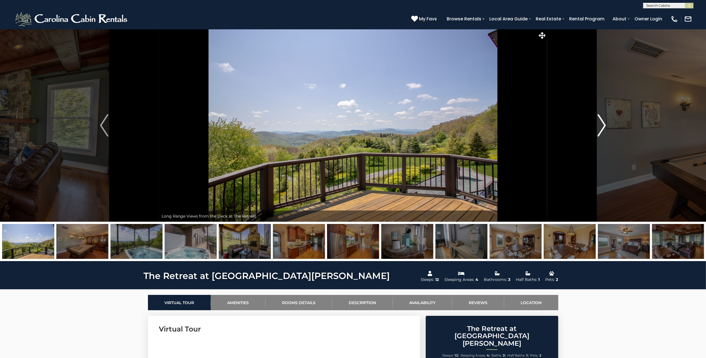
click at [591, 109] on button "Next" at bounding box center [601, 125] width 109 height 193
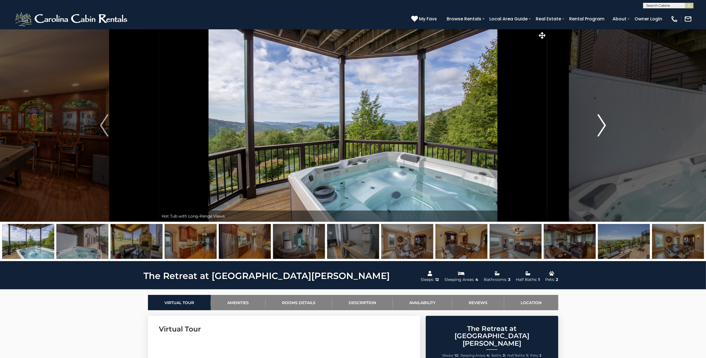
click at [602, 120] on img "Next" at bounding box center [602, 125] width 8 height 22
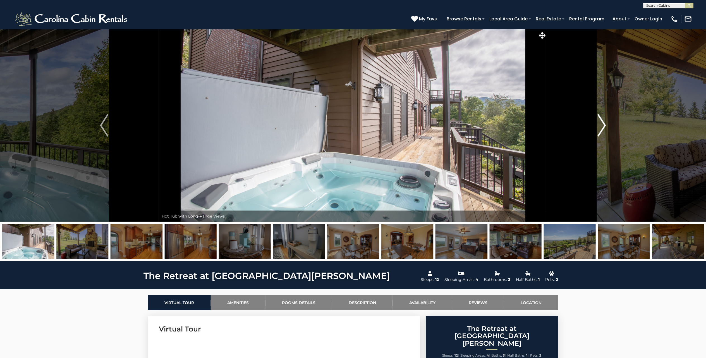
click at [602, 120] on img "Next" at bounding box center [602, 125] width 8 height 22
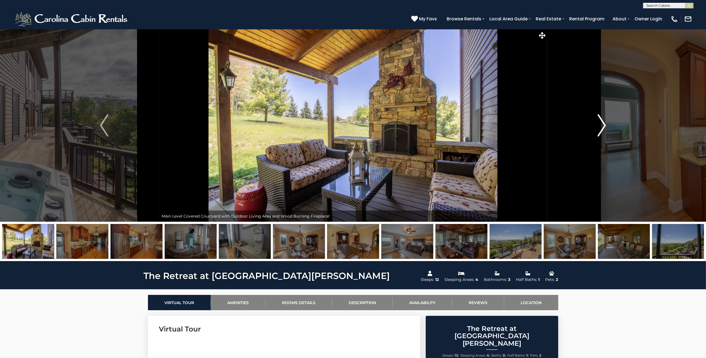
click at [602, 120] on img "Next" at bounding box center [602, 125] width 8 height 22
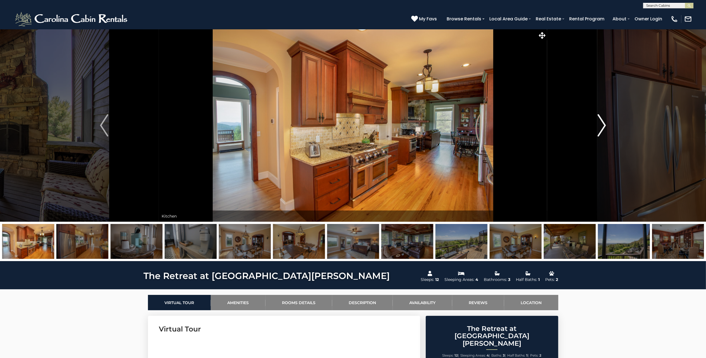
click at [602, 120] on img "Next" at bounding box center [602, 125] width 8 height 22
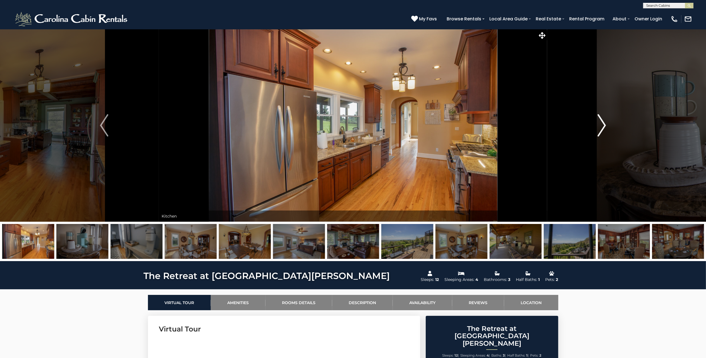
click at [602, 120] on img "Next" at bounding box center [602, 125] width 8 height 22
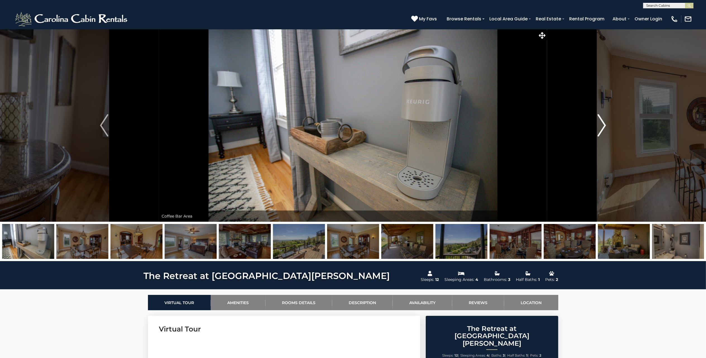
click at [600, 129] on img "Next" at bounding box center [602, 125] width 8 height 22
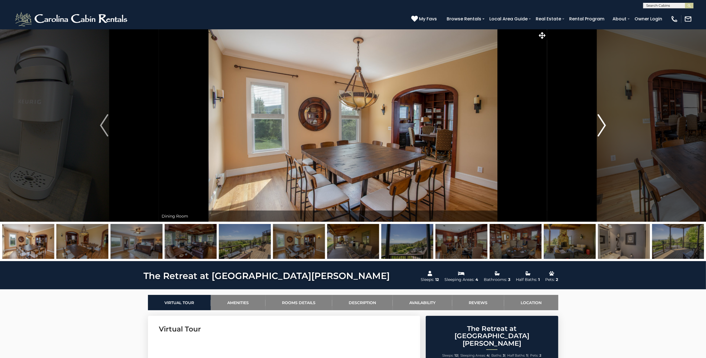
click at [600, 129] on img "Next" at bounding box center [602, 125] width 8 height 22
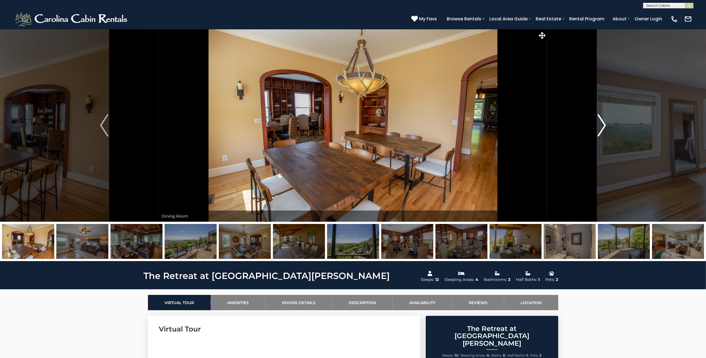
click at [600, 129] on img "Next" at bounding box center [602, 125] width 8 height 22
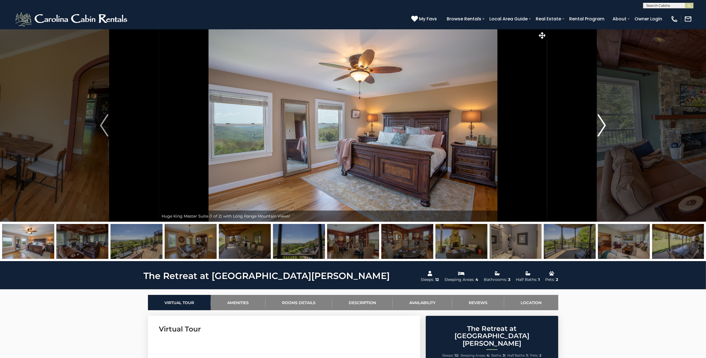
click at [600, 129] on img "Next" at bounding box center [602, 125] width 8 height 22
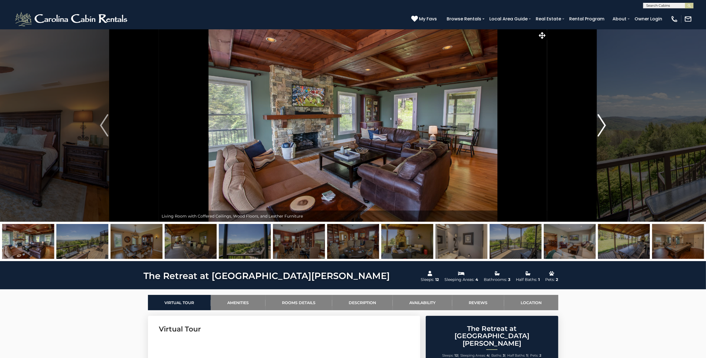
click at [600, 129] on img "Next" at bounding box center [602, 125] width 8 height 22
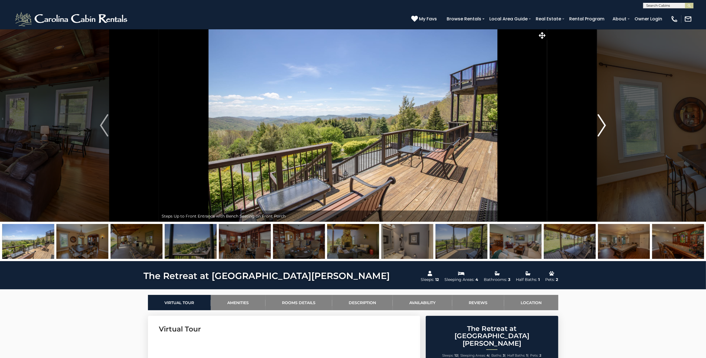
click at [600, 129] on img "Next" at bounding box center [602, 125] width 8 height 22
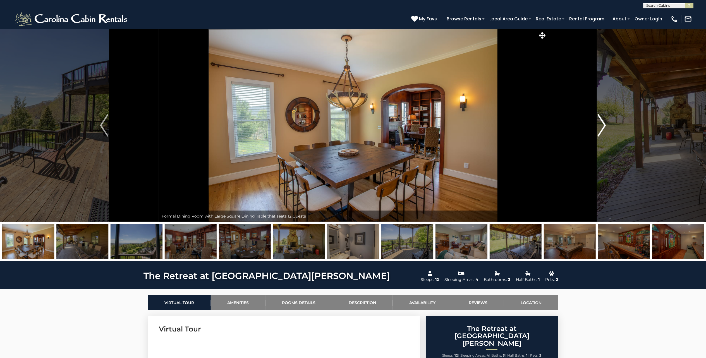
click at [600, 129] on img "Next" at bounding box center [602, 125] width 8 height 22
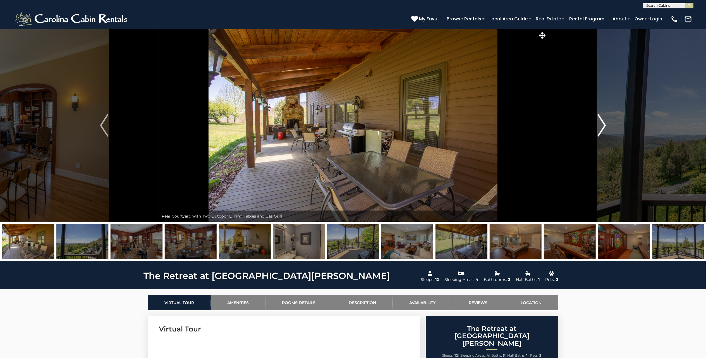
click at [600, 129] on img "Next" at bounding box center [602, 125] width 8 height 22
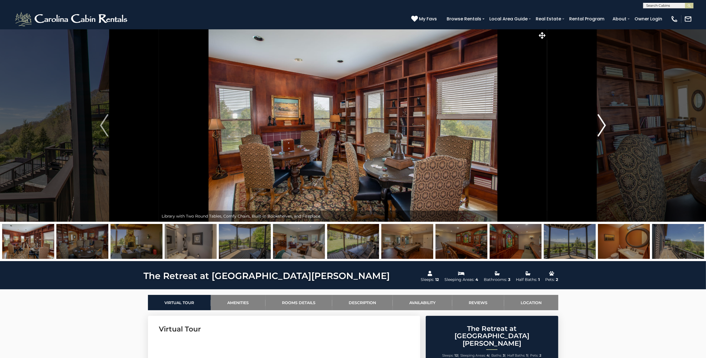
click at [600, 129] on img "Next" at bounding box center [602, 125] width 8 height 22
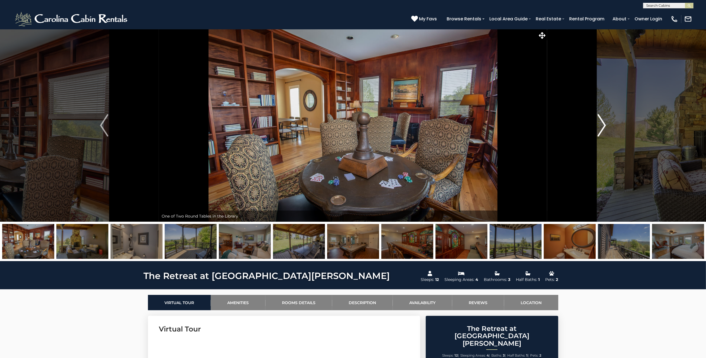
click at [600, 129] on img "Next" at bounding box center [602, 125] width 8 height 22
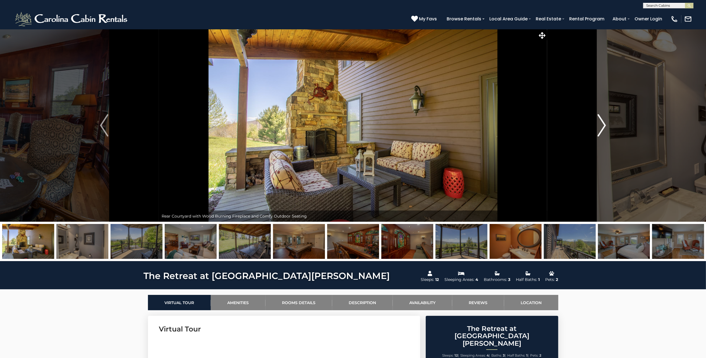
click at [600, 129] on img "Next" at bounding box center [602, 125] width 8 height 22
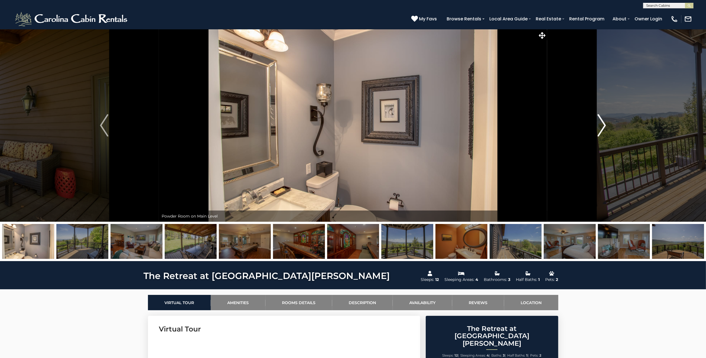
click at [600, 129] on img "Next" at bounding box center [602, 125] width 8 height 22
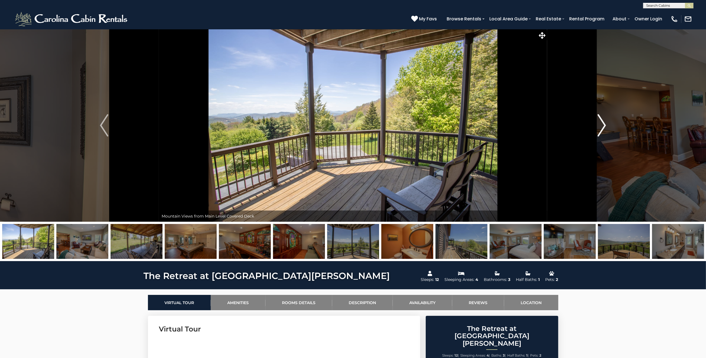
click at [600, 129] on img "Next" at bounding box center [602, 125] width 8 height 22
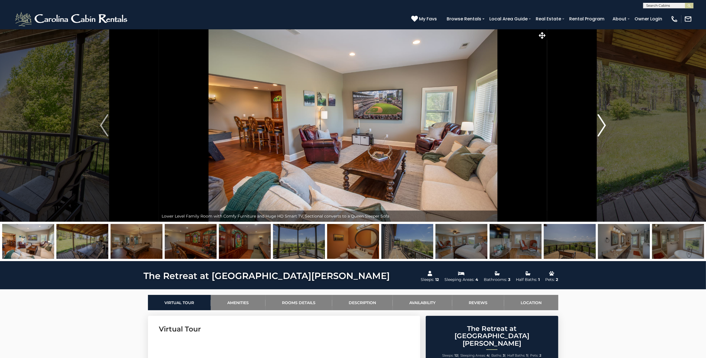
click at [600, 129] on img "Next" at bounding box center [602, 125] width 8 height 22
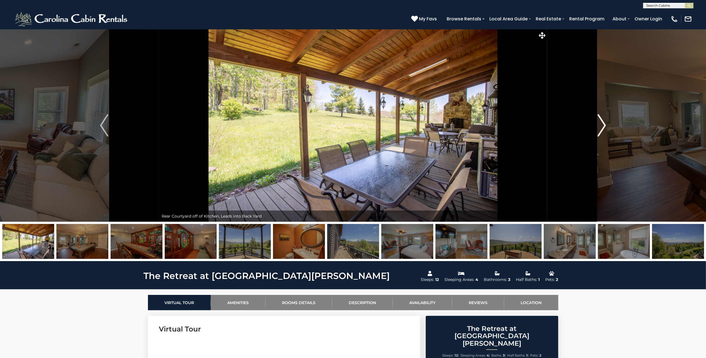
click at [600, 129] on img "Next" at bounding box center [602, 125] width 8 height 22
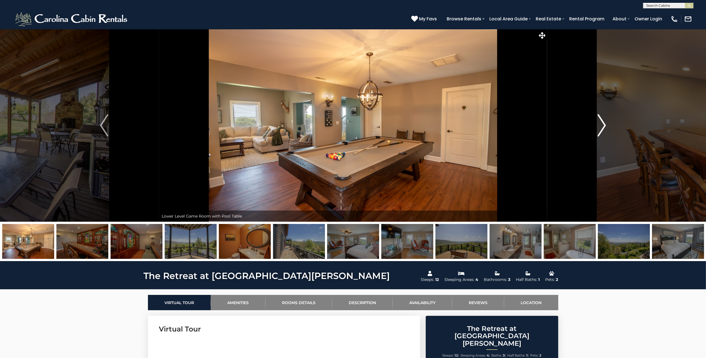
click at [600, 129] on img "Next" at bounding box center [602, 125] width 8 height 22
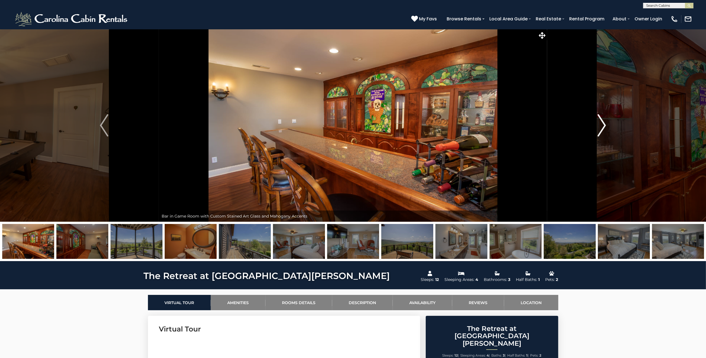
click at [600, 129] on img "Next" at bounding box center [602, 125] width 8 height 22
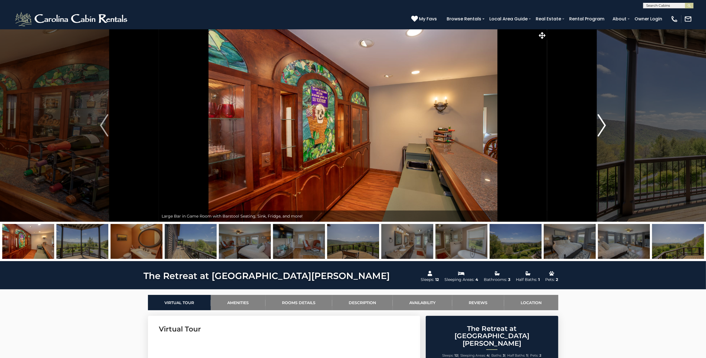
click at [600, 129] on img "Next" at bounding box center [602, 125] width 8 height 22
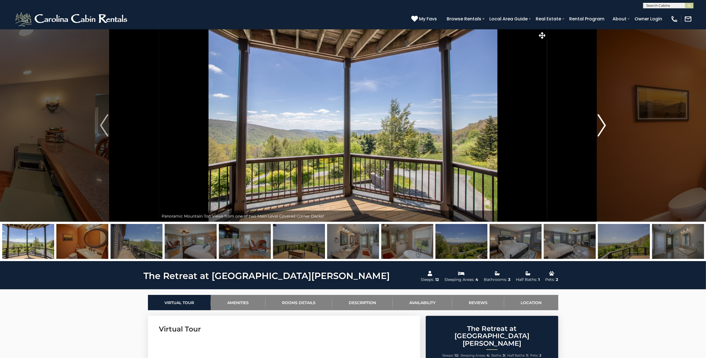
click at [600, 129] on img "Next" at bounding box center [602, 125] width 8 height 22
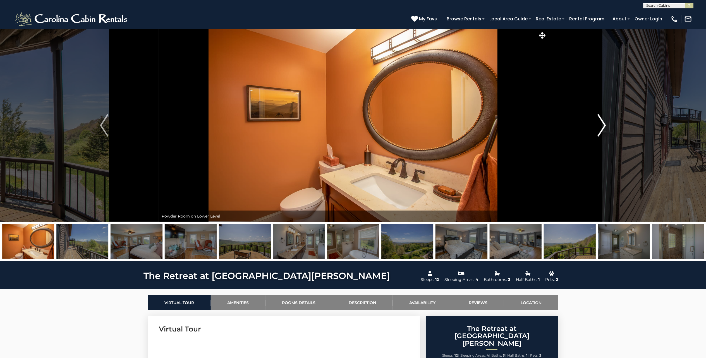
click at [600, 129] on img "Next" at bounding box center [602, 125] width 8 height 22
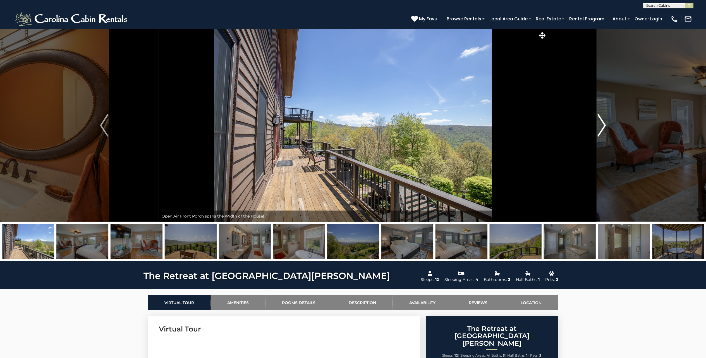
click at [600, 129] on img "Next" at bounding box center [602, 125] width 8 height 22
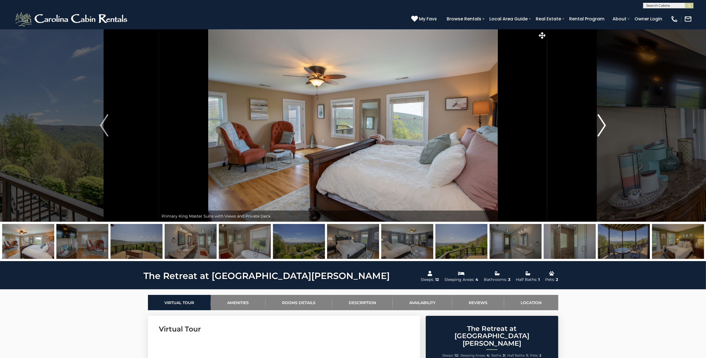
click at [600, 129] on img "Next" at bounding box center [602, 125] width 8 height 22
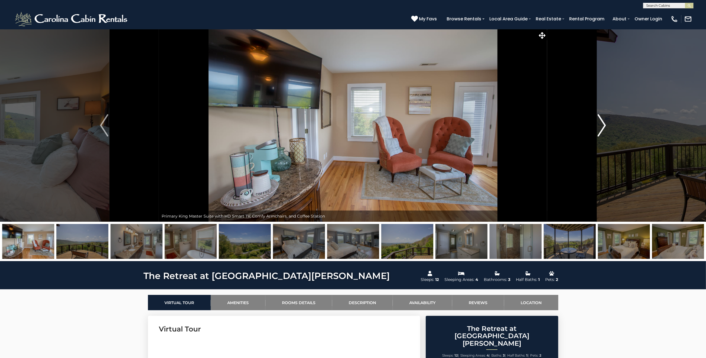
click at [600, 129] on img "Next" at bounding box center [602, 125] width 8 height 22
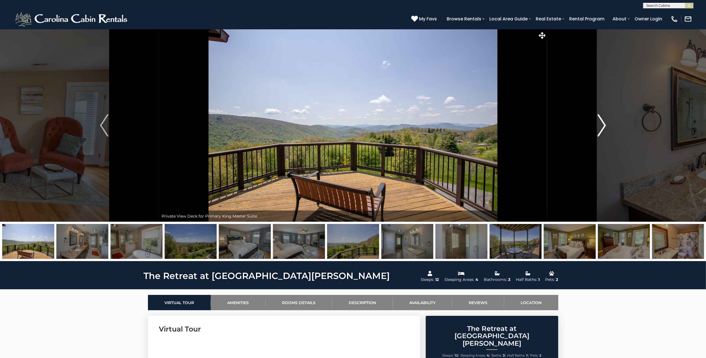
click at [600, 129] on img "Next" at bounding box center [602, 125] width 8 height 22
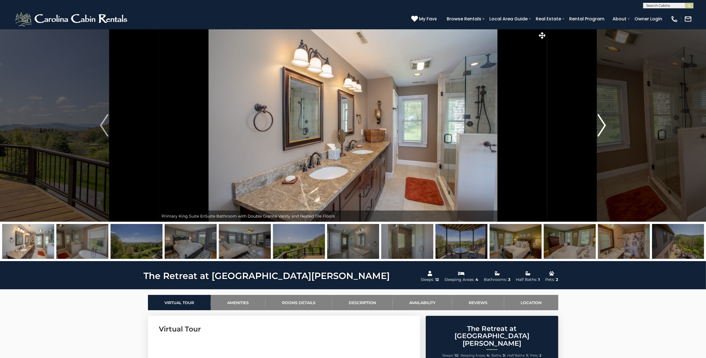
click at [600, 129] on img "Next" at bounding box center [602, 125] width 8 height 22
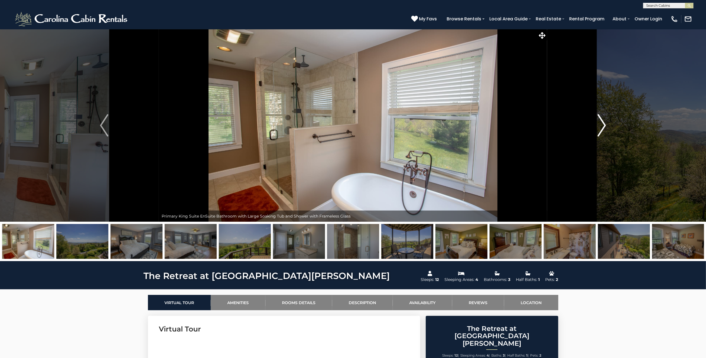
click at [600, 129] on img "Next" at bounding box center [602, 125] width 8 height 22
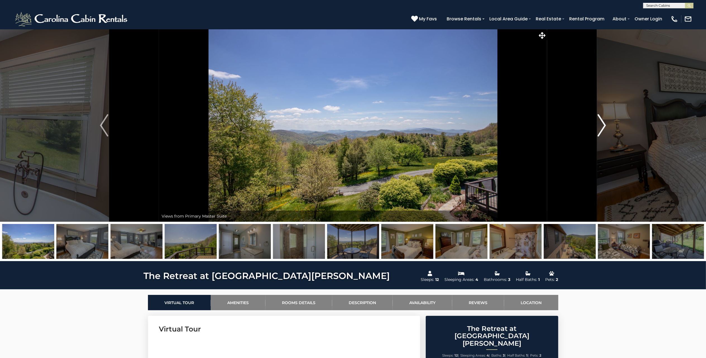
click at [600, 129] on img "Next" at bounding box center [602, 125] width 8 height 22
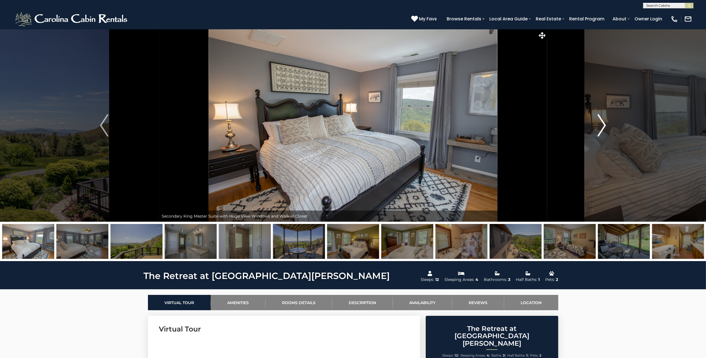
click at [600, 129] on img "Next" at bounding box center [602, 125] width 8 height 22
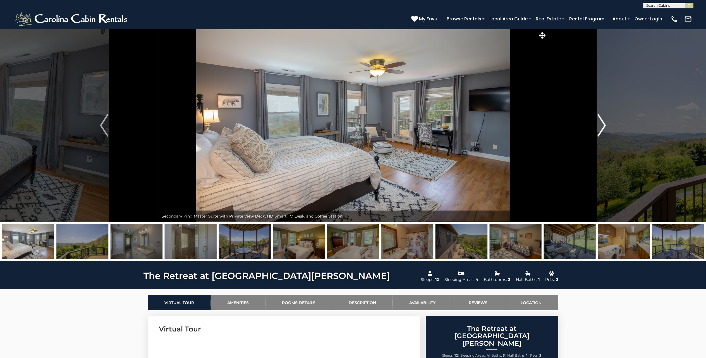
click at [600, 129] on img "Next" at bounding box center [602, 125] width 8 height 22
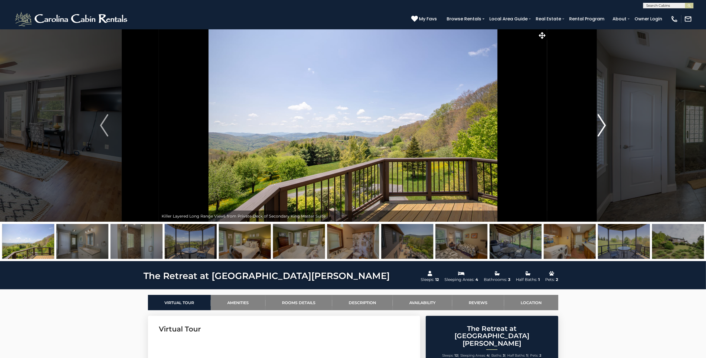
click at [600, 129] on img "Next" at bounding box center [602, 125] width 8 height 22
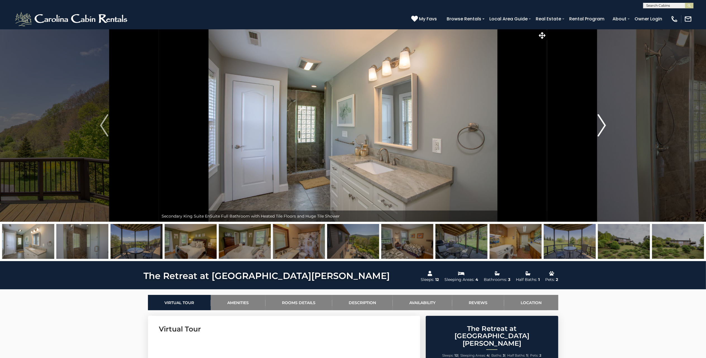
click at [600, 129] on img "Next" at bounding box center [602, 125] width 8 height 22
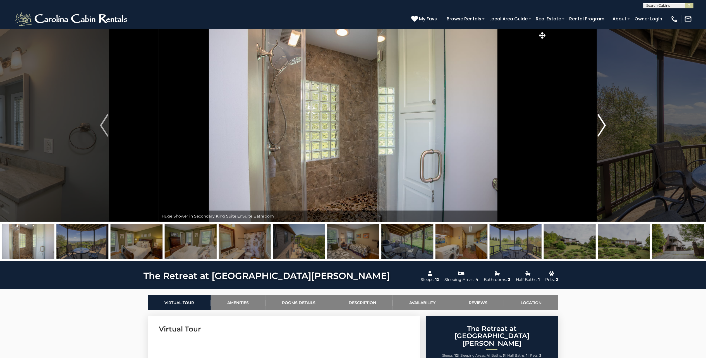
click at [600, 129] on img "Next" at bounding box center [602, 125] width 8 height 22
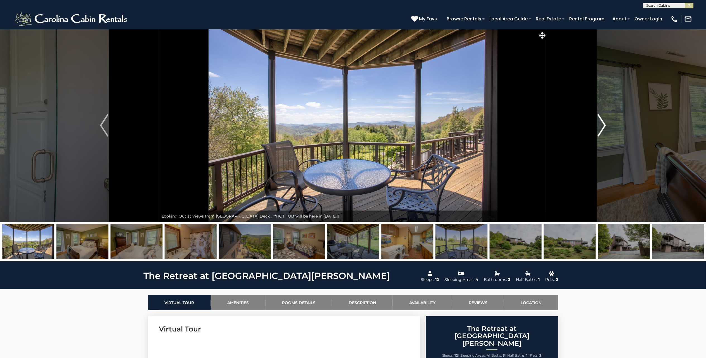
click at [600, 129] on img "Next" at bounding box center [602, 125] width 8 height 22
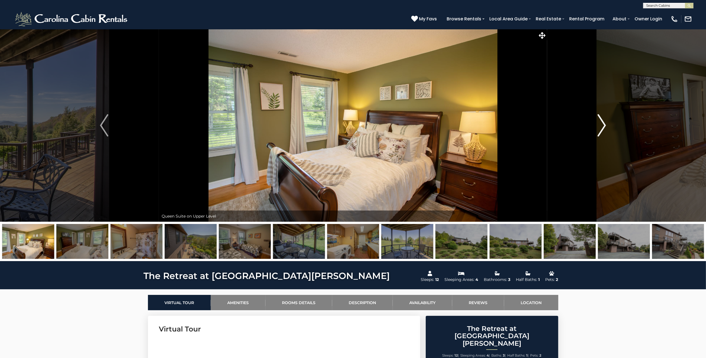
click at [600, 129] on img "Next" at bounding box center [602, 125] width 8 height 22
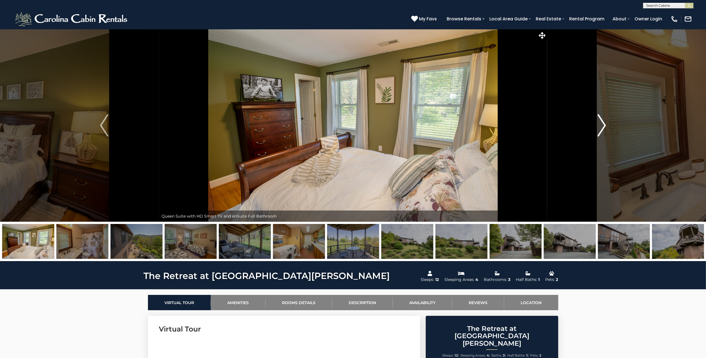
click at [600, 129] on img "Next" at bounding box center [602, 125] width 8 height 22
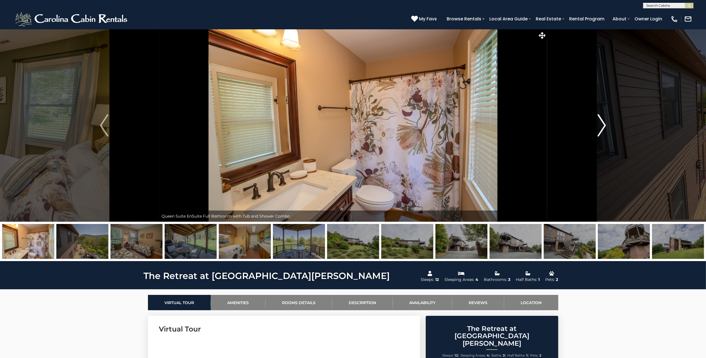
click at [600, 129] on img "Next" at bounding box center [602, 125] width 8 height 22
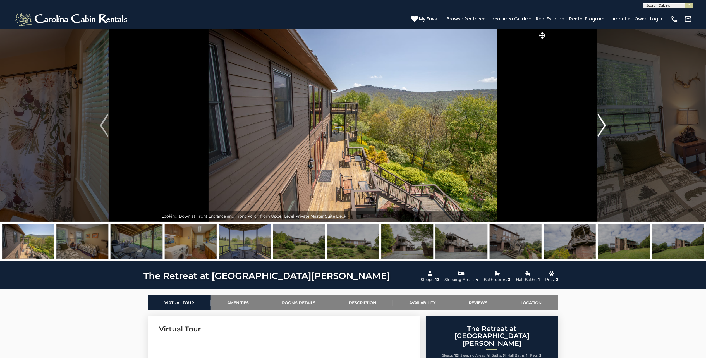
click at [600, 129] on img "Next" at bounding box center [602, 125] width 8 height 22
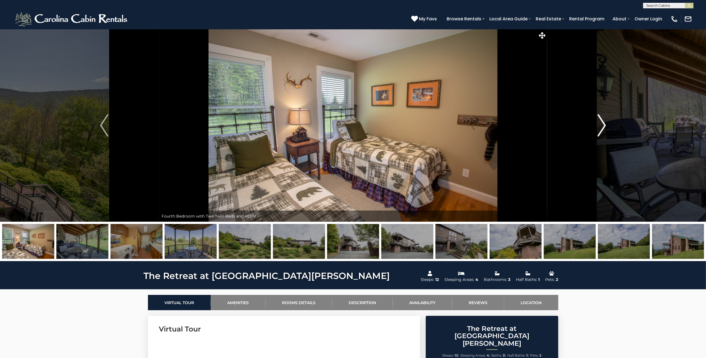
click at [600, 129] on img "Next" at bounding box center [602, 125] width 8 height 22
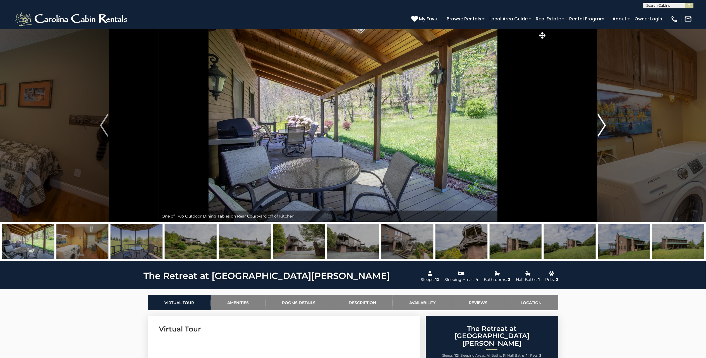
click at [600, 129] on img "Next" at bounding box center [602, 125] width 8 height 22
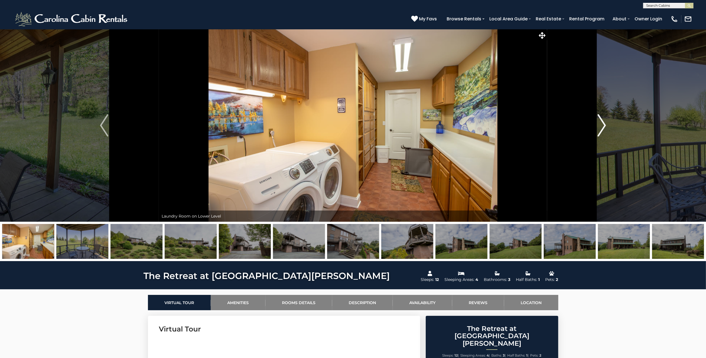
click at [600, 129] on img "Next" at bounding box center [602, 125] width 8 height 22
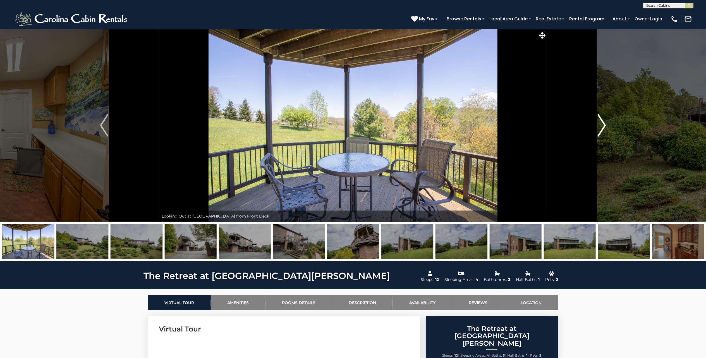
click at [600, 129] on img "Next" at bounding box center [602, 125] width 8 height 22
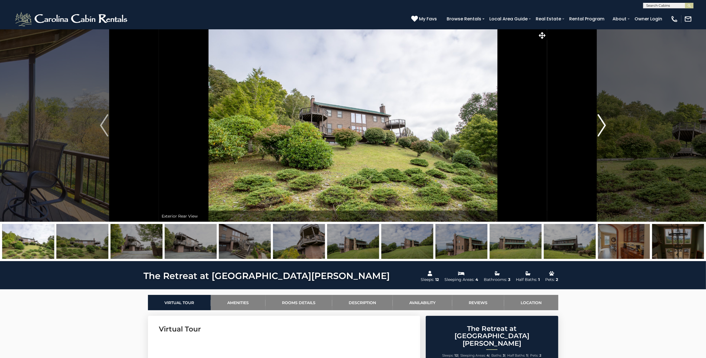
click at [600, 129] on img "Next" at bounding box center [602, 125] width 8 height 22
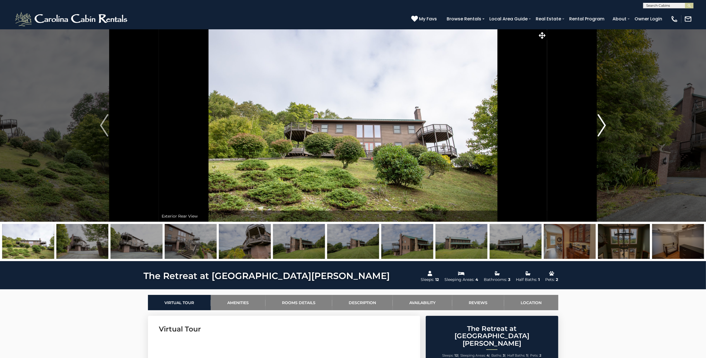
click at [600, 129] on img "Next" at bounding box center [602, 125] width 8 height 22
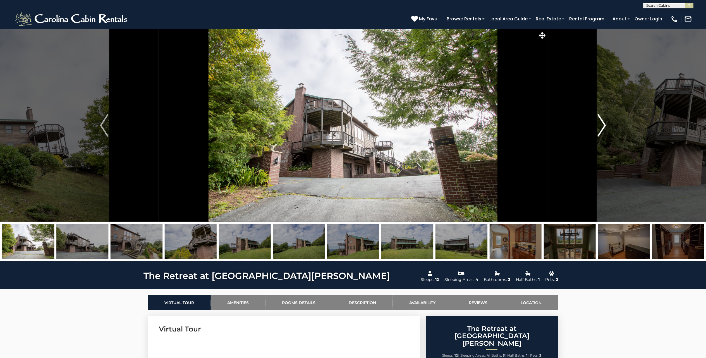
click at [600, 129] on img "Next" at bounding box center [602, 125] width 8 height 22
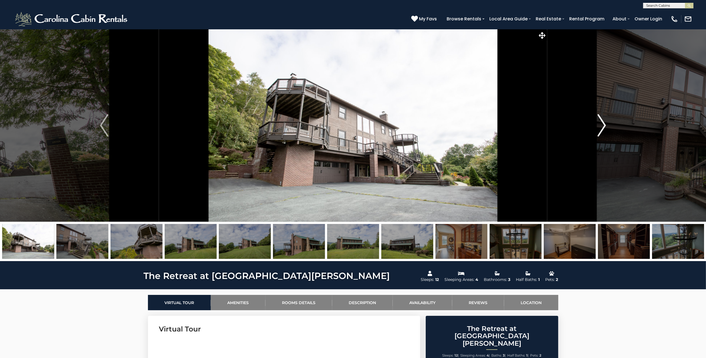
click at [600, 129] on img "Next" at bounding box center [602, 125] width 8 height 22
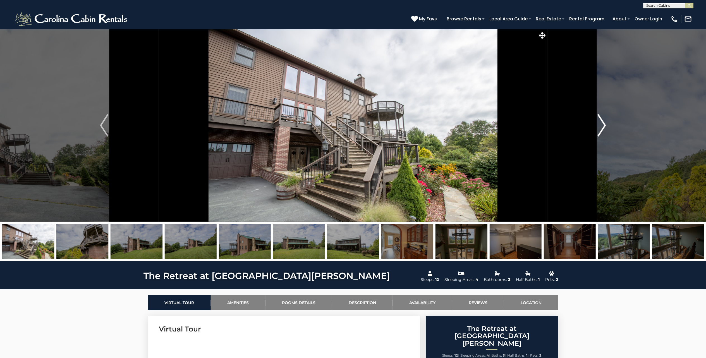
click at [600, 129] on img "Next" at bounding box center [602, 125] width 8 height 22
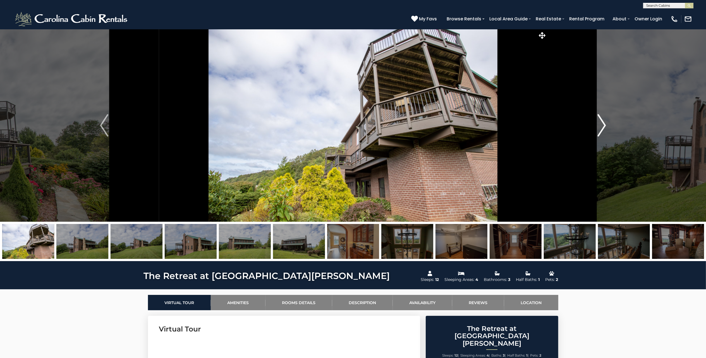
click at [600, 129] on img "Next" at bounding box center [602, 125] width 8 height 22
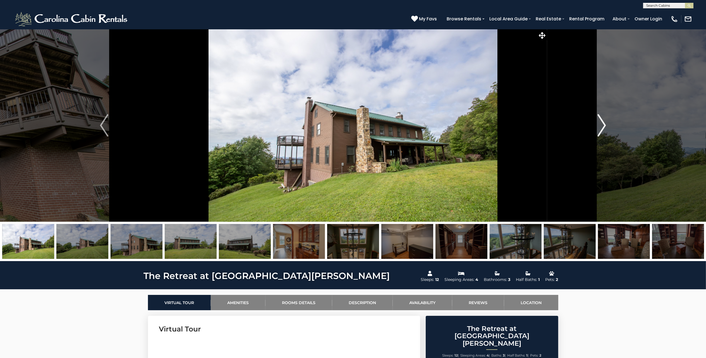
click at [600, 129] on img "Next" at bounding box center [602, 125] width 8 height 22
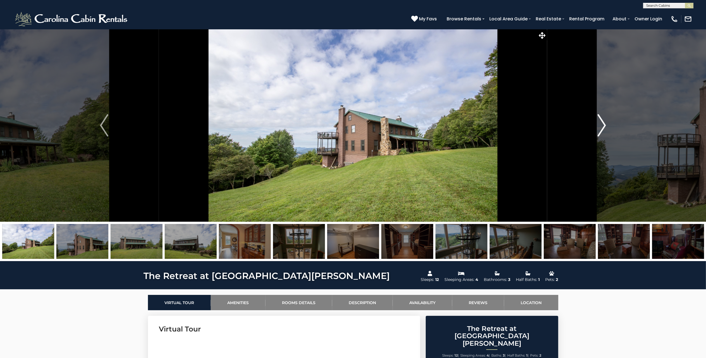
click at [600, 129] on img "Next" at bounding box center [602, 125] width 8 height 22
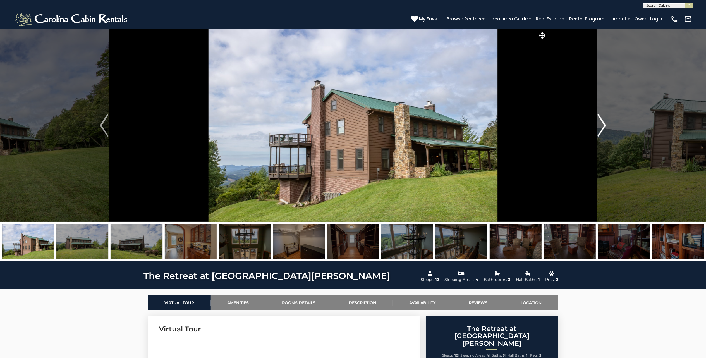
click at [600, 129] on img "Next" at bounding box center [602, 125] width 8 height 22
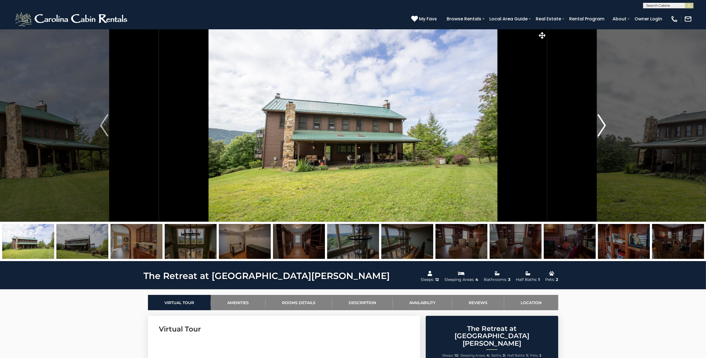
click at [600, 129] on img "Next" at bounding box center [602, 125] width 8 height 22
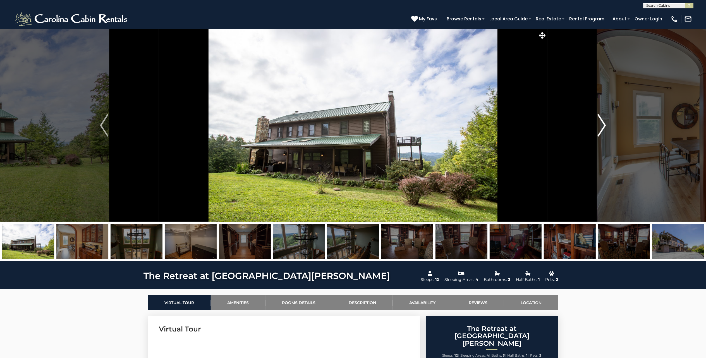
click at [600, 129] on img "Next" at bounding box center [602, 125] width 8 height 22
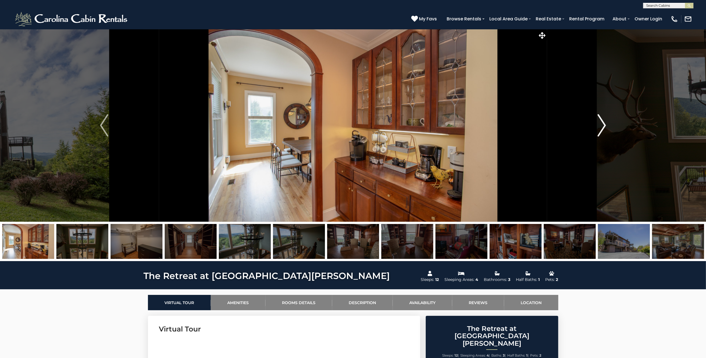
click at [600, 129] on img "Next" at bounding box center [602, 125] width 8 height 22
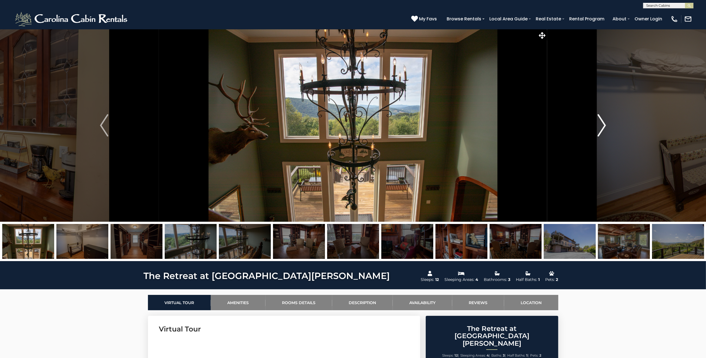
click at [600, 129] on img "Next" at bounding box center [602, 125] width 8 height 22
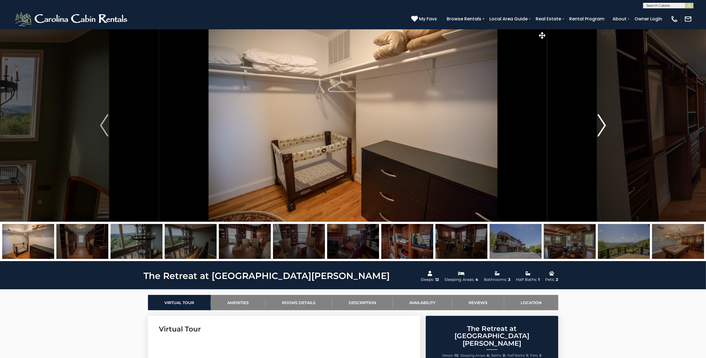
click at [600, 129] on img "Next" at bounding box center [602, 125] width 8 height 22
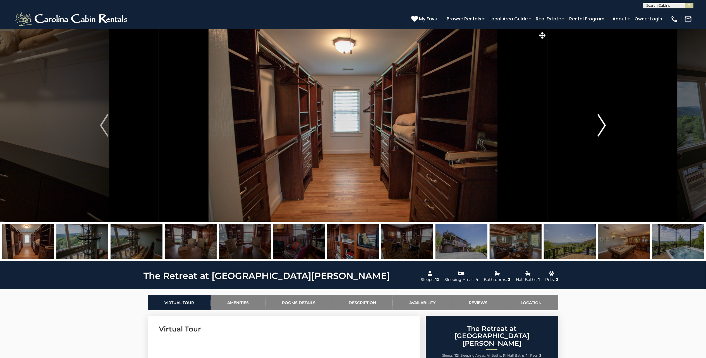
click at [600, 129] on img "Next" at bounding box center [602, 125] width 8 height 22
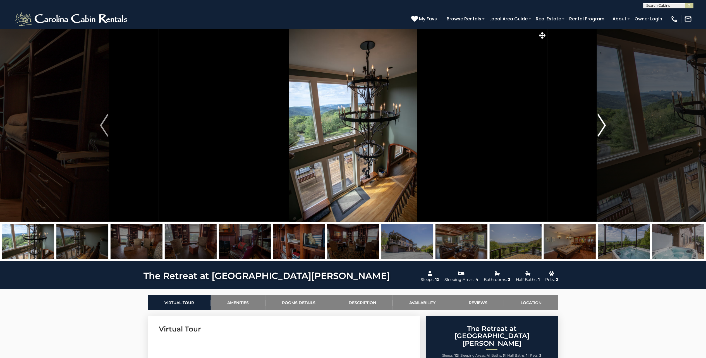
click at [600, 129] on img "Next" at bounding box center [602, 125] width 8 height 22
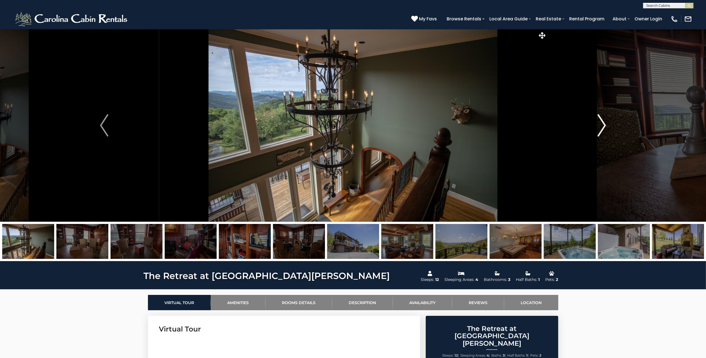
click at [600, 129] on img "Next" at bounding box center [602, 125] width 8 height 22
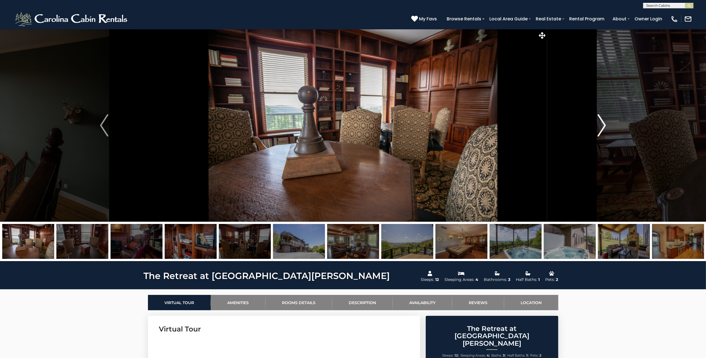
click at [600, 129] on img "Next" at bounding box center [602, 125] width 8 height 22
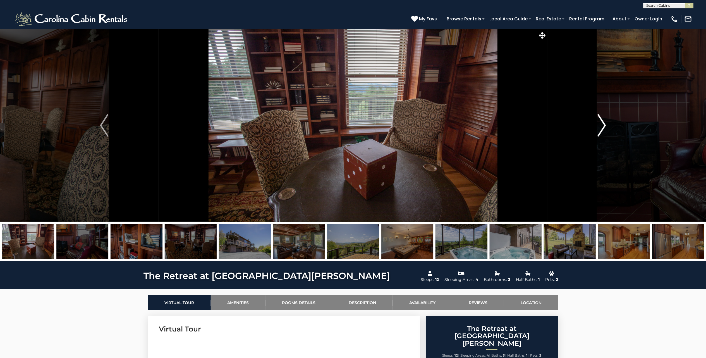
click at [600, 129] on img "Next" at bounding box center [602, 125] width 8 height 22
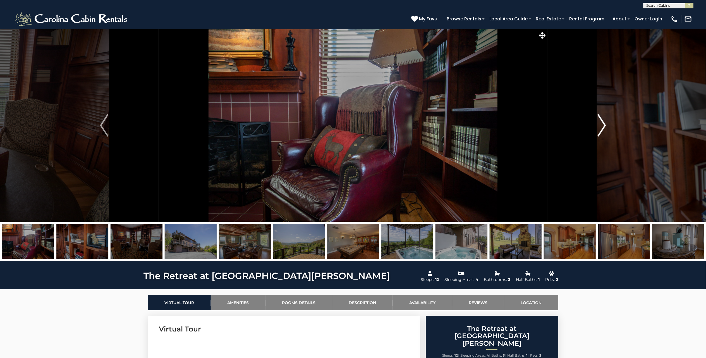
click at [600, 129] on img "Next" at bounding box center [602, 125] width 8 height 22
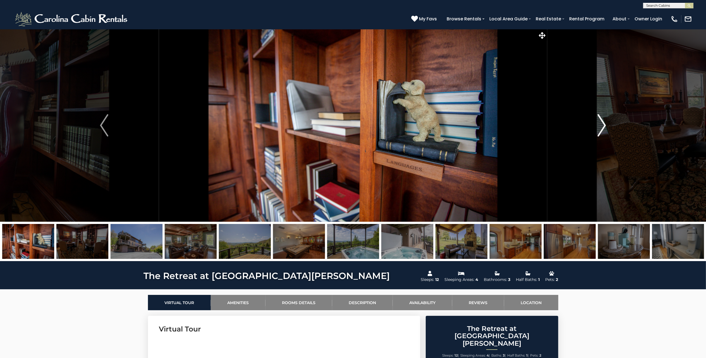
click at [600, 129] on img "Next" at bounding box center [602, 125] width 8 height 22
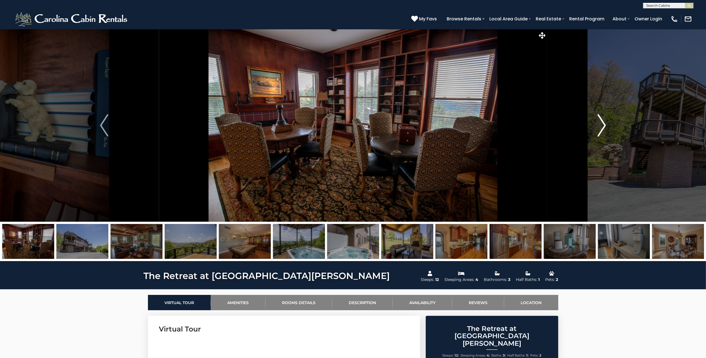
click at [600, 129] on img "Next" at bounding box center [602, 125] width 8 height 22
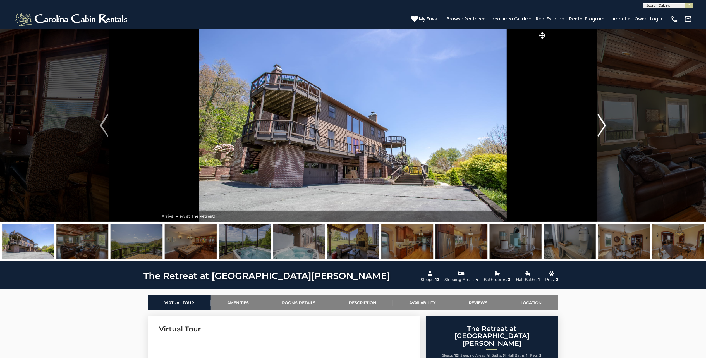
click at [600, 129] on img "Next" at bounding box center [602, 125] width 8 height 22
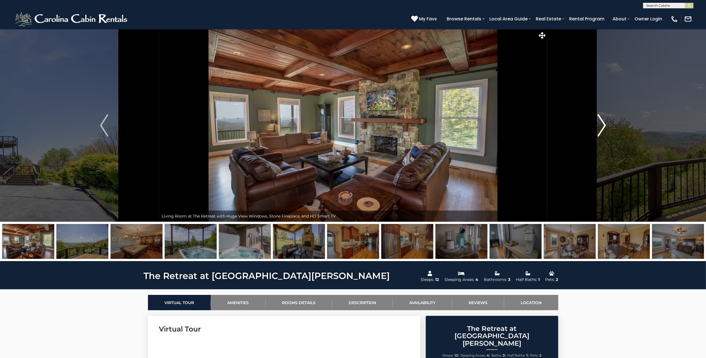
click at [600, 129] on img "Next" at bounding box center [602, 125] width 8 height 22
click at [599, 127] on img "Next" at bounding box center [602, 125] width 8 height 22
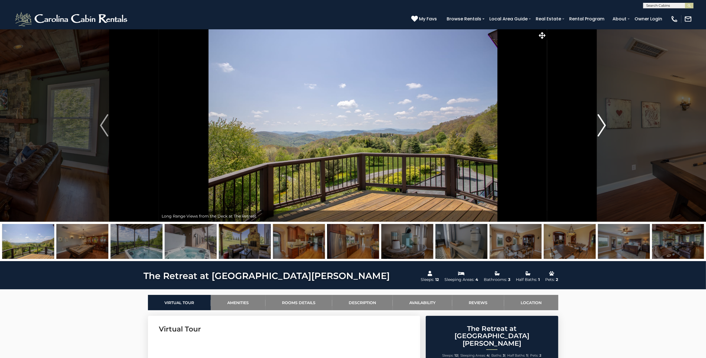
click at [599, 127] on img "Next" at bounding box center [602, 125] width 8 height 22
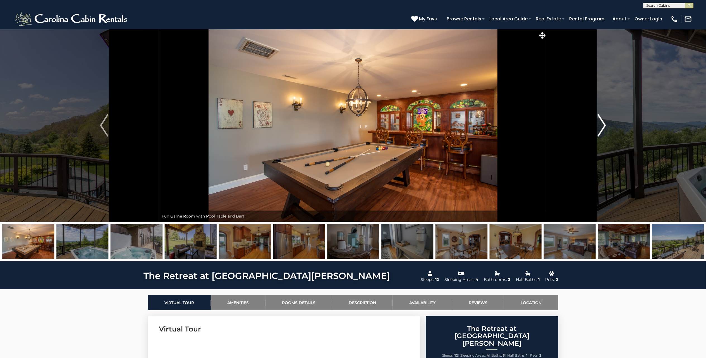
click at [599, 127] on img "Next" at bounding box center [602, 125] width 8 height 22
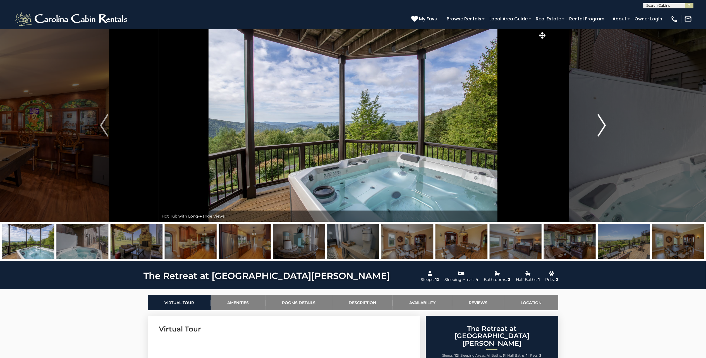
click at [599, 127] on img "Next" at bounding box center [602, 125] width 8 height 22
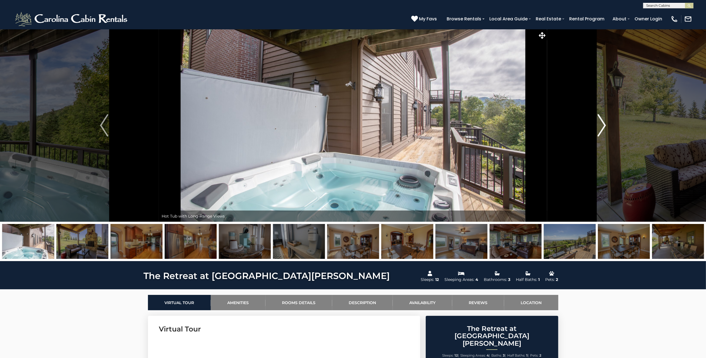
click at [599, 127] on img "Next" at bounding box center [602, 125] width 8 height 22
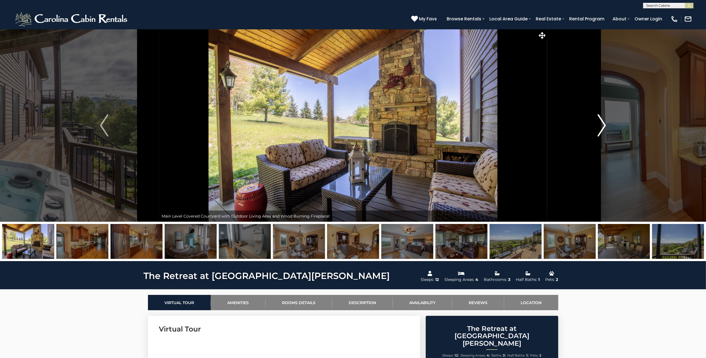
click at [611, 126] on button "Next" at bounding box center [601, 125] width 109 height 193
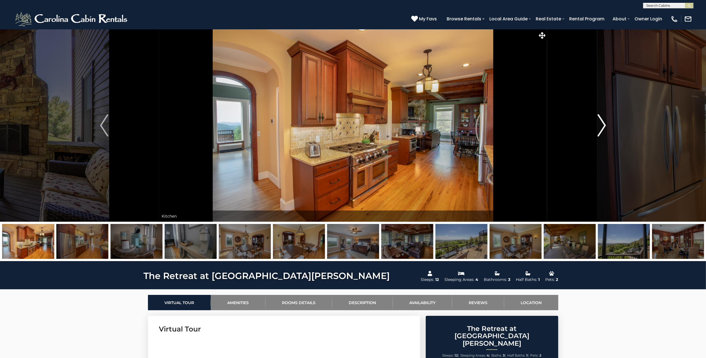
click at [611, 126] on button "Next" at bounding box center [601, 125] width 109 height 193
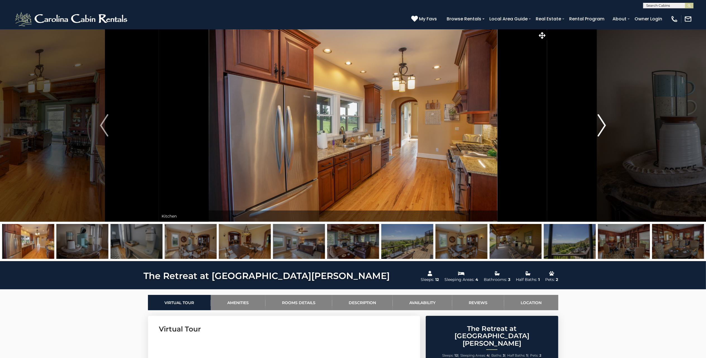
click at [611, 126] on button "Next" at bounding box center [601, 125] width 109 height 193
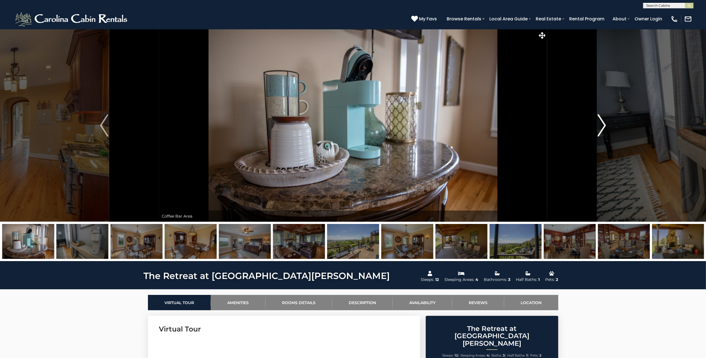
click at [611, 126] on button "Next" at bounding box center [601, 125] width 109 height 193
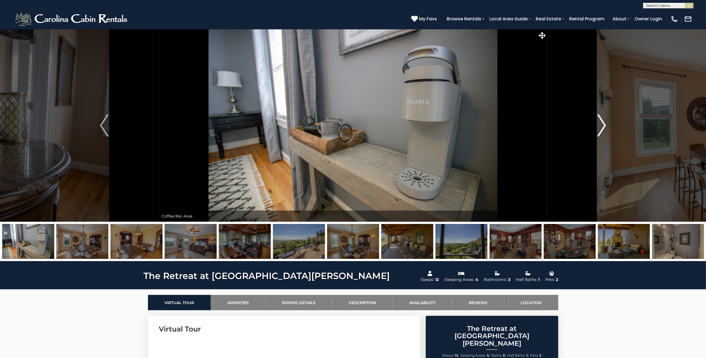
click at [611, 126] on button "Next" at bounding box center [601, 125] width 109 height 193
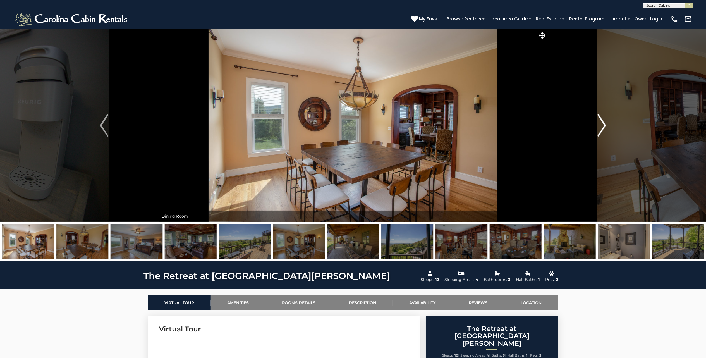
click at [611, 126] on button "Next" at bounding box center [601, 125] width 109 height 193
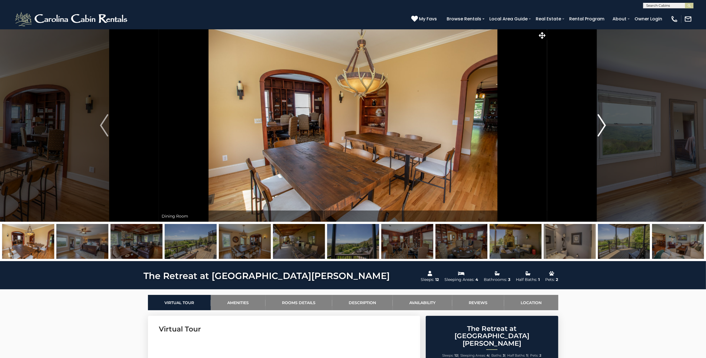
click at [611, 126] on button "Next" at bounding box center [601, 125] width 109 height 193
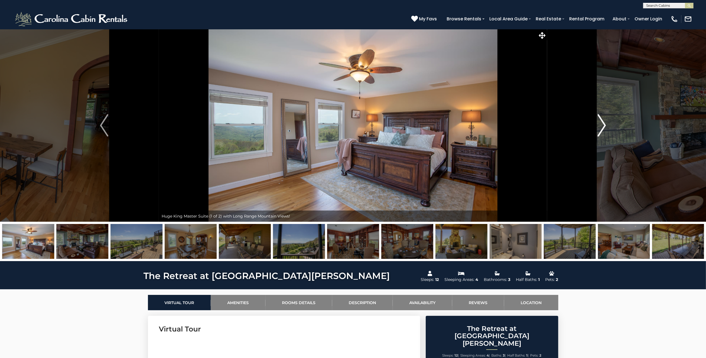
click at [611, 126] on button "Next" at bounding box center [601, 125] width 109 height 193
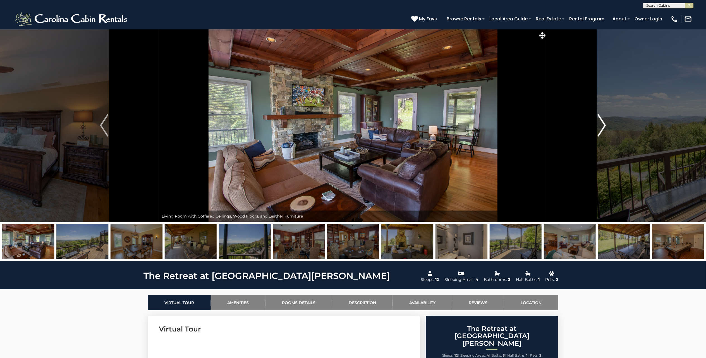
click at [611, 126] on button "Next" at bounding box center [601, 125] width 109 height 193
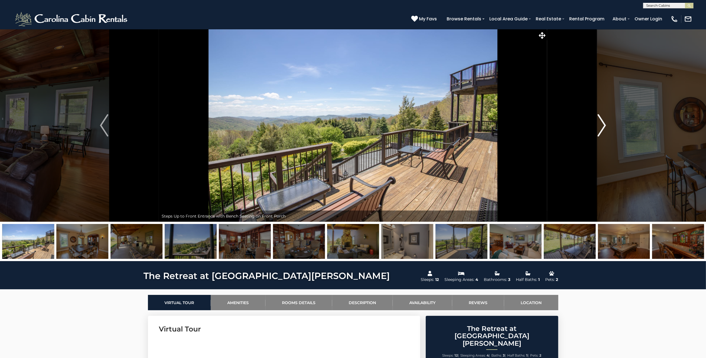
click at [611, 126] on button "Next" at bounding box center [601, 125] width 109 height 193
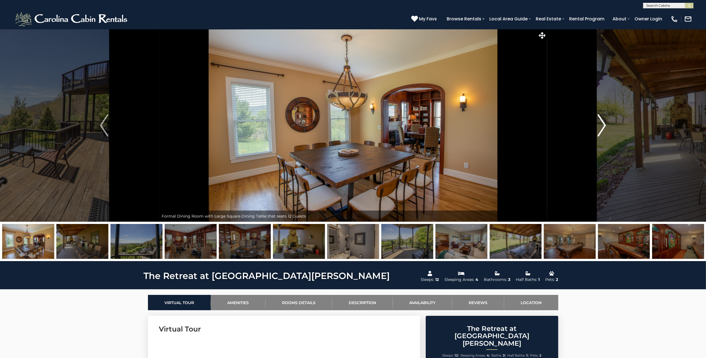
click at [611, 126] on button "Next" at bounding box center [601, 125] width 109 height 193
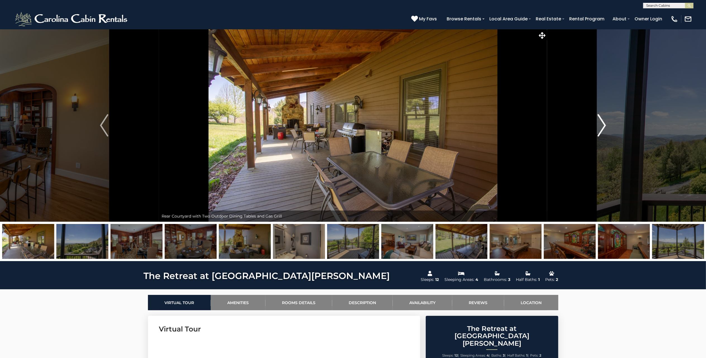
click at [611, 126] on button "Next" at bounding box center [601, 125] width 109 height 193
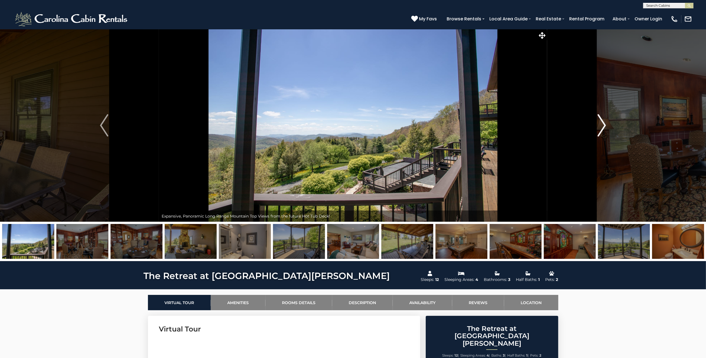
click at [611, 126] on button "Next" at bounding box center [601, 125] width 109 height 193
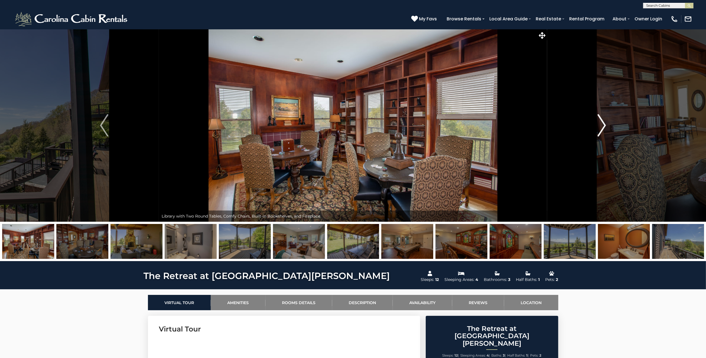
click at [611, 126] on button "Next" at bounding box center [601, 125] width 109 height 193
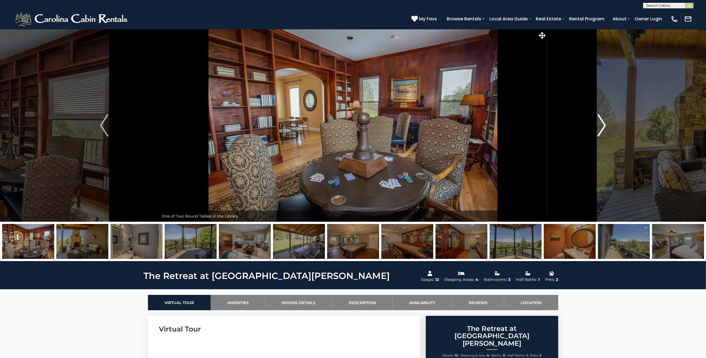
click at [611, 126] on button "Next" at bounding box center [601, 125] width 109 height 193
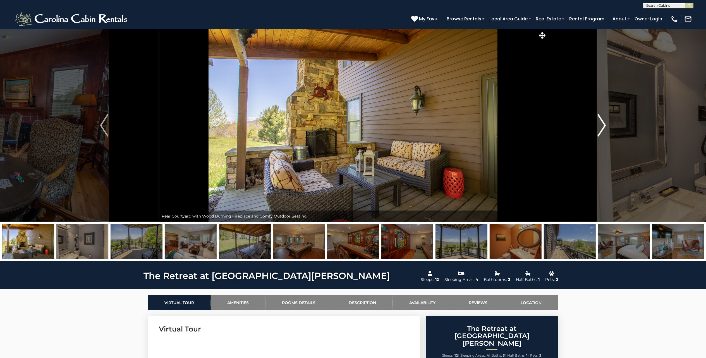
click at [611, 126] on button "Next" at bounding box center [601, 125] width 109 height 193
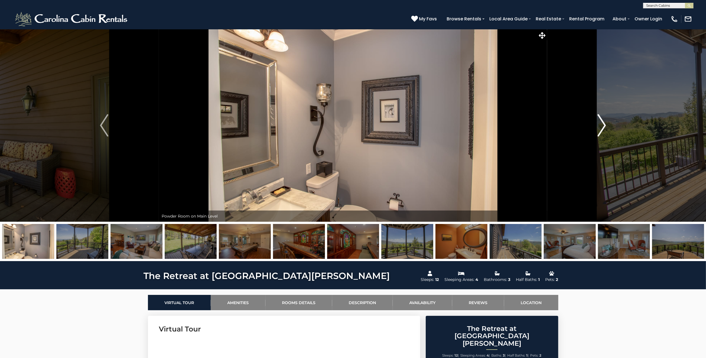
click at [602, 121] on img "Next" at bounding box center [602, 125] width 8 height 22
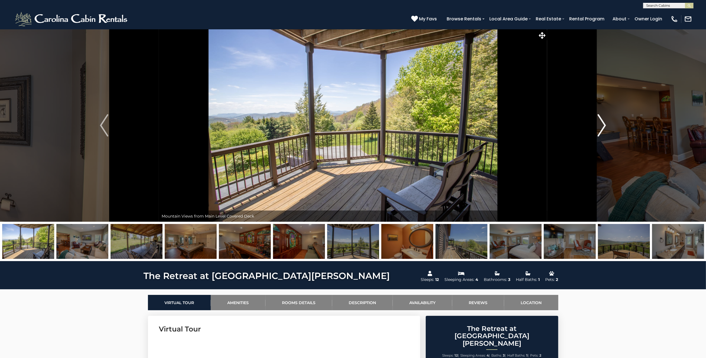
click at [602, 121] on img "Next" at bounding box center [602, 125] width 8 height 22
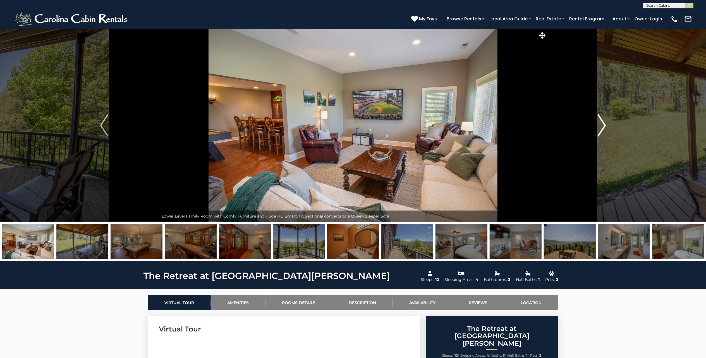
click at [602, 121] on img "Next" at bounding box center [602, 125] width 8 height 22
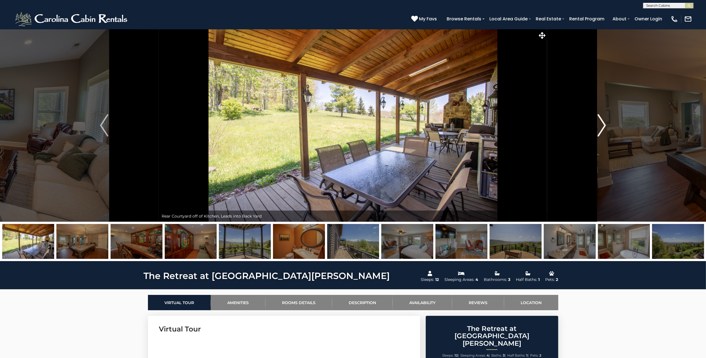
click at [602, 121] on img "Next" at bounding box center [602, 125] width 8 height 22
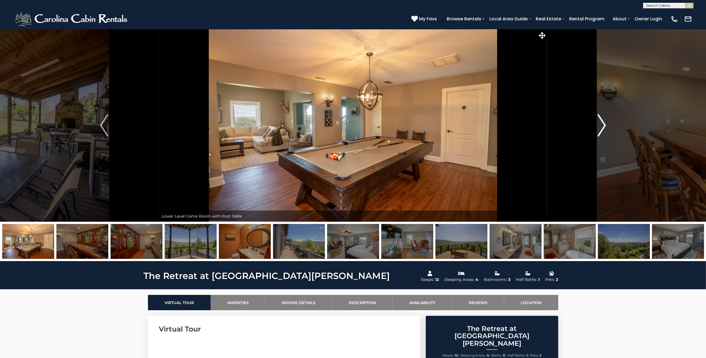
click at [602, 121] on img "Next" at bounding box center [602, 125] width 8 height 22
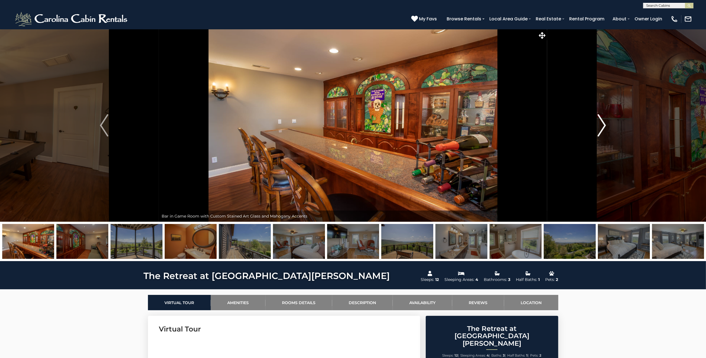
click at [602, 121] on img "Next" at bounding box center [602, 125] width 8 height 22
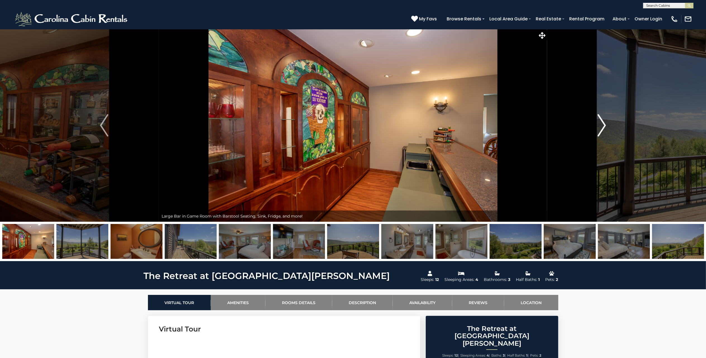
click at [602, 121] on img "Next" at bounding box center [602, 125] width 8 height 22
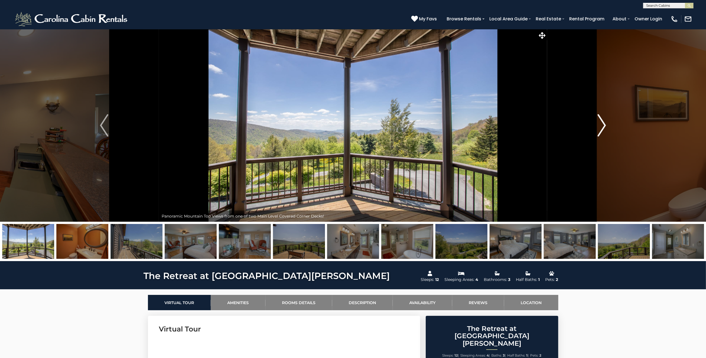
click at [602, 121] on img "Next" at bounding box center [602, 125] width 8 height 22
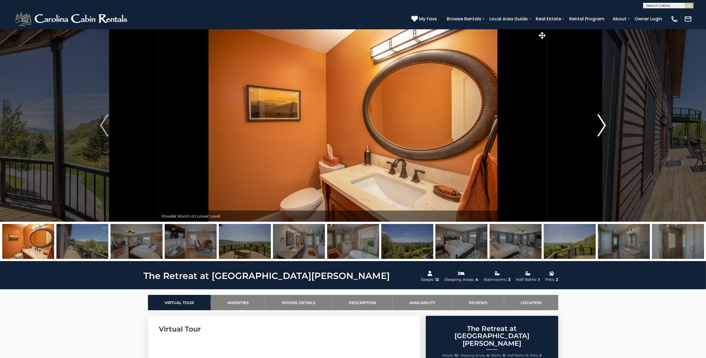
click at [602, 121] on img "Next" at bounding box center [602, 125] width 8 height 22
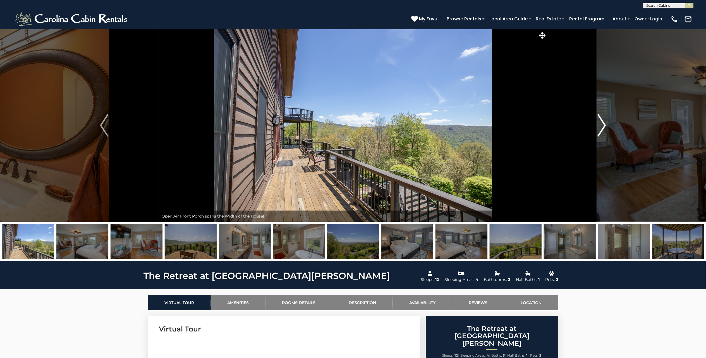
click at [602, 121] on img "Next" at bounding box center [602, 125] width 8 height 22
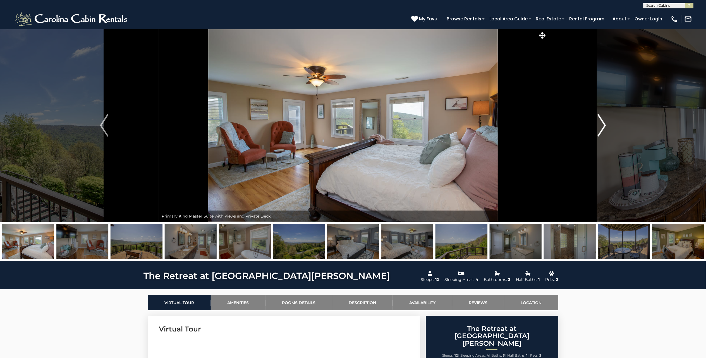
click at [602, 121] on img "Next" at bounding box center [602, 125] width 8 height 22
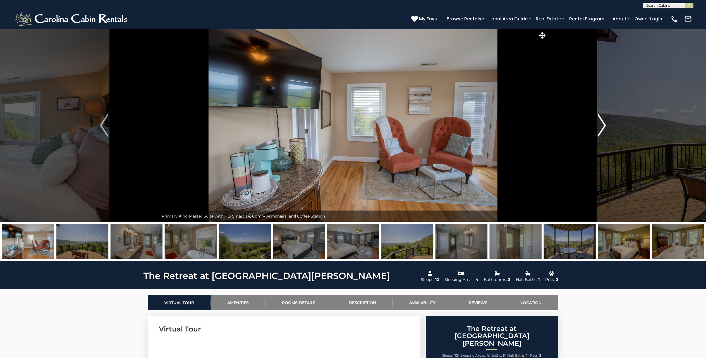
click at [602, 121] on img "Next" at bounding box center [602, 125] width 8 height 22
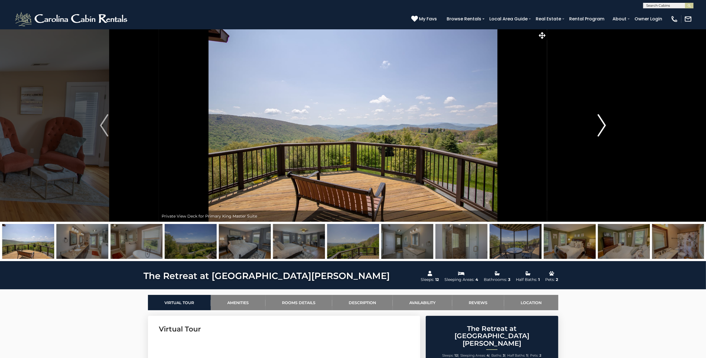
click at [602, 121] on img "Next" at bounding box center [602, 125] width 8 height 22
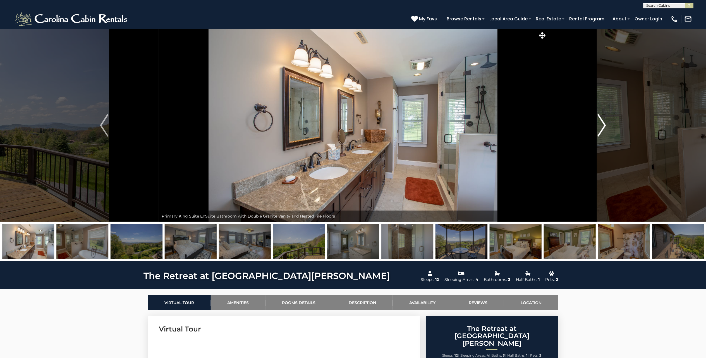
click at [602, 121] on img "Next" at bounding box center [602, 125] width 8 height 22
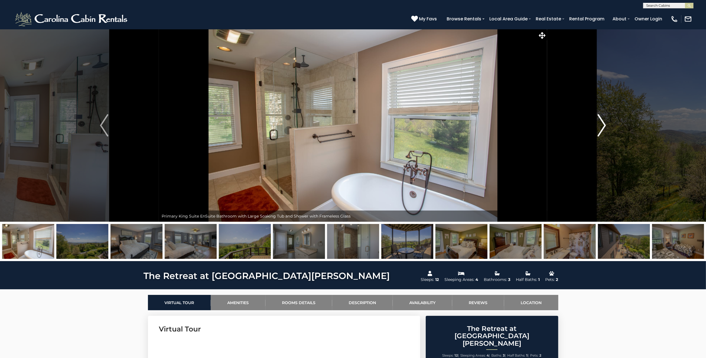
click at [602, 121] on img "Next" at bounding box center [602, 125] width 8 height 22
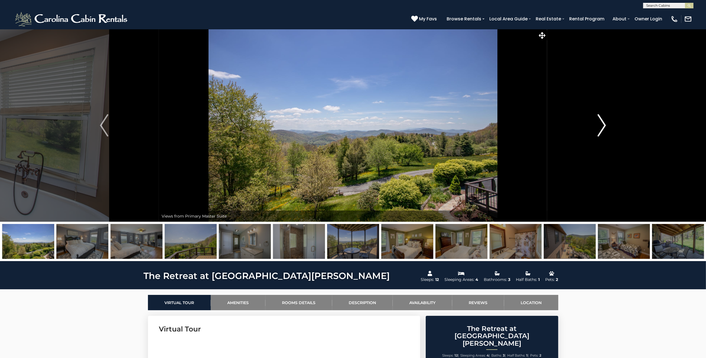
click at [602, 121] on img "Next" at bounding box center [602, 125] width 8 height 22
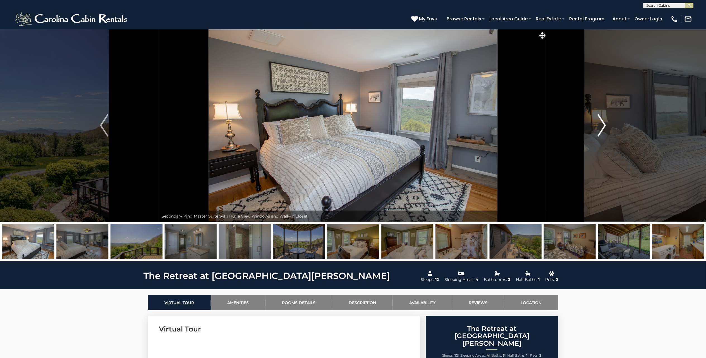
click at [602, 121] on img "Next" at bounding box center [602, 125] width 8 height 22
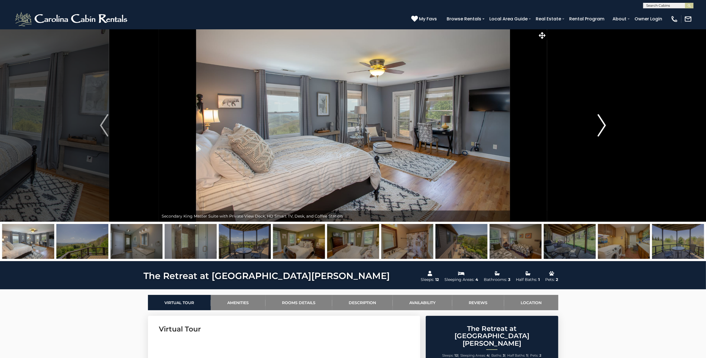
click at [602, 121] on img "Next" at bounding box center [602, 125] width 8 height 22
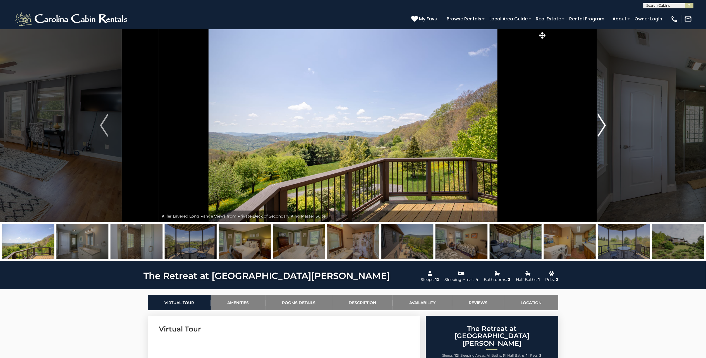
click at [602, 121] on img "Next" at bounding box center [602, 125] width 8 height 22
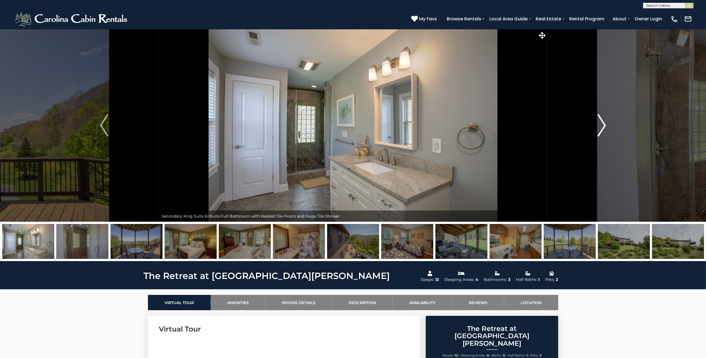
click at [602, 121] on img "Next" at bounding box center [602, 125] width 8 height 22
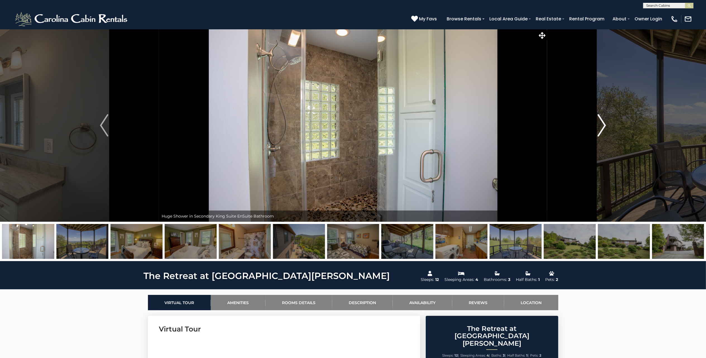
click at [602, 121] on img "Next" at bounding box center [602, 125] width 8 height 22
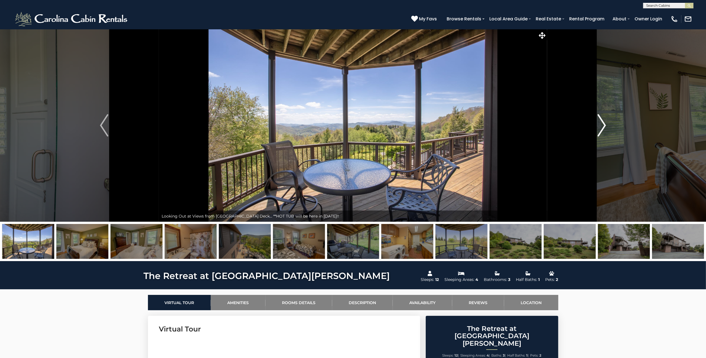
click at [602, 121] on img "Next" at bounding box center [602, 125] width 8 height 22
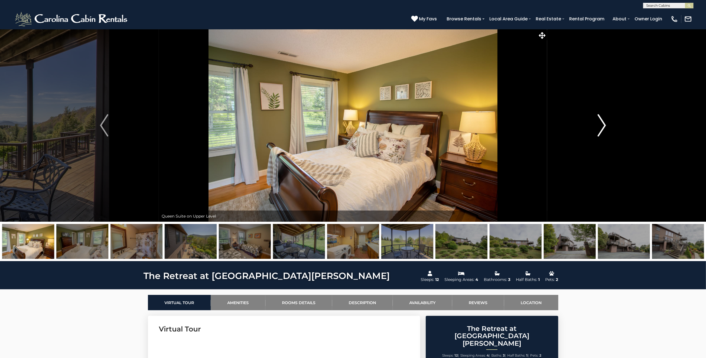
click at [602, 121] on img "Next" at bounding box center [602, 125] width 8 height 22
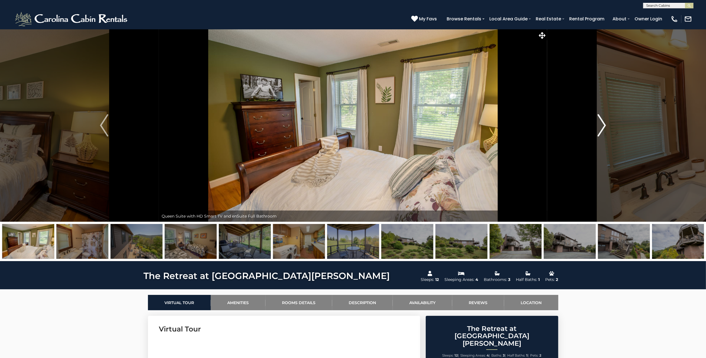
click at [602, 121] on img "Next" at bounding box center [602, 125] width 8 height 22
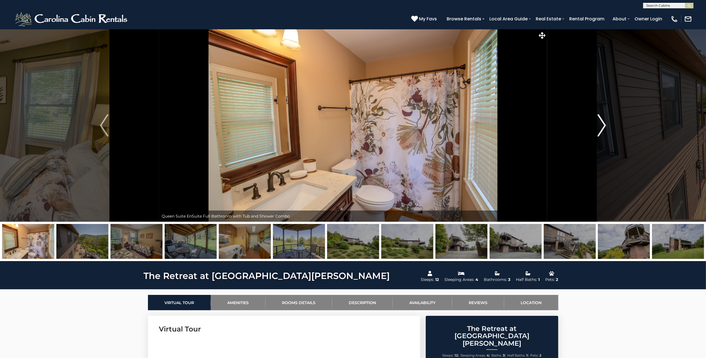
click at [602, 121] on img "Next" at bounding box center [602, 125] width 8 height 22
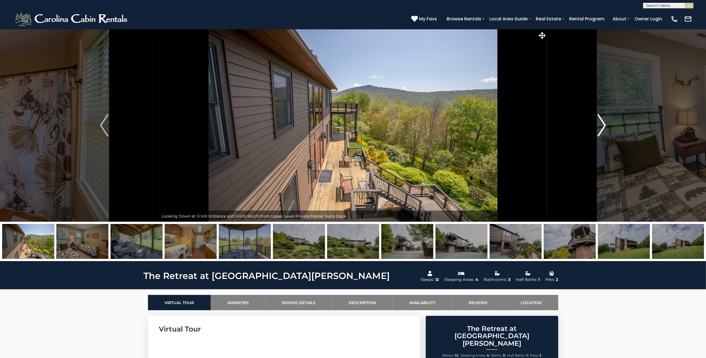
click at [602, 121] on img "Next" at bounding box center [602, 125] width 8 height 22
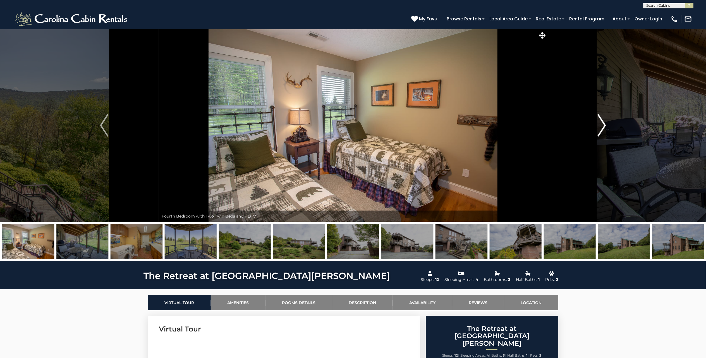
click at [602, 121] on img "Next" at bounding box center [602, 125] width 8 height 22
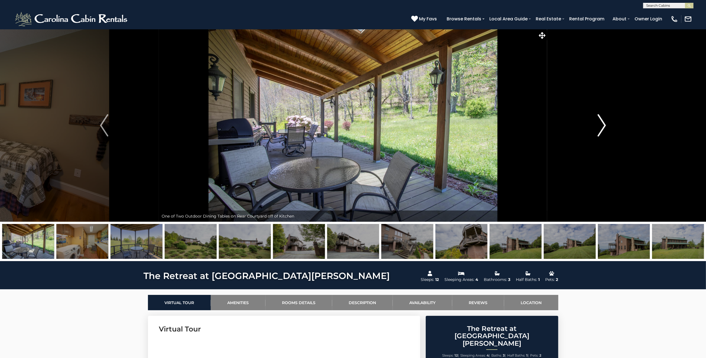
click at [602, 121] on img "Next" at bounding box center [602, 125] width 8 height 22
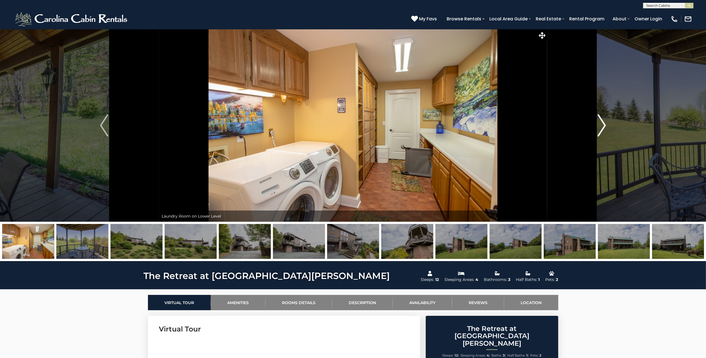
click at [602, 121] on img "Next" at bounding box center [602, 125] width 8 height 22
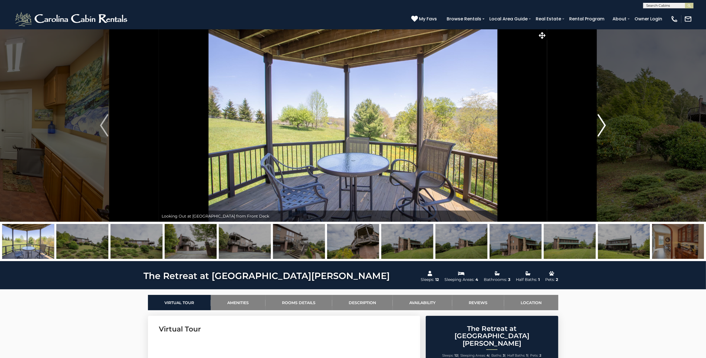
click at [602, 121] on img "Next" at bounding box center [602, 125] width 8 height 22
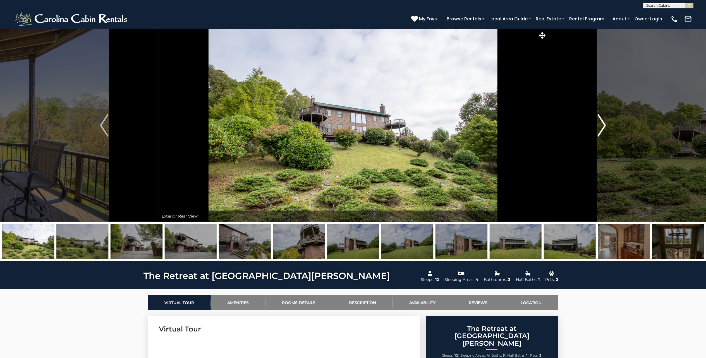
click at [602, 121] on img "Next" at bounding box center [602, 125] width 8 height 22
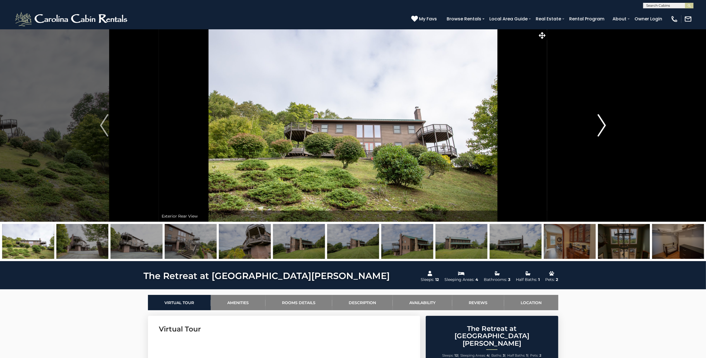
click at [602, 121] on img "Next" at bounding box center [602, 125] width 8 height 22
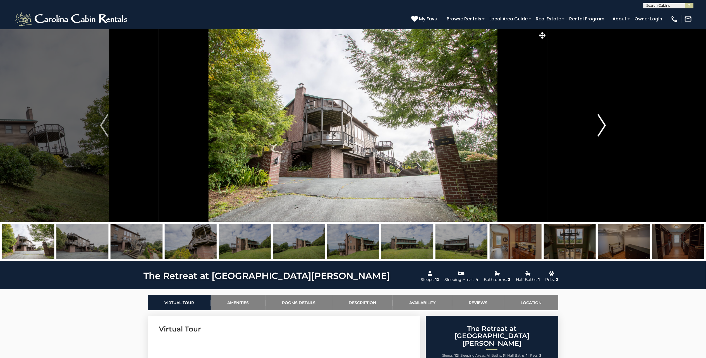
click at [602, 121] on img "Next" at bounding box center [602, 125] width 8 height 22
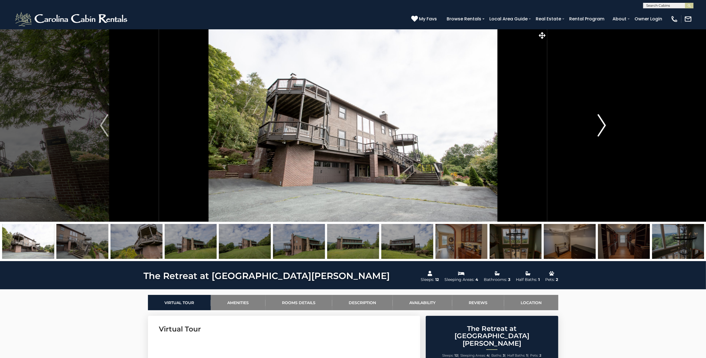
click at [602, 121] on img "Next" at bounding box center [602, 125] width 8 height 22
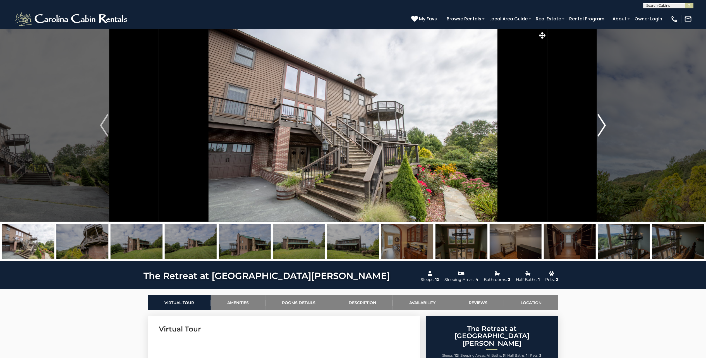
click at [602, 121] on img "Next" at bounding box center [602, 125] width 8 height 22
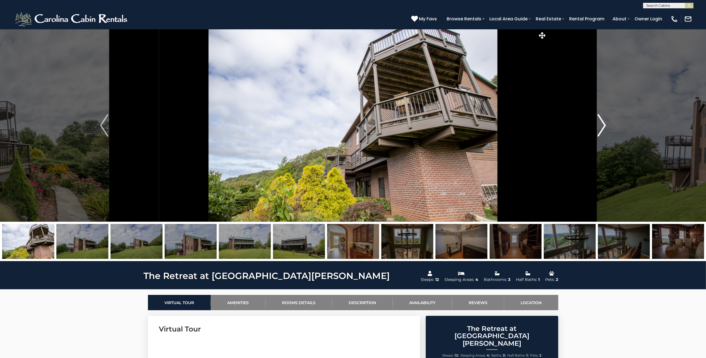
click at [602, 121] on img "Next" at bounding box center [602, 125] width 8 height 22
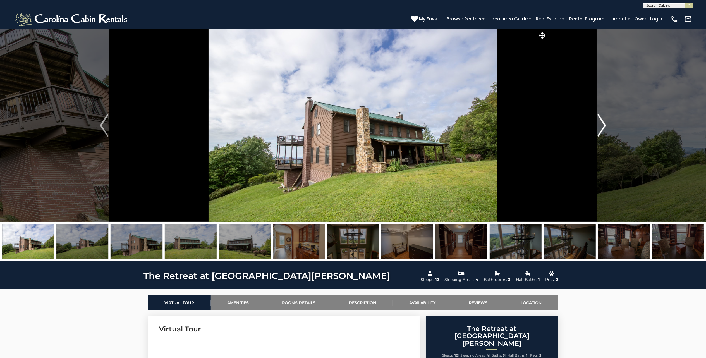
click at [602, 121] on img "Next" at bounding box center [602, 125] width 8 height 22
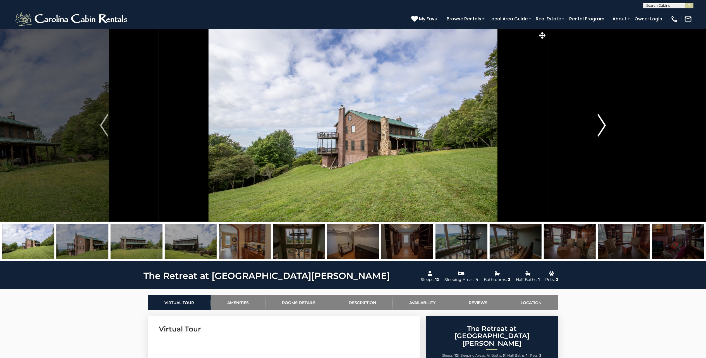
click at [602, 121] on img "Next" at bounding box center [602, 125] width 8 height 22
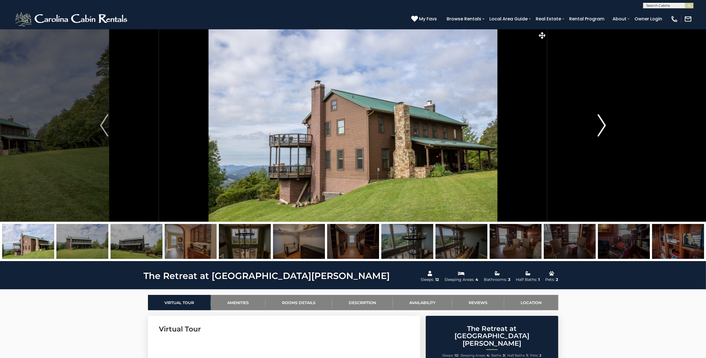
click at [602, 121] on img "Next" at bounding box center [602, 125] width 8 height 22
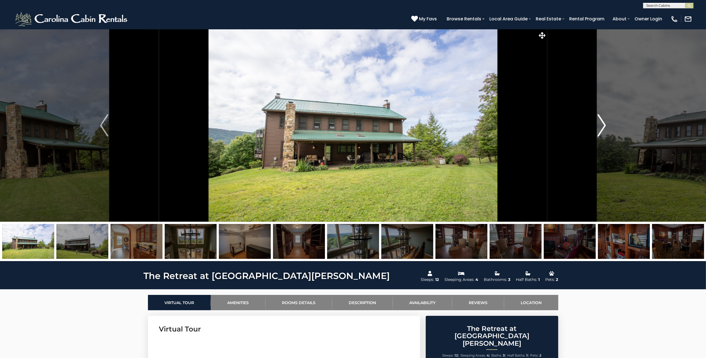
click at [602, 121] on img "Next" at bounding box center [602, 125] width 8 height 22
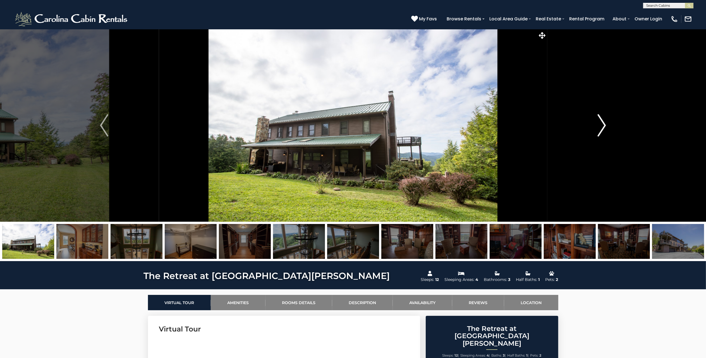
click at [602, 121] on img "Next" at bounding box center [602, 125] width 8 height 22
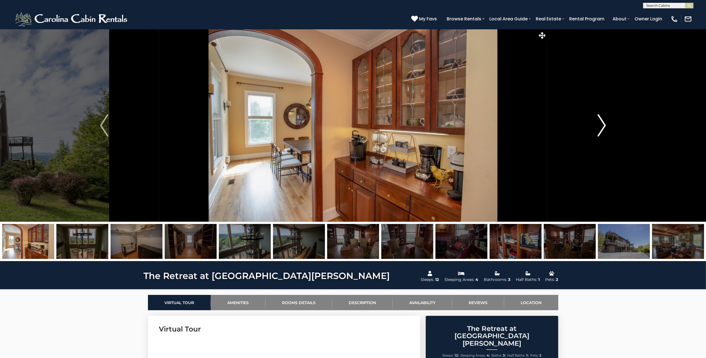
click at [602, 121] on img "Next" at bounding box center [602, 125] width 8 height 22
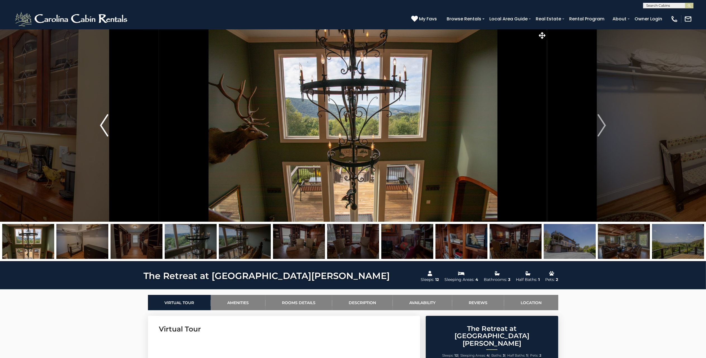
click at [104, 120] on img "Previous" at bounding box center [104, 125] width 8 height 22
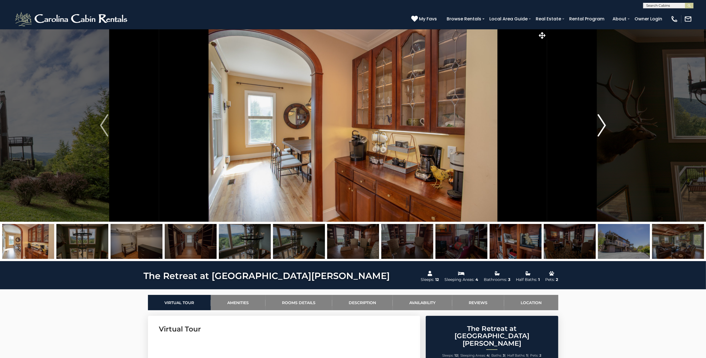
click at [604, 122] on img "Next" at bounding box center [602, 125] width 8 height 22
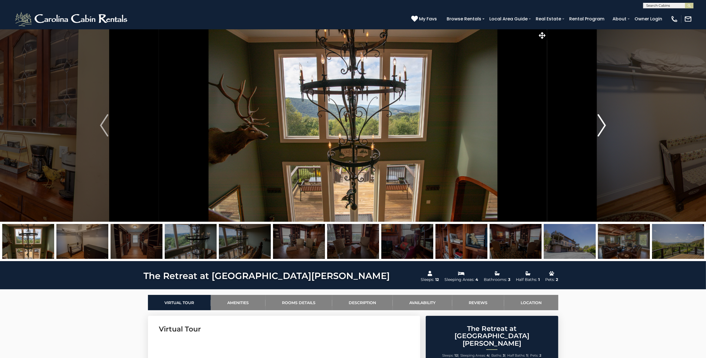
click at [604, 122] on img "Next" at bounding box center [602, 125] width 8 height 22
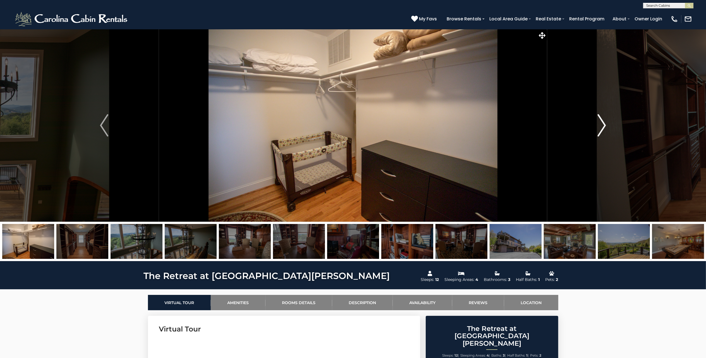
click at [604, 122] on img "Next" at bounding box center [602, 125] width 8 height 22
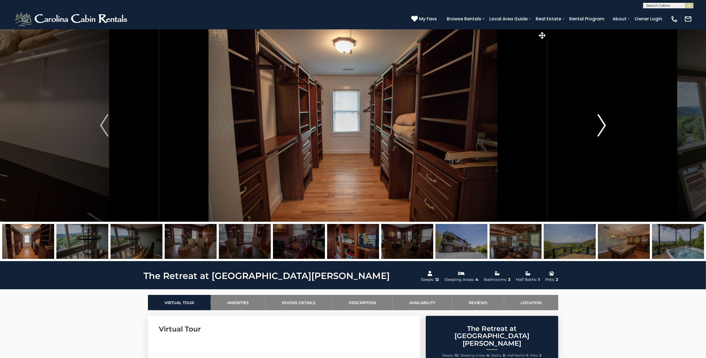
click at [604, 122] on img "Next" at bounding box center [602, 125] width 8 height 22
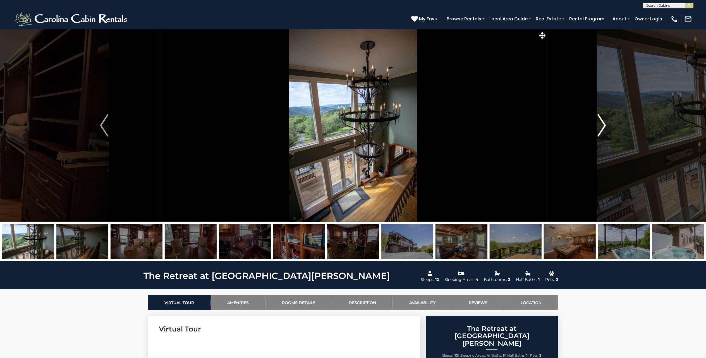
click at [604, 122] on img "Next" at bounding box center [602, 125] width 8 height 22
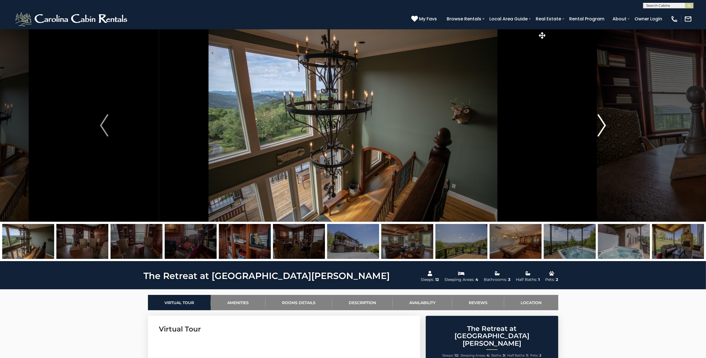
click at [604, 122] on img "Next" at bounding box center [602, 125] width 8 height 22
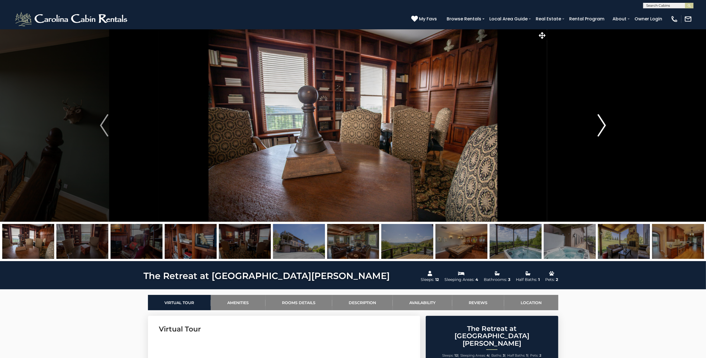
click at [604, 122] on img "Next" at bounding box center [602, 125] width 8 height 22
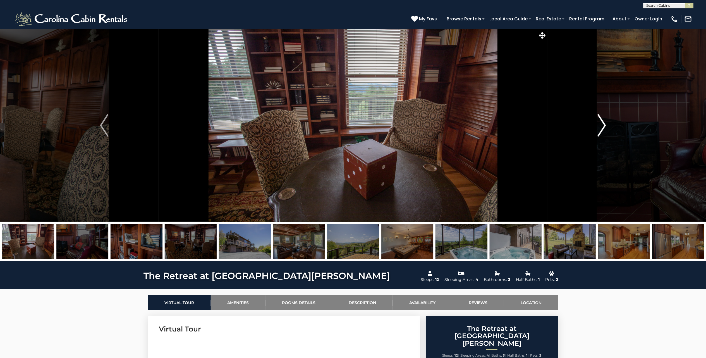
click at [604, 122] on img "Next" at bounding box center [602, 125] width 8 height 22
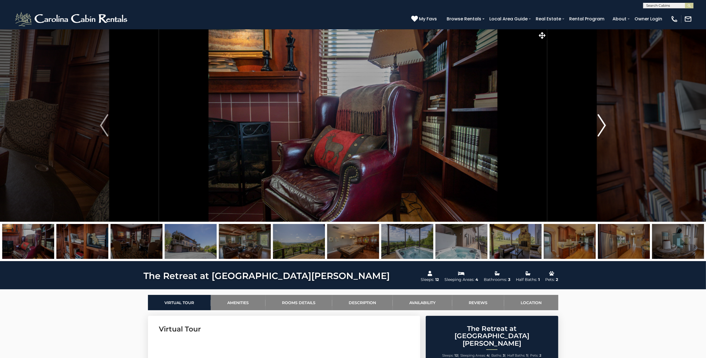
click at [604, 122] on img "Next" at bounding box center [602, 125] width 8 height 22
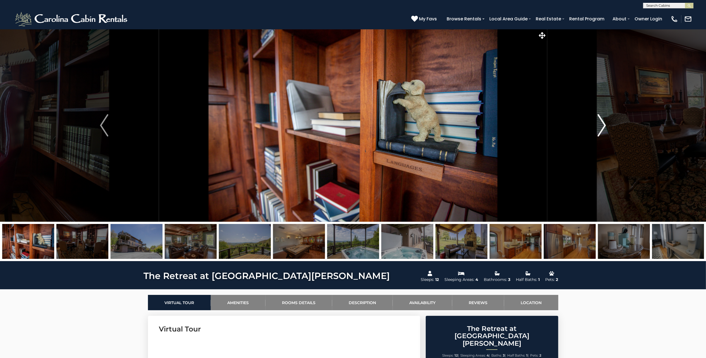
click at [604, 122] on img "Next" at bounding box center [602, 125] width 8 height 22
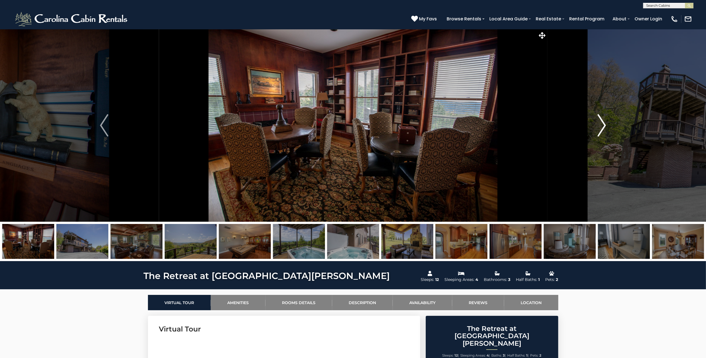
click at [604, 122] on img "Next" at bounding box center [602, 125] width 8 height 22
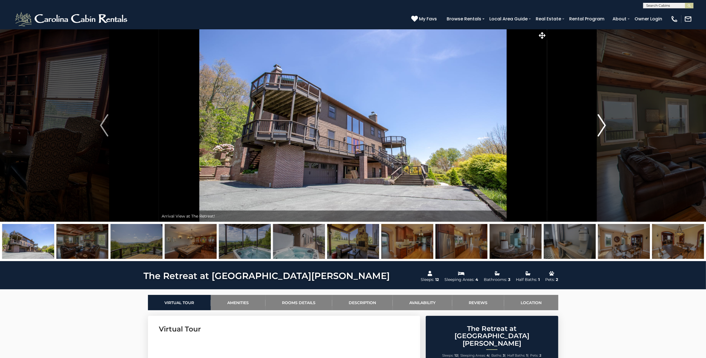
click at [604, 122] on img "Next" at bounding box center [602, 125] width 8 height 22
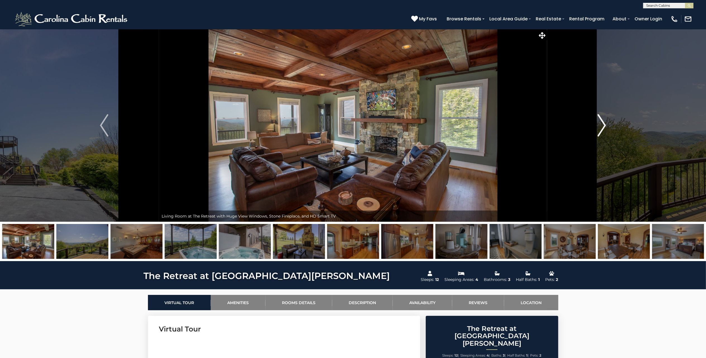
click at [604, 122] on img "Next" at bounding box center [602, 125] width 8 height 22
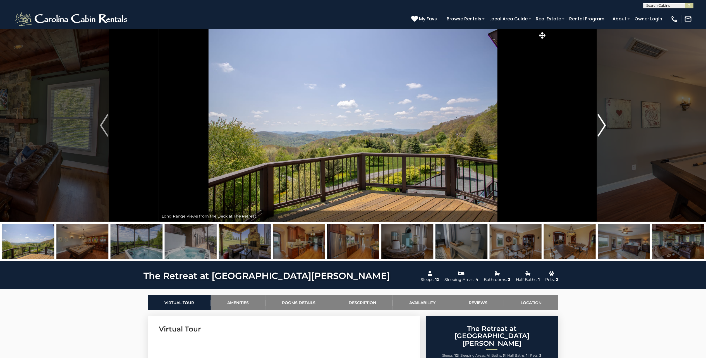
click at [604, 122] on img "Next" at bounding box center [602, 125] width 8 height 22
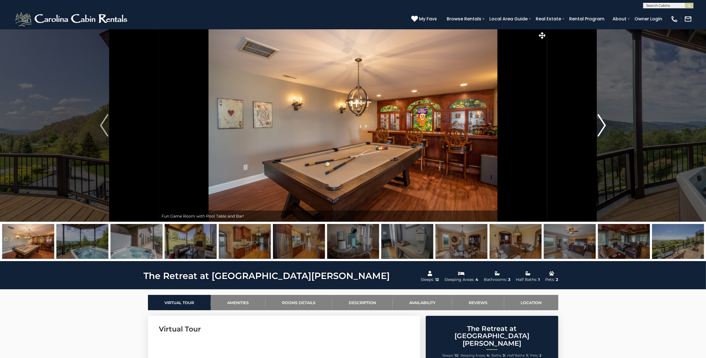
click at [604, 122] on img "Next" at bounding box center [602, 125] width 8 height 22
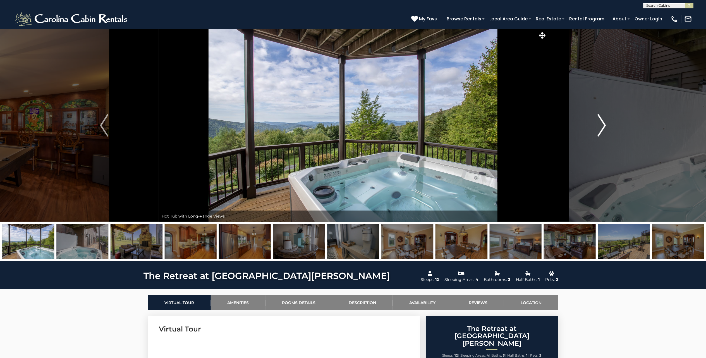
click at [604, 122] on img "Next" at bounding box center [602, 125] width 8 height 22
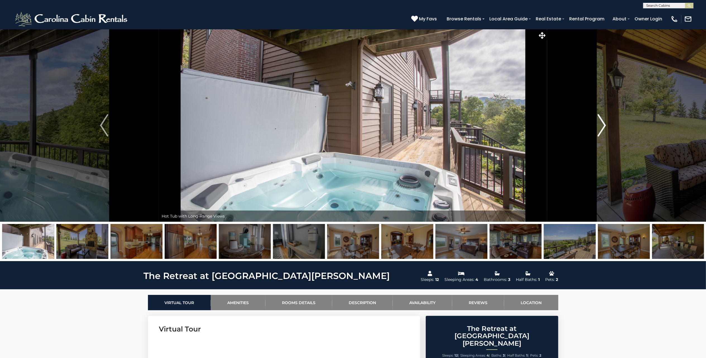
click at [604, 122] on img "Next" at bounding box center [602, 125] width 8 height 22
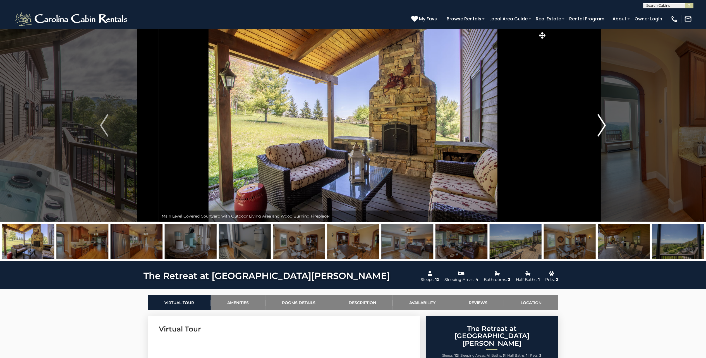
click at [604, 122] on img "Next" at bounding box center [602, 125] width 8 height 22
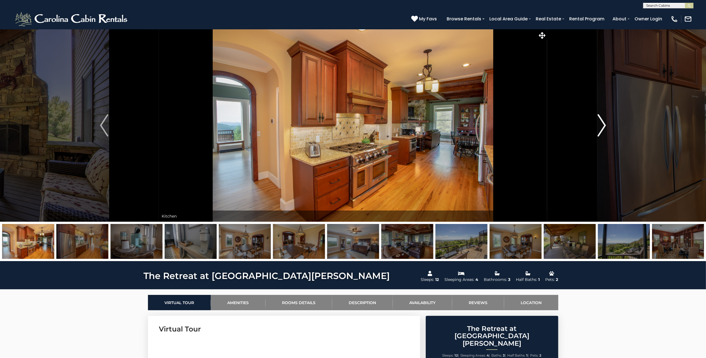
click at [604, 122] on img "Next" at bounding box center [602, 125] width 8 height 22
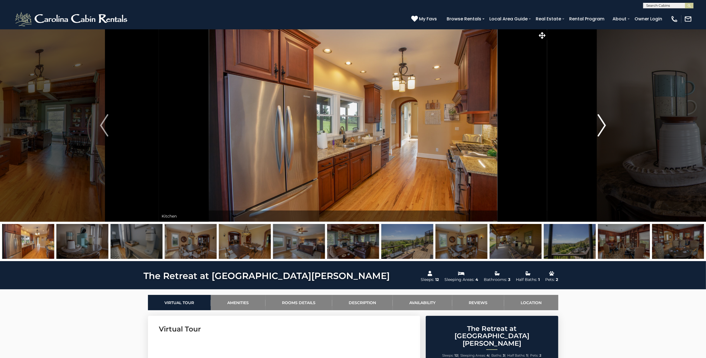
click at [604, 122] on img "Next" at bounding box center [602, 125] width 8 height 22
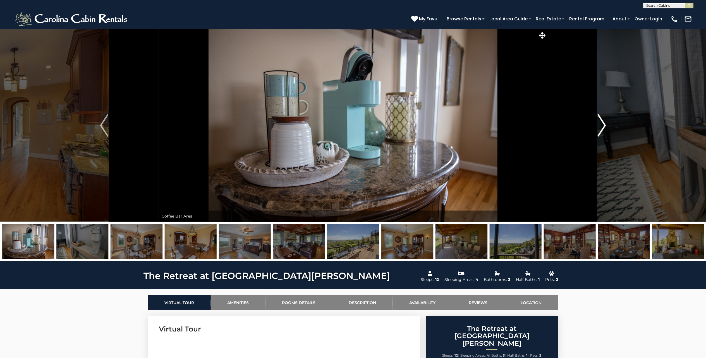
click at [604, 122] on img "Next" at bounding box center [602, 125] width 8 height 22
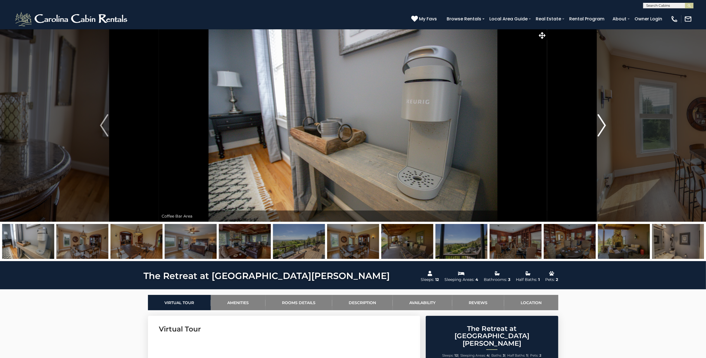
click at [604, 122] on img "Next" at bounding box center [602, 125] width 8 height 22
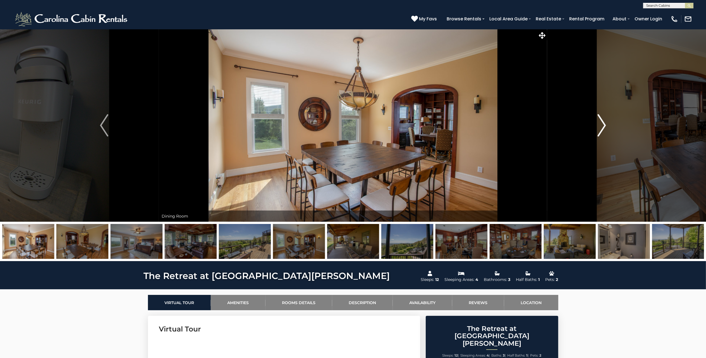
click at [604, 122] on img "Next" at bounding box center [602, 125] width 8 height 22
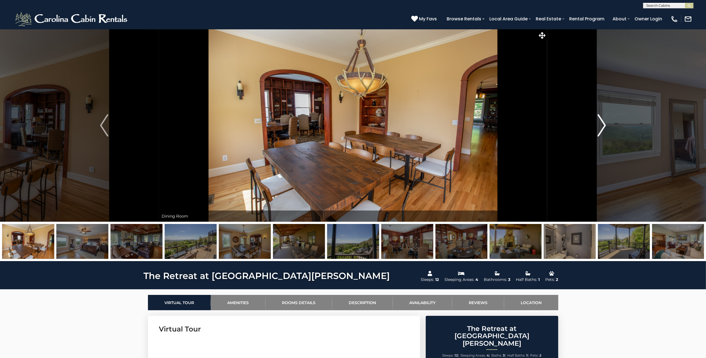
click at [604, 122] on img "Next" at bounding box center [602, 125] width 8 height 22
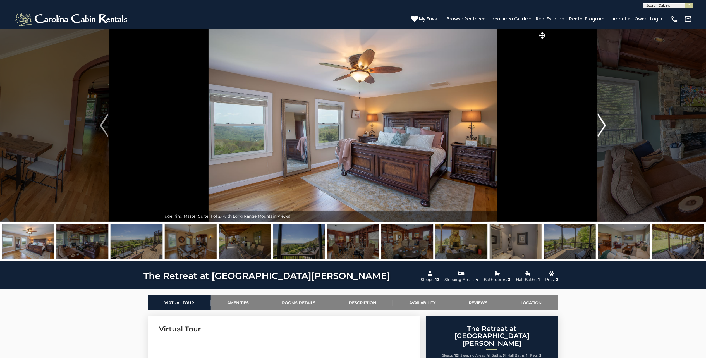
click at [604, 122] on img "Next" at bounding box center [602, 125] width 8 height 22
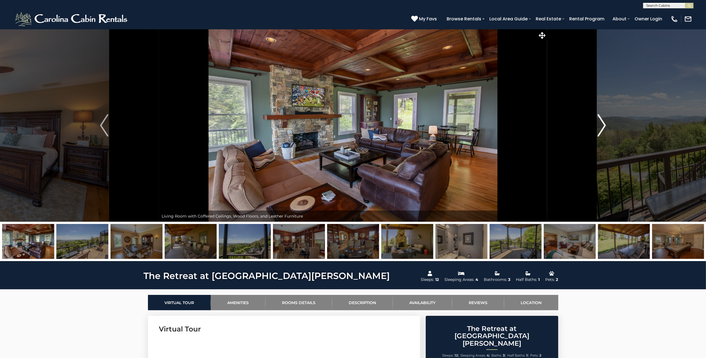
click at [604, 122] on img "Next" at bounding box center [602, 125] width 8 height 22
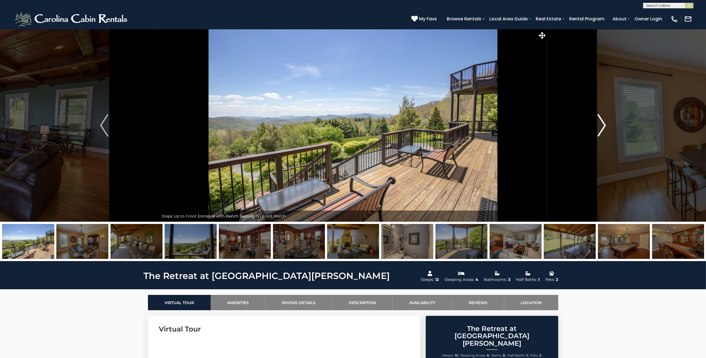
click at [604, 122] on img "Next" at bounding box center [602, 125] width 8 height 22
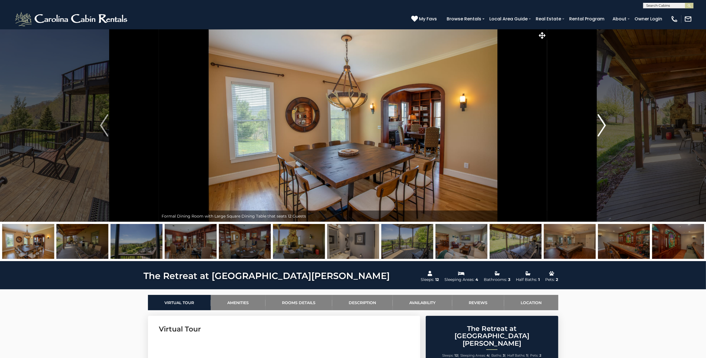
click at [604, 122] on img "Next" at bounding box center [602, 125] width 8 height 22
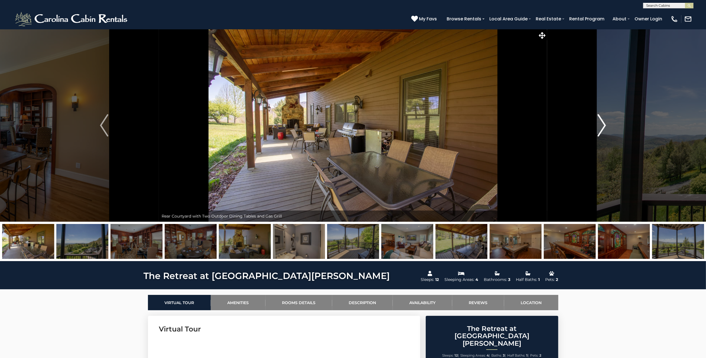
click at [604, 122] on img "Next" at bounding box center [602, 125] width 8 height 22
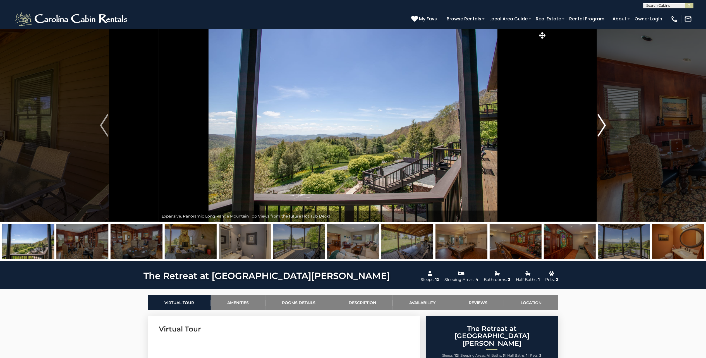
click at [604, 122] on img "Next" at bounding box center [602, 125] width 8 height 22
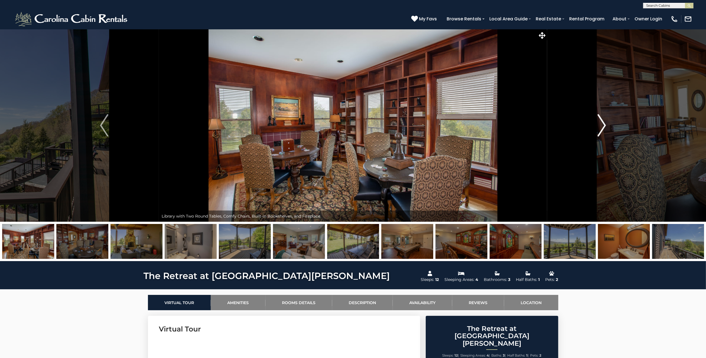
click at [604, 122] on img "Next" at bounding box center [602, 125] width 8 height 22
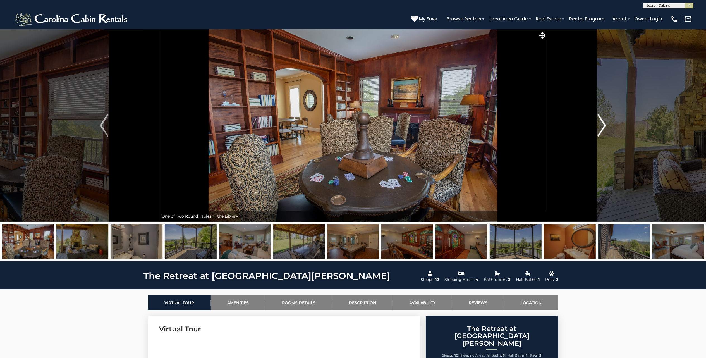
click at [604, 122] on img "Next" at bounding box center [602, 125] width 8 height 22
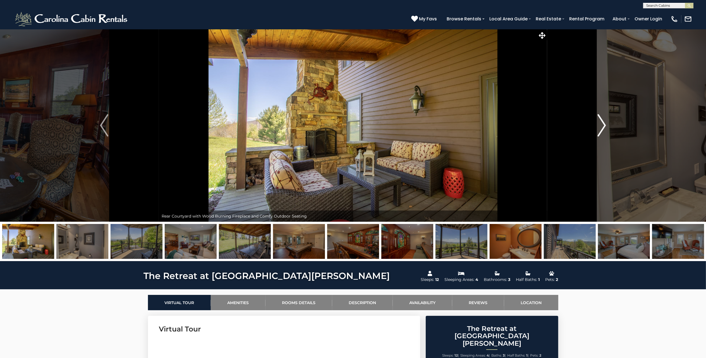
click at [604, 122] on img "Next" at bounding box center [602, 125] width 8 height 22
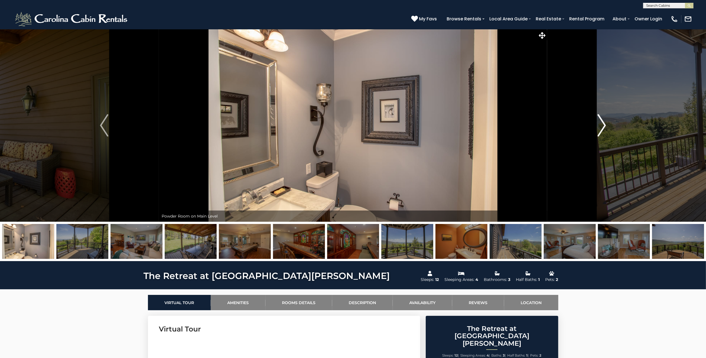
click at [604, 122] on img "Next" at bounding box center [602, 125] width 8 height 22
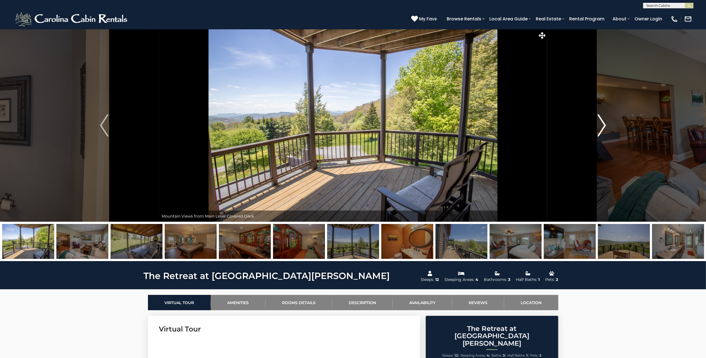
click at [604, 122] on img "Next" at bounding box center [602, 125] width 8 height 22
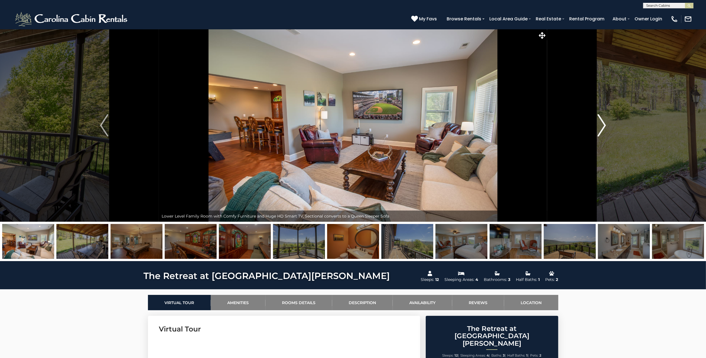
click at [604, 122] on img "Next" at bounding box center [602, 125] width 8 height 22
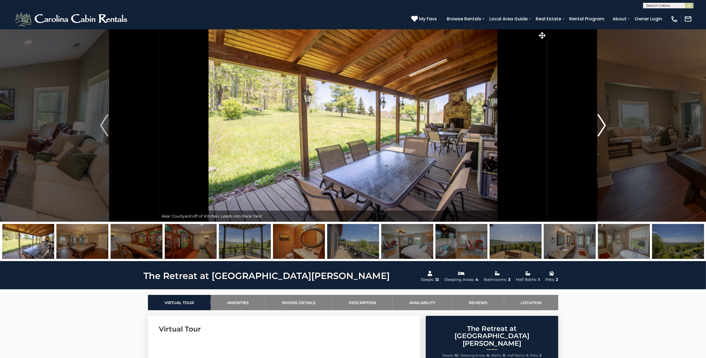
click at [604, 122] on img "Next" at bounding box center [602, 125] width 8 height 22
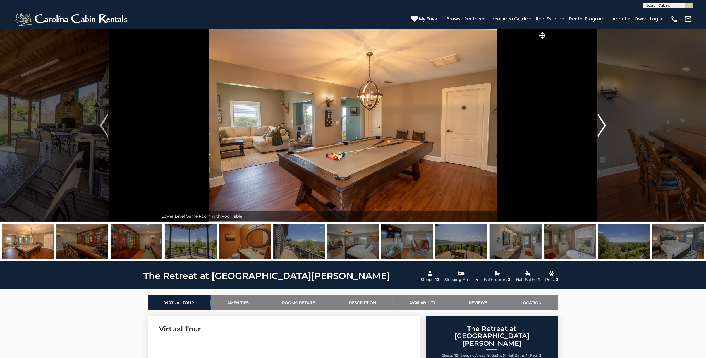
click at [604, 122] on img "Next" at bounding box center [602, 125] width 8 height 22
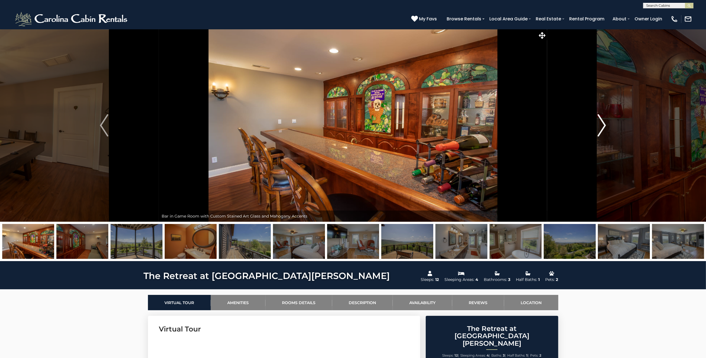
click at [604, 122] on img "Next" at bounding box center [602, 125] width 8 height 22
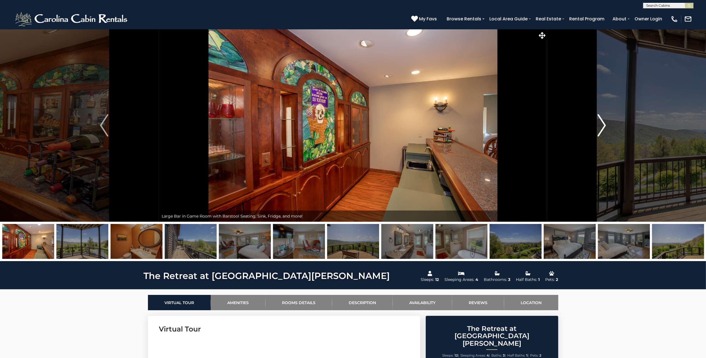
click at [604, 122] on img "Next" at bounding box center [602, 125] width 8 height 22
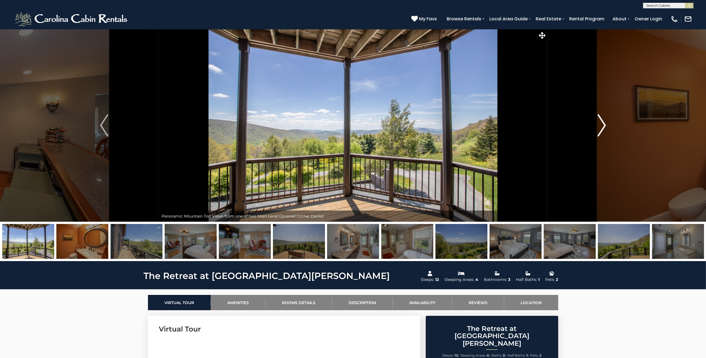
click at [604, 122] on img "Next" at bounding box center [602, 125] width 8 height 22
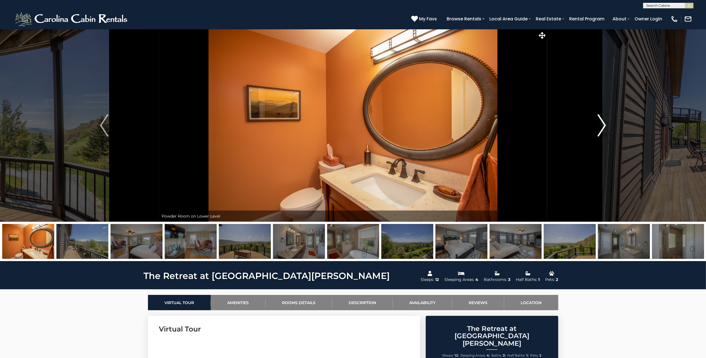
click at [604, 122] on img "Next" at bounding box center [602, 125] width 8 height 22
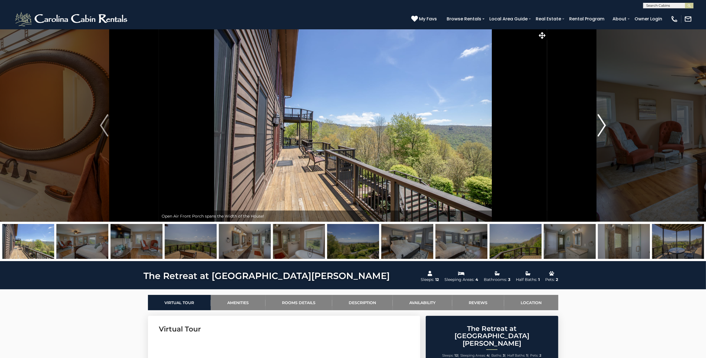
click at [604, 122] on img "Next" at bounding box center [602, 125] width 8 height 22
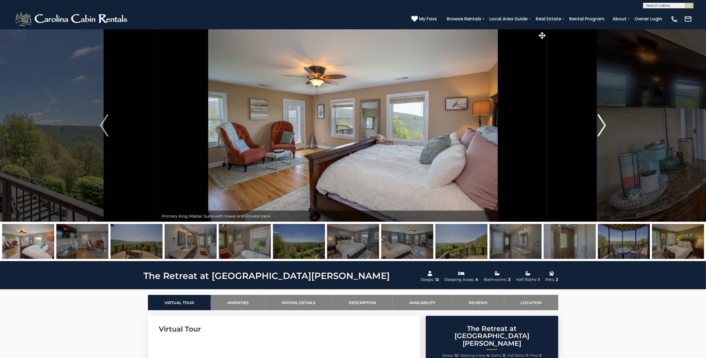
click at [604, 122] on img "Next" at bounding box center [602, 125] width 8 height 22
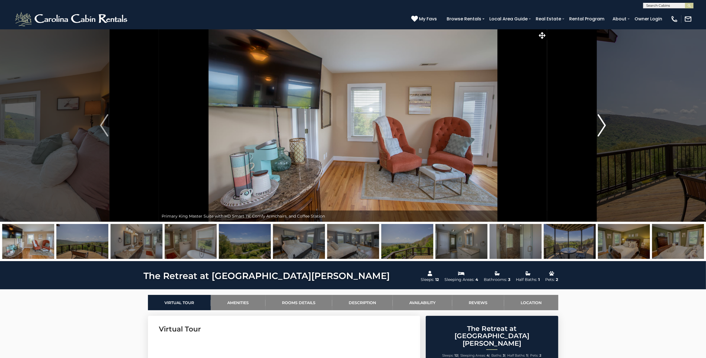
click at [604, 122] on img "Next" at bounding box center [602, 125] width 8 height 22
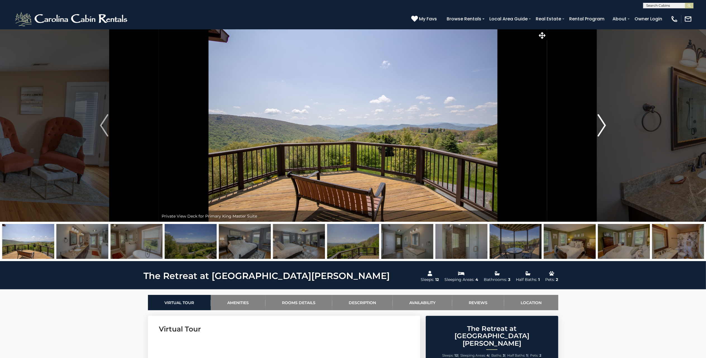
click at [604, 122] on img "Next" at bounding box center [602, 125] width 8 height 22
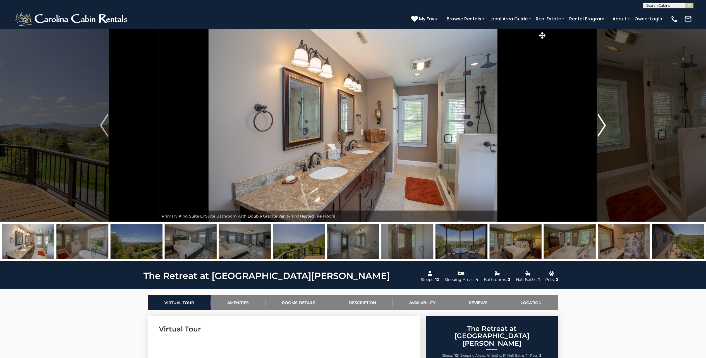
click at [604, 122] on img "Next" at bounding box center [602, 125] width 8 height 22
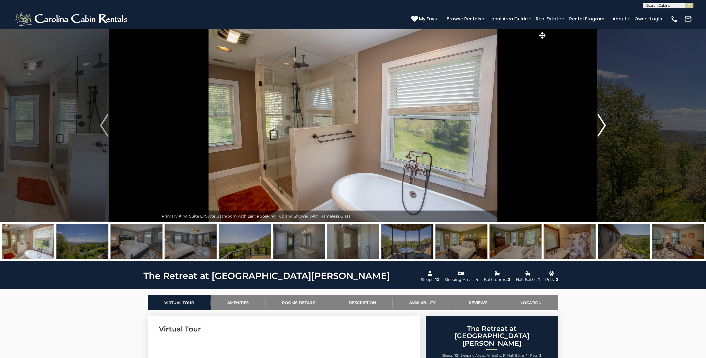
click at [604, 122] on img "Next" at bounding box center [602, 125] width 8 height 22
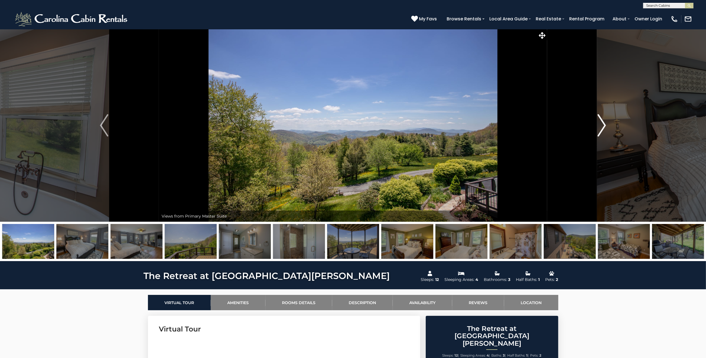
click at [604, 122] on img "Next" at bounding box center [602, 125] width 8 height 22
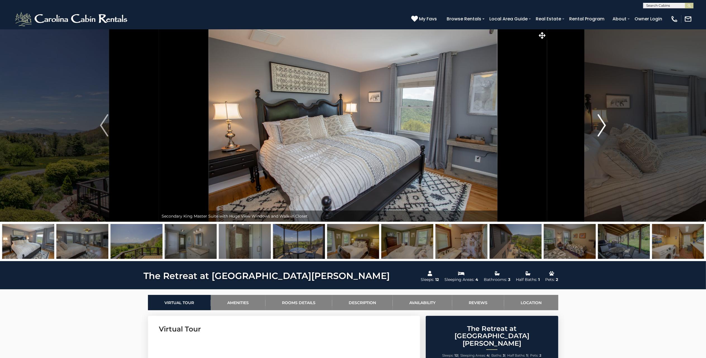
click at [604, 122] on img "Next" at bounding box center [602, 125] width 8 height 22
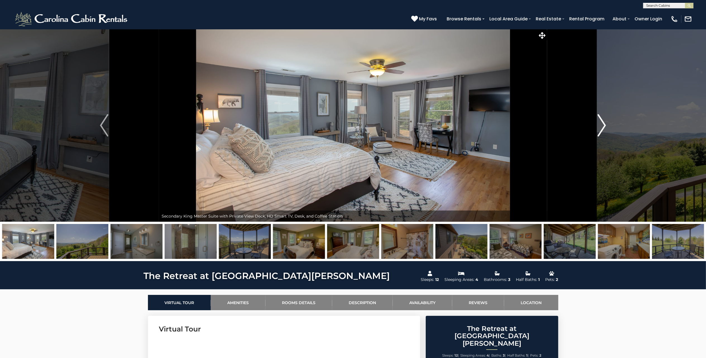
click at [604, 122] on img "Next" at bounding box center [602, 125] width 8 height 22
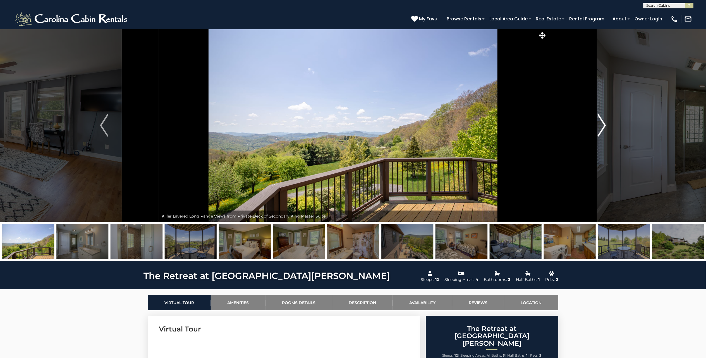
click at [604, 122] on img "Next" at bounding box center [602, 125] width 8 height 22
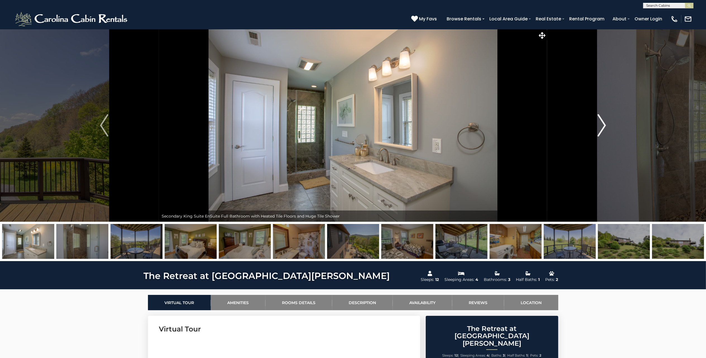
click at [604, 122] on img "Next" at bounding box center [602, 125] width 8 height 22
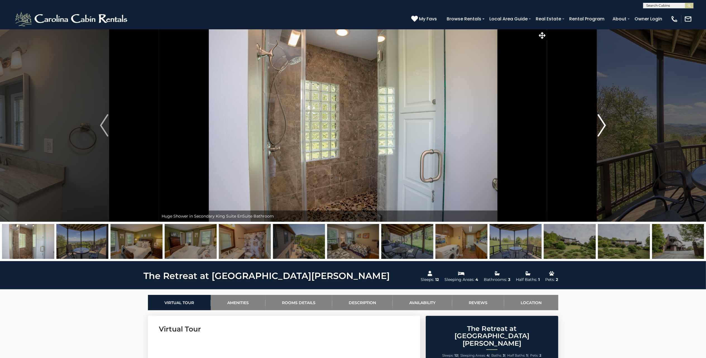
click at [604, 122] on img "Next" at bounding box center [602, 125] width 8 height 22
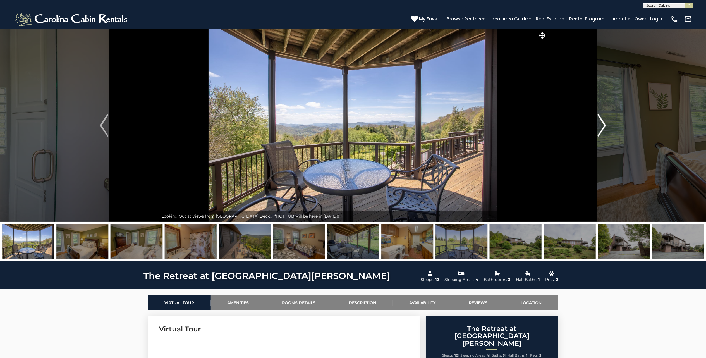
click at [604, 122] on img "Next" at bounding box center [602, 125] width 8 height 22
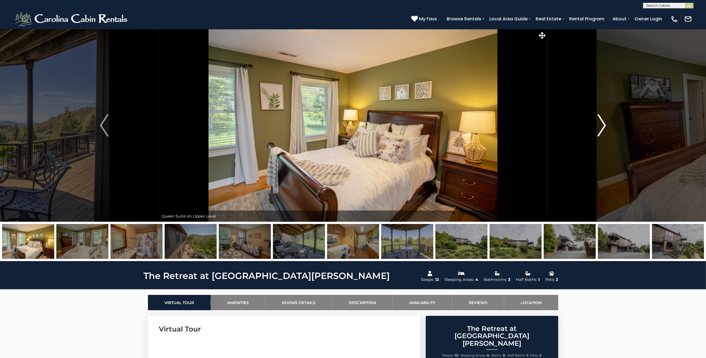
click at [604, 122] on img "Next" at bounding box center [602, 125] width 8 height 22
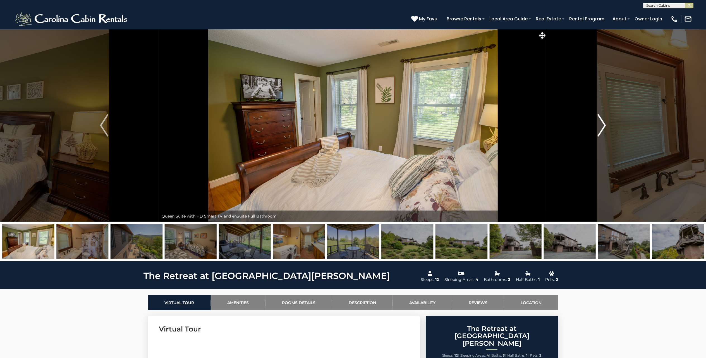
click at [604, 122] on img "Next" at bounding box center [602, 125] width 8 height 22
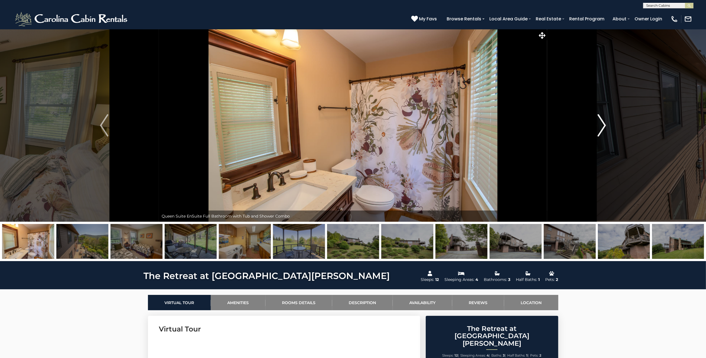
click at [604, 122] on img "Next" at bounding box center [602, 125] width 8 height 22
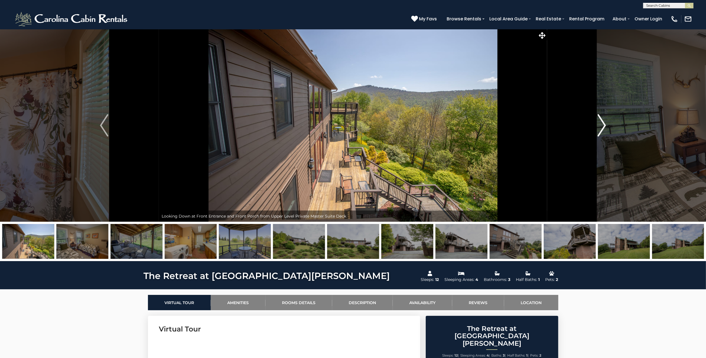
click at [604, 122] on img "Next" at bounding box center [602, 125] width 8 height 22
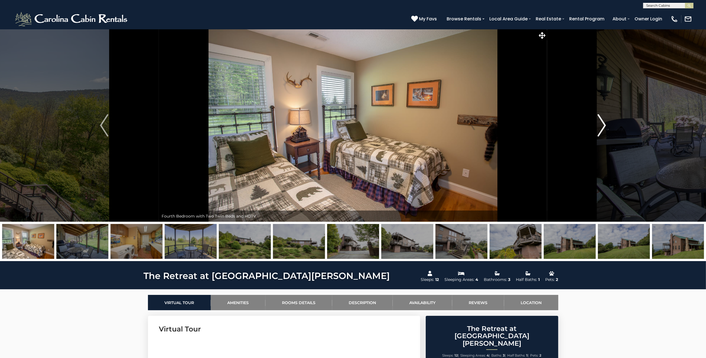
click at [604, 122] on img "Next" at bounding box center [602, 125] width 8 height 22
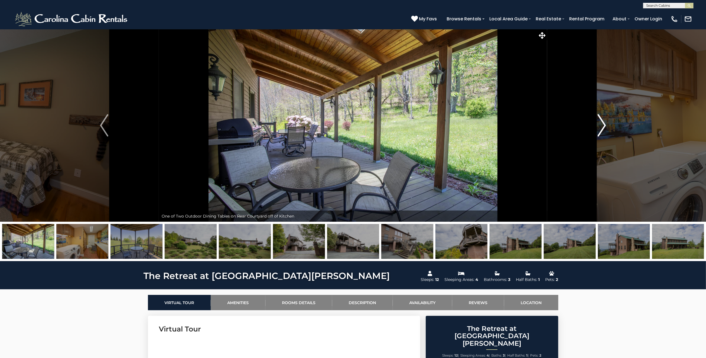
click at [604, 122] on img "Next" at bounding box center [602, 125] width 8 height 22
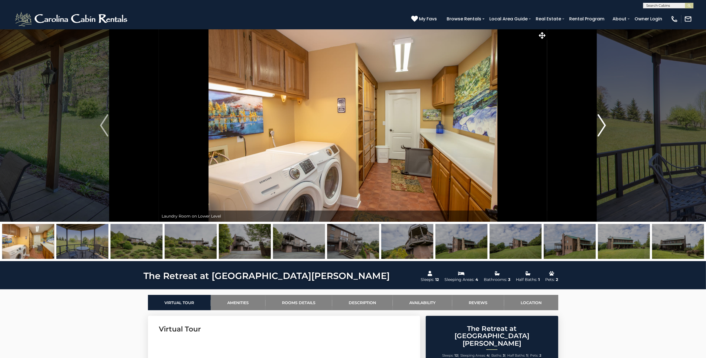
click at [604, 122] on img "Next" at bounding box center [602, 125] width 8 height 22
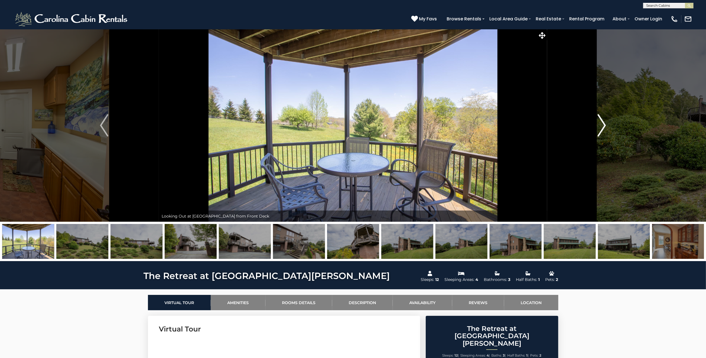
click at [604, 122] on img "Next" at bounding box center [602, 125] width 8 height 22
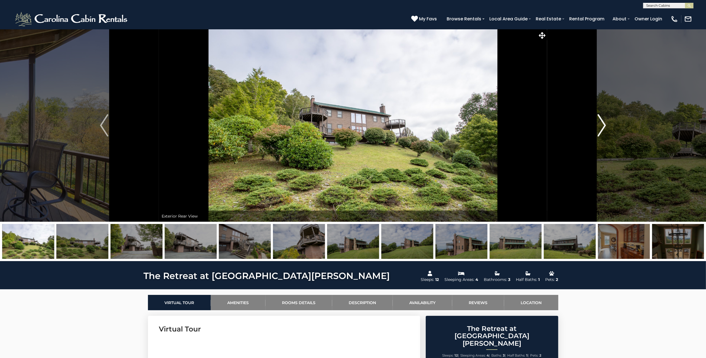
click at [604, 122] on img "Next" at bounding box center [602, 125] width 8 height 22
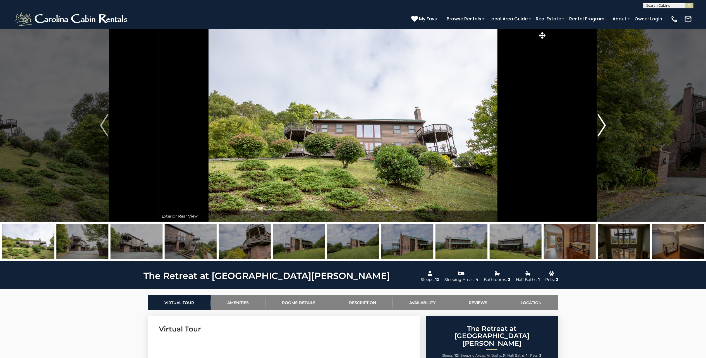
click at [604, 122] on img "Next" at bounding box center [602, 125] width 8 height 22
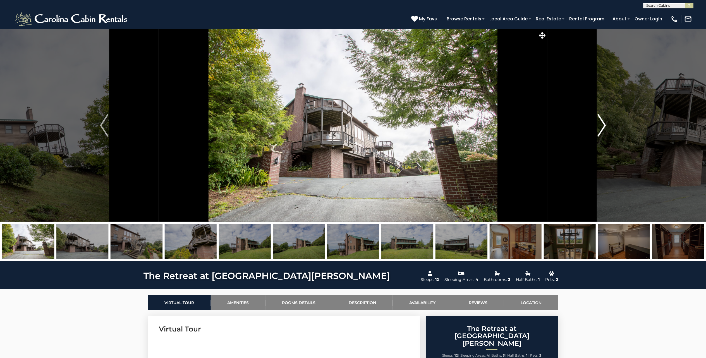
click at [604, 122] on img "Next" at bounding box center [602, 125] width 8 height 22
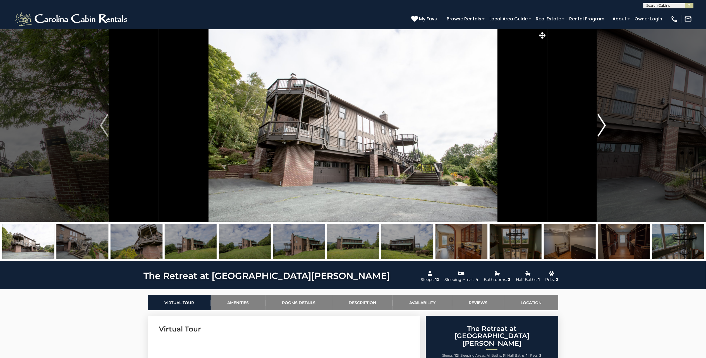
click at [604, 122] on img "Next" at bounding box center [602, 125] width 8 height 22
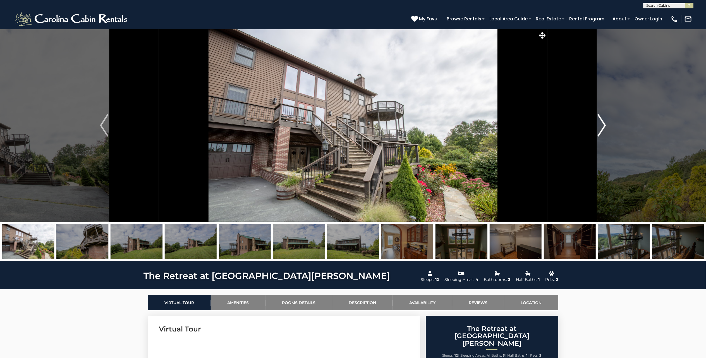
click at [604, 122] on img "Next" at bounding box center [602, 125] width 8 height 22
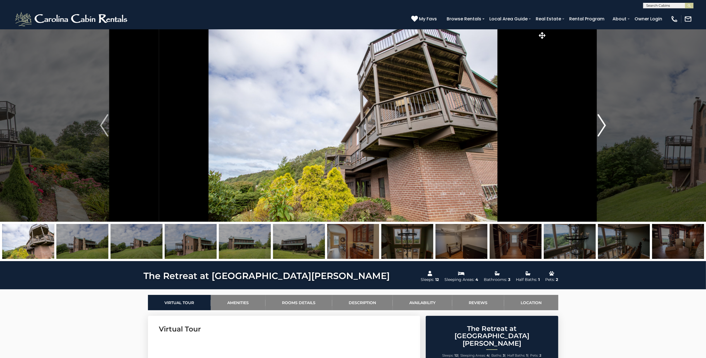
click at [604, 122] on img "Next" at bounding box center [602, 125] width 8 height 22
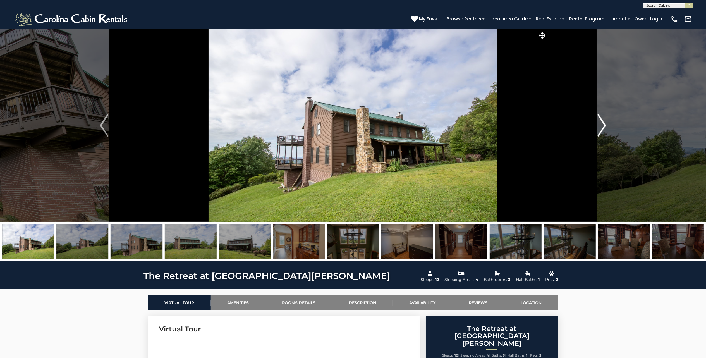
click at [604, 122] on img "Next" at bounding box center [602, 125] width 8 height 22
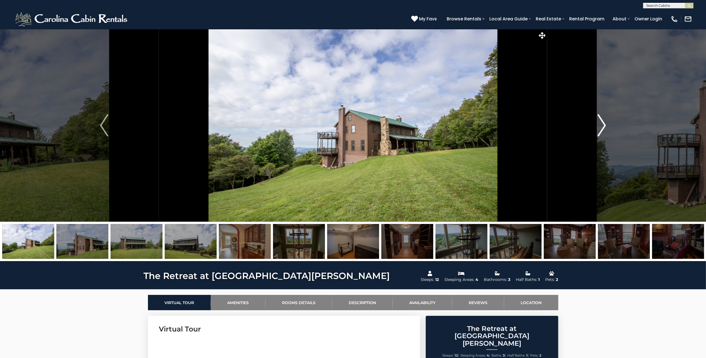
click at [604, 122] on img "Next" at bounding box center [602, 125] width 8 height 22
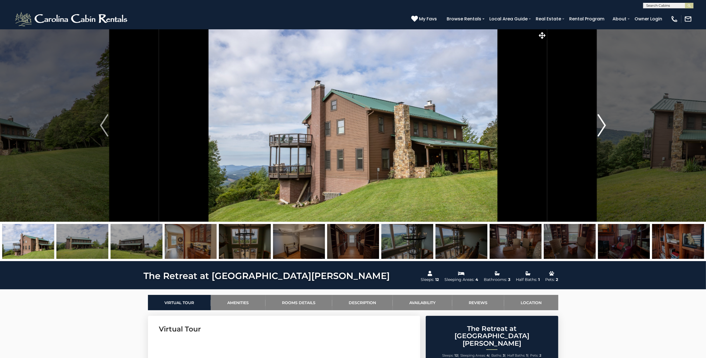
click at [604, 122] on img "Next" at bounding box center [602, 125] width 8 height 22
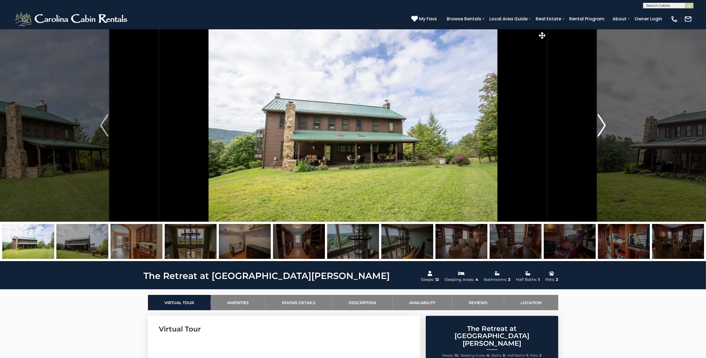
click at [604, 122] on img "Next" at bounding box center [602, 125] width 8 height 22
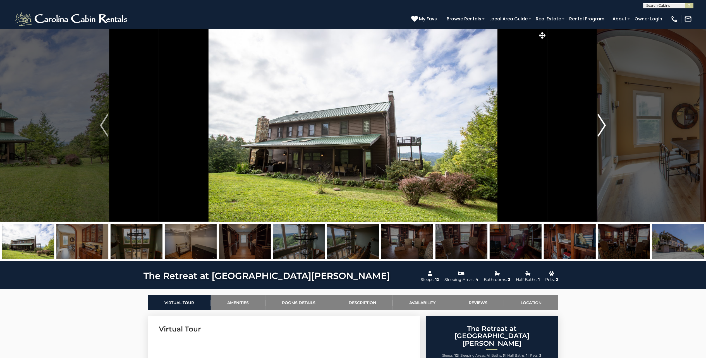
click at [604, 122] on img "Next" at bounding box center [602, 125] width 8 height 22
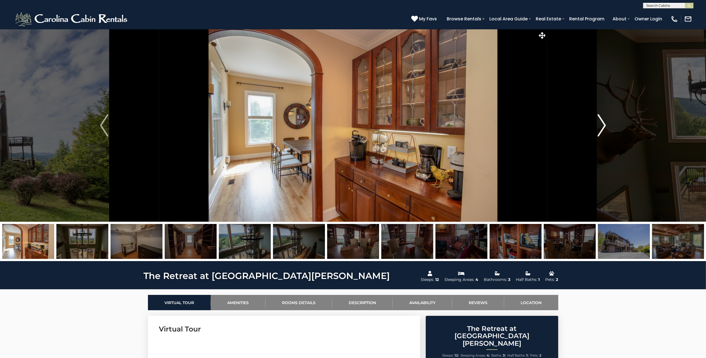
click at [604, 122] on img "Next" at bounding box center [602, 125] width 8 height 22
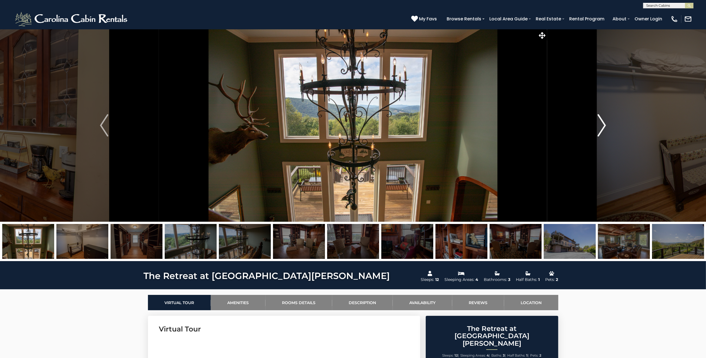
click at [604, 122] on img "Next" at bounding box center [602, 125] width 8 height 22
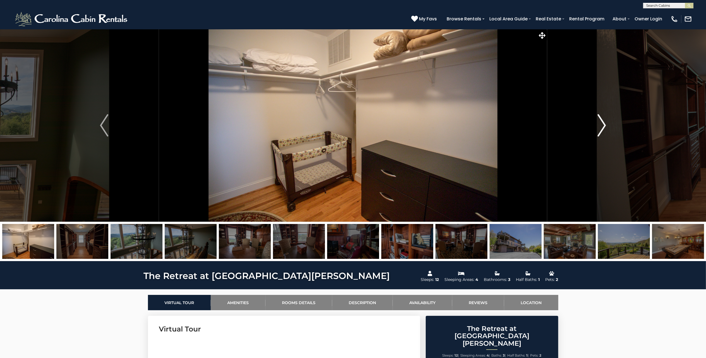
click at [604, 122] on img "Next" at bounding box center [602, 125] width 8 height 22
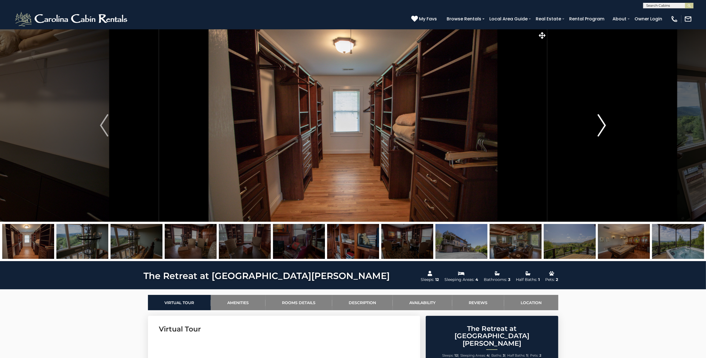
click at [604, 122] on img "Next" at bounding box center [602, 125] width 8 height 22
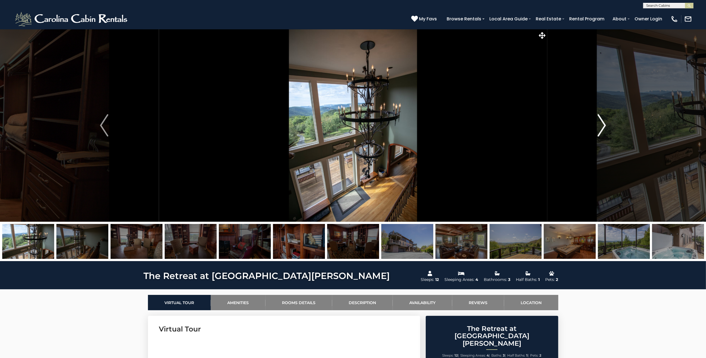
click at [604, 122] on img "Next" at bounding box center [602, 125] width 8 height 22
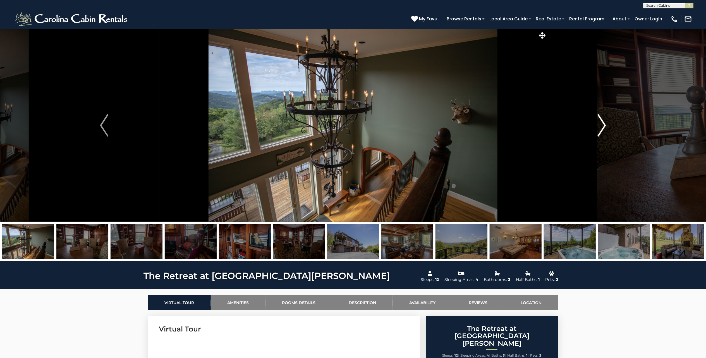
click at [604, 122] on img "Next" at bounding box center [602, 125] width 8 height 22
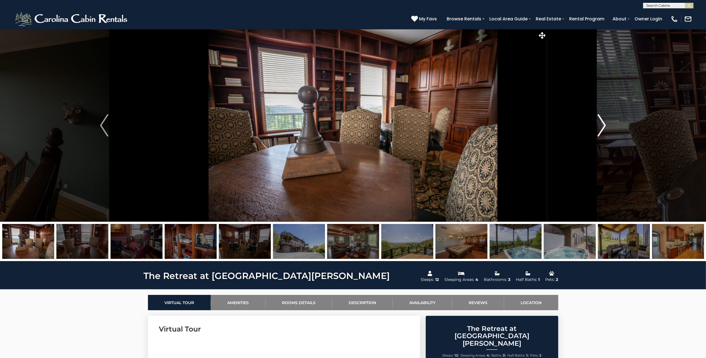
click at [604, 122] on img "Next" at bounding box center [602, 125] width 8 height 22
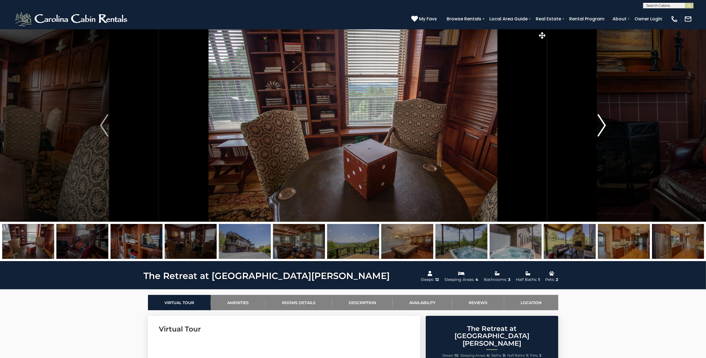
click at [604, 122] on img "Next" at bounding box center [602, 125] width 8 height 22
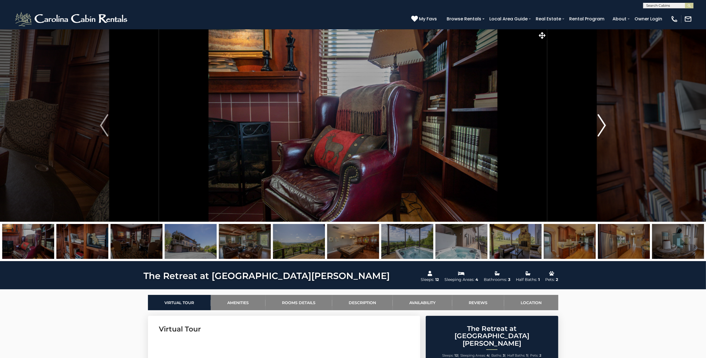
click at [604, 122] on img "Next" at bounding box center [602, 125] width 8 height 22
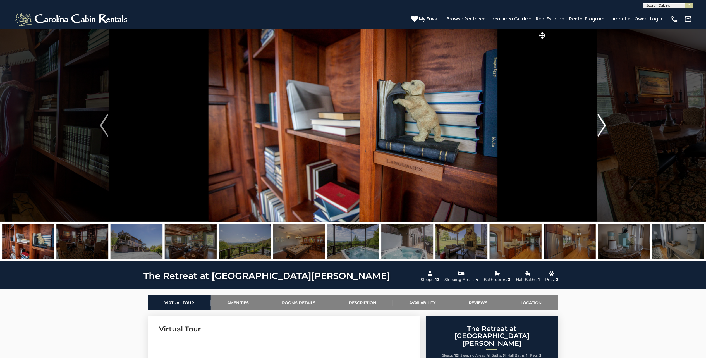
click at [604, 122] on img "Next" at bounding box center [602, 125] width 8 height 22
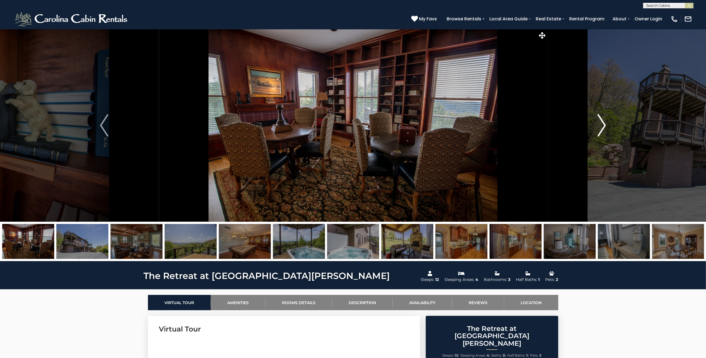
click at [604, 122] on img "Next" at bounding box center [602, 125] width 8 height 22
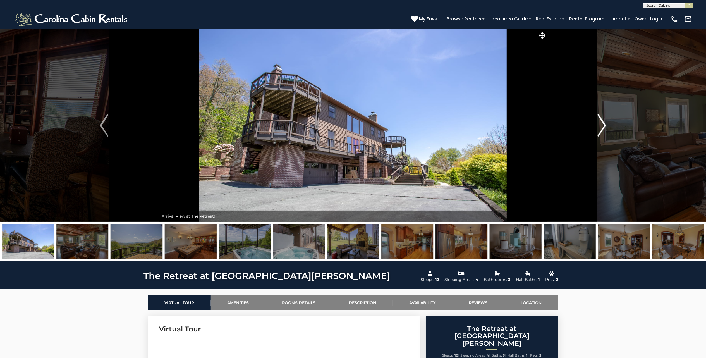
click at [604, 122] on img "Next" at bounding box center [602, 125] width 8 height 22
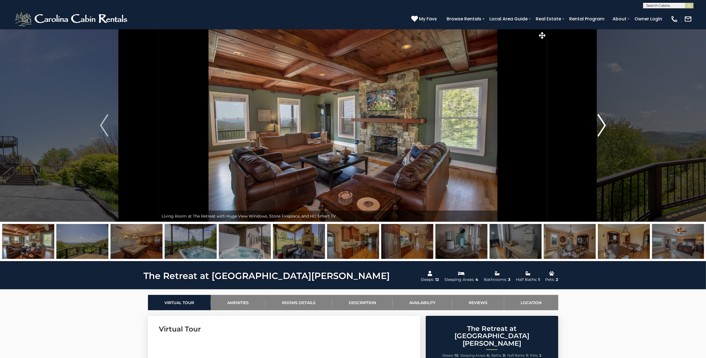
click at [604, 122] on img "Next" at bounding box center [602, 125] width 8 height 22
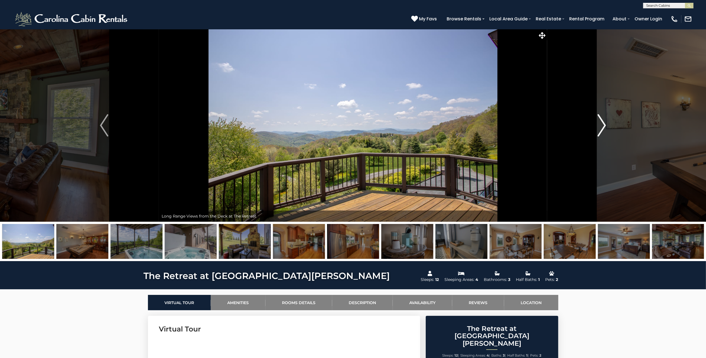
click at [604, 122] on img "Next" at bounding box center [602, 125] width 8 height 22
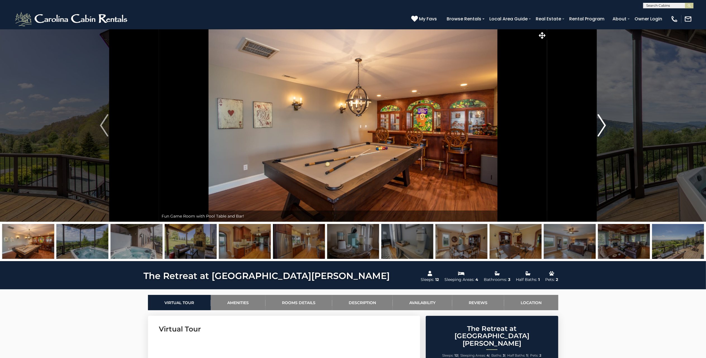
click at [604, 122] on img "Next" at bounding box center [602, 125] width 8 height 22
